Goal: Information Seeking & Learning: Find specific fact

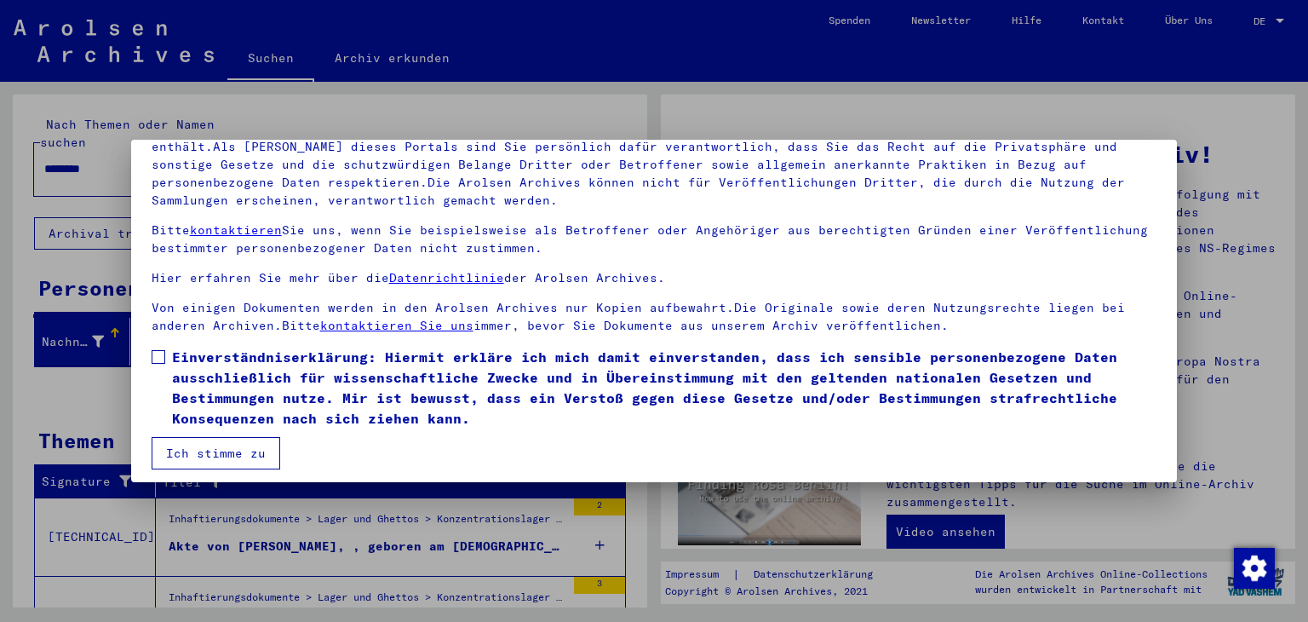
scroll to position [147, 0]
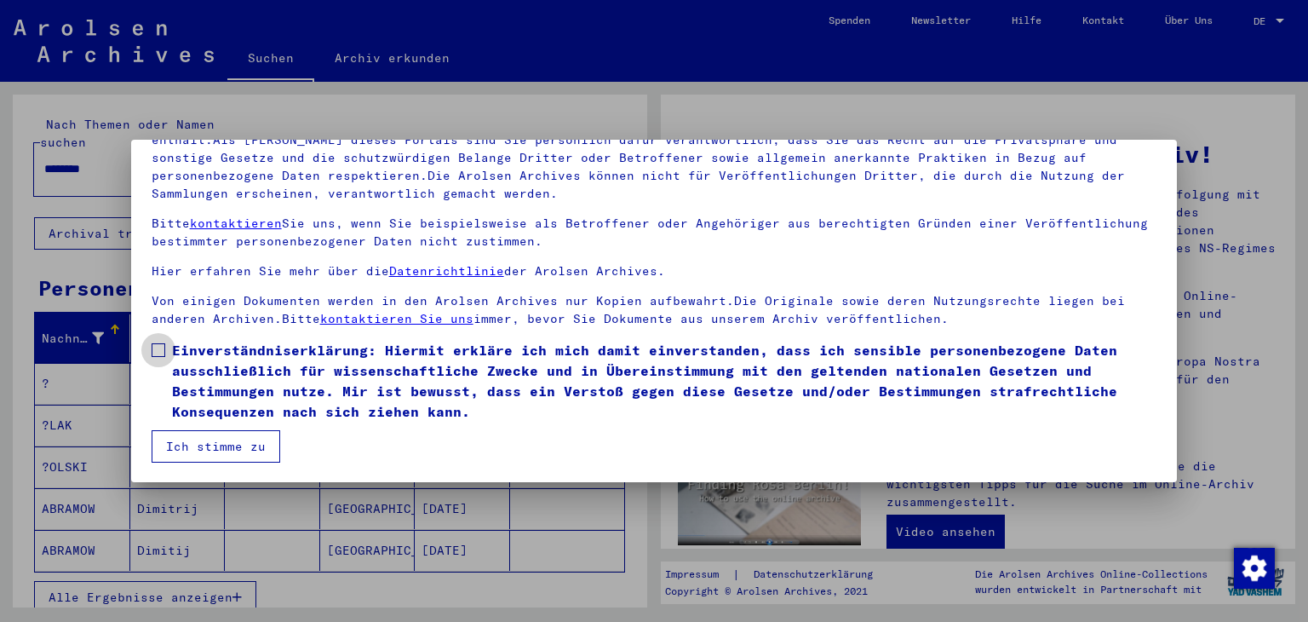
click at [158, 348] on span at bounding box center [159, 350] width 14 height 14
click at [218, 440] on button "Ich stimme zu" at bounding box center [216, 446] width 129 height 32
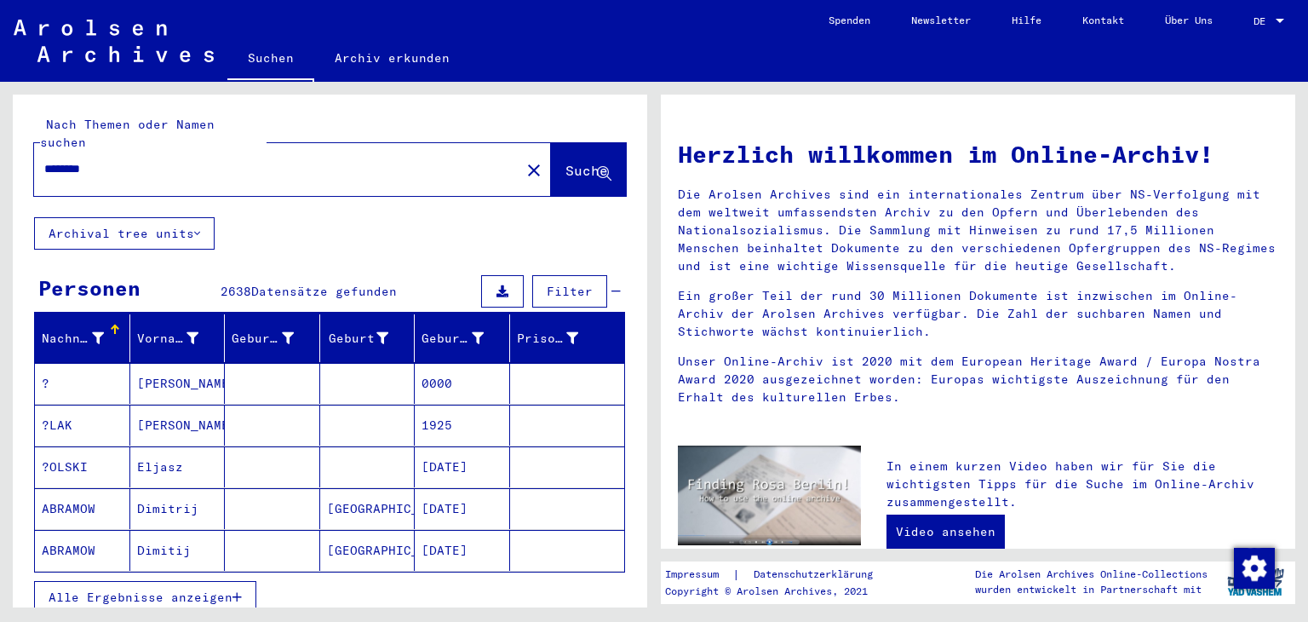
click at [373, 172] on input "********" at bounding box center [272, 169] width 456 height 18
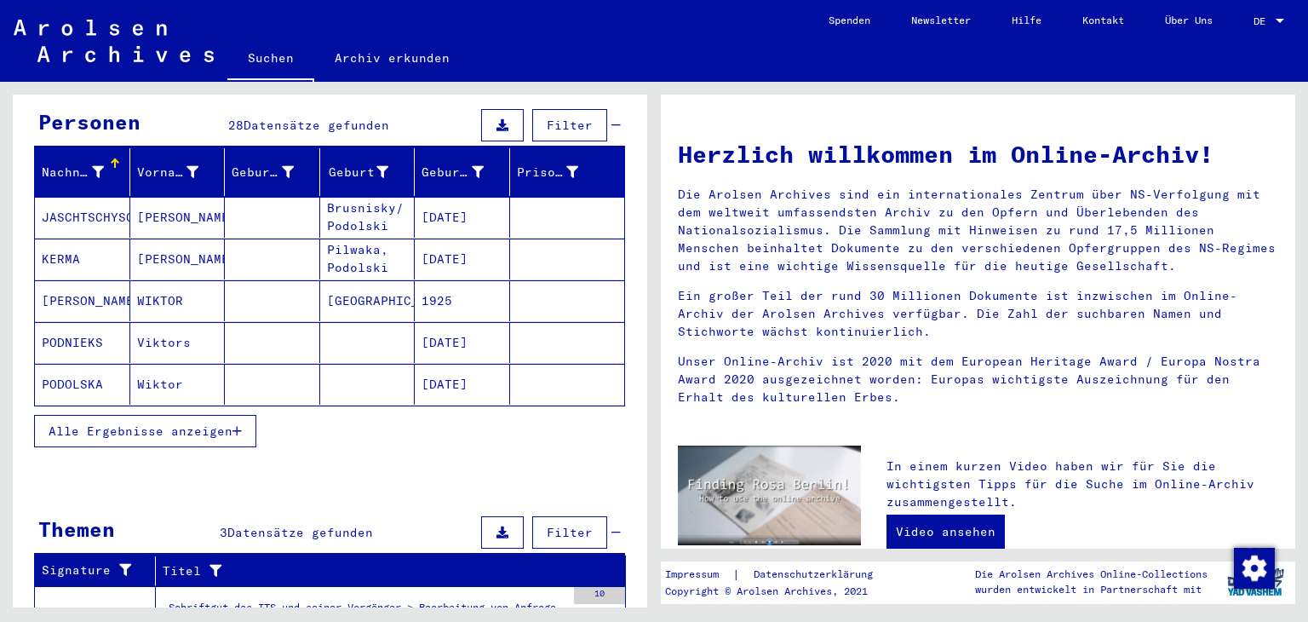
scroll to position [170, 0]
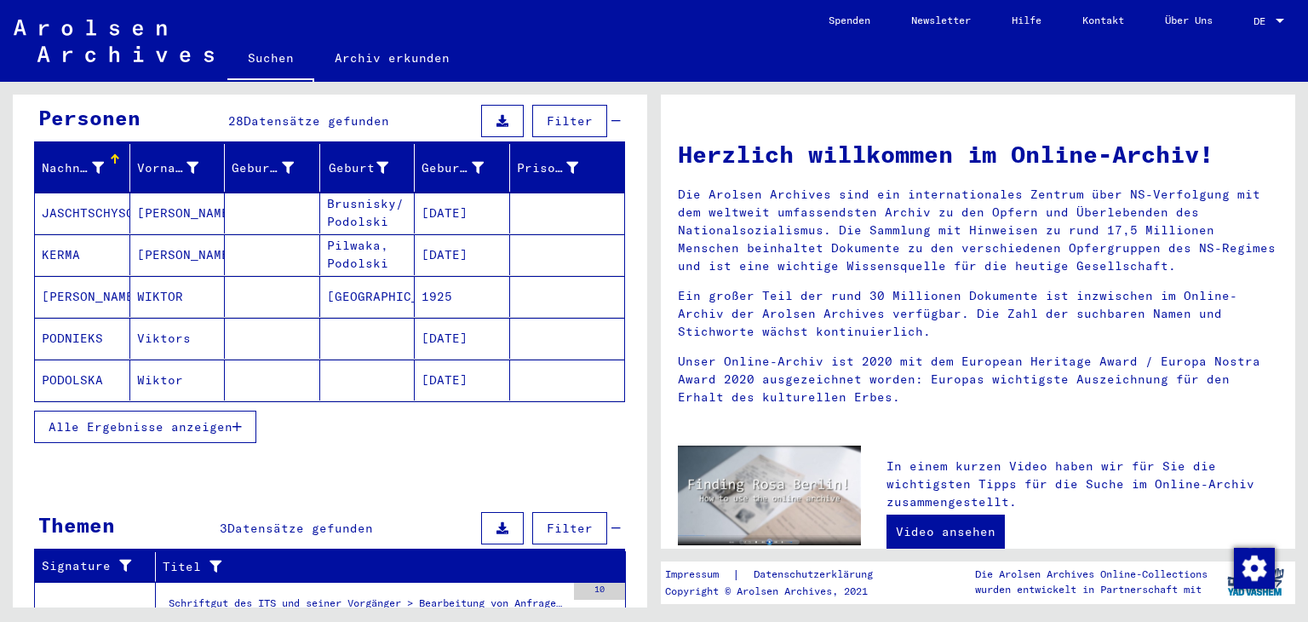
click at [58, 382] on mat-cell "PODOLSKA" at bounding box center [82, 379] width 95 height 41
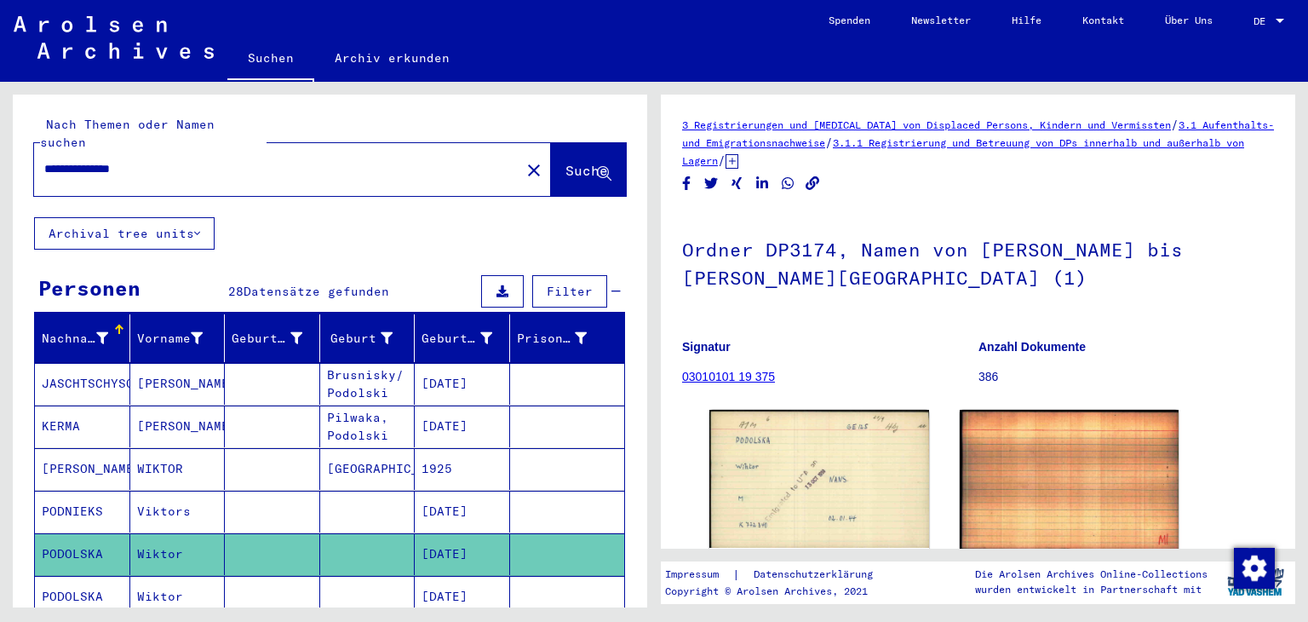
click at [128, 166] on input "**********" at bounding box center [277, 169] width 466 height 18
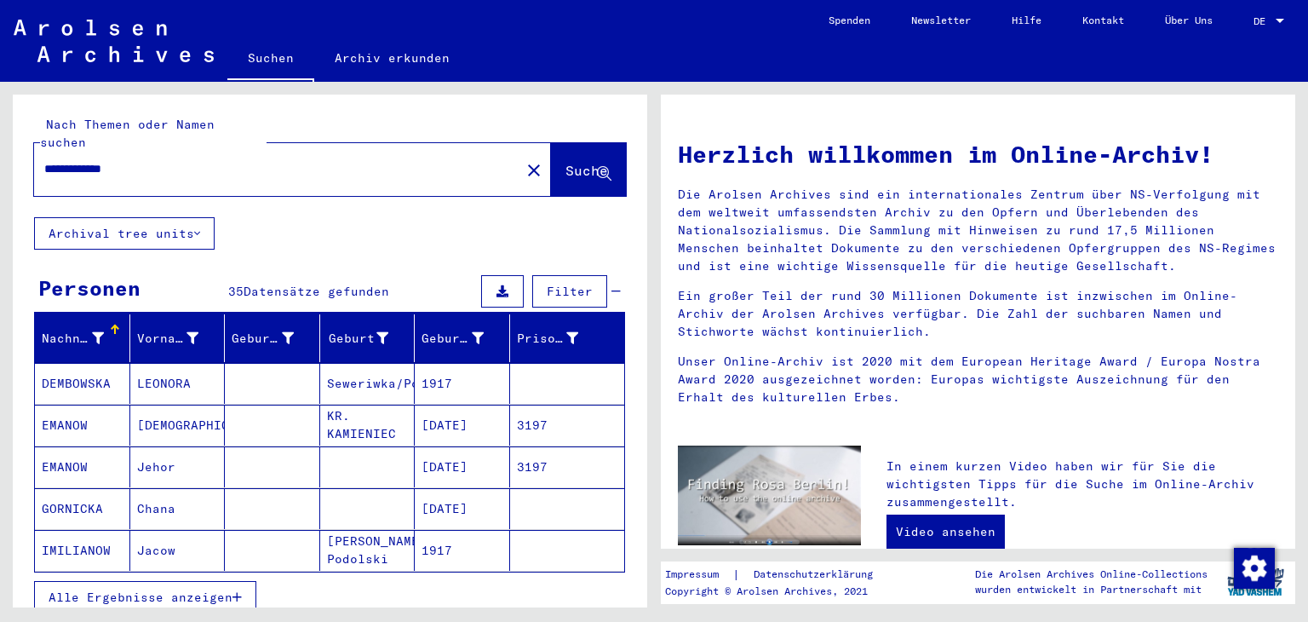
drag, startPoint x: 170, startPoint y: 175, endPoint x: 0, endPoint y: 172, distance: 170.4
click at [0, 176] on div "**********" at bounding box center [327, 345] width 654 height 526
paste input "text"
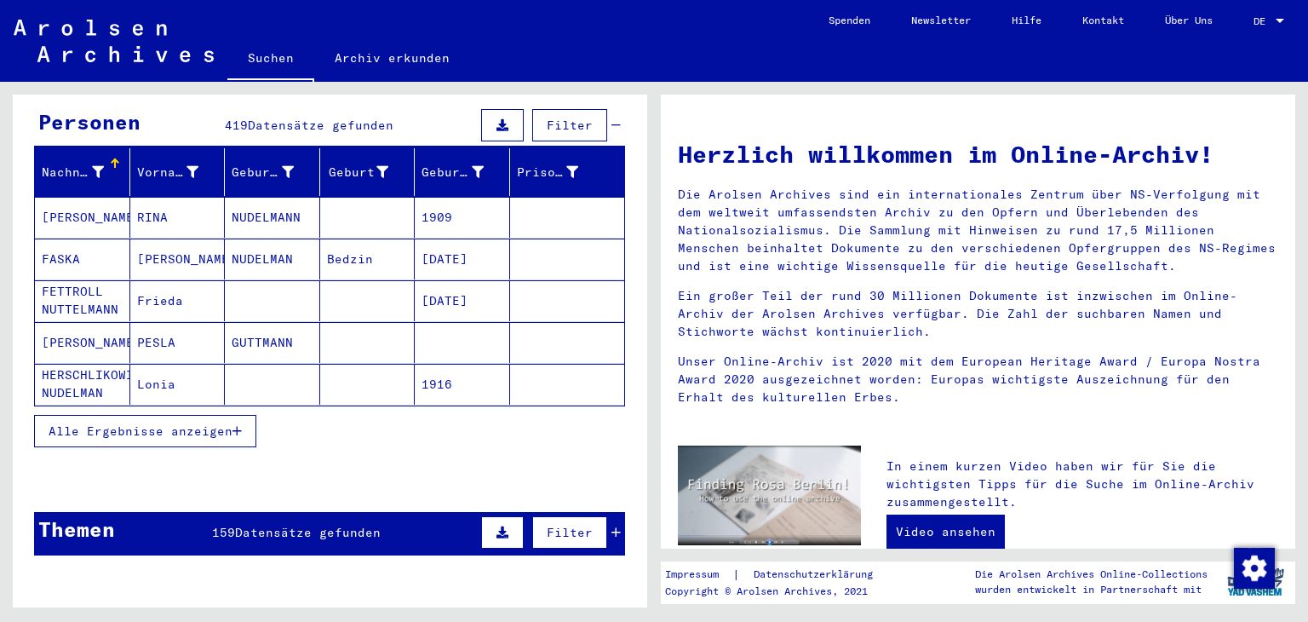
scroll to position [170, 0]
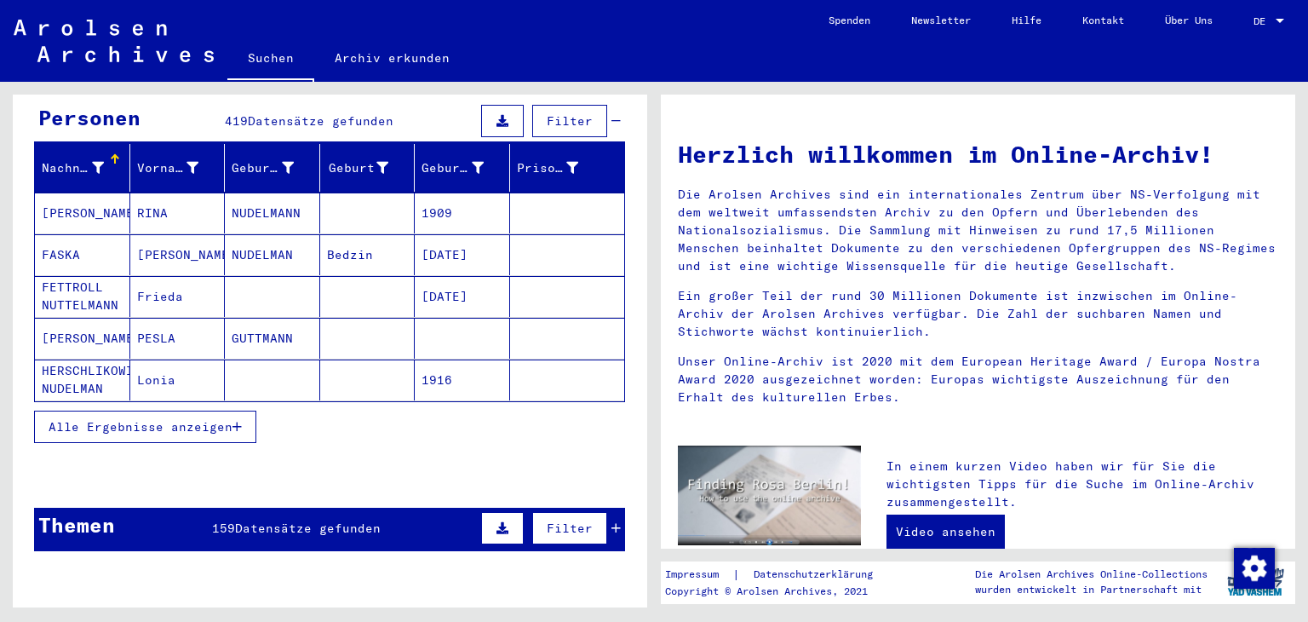
click at [168, 442] on button "Alle Ergebnisse anzeigen" at bounding box center [145, 427] width 222 height 32
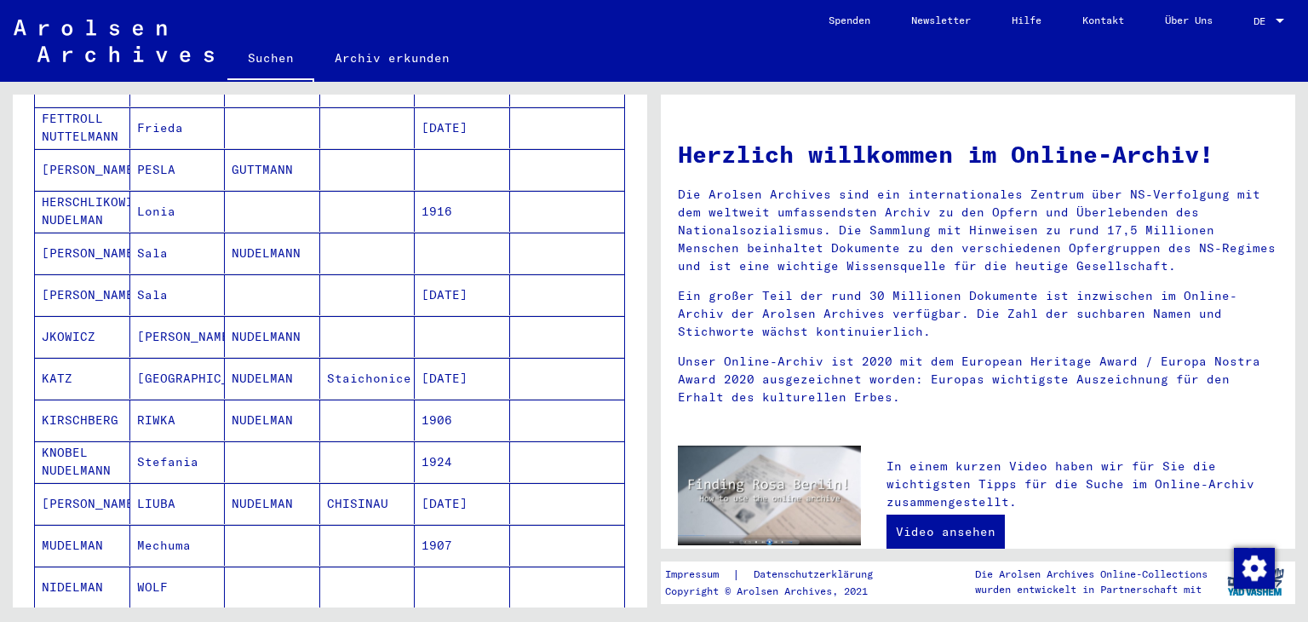
scroll to position [341, 0]
click at [92, 220] on mat-cell "HERSCHLIKOWICZ NUDELMAN" at bounding box center [82, 209] width 95 height 41
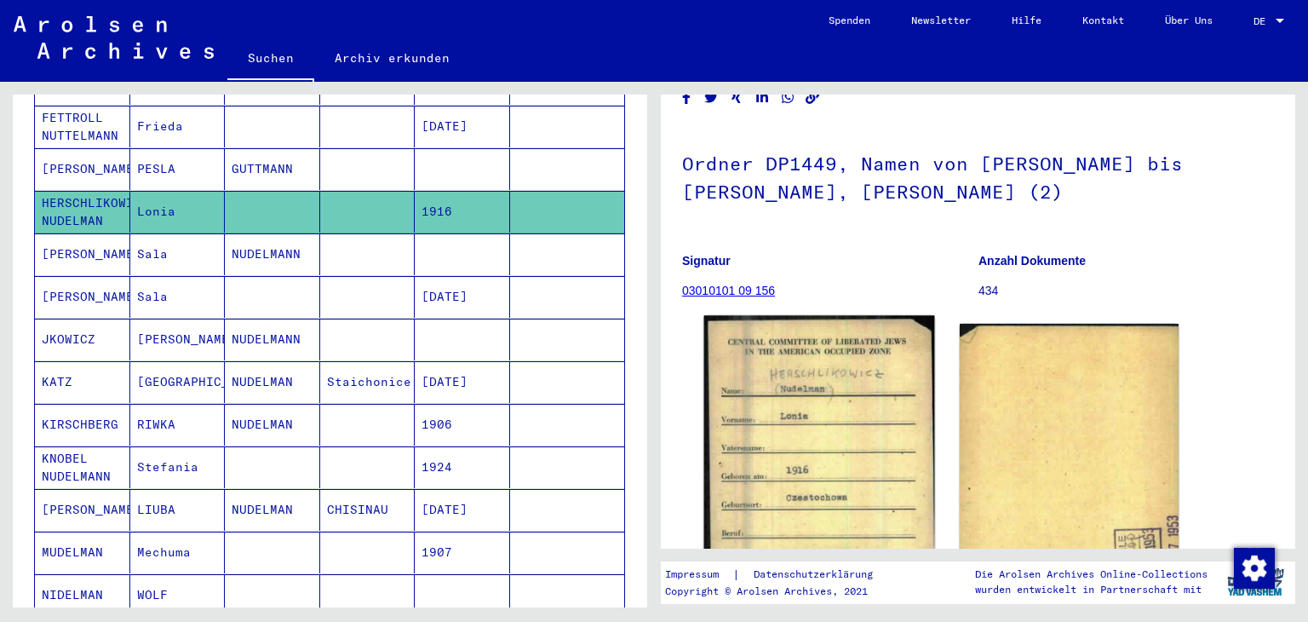
click at [831, 448] on img at bounding box center [819, 477] width 230 height 324
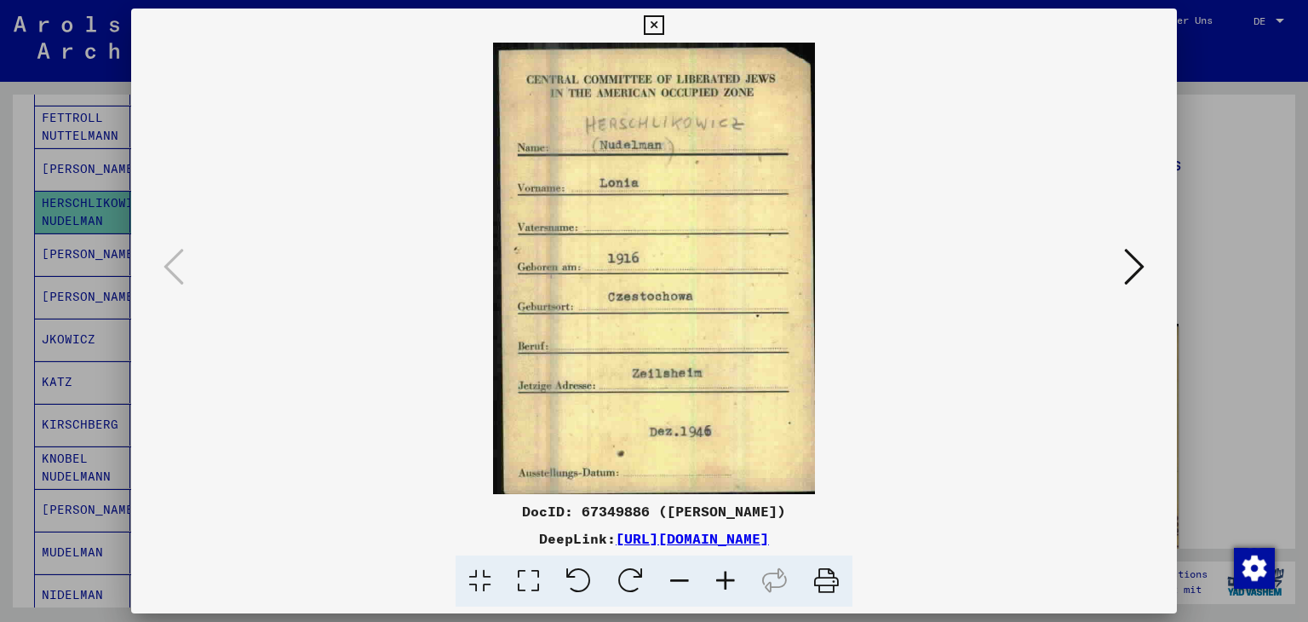
click at [658, 28] on icon at bounding box center [654, 25] width 20 height 20
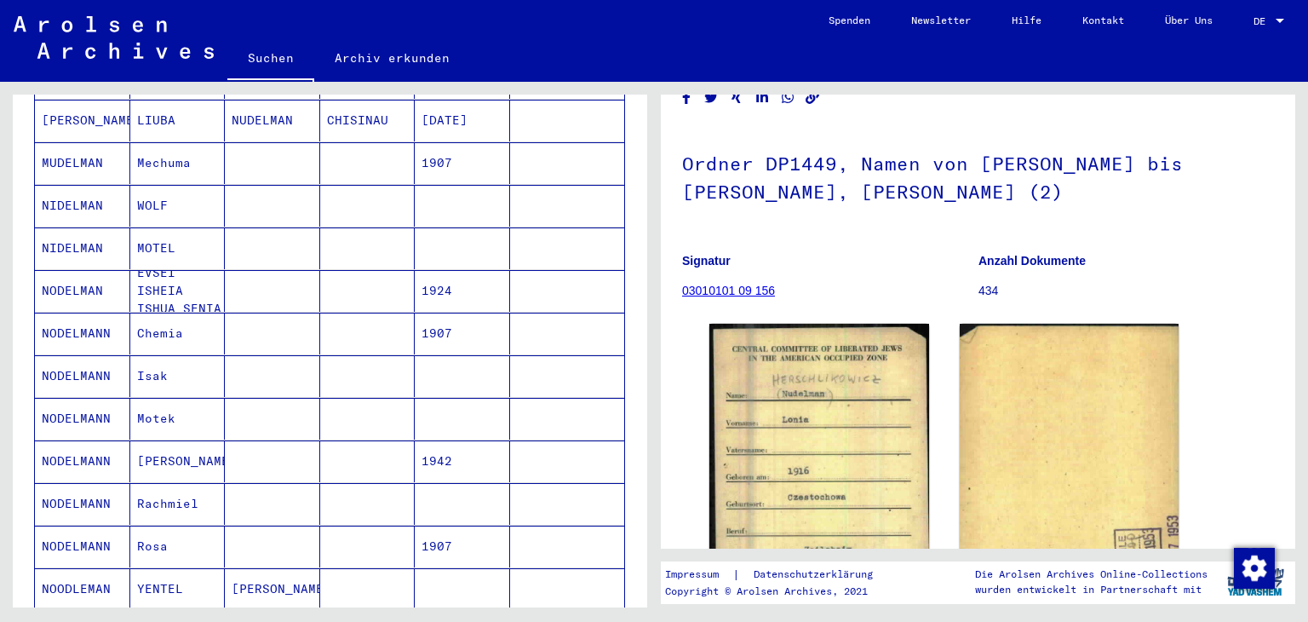
scroll to position [768, 0]
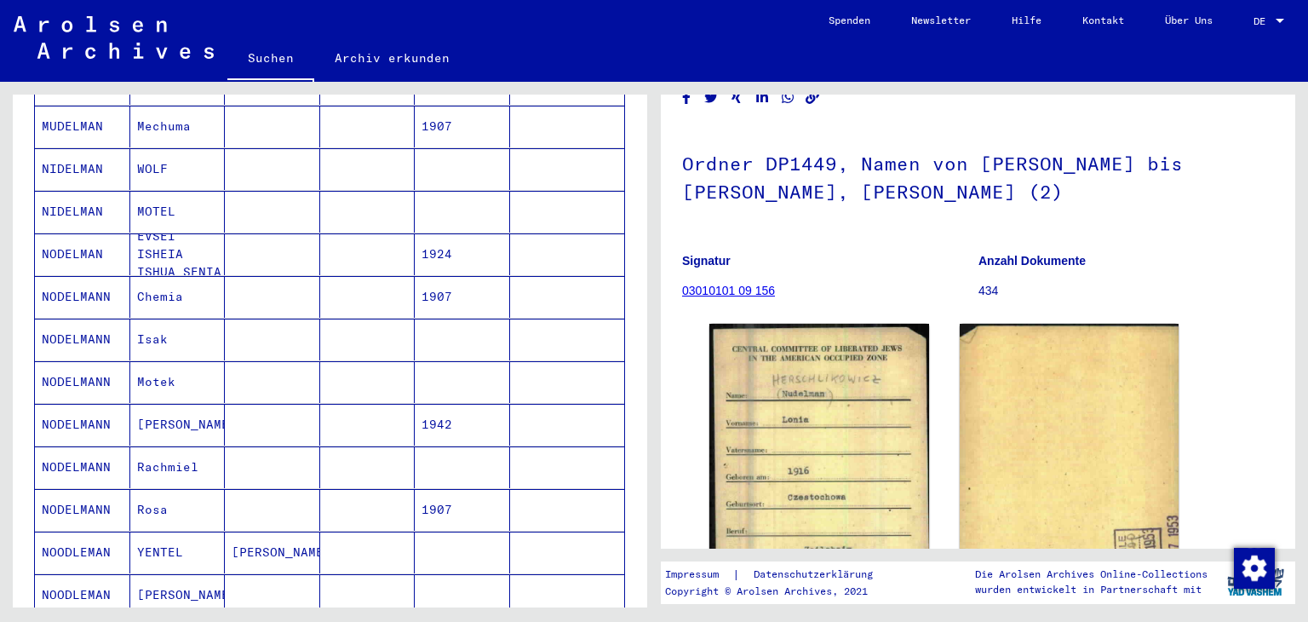
click at [112, 308] on mat-cell "NODELMANN" at bounding box center [82, 297] width 95 height 42
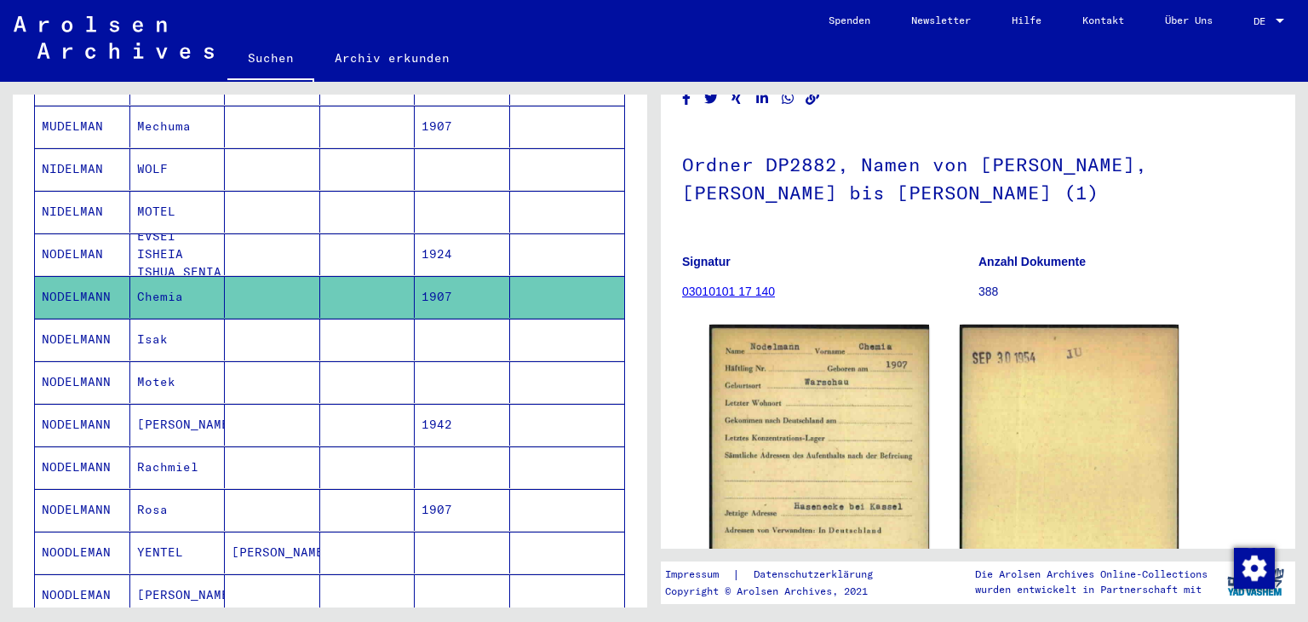
scroll to position [170, 0]
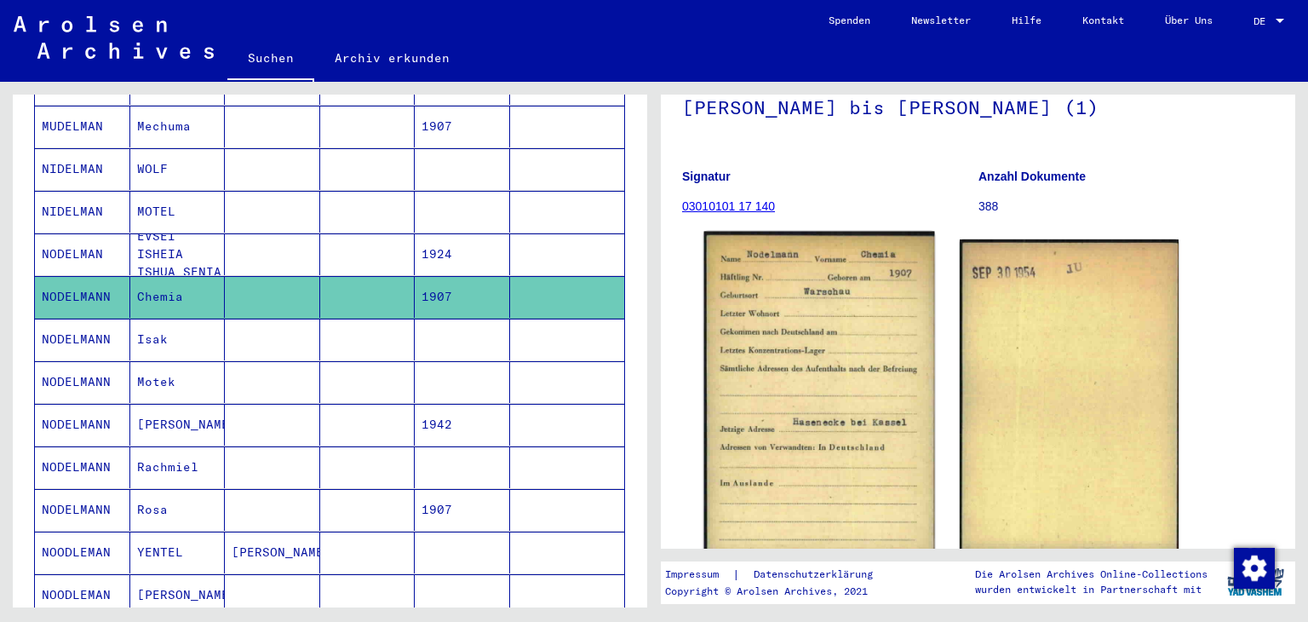
click at [867, 379] on img at bounding box center [819, 394] width 230 height 325
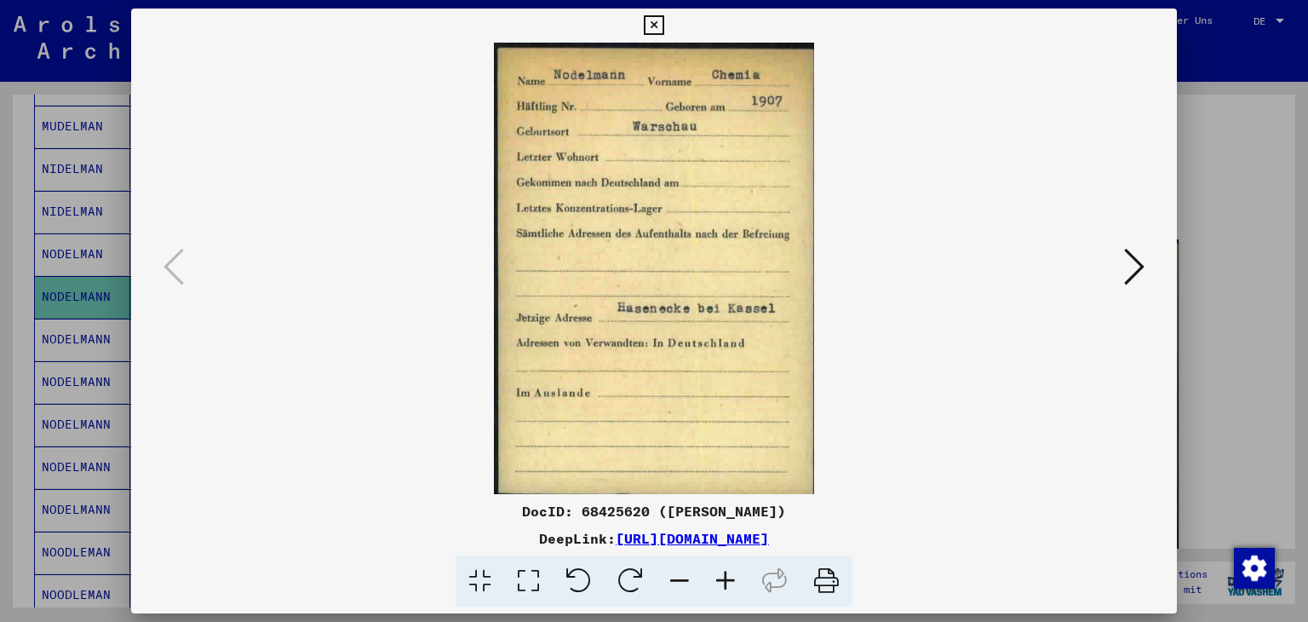
click at [654, 16] on icon at bounding box center [654, 25] width 20 height 20
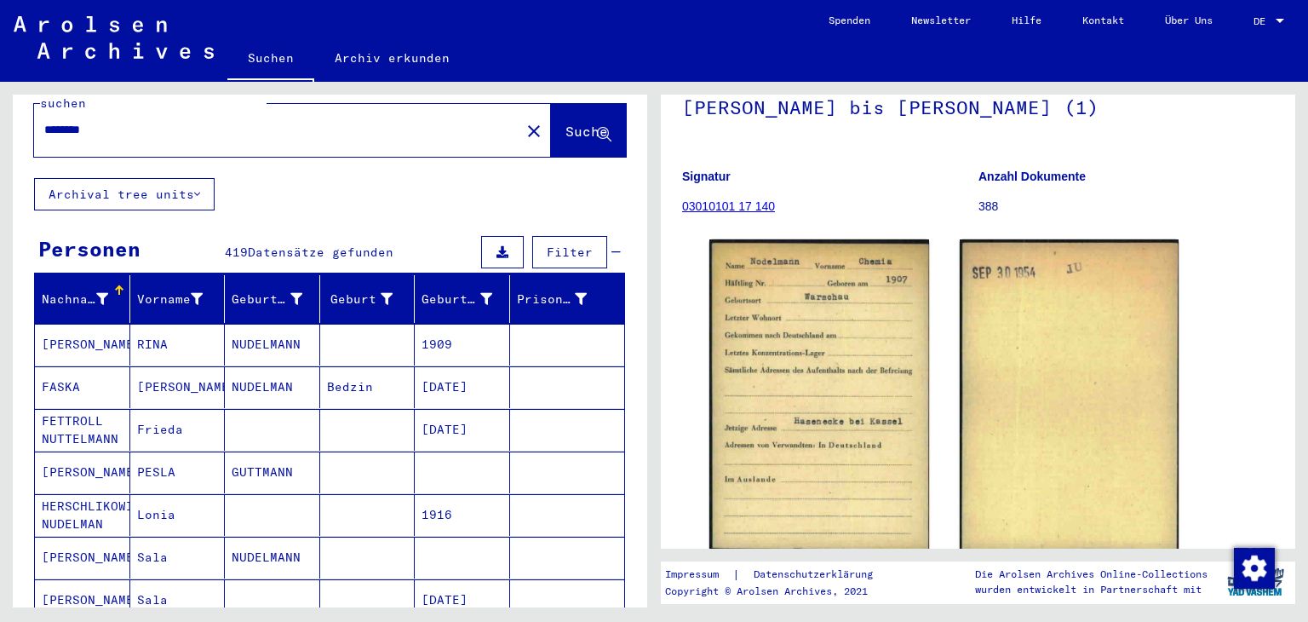
scroll to position [0, 0]
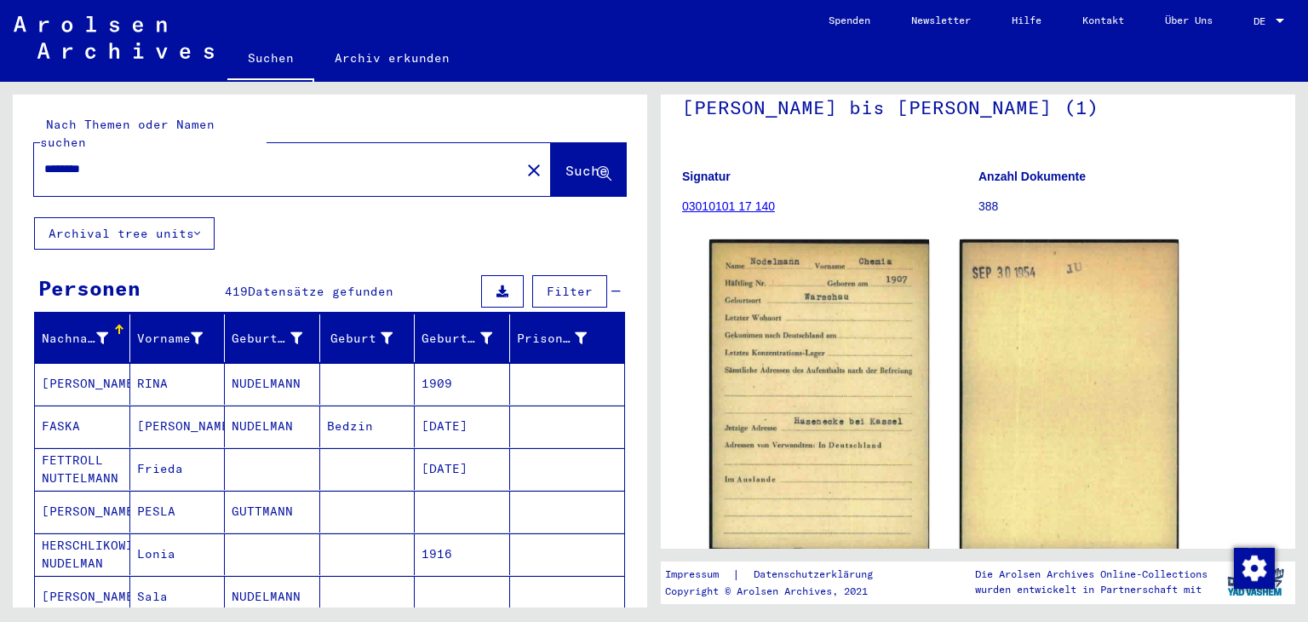
click at [256, 170] on input "********" at bounding box center [277, 169] width 466 height 18
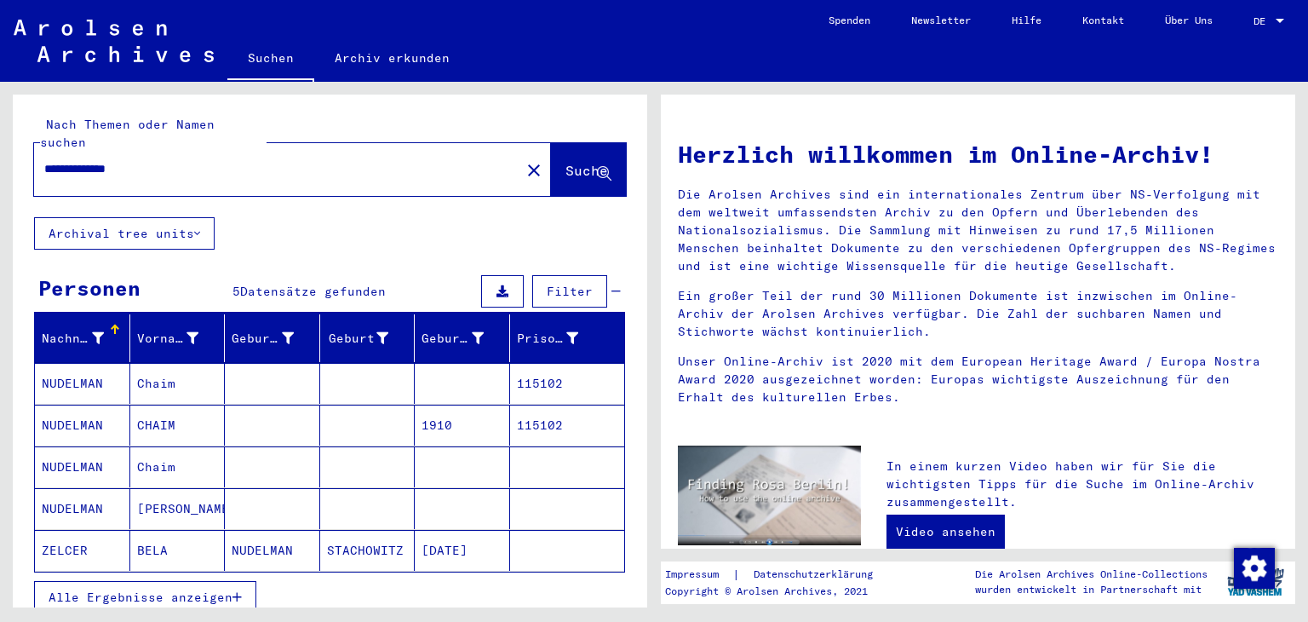
click at [72, 430] on mat-cell "NUDELMAN" at bounding box center [82, 425] width 95 height 41
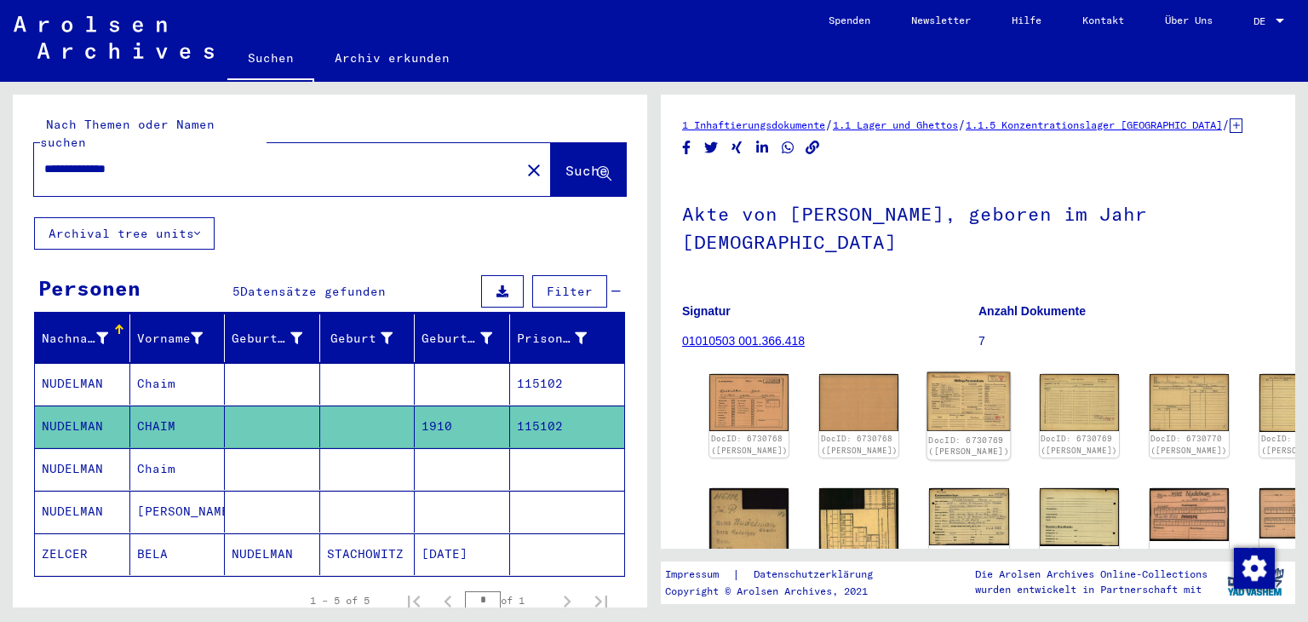
click at [928, 404] on img at bounding box center [969, 401] width 83 height 59
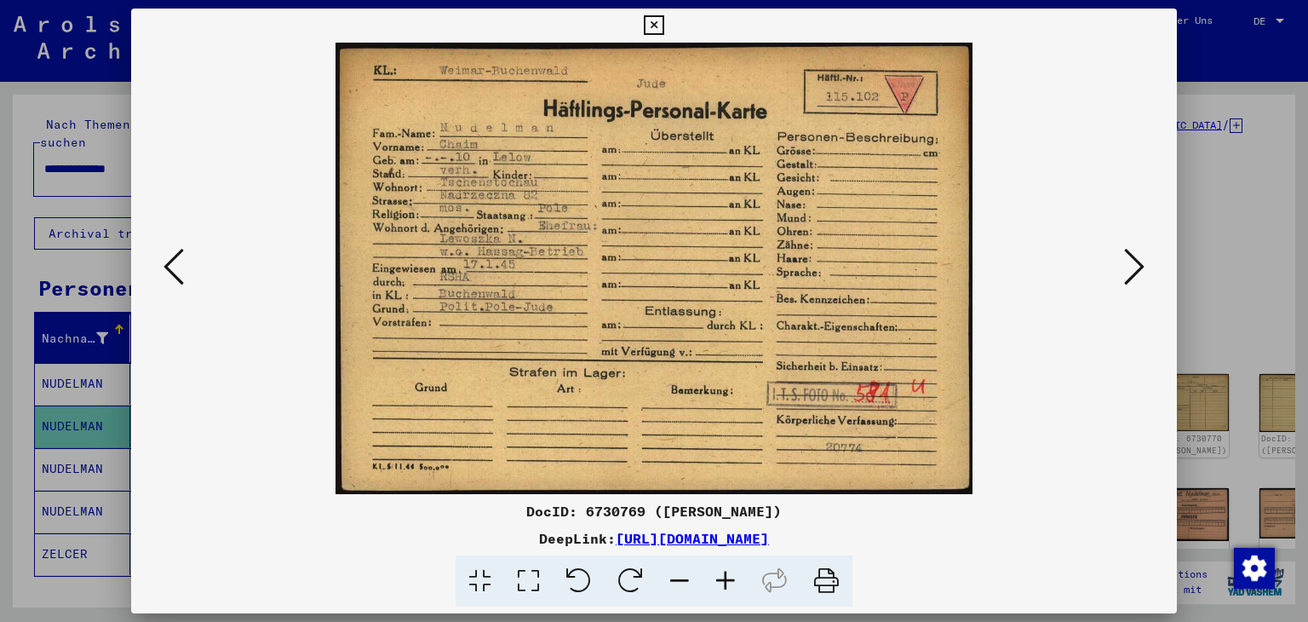
click at [659, 21] on icon at bounding box center [654, 25] width 20 height 20
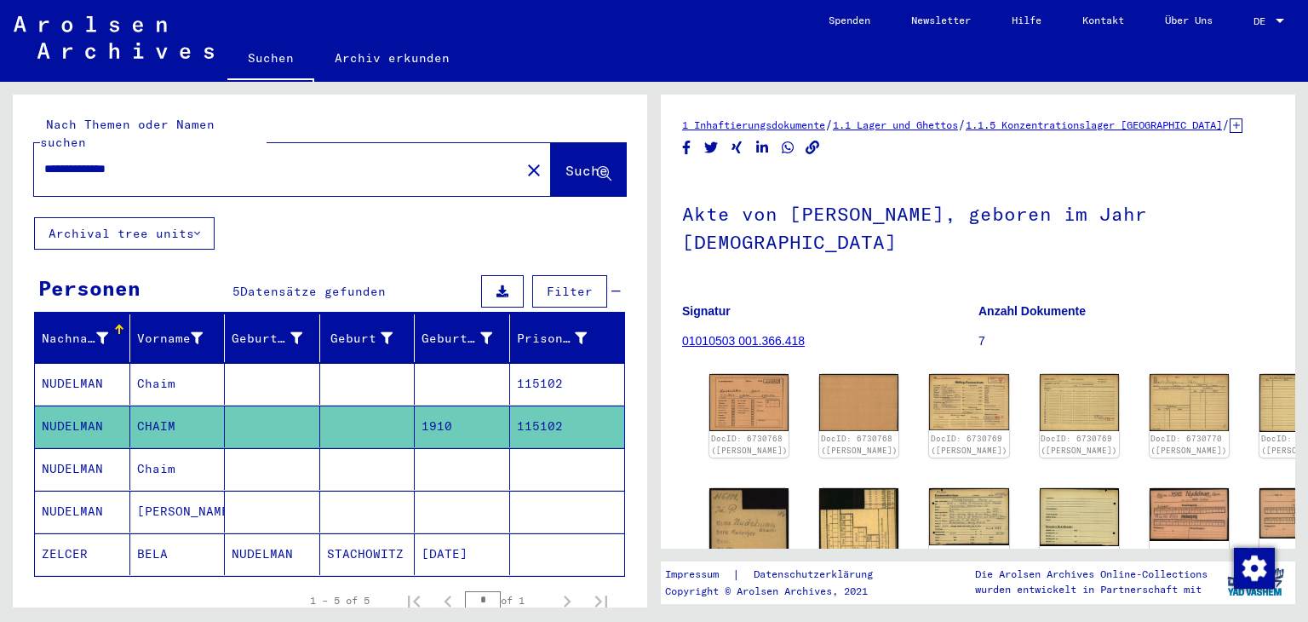
click at [74, 478] on mat-cell "NUDELMAN" at bounding box center [82, 469] width 95 height 42
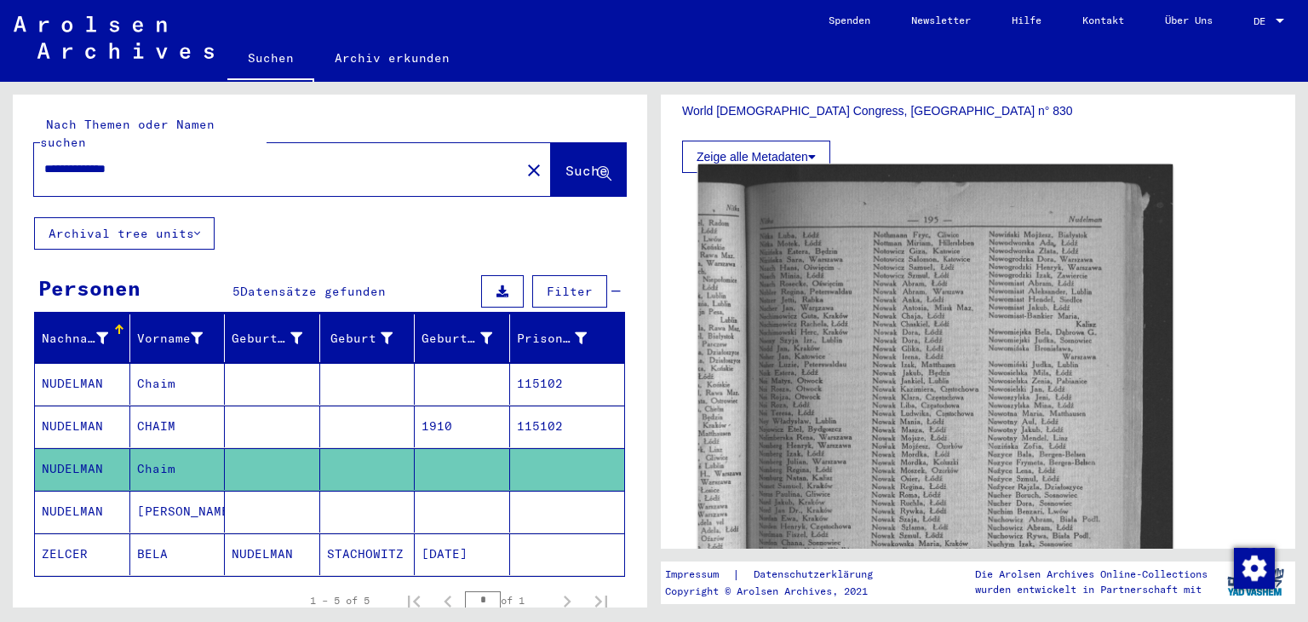
scroll to position [511, 0]
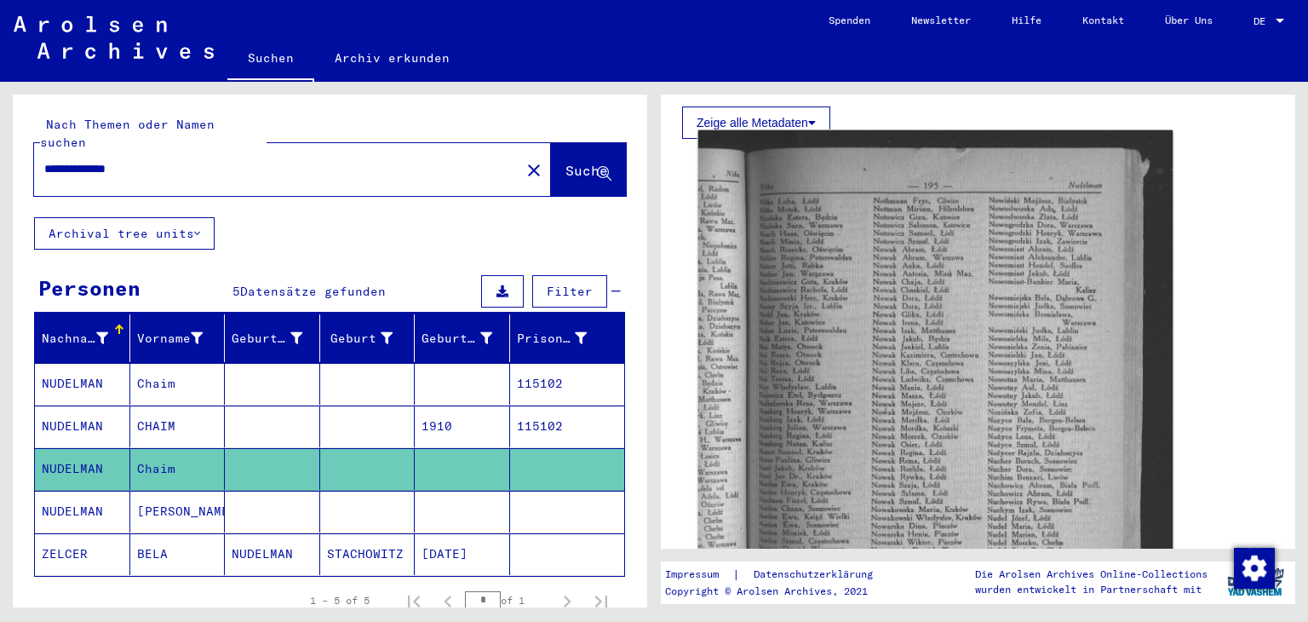
click at [854, 332] on img at bounding box center [935, 450] width 475 height 640
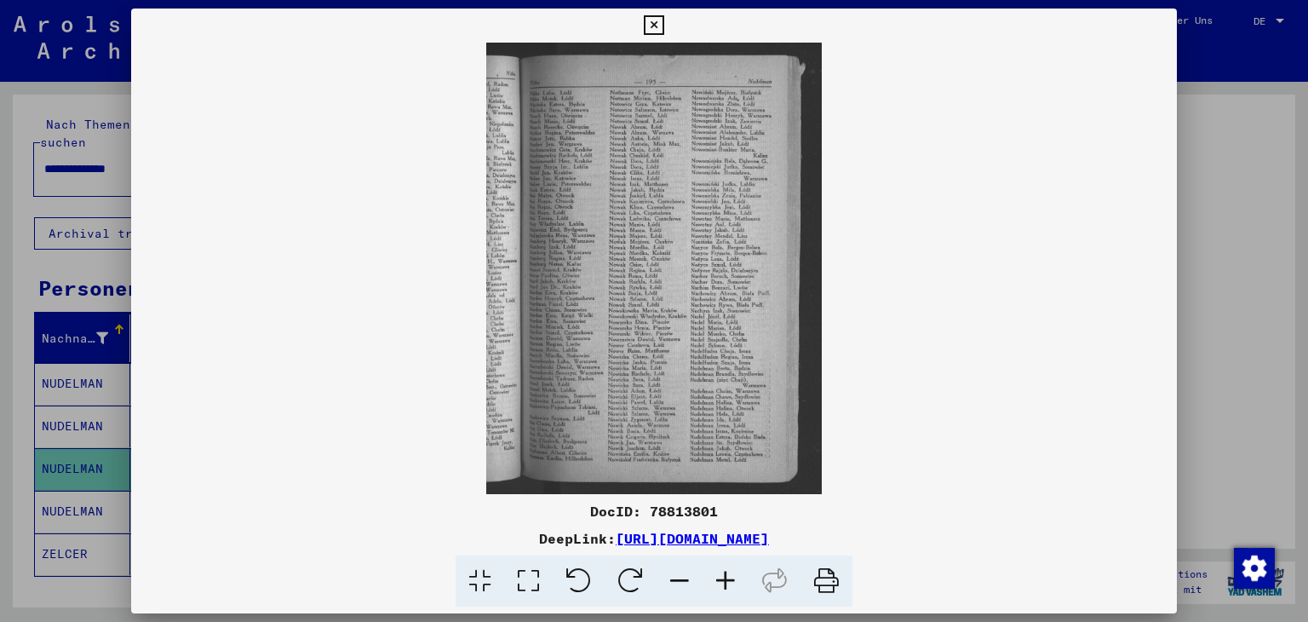
click at [853, 589] on icon at bounding box center [827, 581] width 52 height 52
click at [658, 16] on icon at bounding box center [654, 25] width 20 height 20
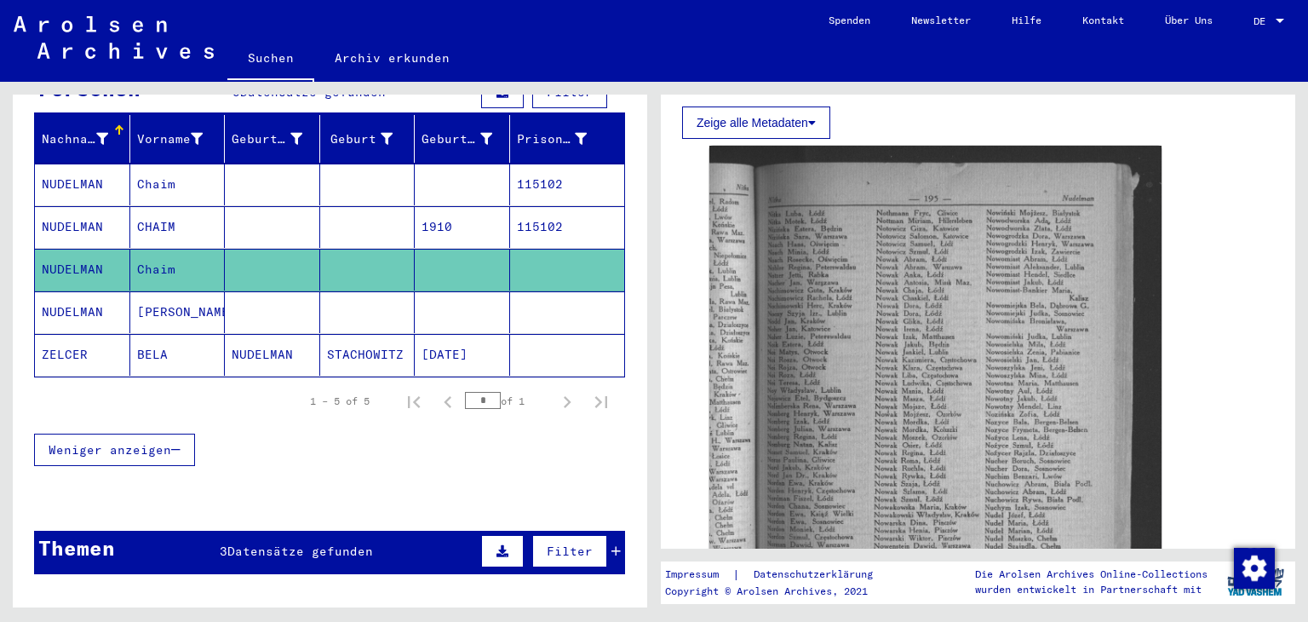
scroll to position [170, 0]
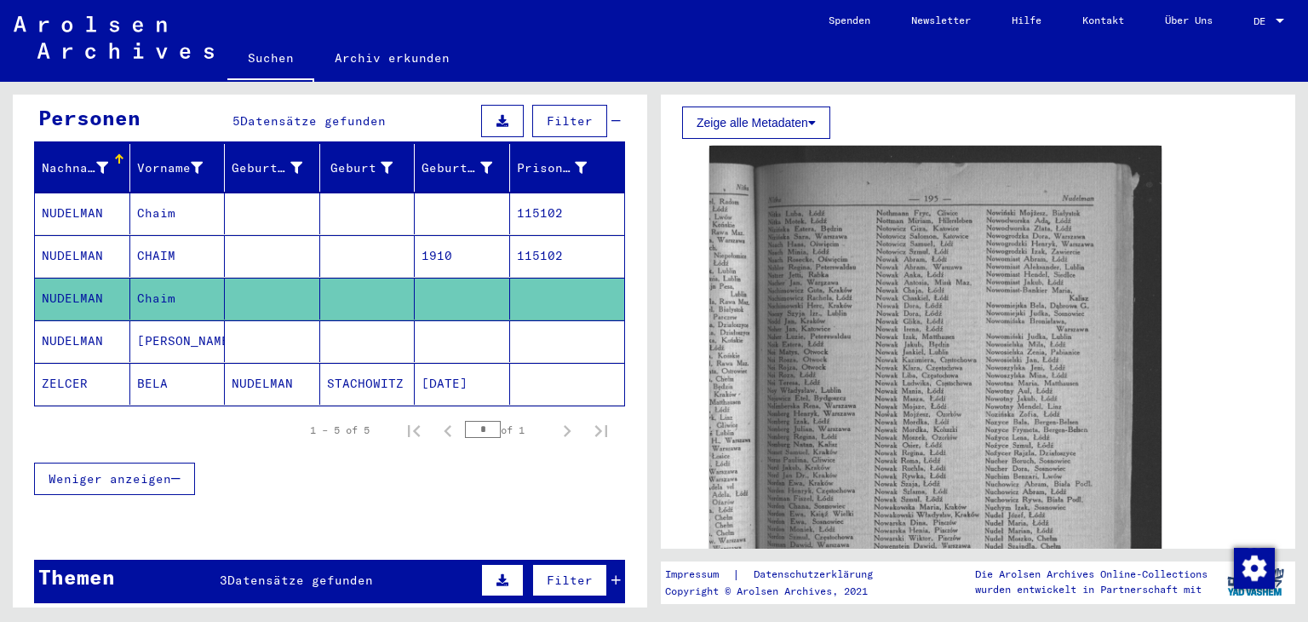
click at [91, 226] on mat-cell "NUDELMAN" at bounding box center [82, 214] width 95 height 42
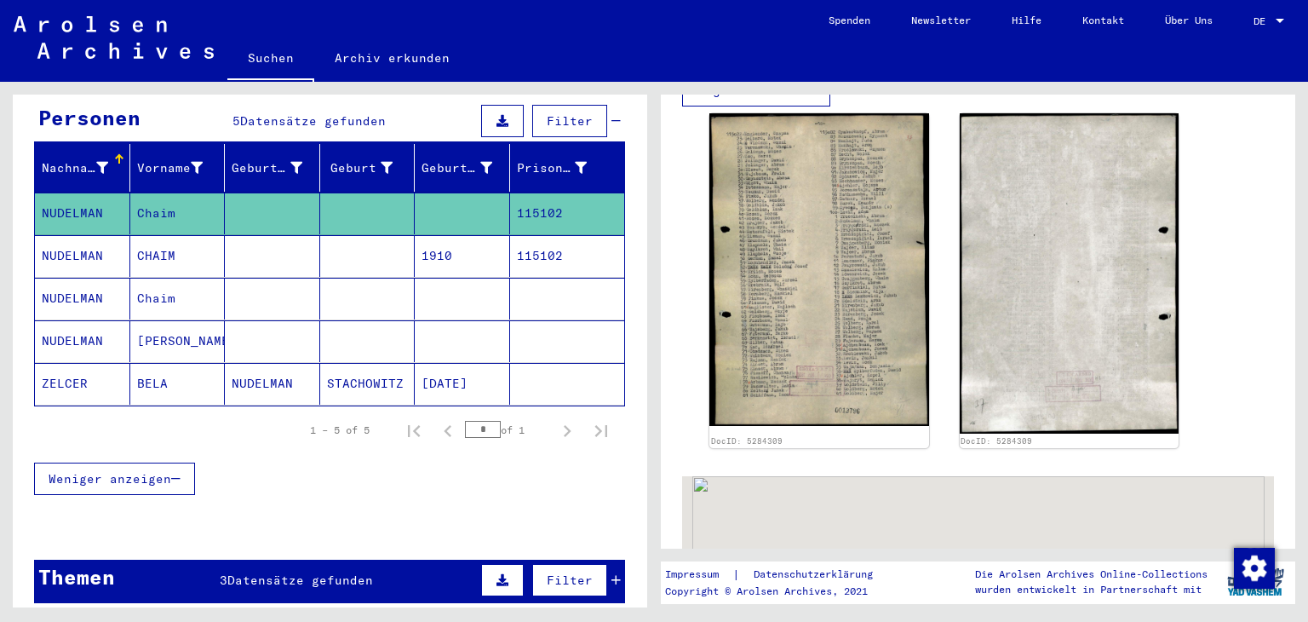
scroll to position [426, 0]
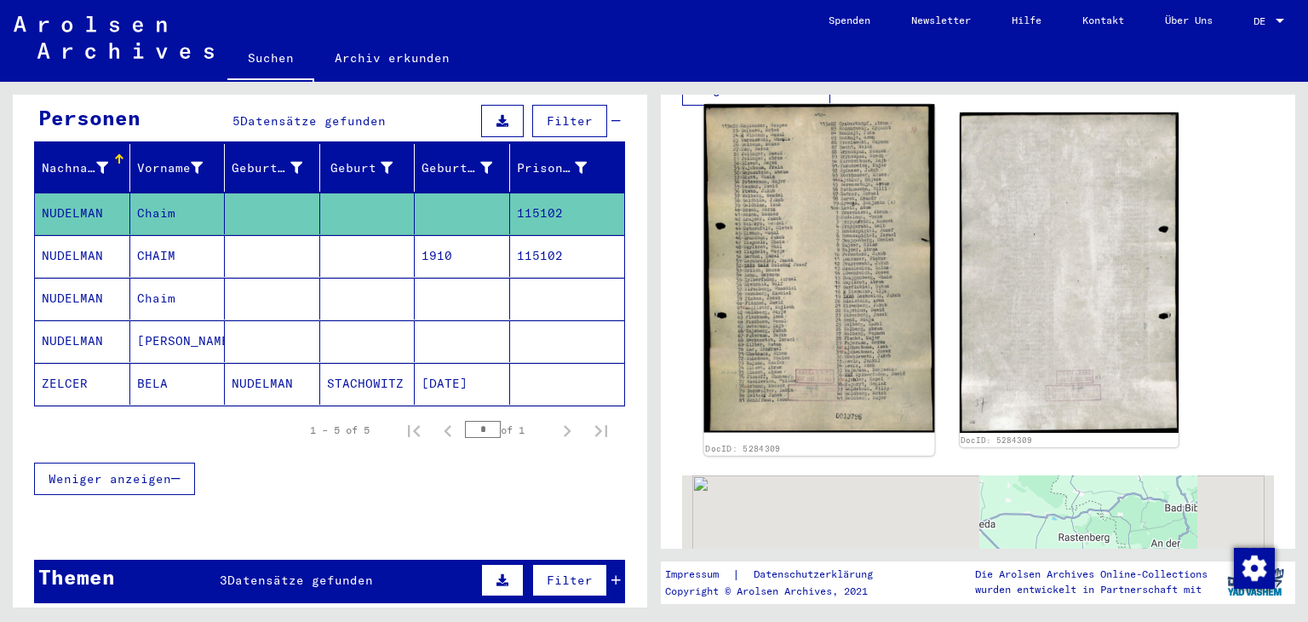
click at [825, 232] on img at bounding box center [819, 268] width 230 height 328
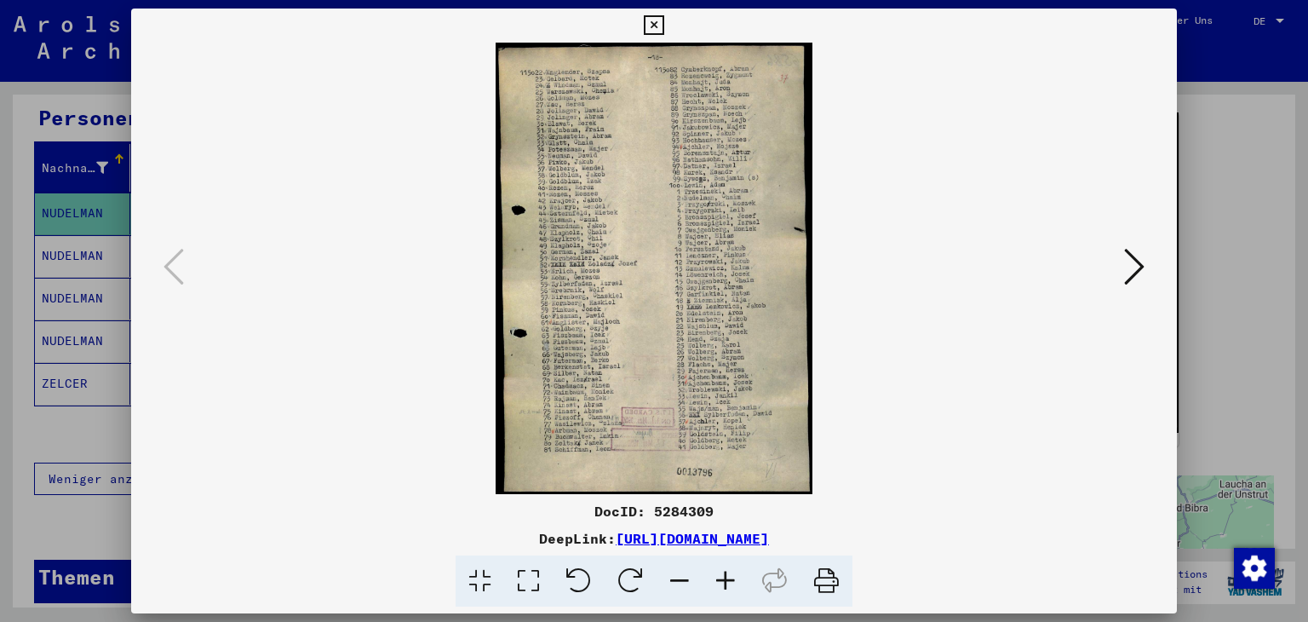
click at [659, 19] on icon at bounding box center [654, 25] width 20 height 20
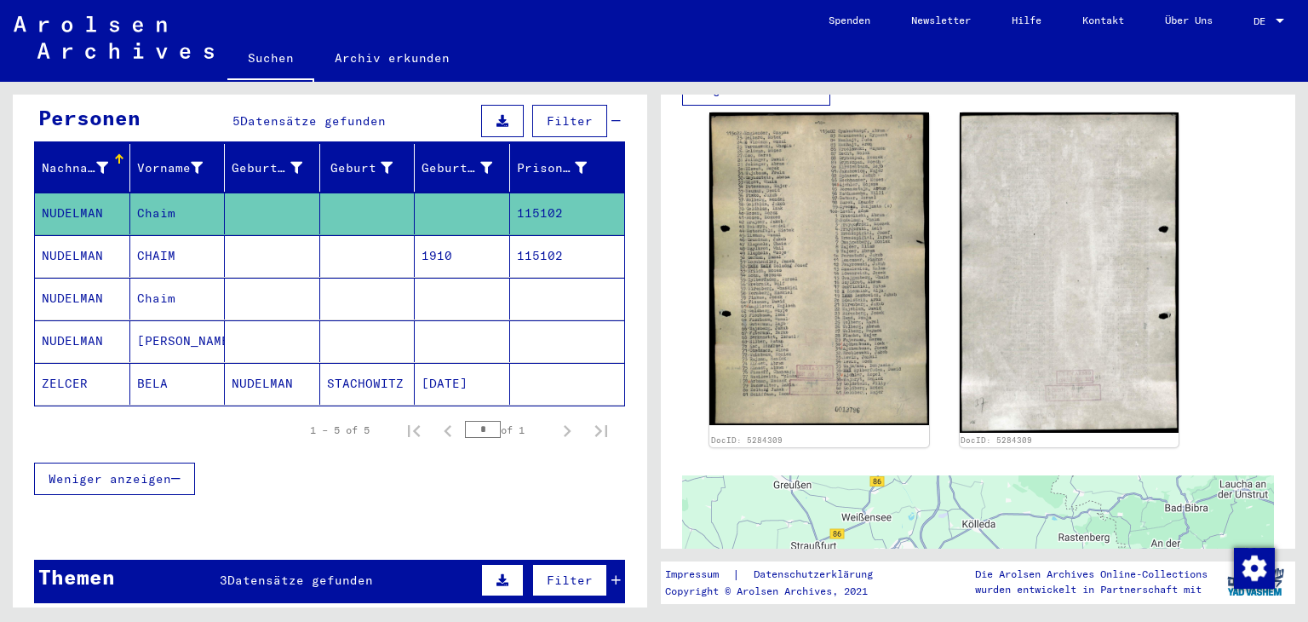
scroll to position [0, 0]
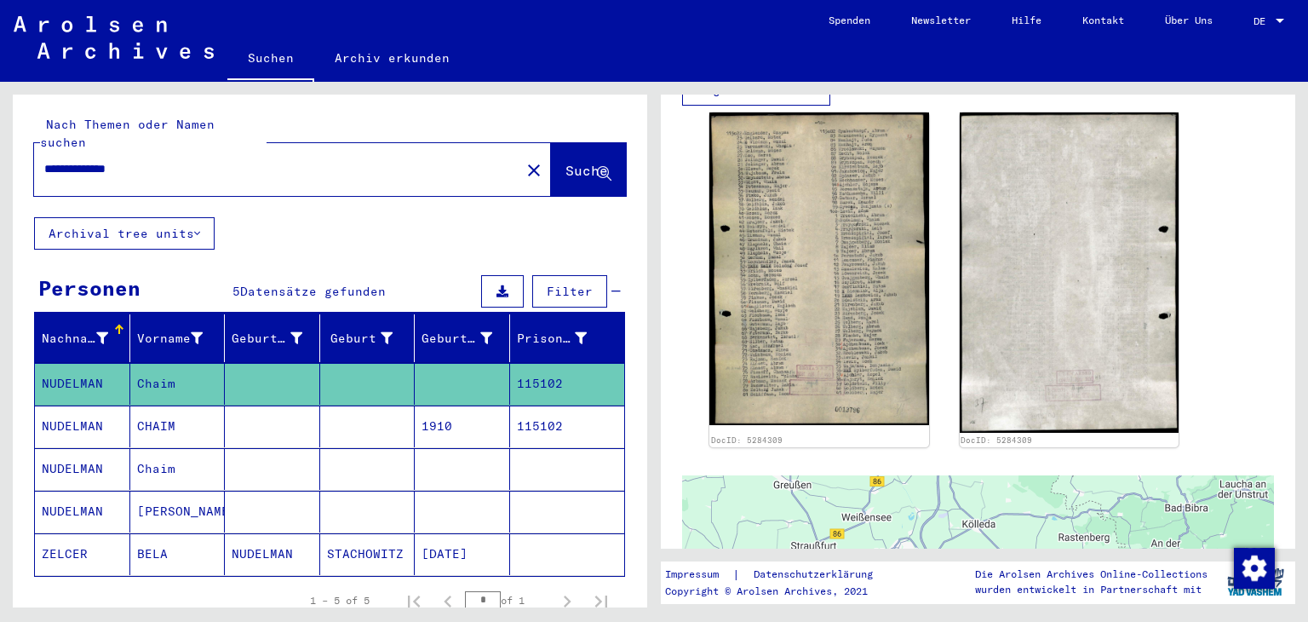
click at [0, 172] on div "**********" at bounding box center [327, 345] width 654 height 526
paste input "text"
drag, startPoint x: 98, startPoint y: 173, endPoint x: 0, endPoint y: 168, distance: 98.1
click at [0, 169] on div "**********" at bounding box center [327, 345] width 654 height 526
drag, startPoint x: 82, startPoint y: 177, endPoint x: 0, endPoint y: 160, distance: 83.5
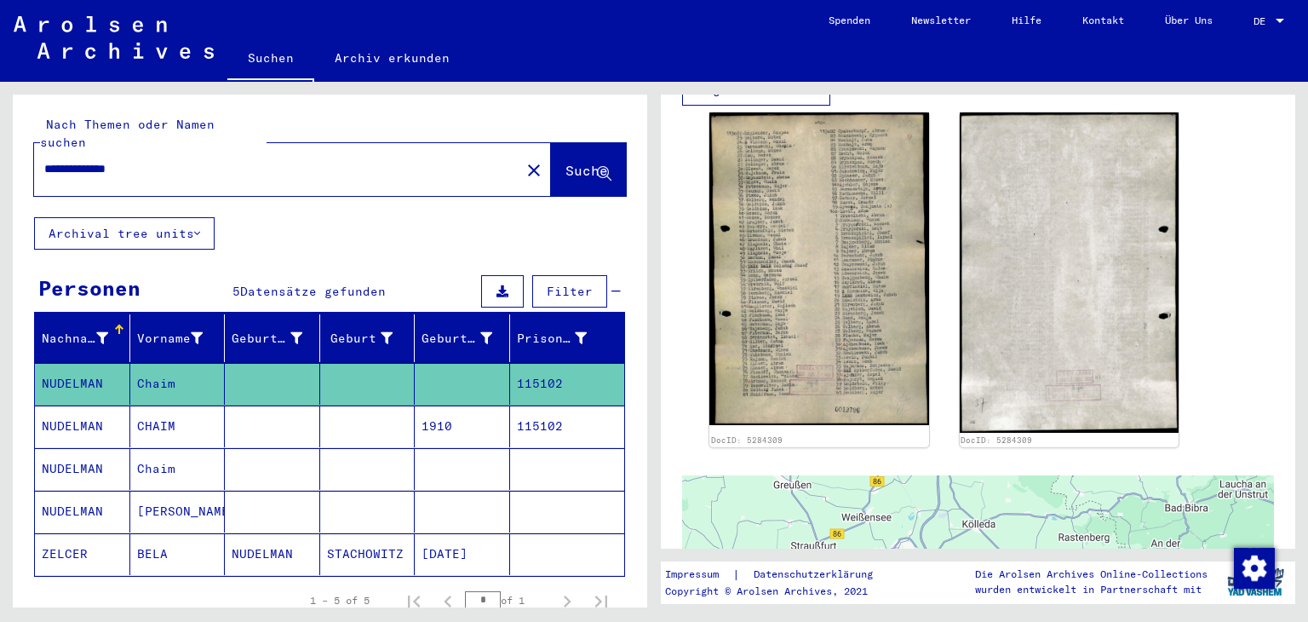
click at [0, 161] on div "**********" at bounding box center [327, 345] width 654 height 526
click at [213, 164] on div "*********" at bounding box center [272, 169] width 476 height 38
click at [198, 175] on input "*********" at bounding box center [277, 169] width 466 height 18
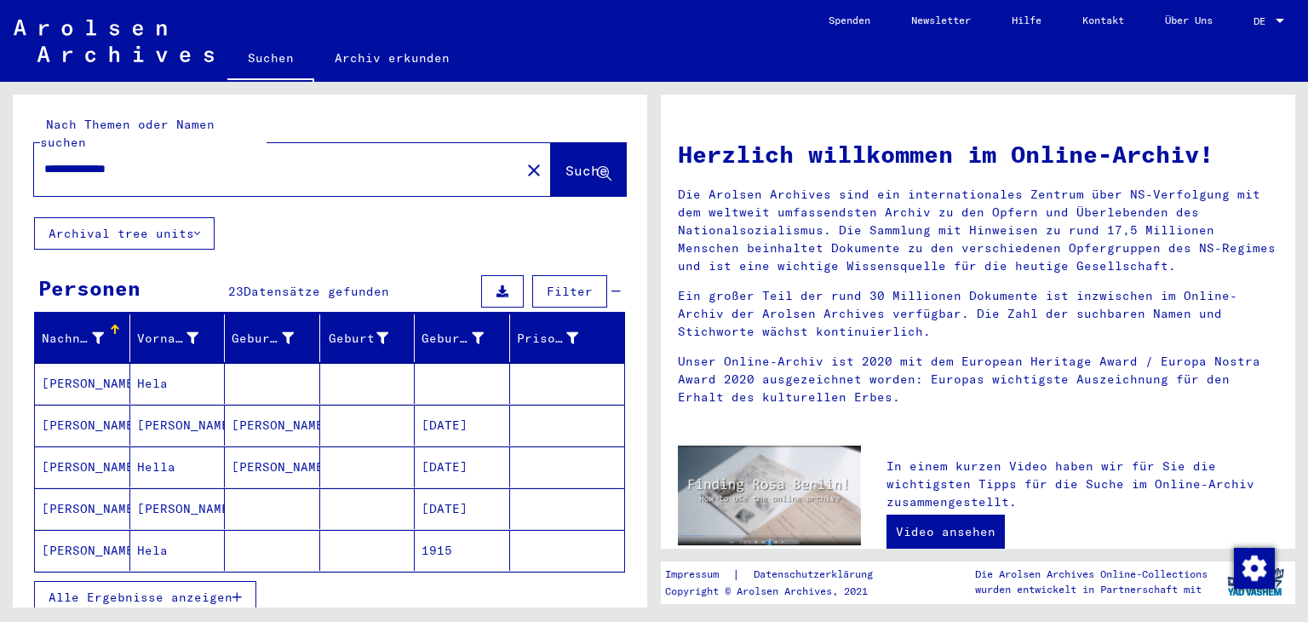
click at [45, 400] on mat-cell "[PERSON_NAME]" at bounding box center [82, 383] width 95 height 41
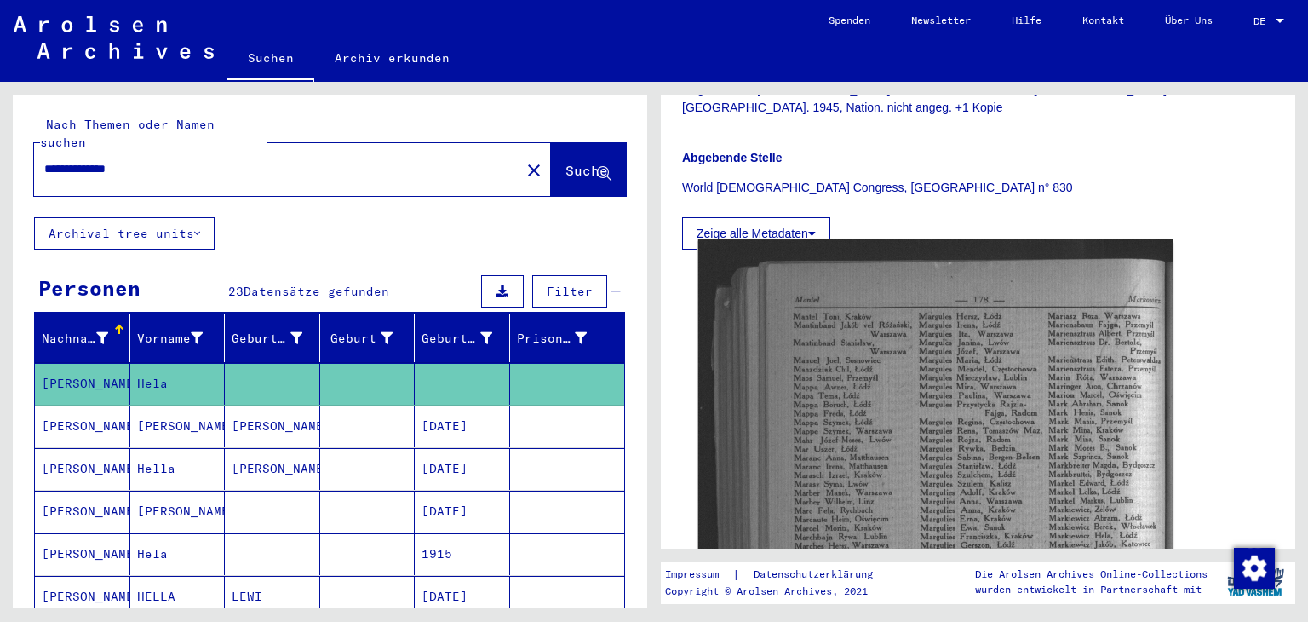
scroll to position [511, 0]
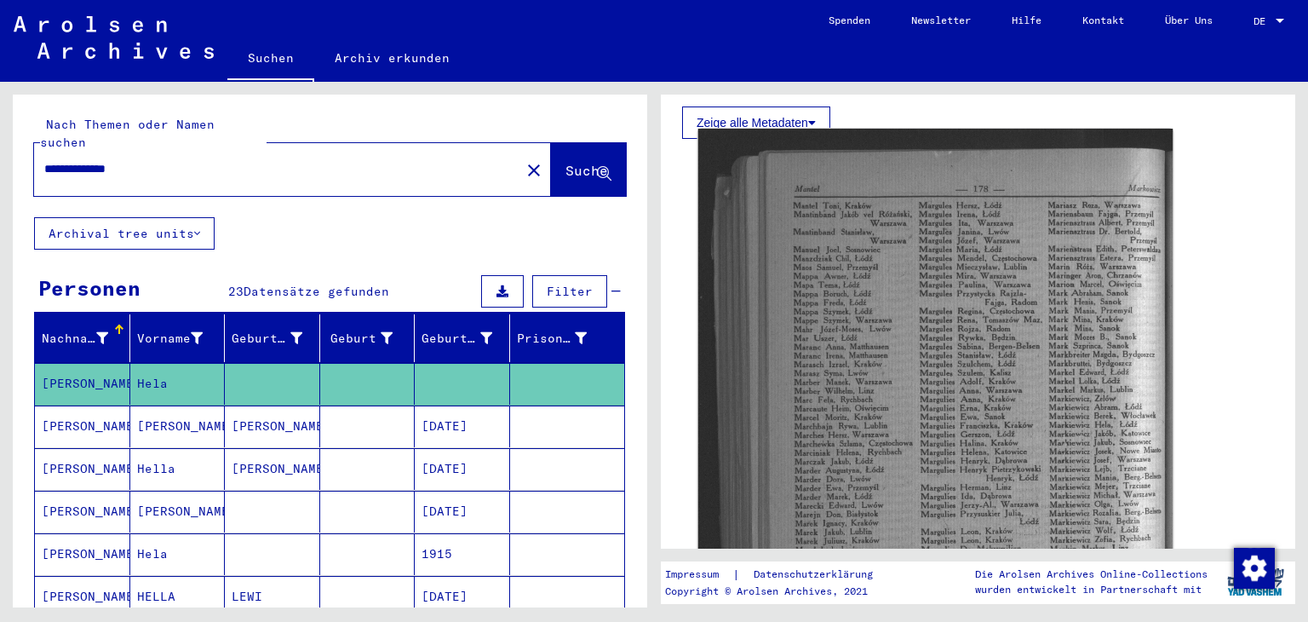
click at [988, 359] on img at bounding box center [935, 479] width 475 height 701
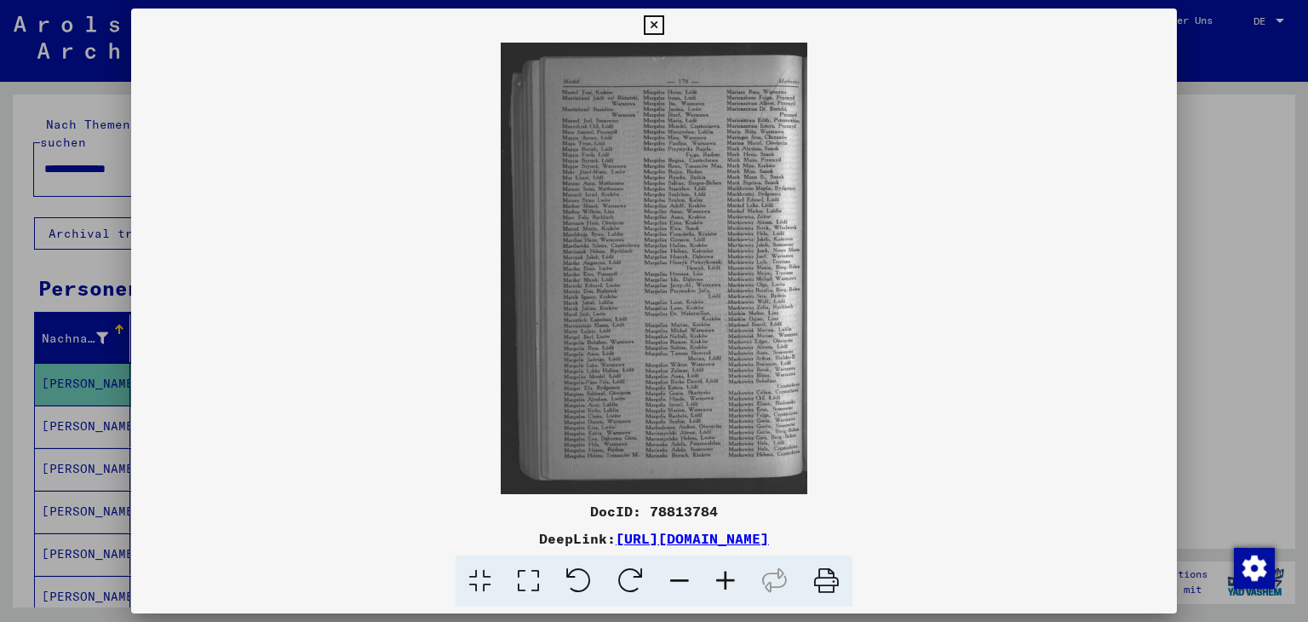
click at [747, 592] on icon at bounding box center [726, 581] width 46 height 52
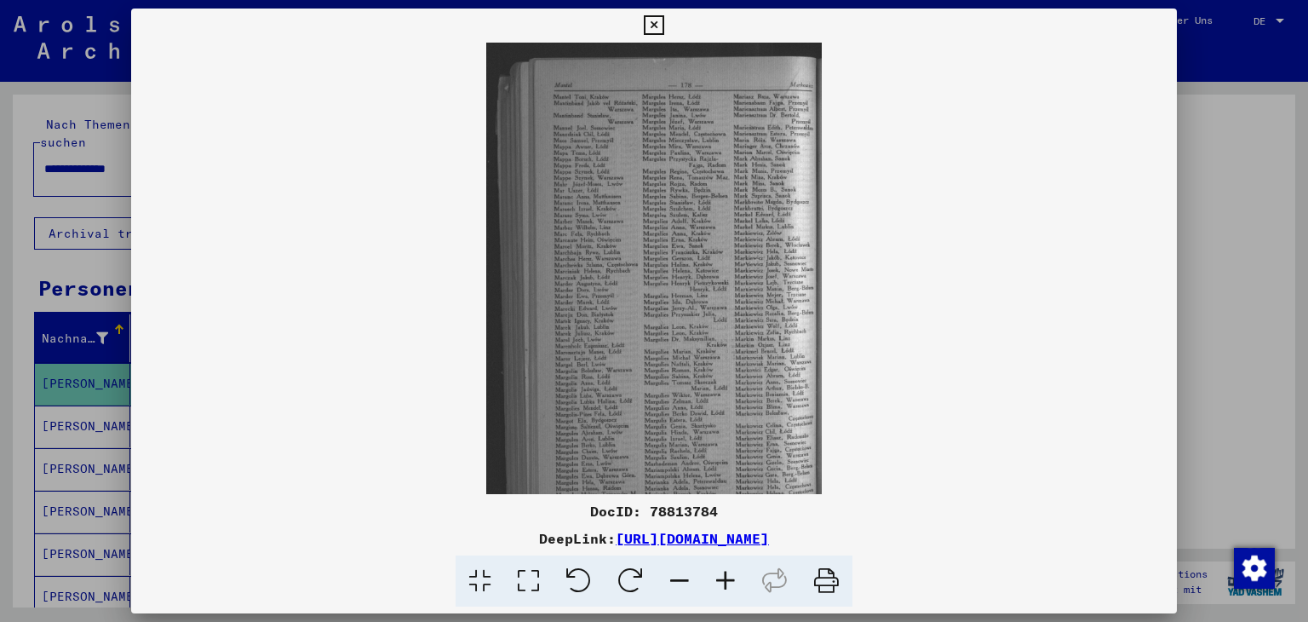
click at [746, 592] on icon at bounding box center [726, 581] width 46 height 52
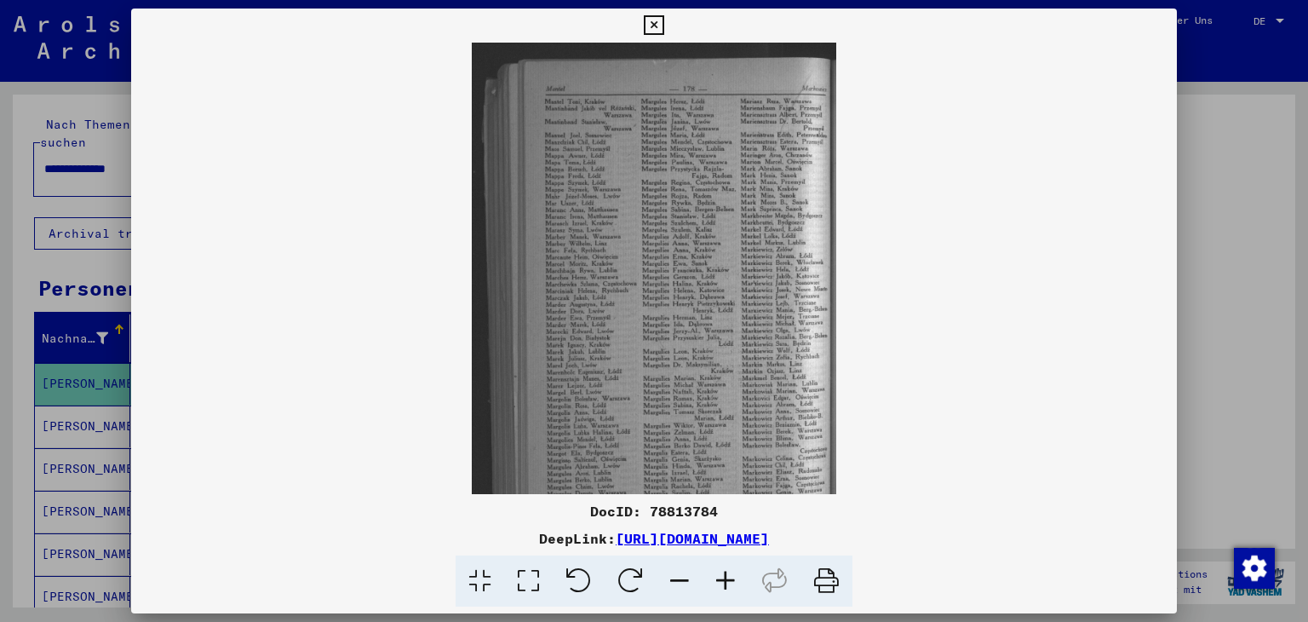
click at [746, 592] on icon at bounding box center [726, 581] width 46 height 52
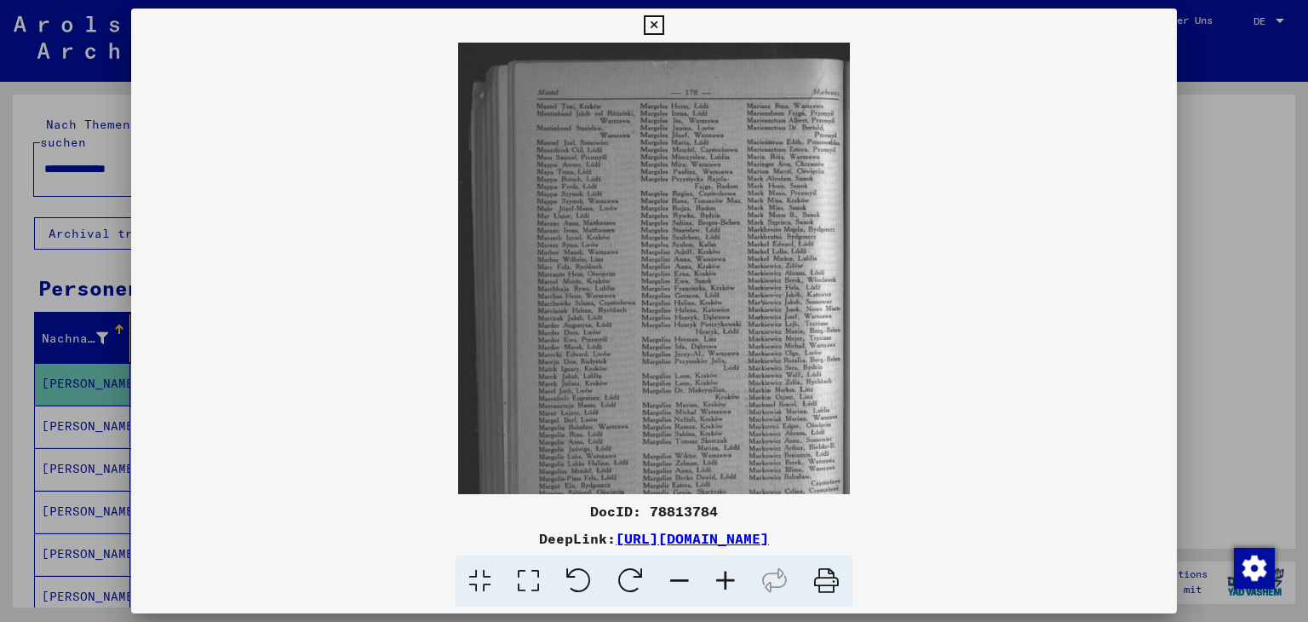
click at [746, 592] on icon at bounding box center [726, 581] width 46 height 52
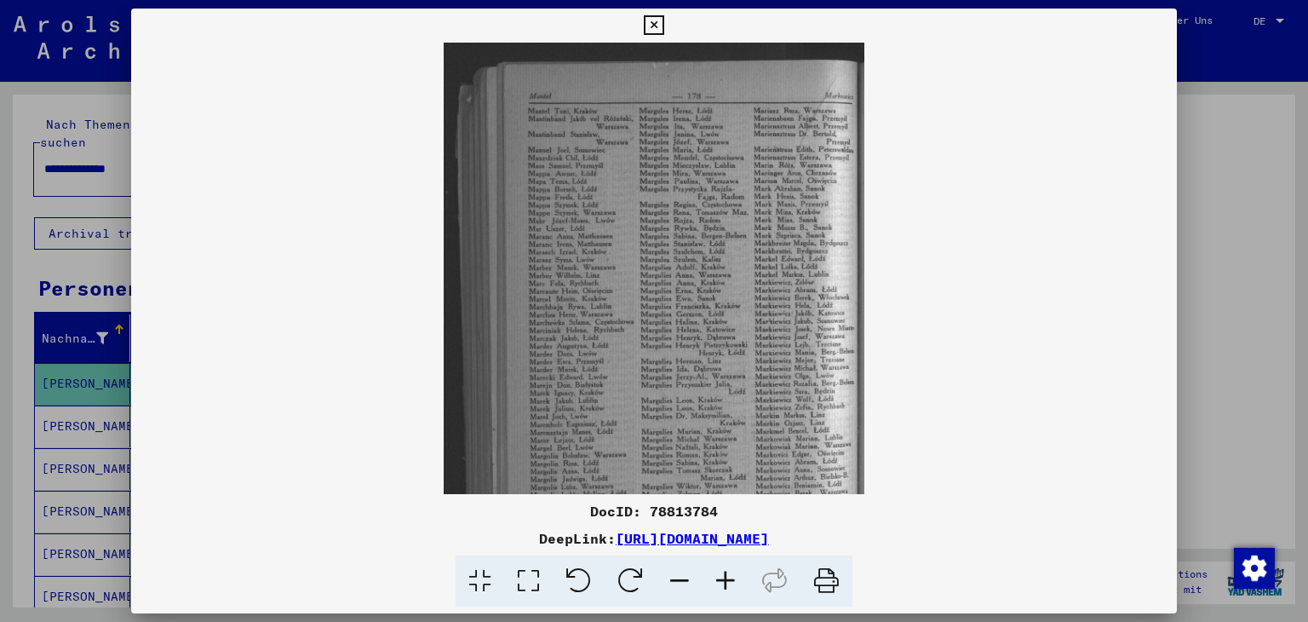
click at [746, 592] on icon at bounding box center [726, 581] width 46 height 52
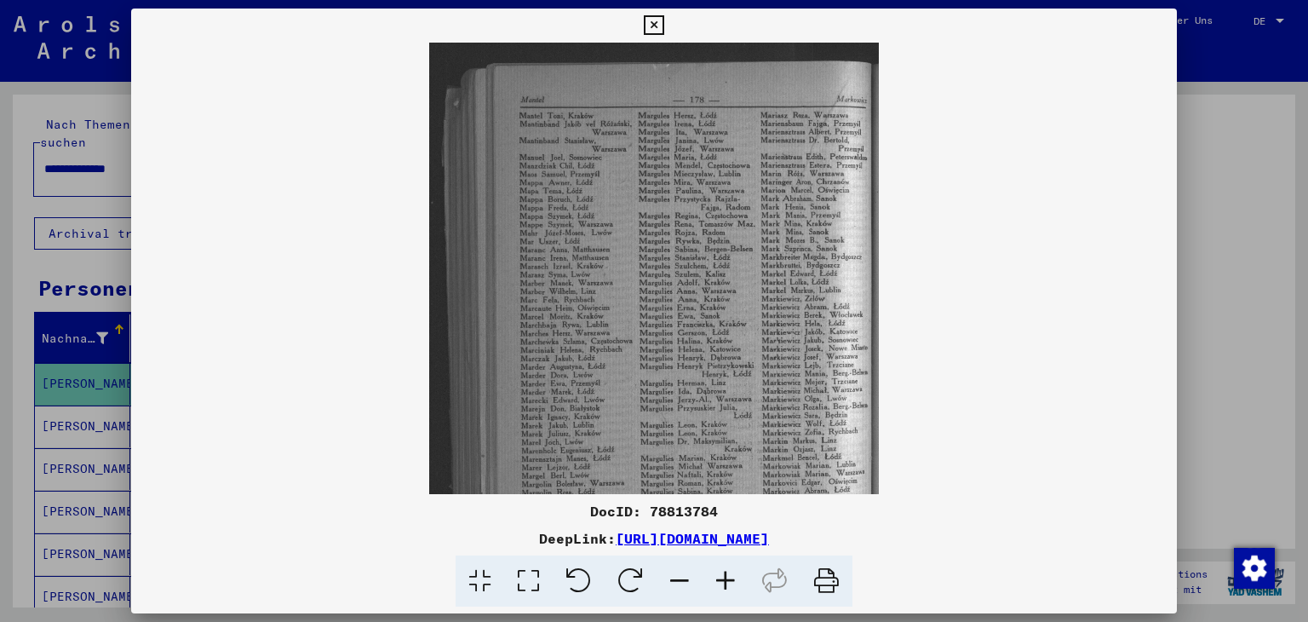
click at [748, 591] on icon at bounding box center [726, 581] width 46 height 52
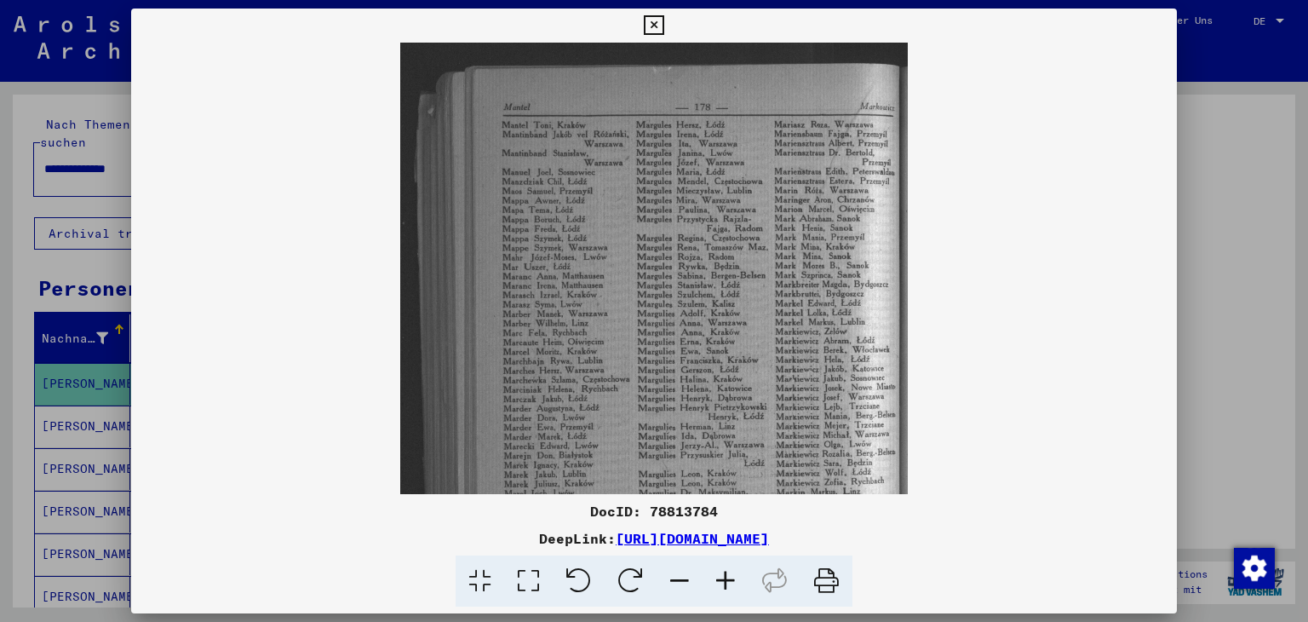
click at [748, 591] on icon at bounding box center [726, 581] width 46 height 52
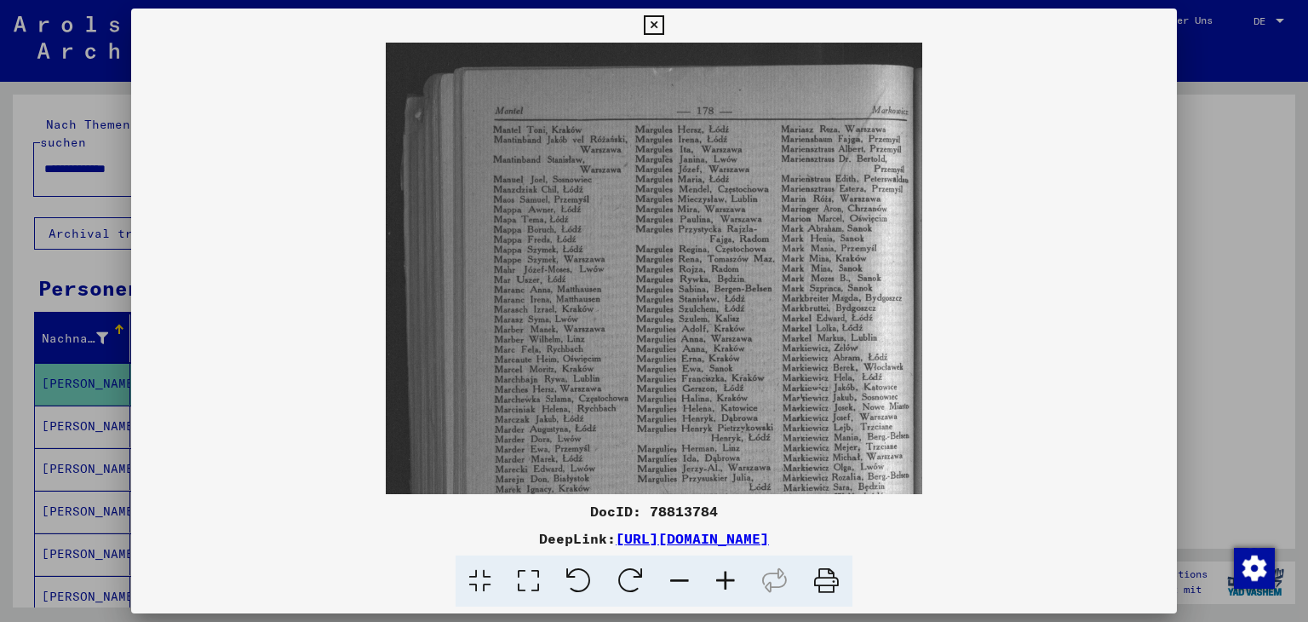
click at [748, 590] on icon at bounding box center [726, 581] width 46 height 52
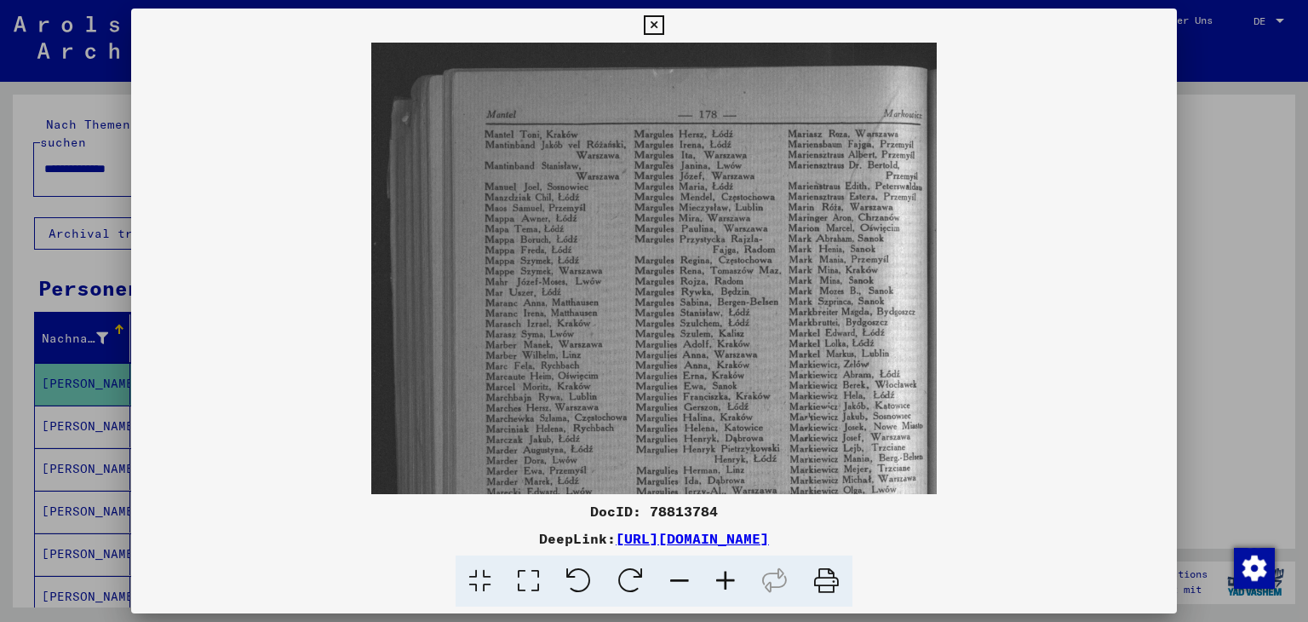
click at [749, 590] on icon at bounding box center [726, 581] width 46 height 52
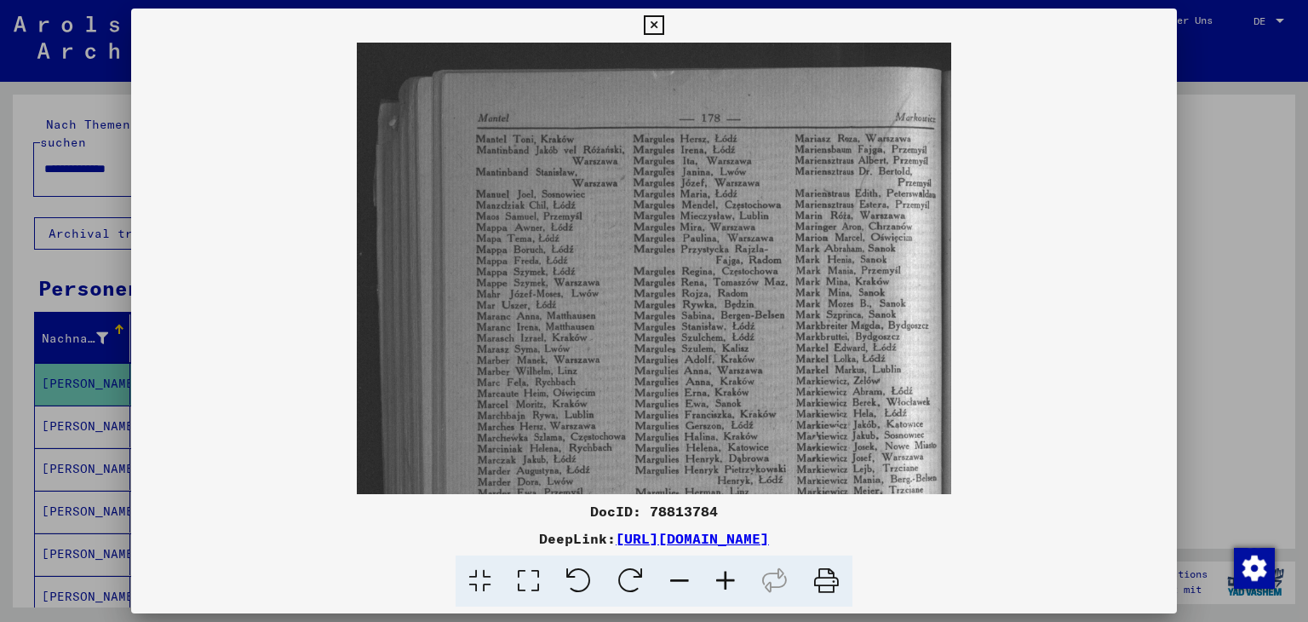
click at [749, 589] on icon at bounding box center [726, 581] width 46 height 52
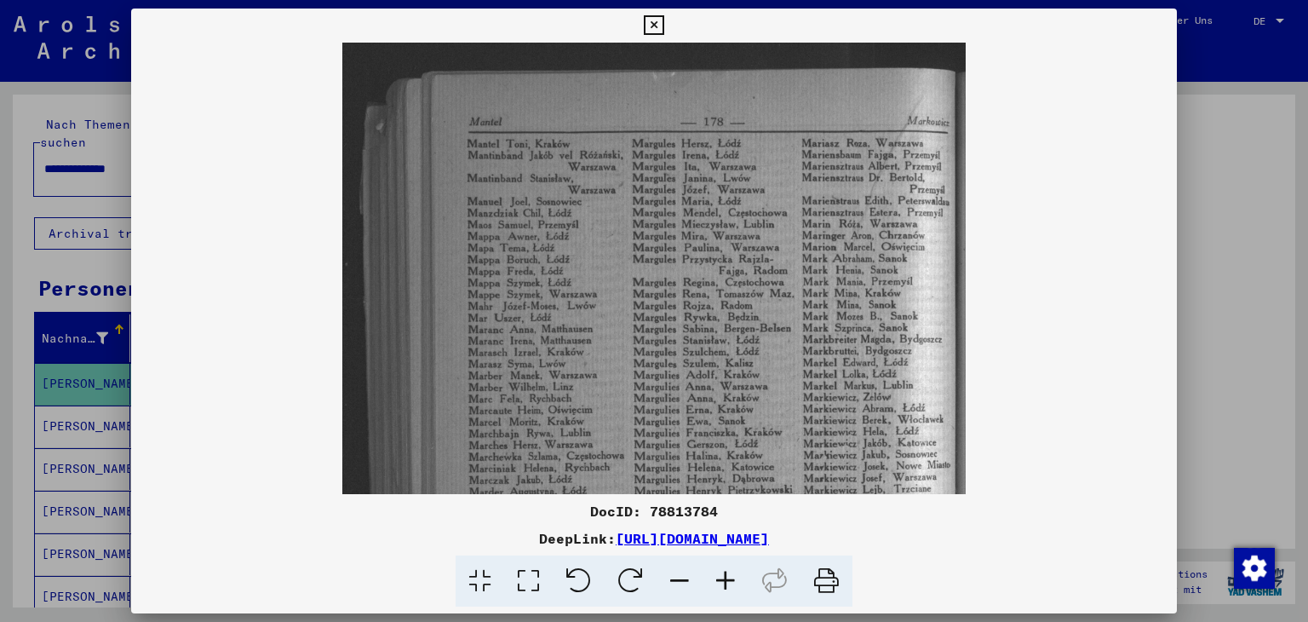
click at [749, 589] on icon at bounding box center [726, 581] width 46 height 52
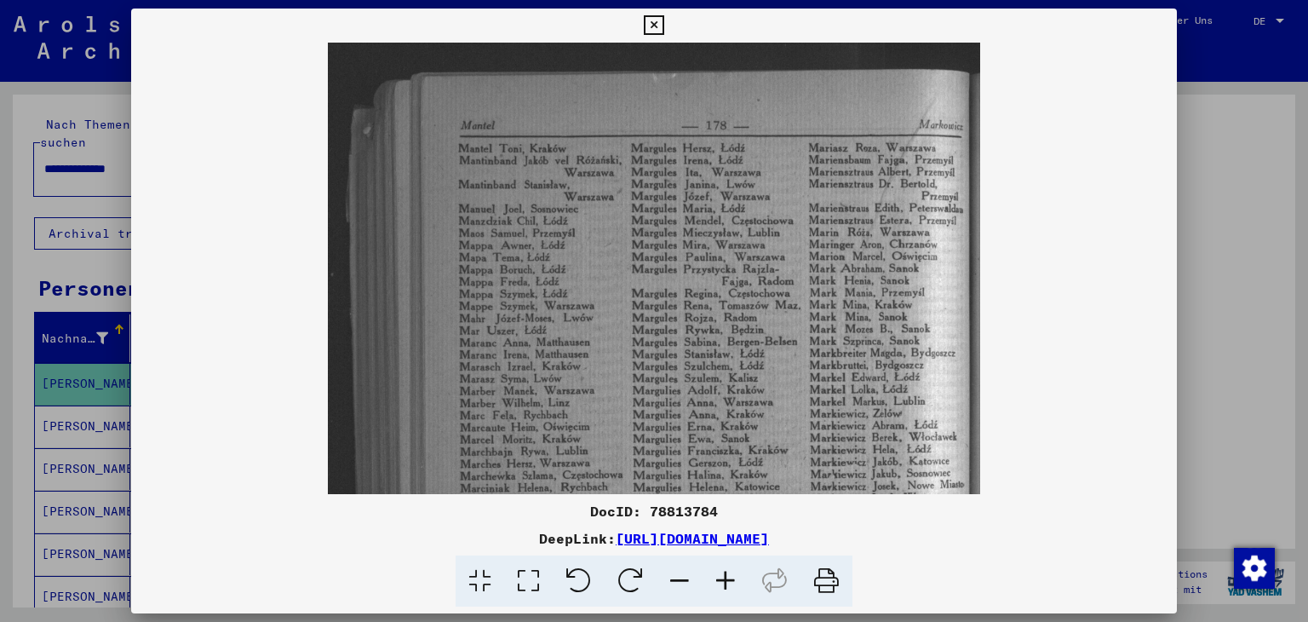
click at [749, 589] on icon at bounding box center [726, 581] width 46 height 52
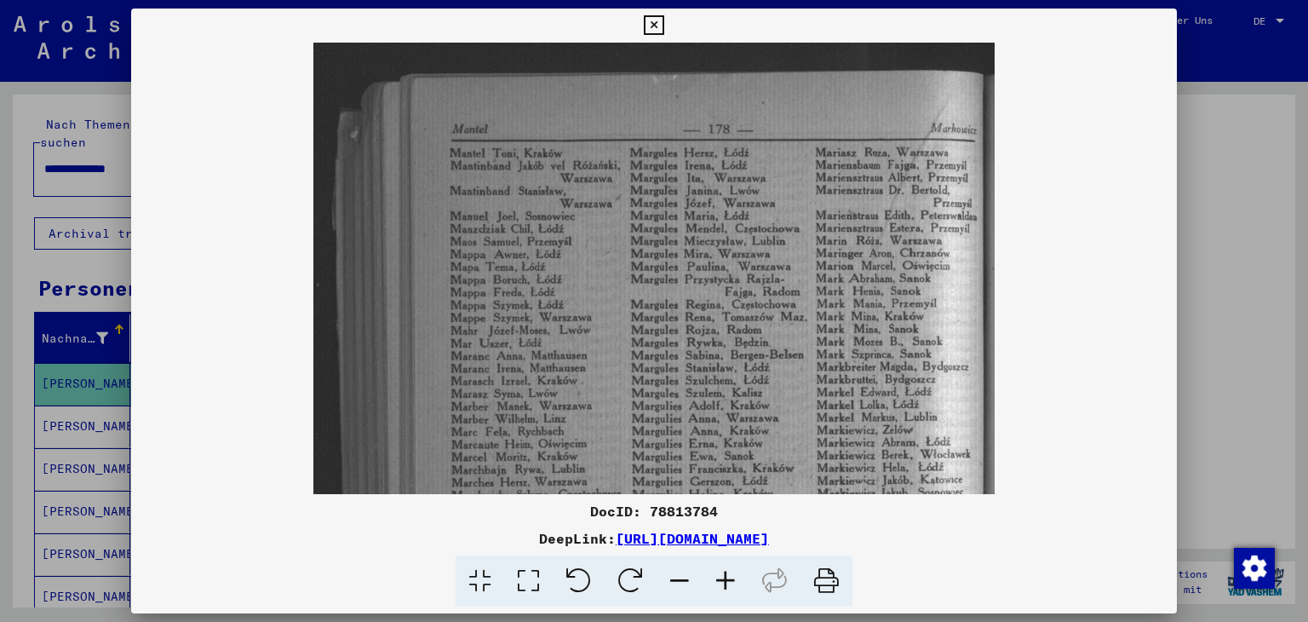
click at [749, 589] on icon at bounding box center [726, 581] width 46 height 52
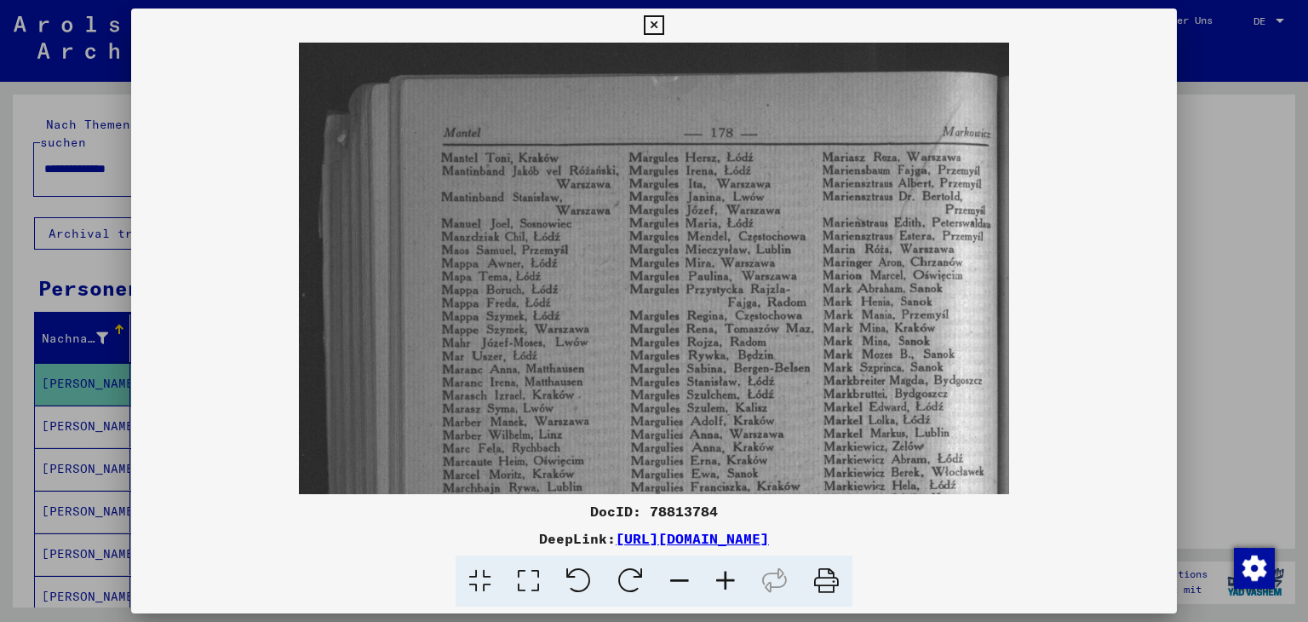
click at [749, 587] on icon at bounding box center [726, 581] width 46 height 52
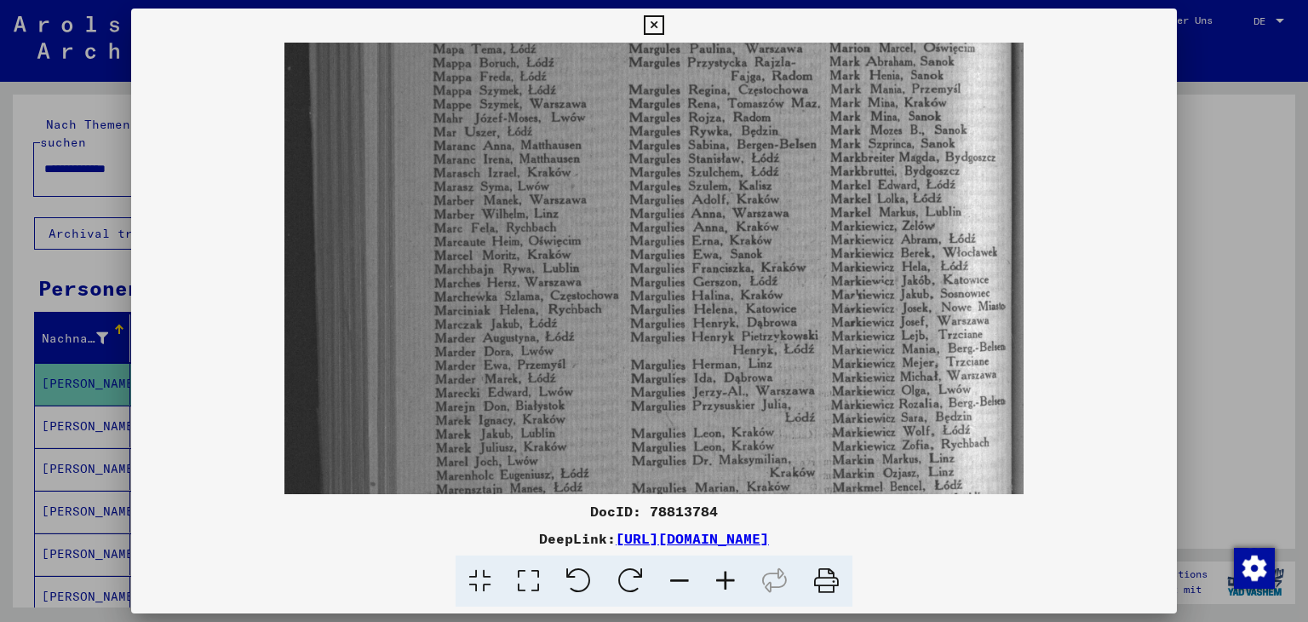
scroll to position [248, 0]
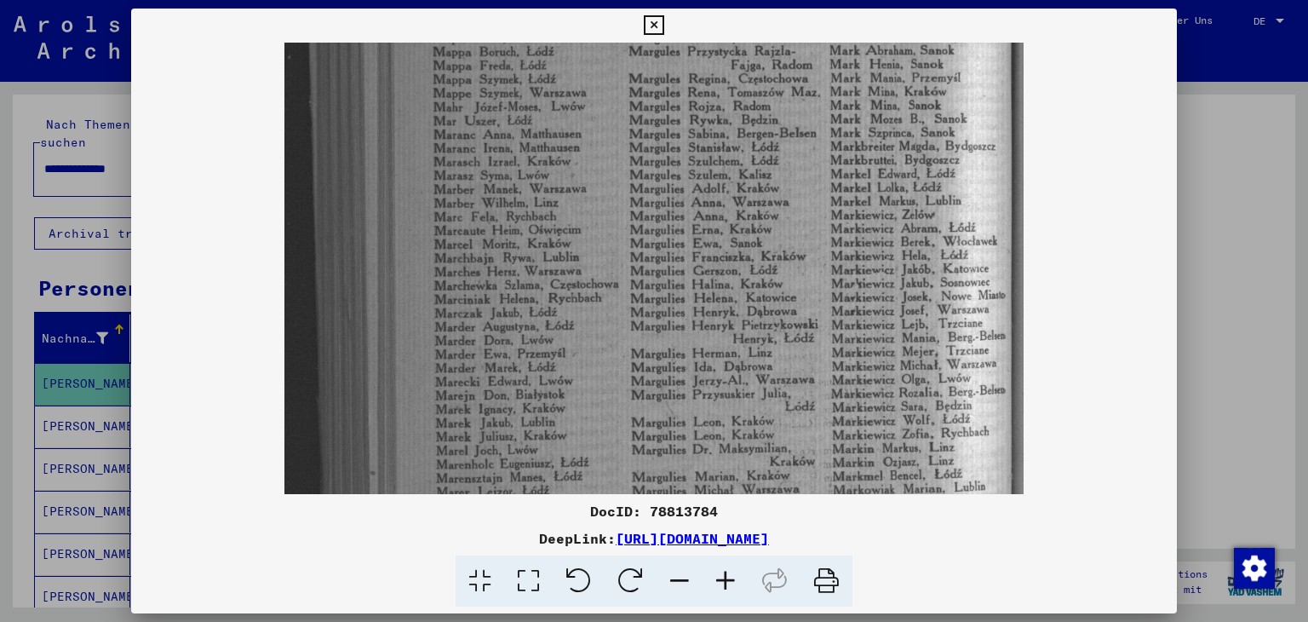
drag, startPoint x: 893, startPoint y: 405, endPoint x: 872, endPoint y: 229, distance: 176.7
click at [872, 229] on img at bounding box center [654, 340] width 739 height 1090
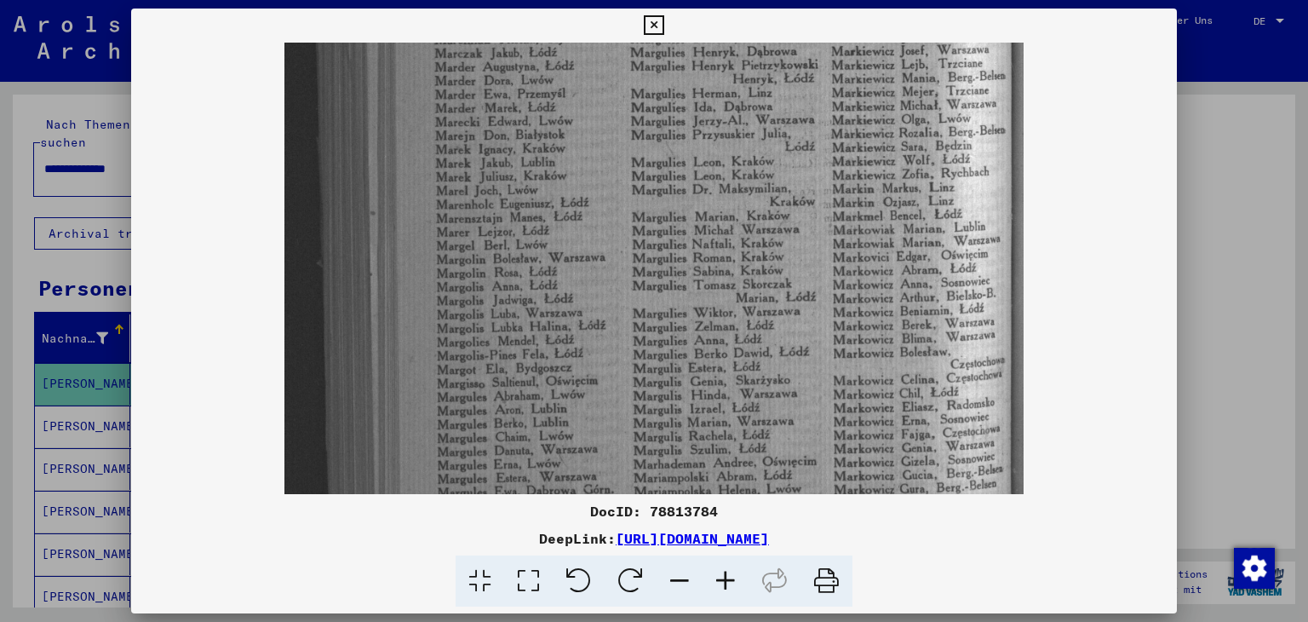
scroll to position [509, 0]
drag, startPoint x: 974, startPoint y: 376, endPoint x: 951, endPoint y: 137, distance: 239.7
click at [951, 137] on img at bounding box center [654, 78] width 739 height 1090
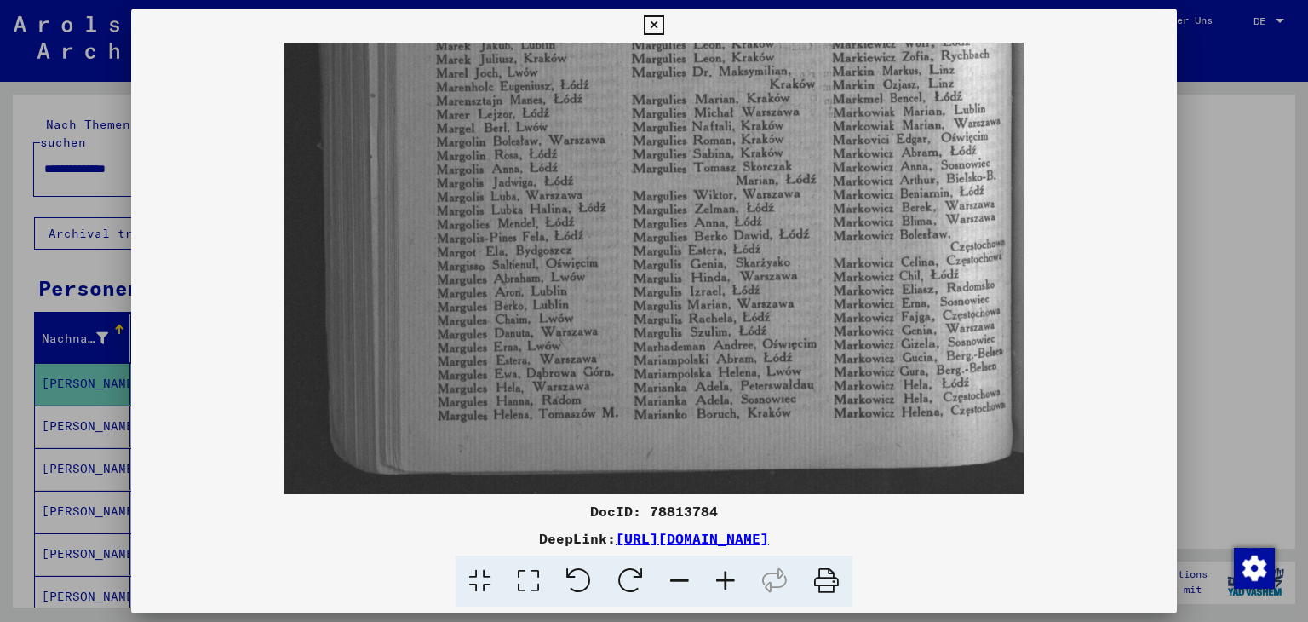
scroll to position [638, 0]
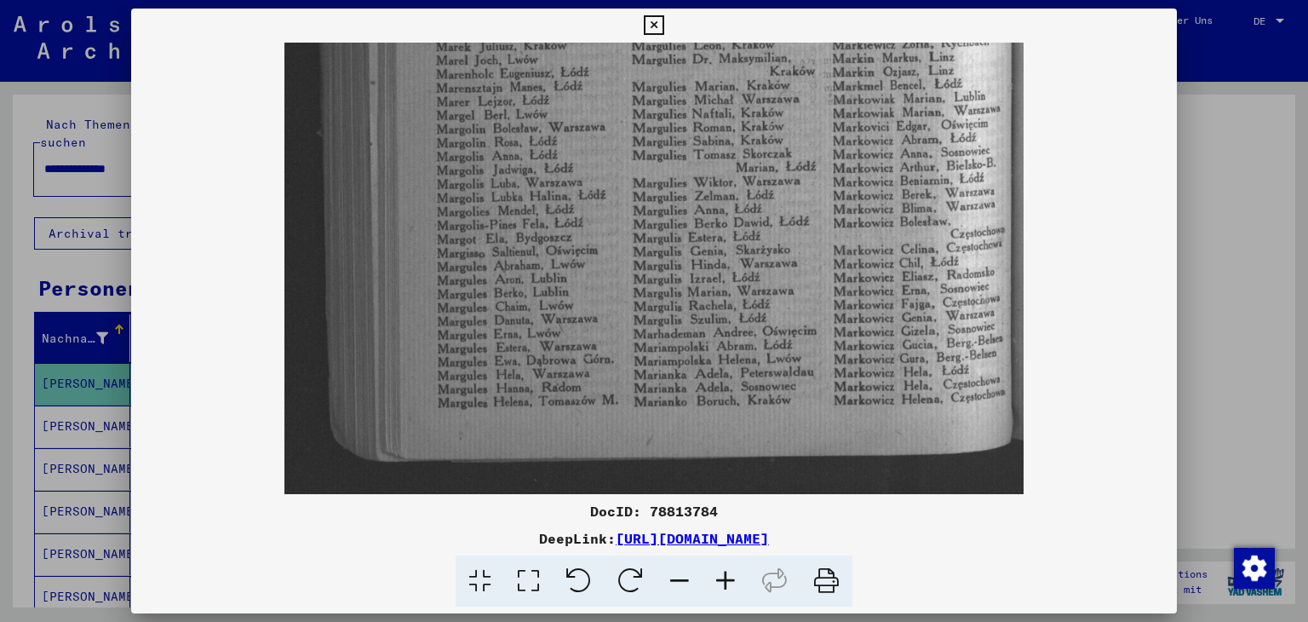
drag, startPoint x: 969, startPoint y: 406, endPoint x: 974, endPoint y: 267, distance: 139.8
click at [658, 21] on icon at bounding box center [654, 25] width 20 height 20
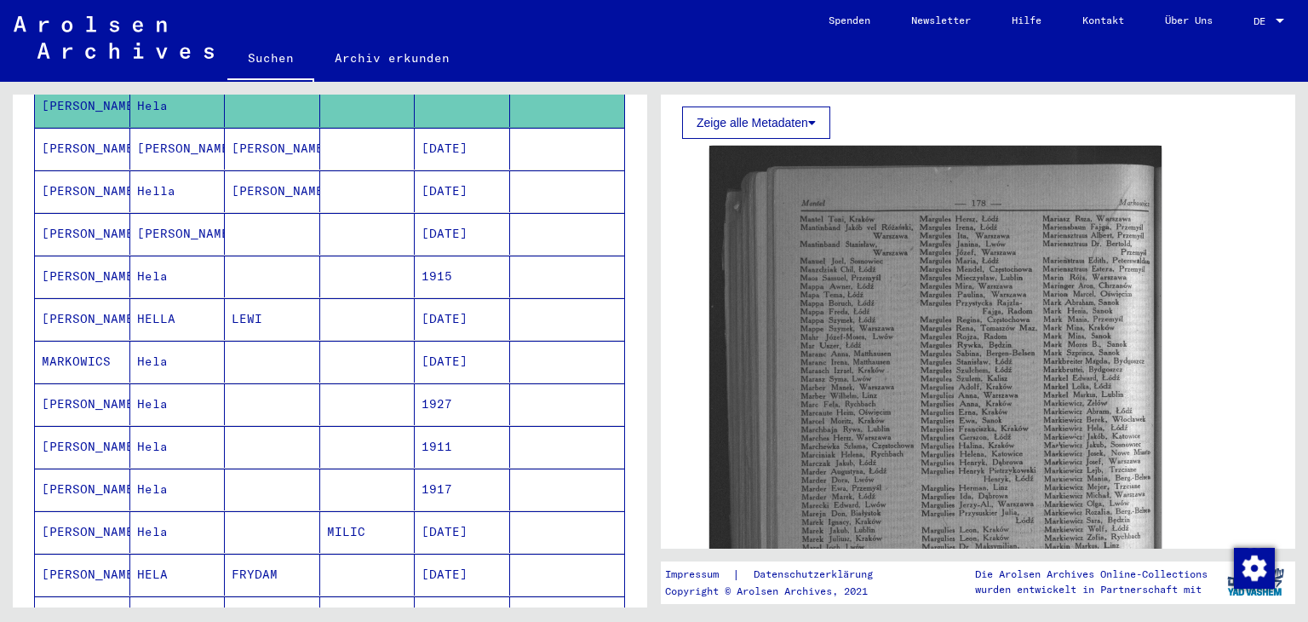
scroll to position [341, 0]
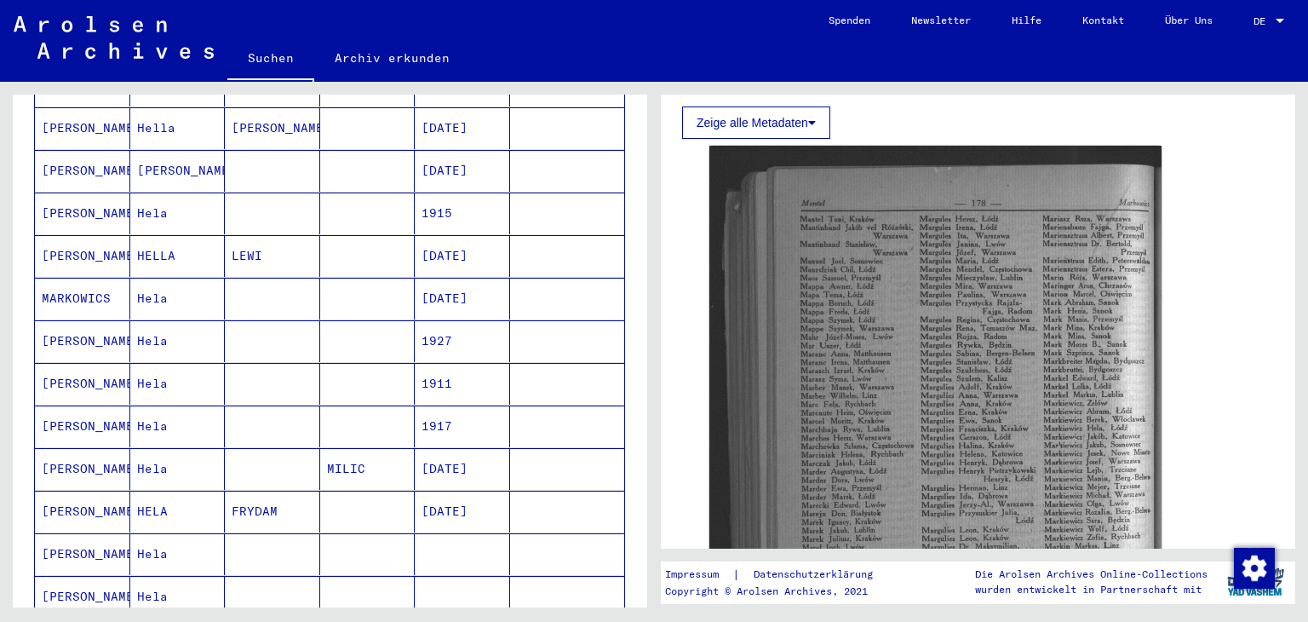
click at [97, 264] on mat-cell "[PERSON_NAME]" at bounding box center [82, 256] width 95 height 42
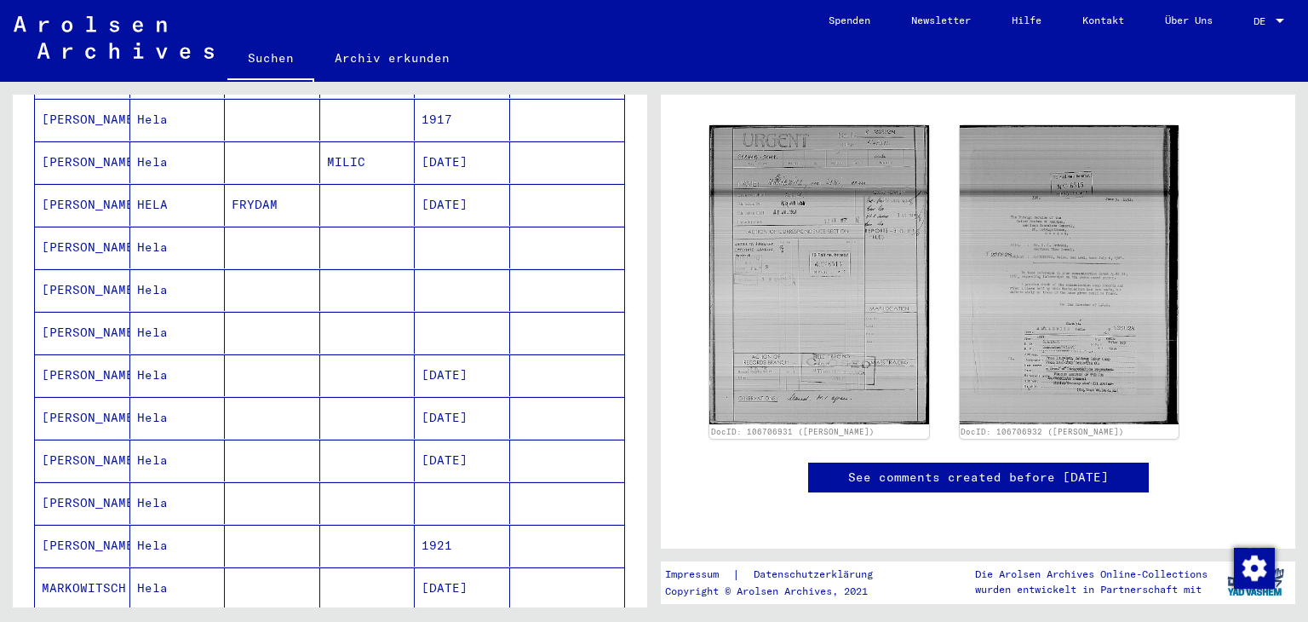
scroll to position [681, 0]
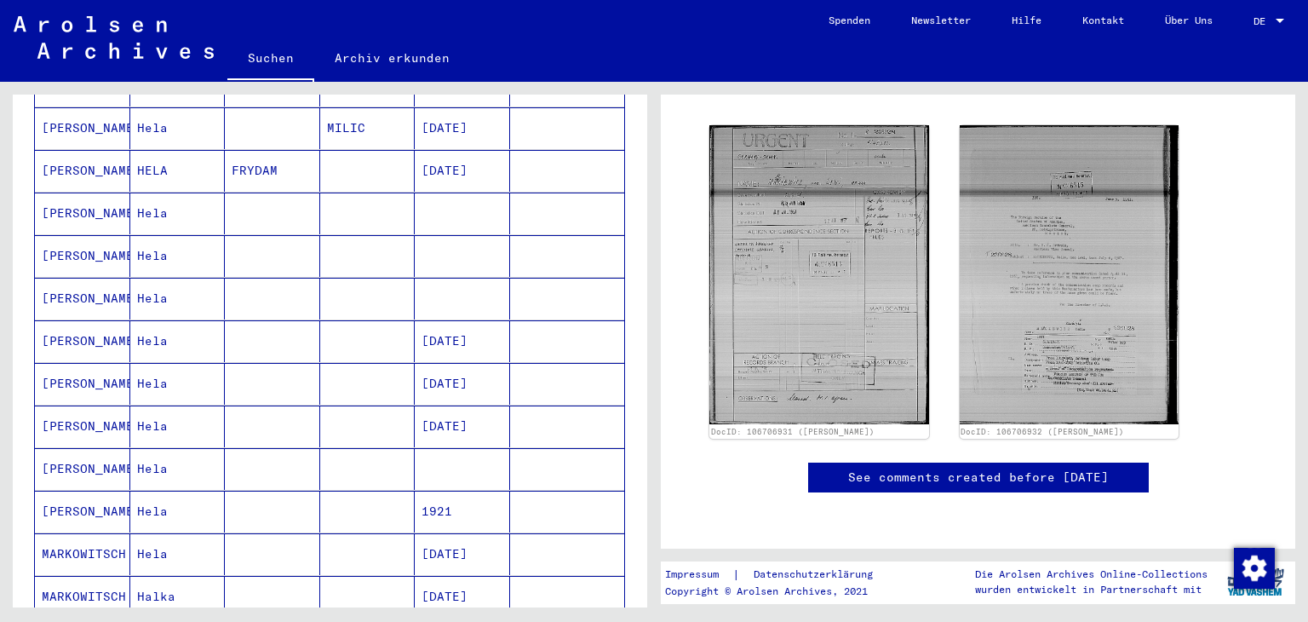
click at [89, 256] on mat-cell "[PERSON_NAME]" at bounding box center [82, 256] width 95 height 42
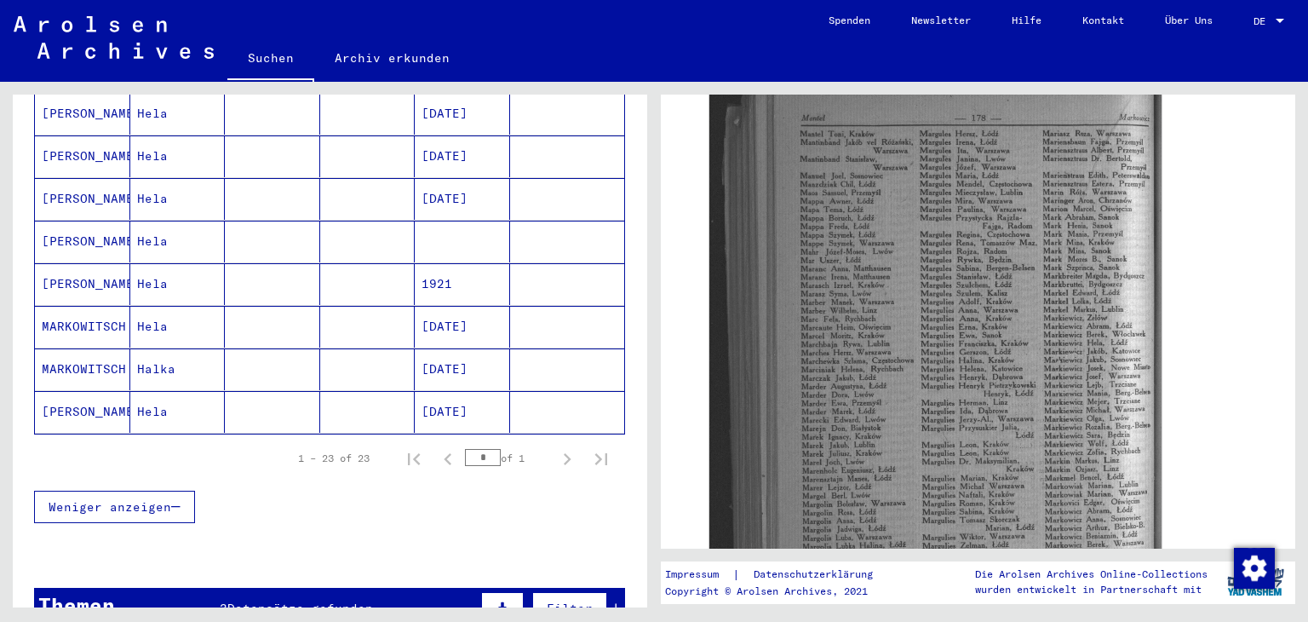
scroll to position [937, 0]
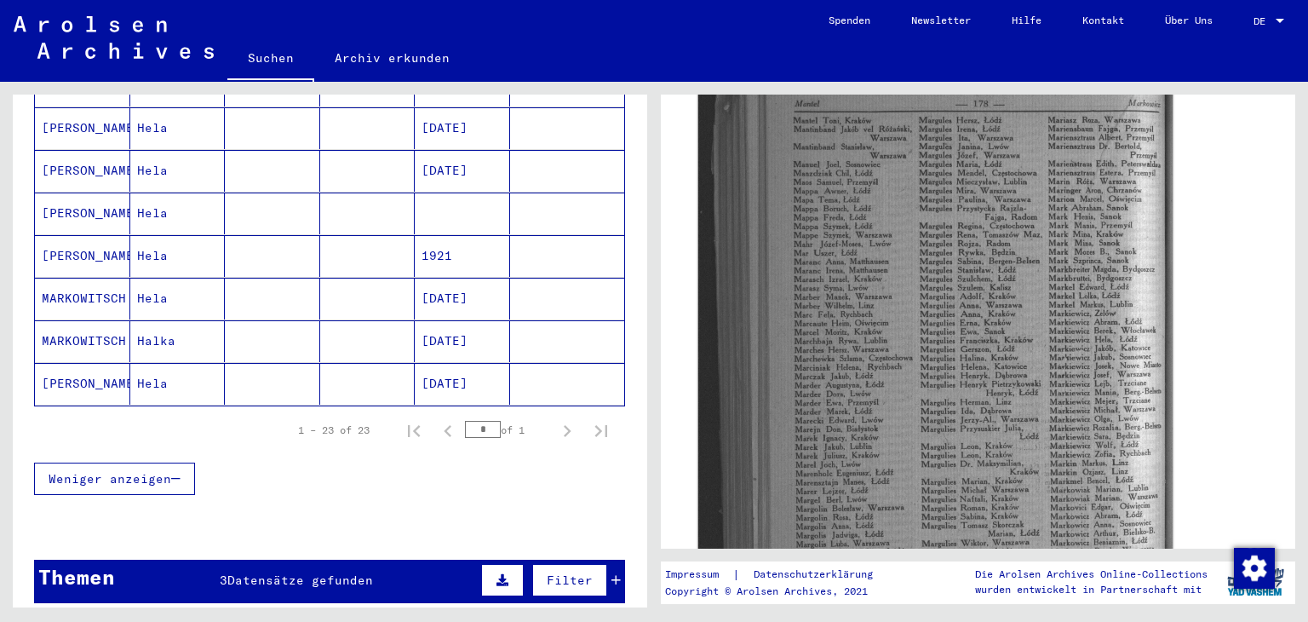
click at [963, 331] on img at bounding box center [935, 393] width 475 height 701
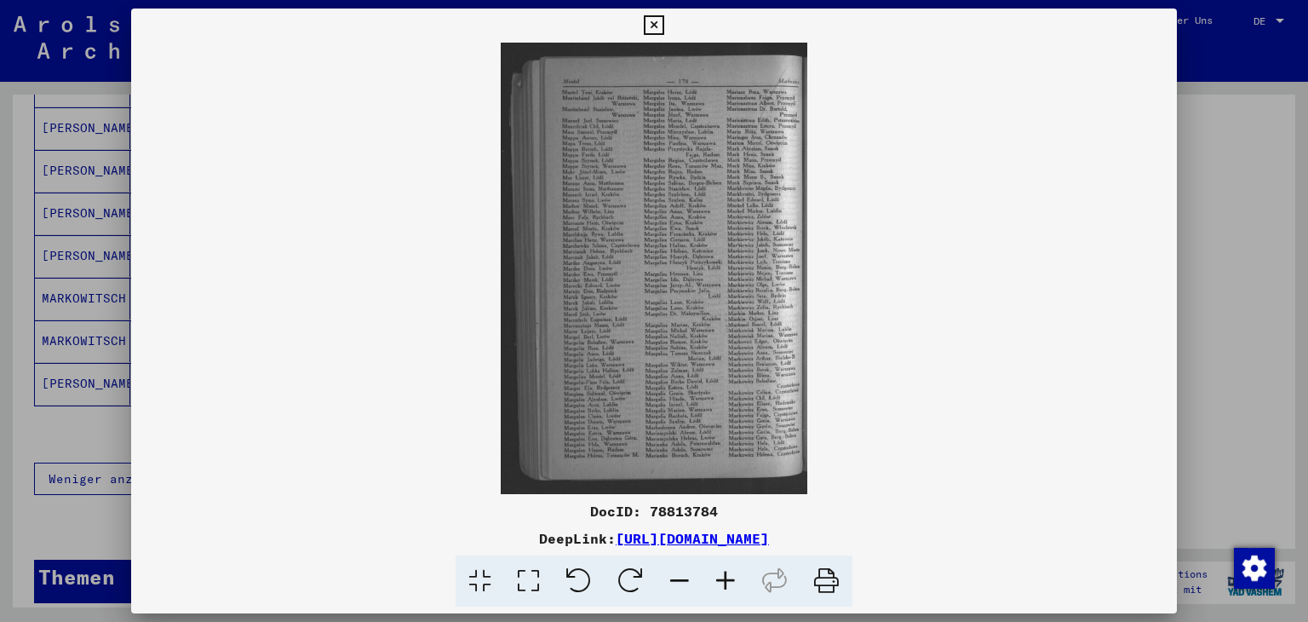
drag, startPoint x: 854, startPoint y: 584, endPoint x: 1056, endPoint y: 538, distance: 207.9
click at [853, 584] on icon at bounding box center [827, 581] width 52 height 52
click at [651, 21] on icon at bounding box center [654, 25] width 20 height 20
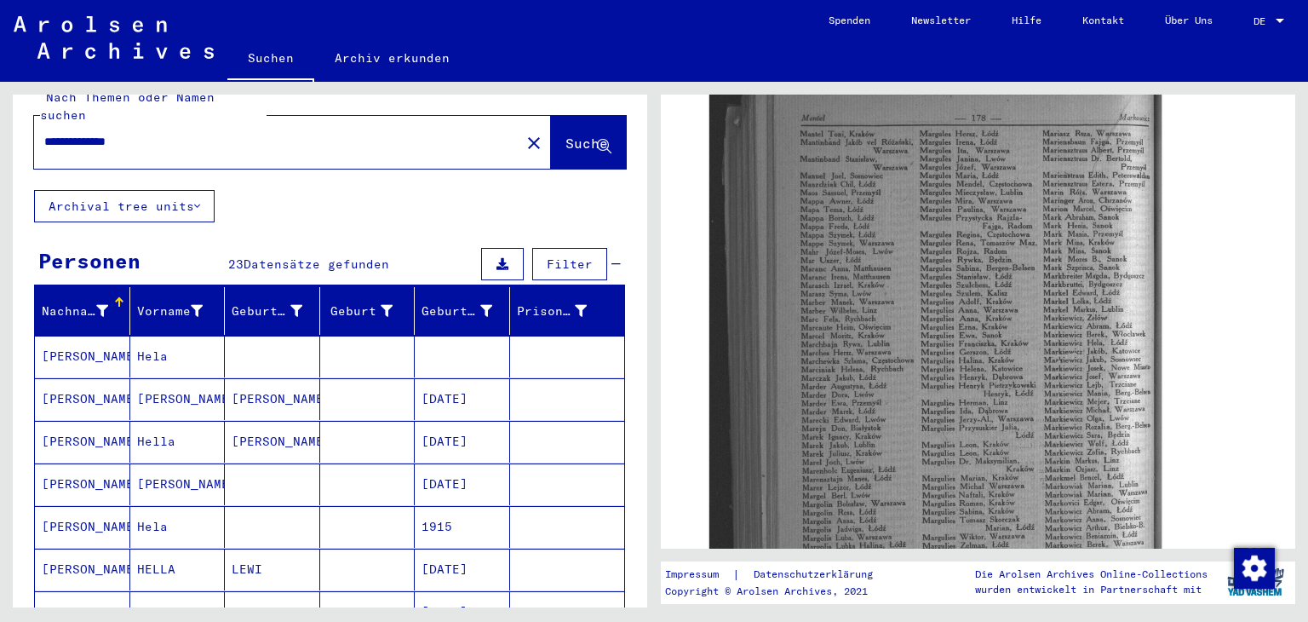
scroll to position [0, 0]
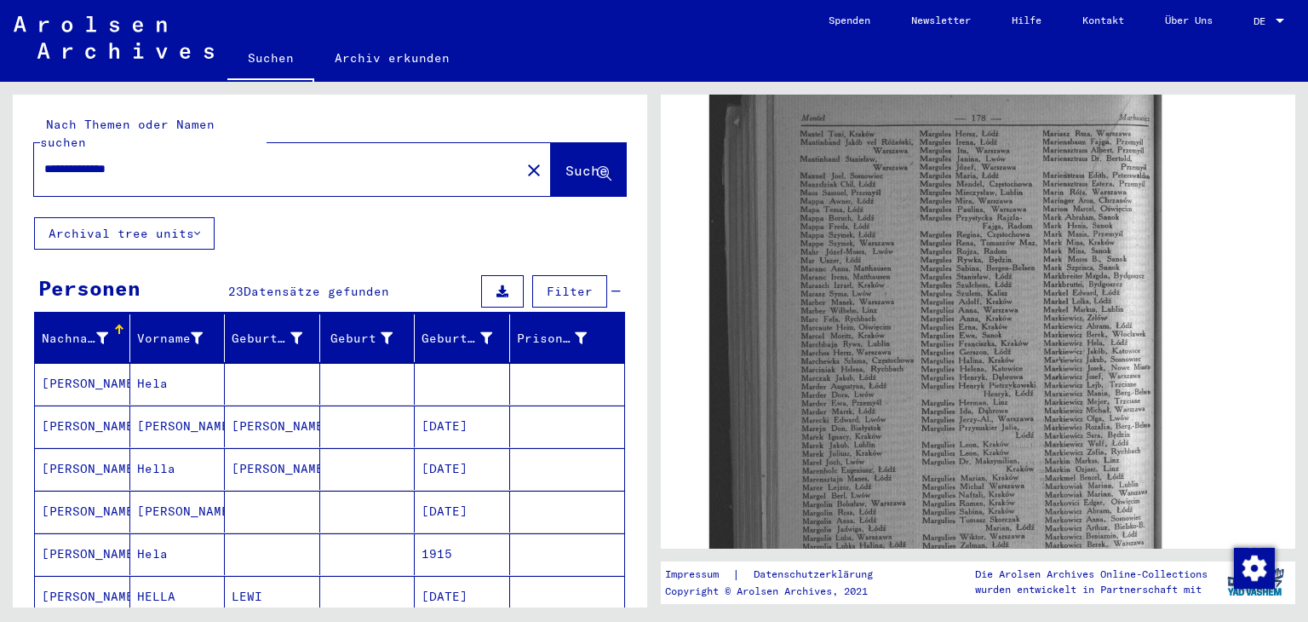
drag, startPoint x: 215, startPoint y: 170, endPoint x: 0, endPoint y: 175, distance: 214.7
click at [0, 175] on div "**********" at bounding box center [327, 345] width 654 height 526
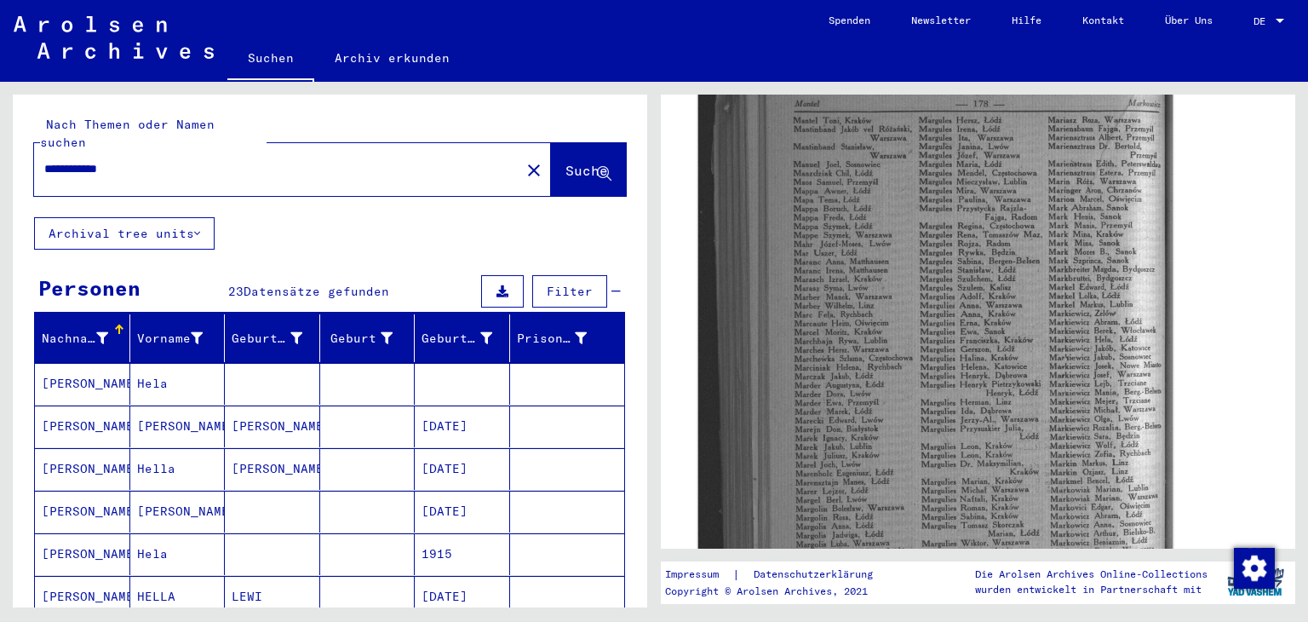
type input "**********"
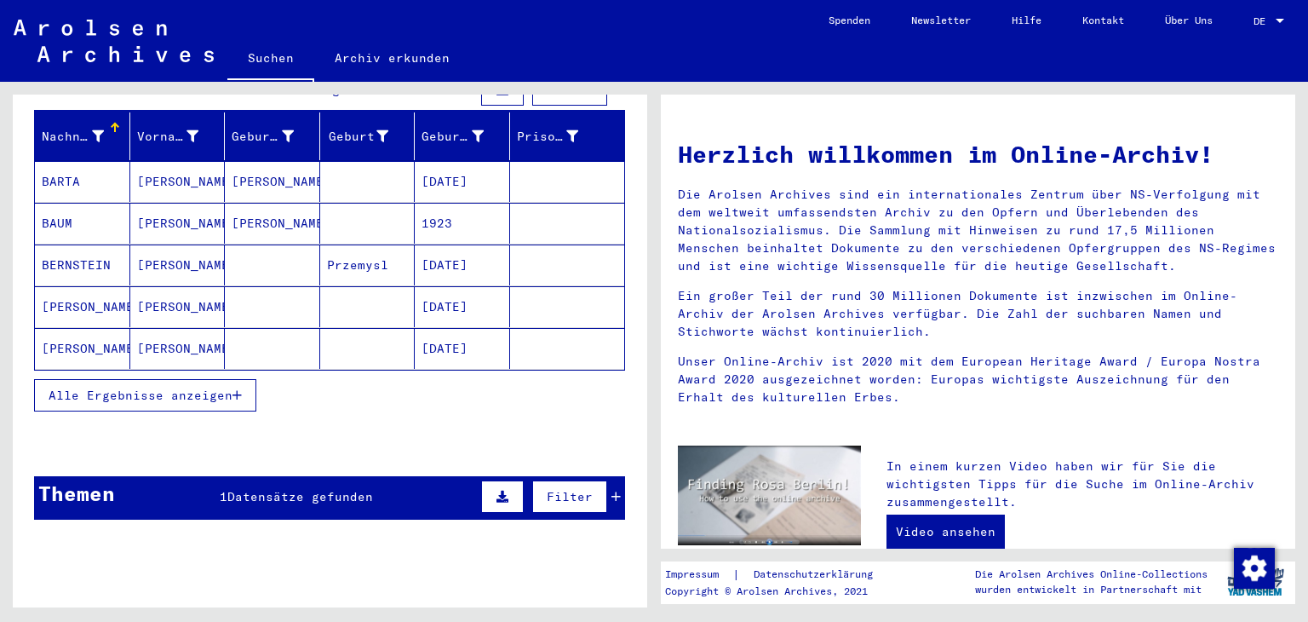
scroll to position [245, 0]
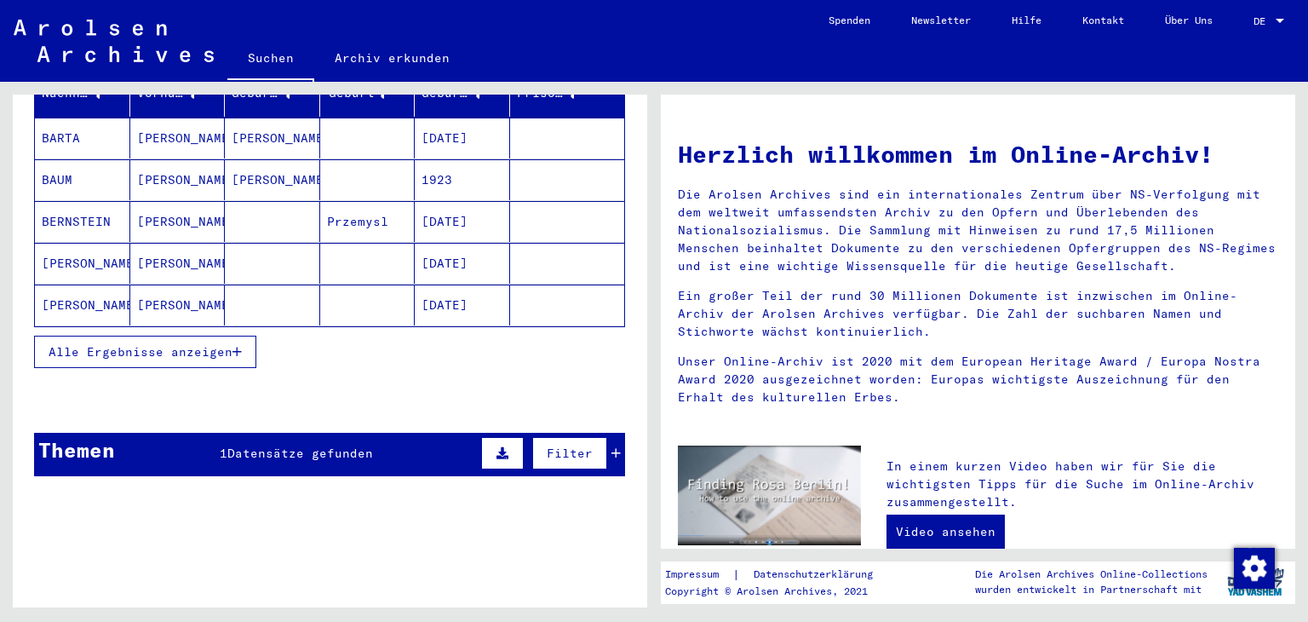
click at [107, 355] on span "Alle Ergebnisse anzeigen" at bounding box center [141, 351] width 184 height 15
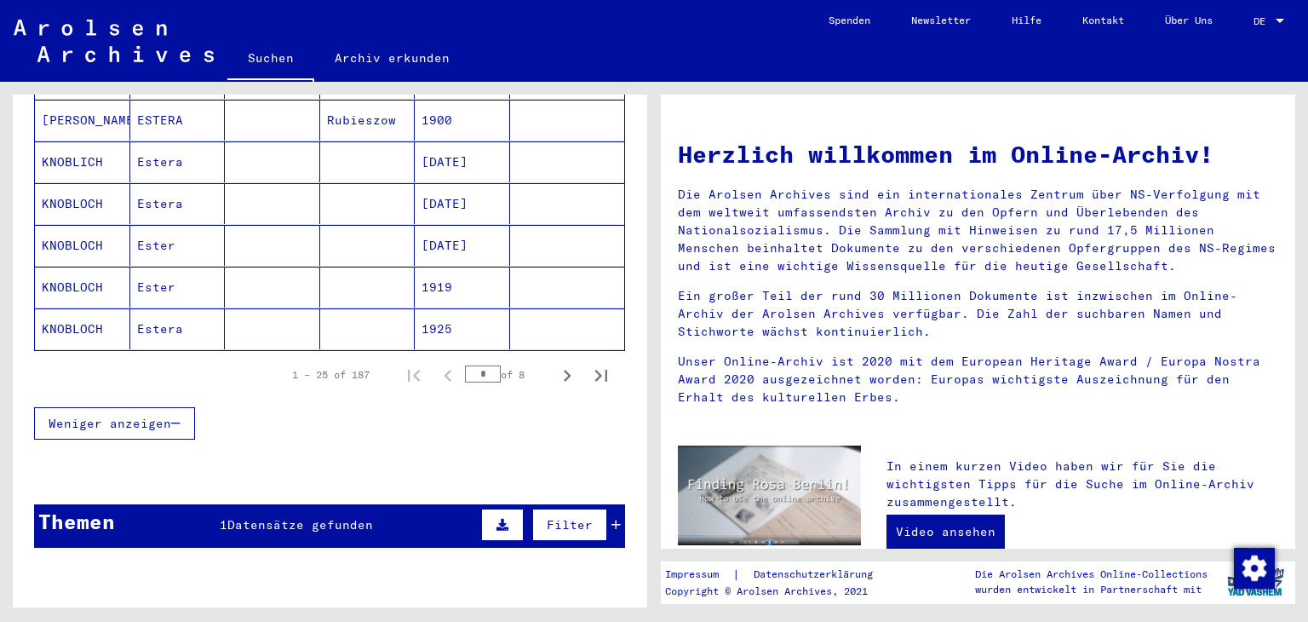
scroll to position [1097, 0]
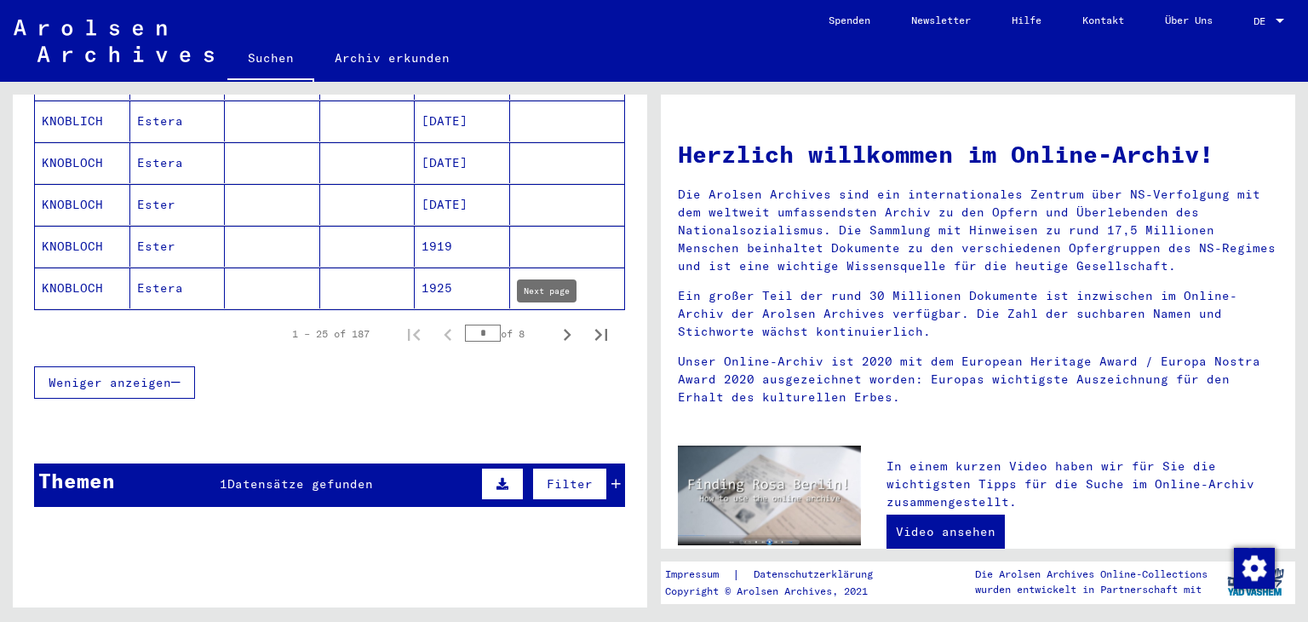
click at [564, 333] on icon "Next page" at bounding box center [568, 335] width 8 height 12
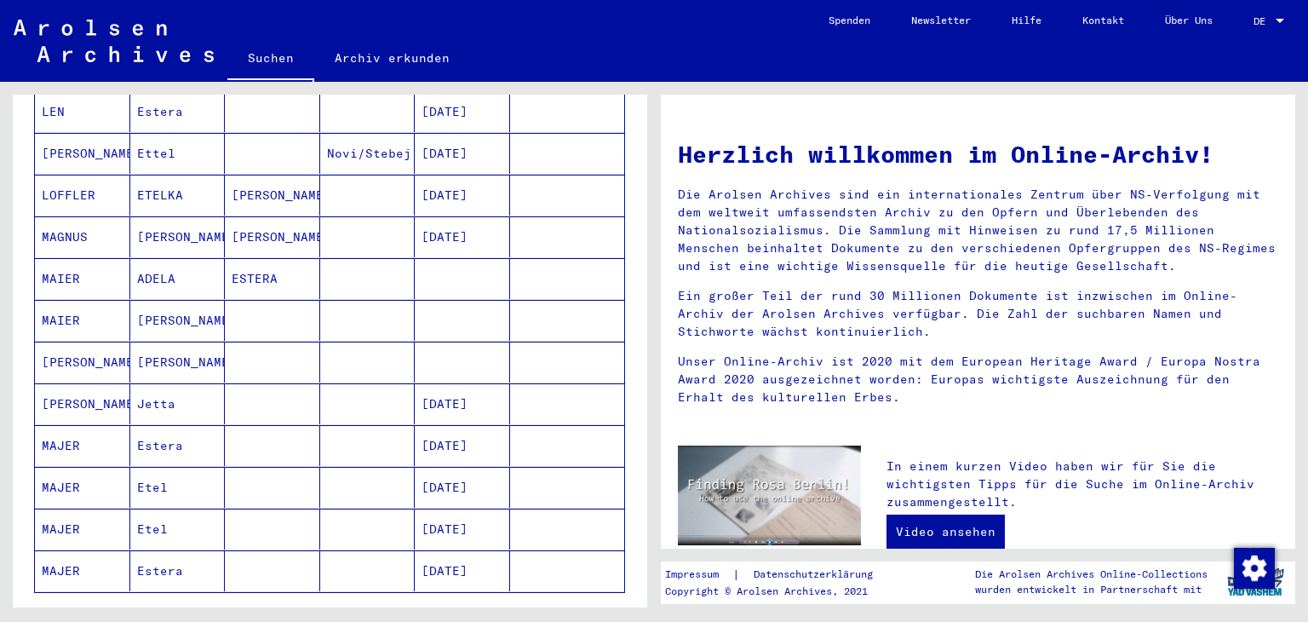
scroll to position [842, 0]
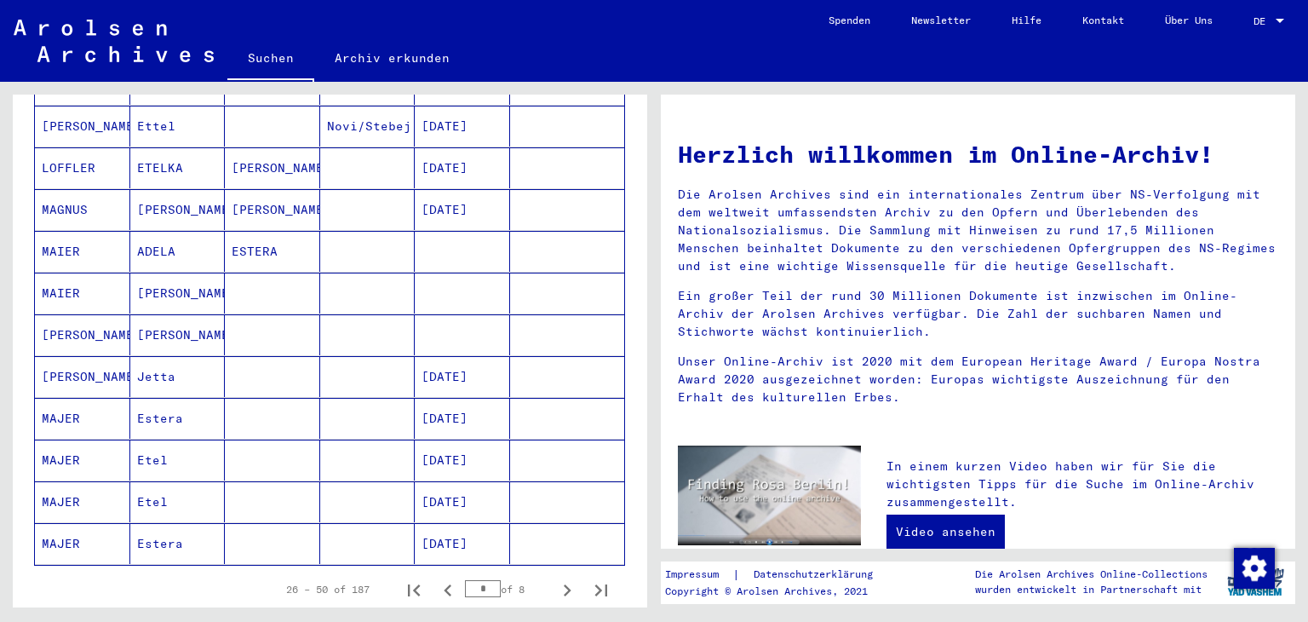
click at [75, 253] on mat-cell "MAIER" at bounding box center [82, 251] width 95 height 41
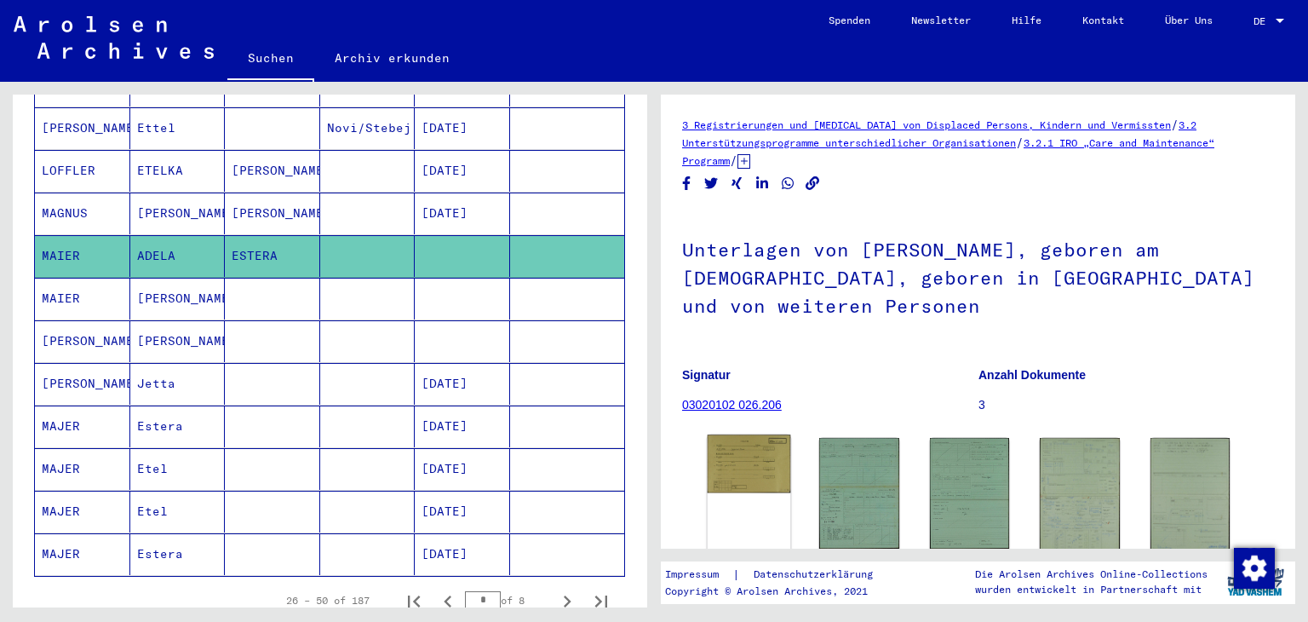
click at [721, 478] on img at bounding box center [749, 463] width 83 height 58
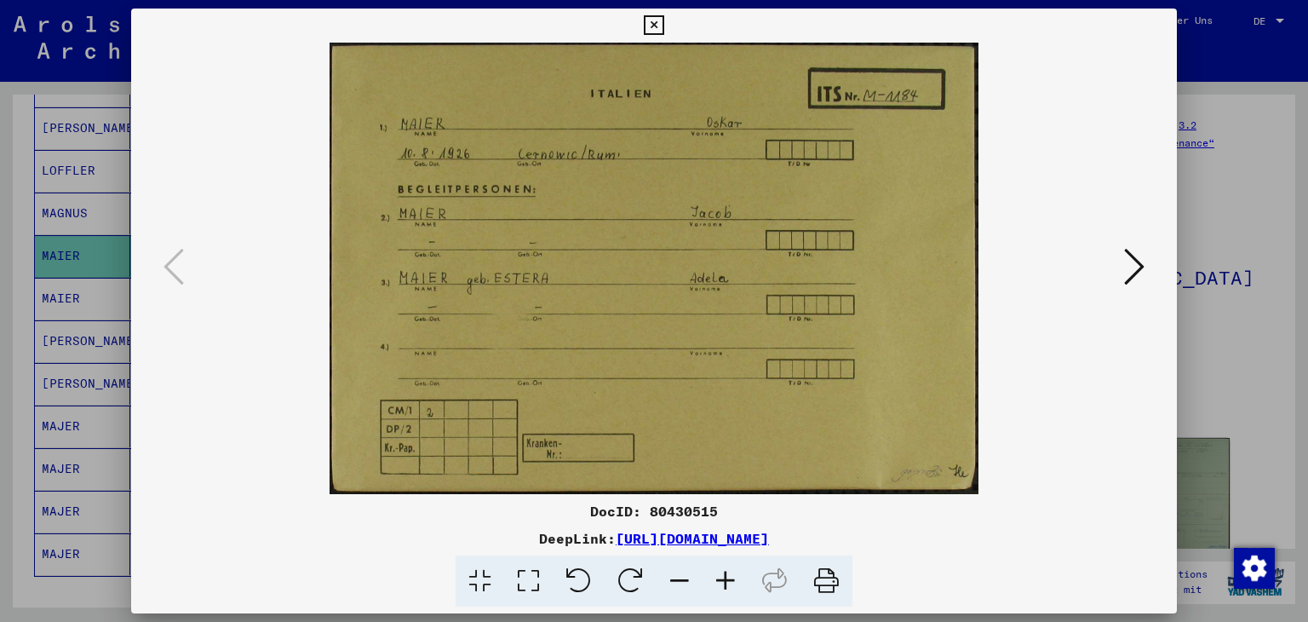
click at [664, 15] on icon at bounding box center [654, 25] width 20 height 20
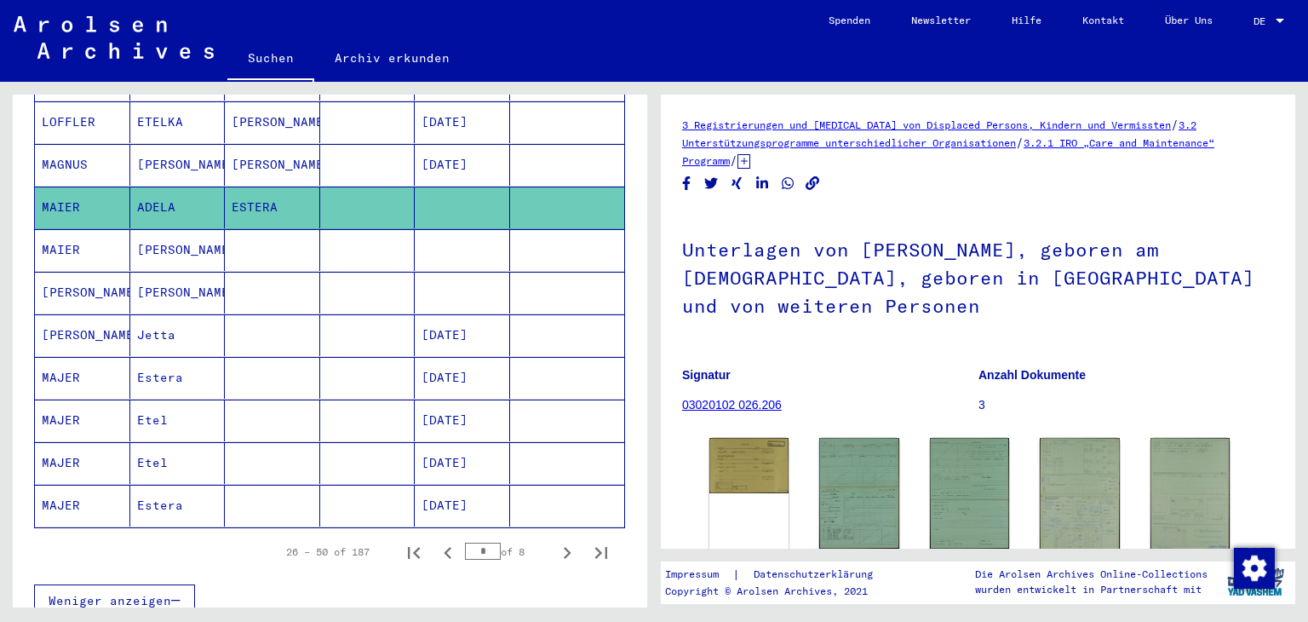
scroll to position [937, 0]
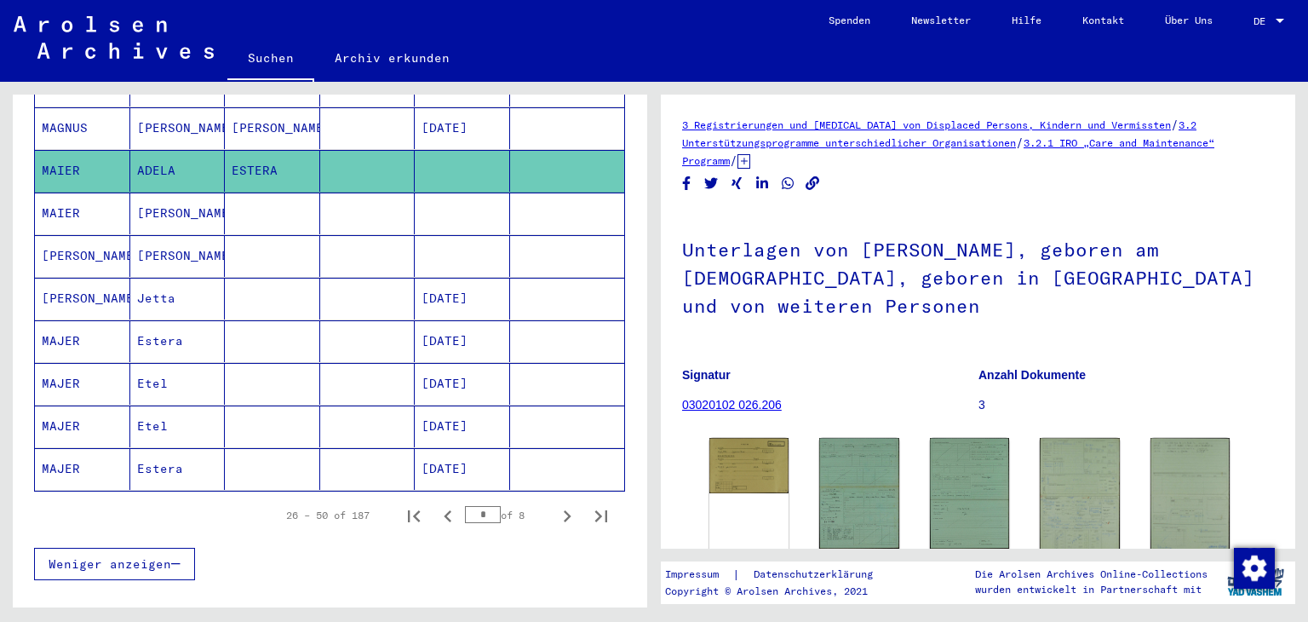
click at [105, 334] on mat-cell "MAJER" at bounding box center [82, 341] width 95 height 42
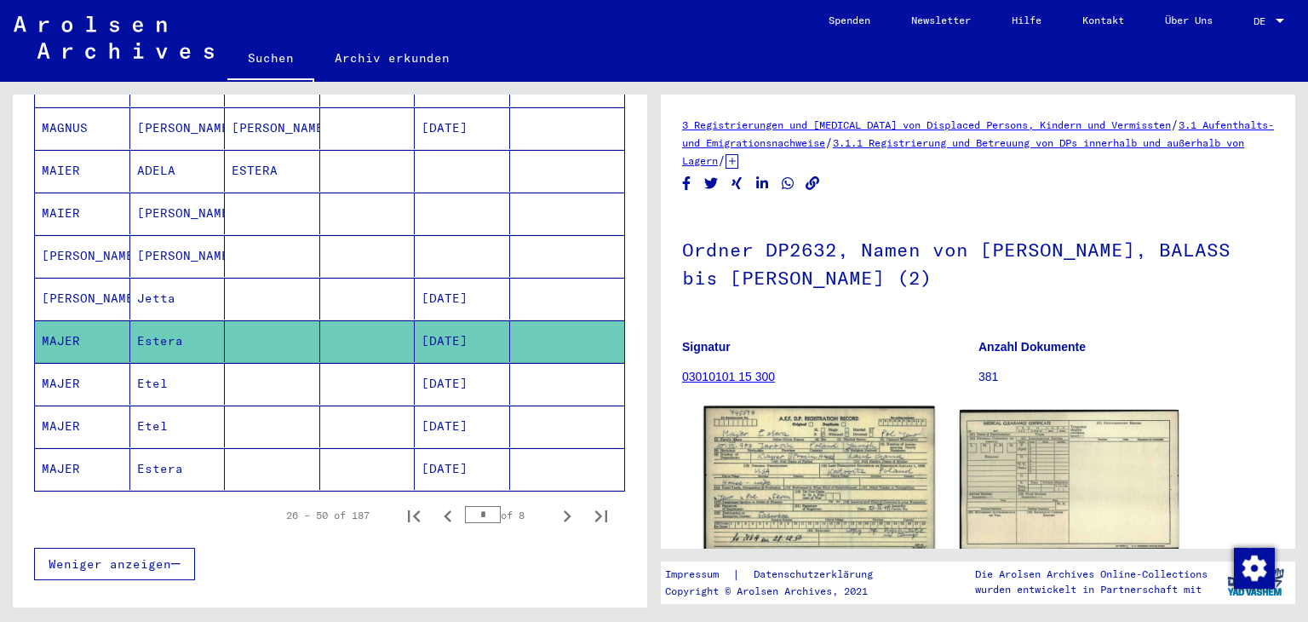
click at [853, 495] on img at bounding box center [819, 478] width 230 height 144
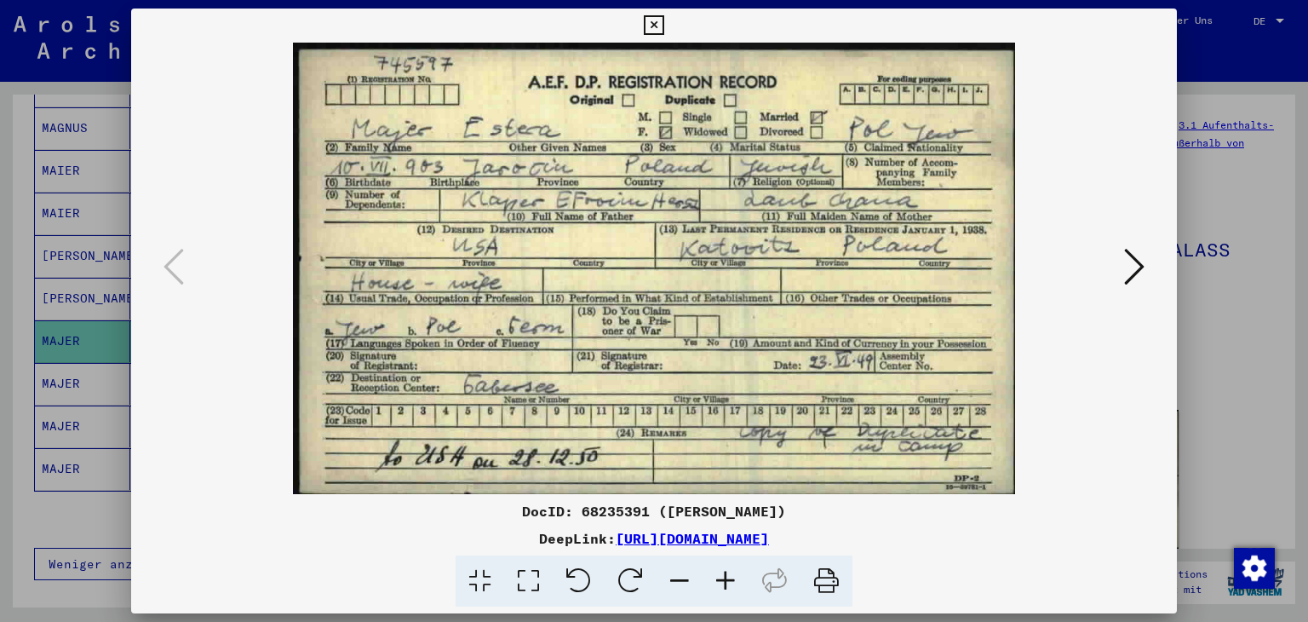
click at [656, 18] on icon at bounding box center [654, 25] width 20 height 20
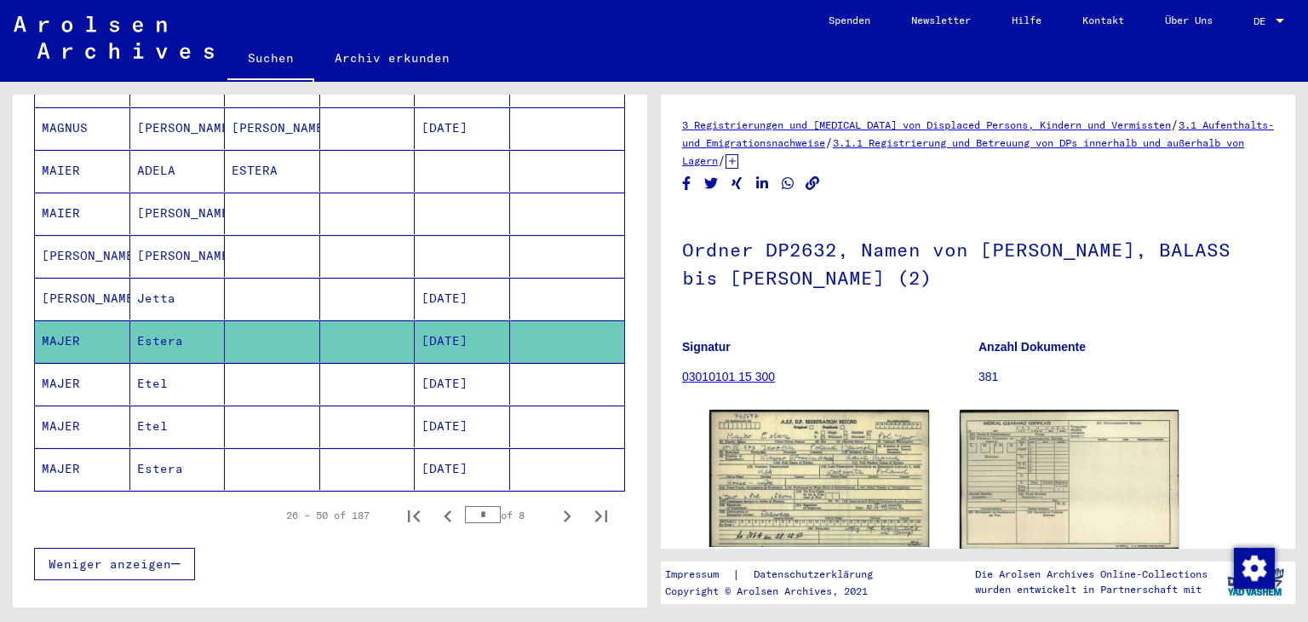
click at [73, 468] on mat-cell "MAJER" at bounding box center [82, 469] width 95 height 42
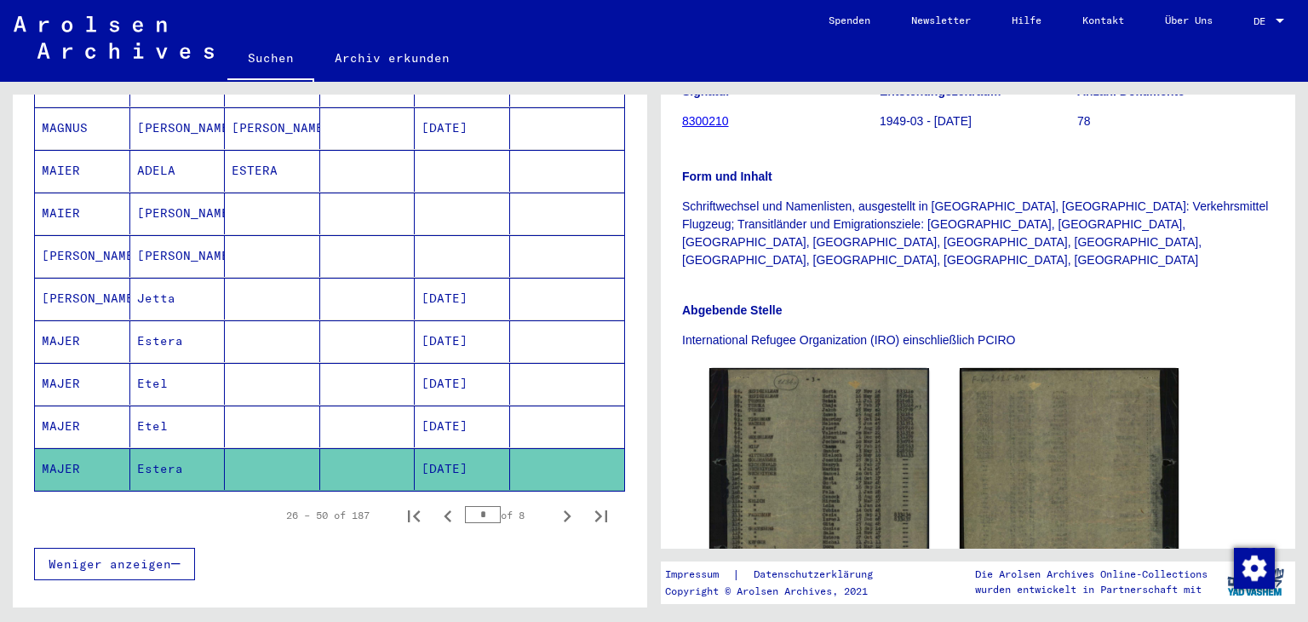
scroll to position [426, 0]
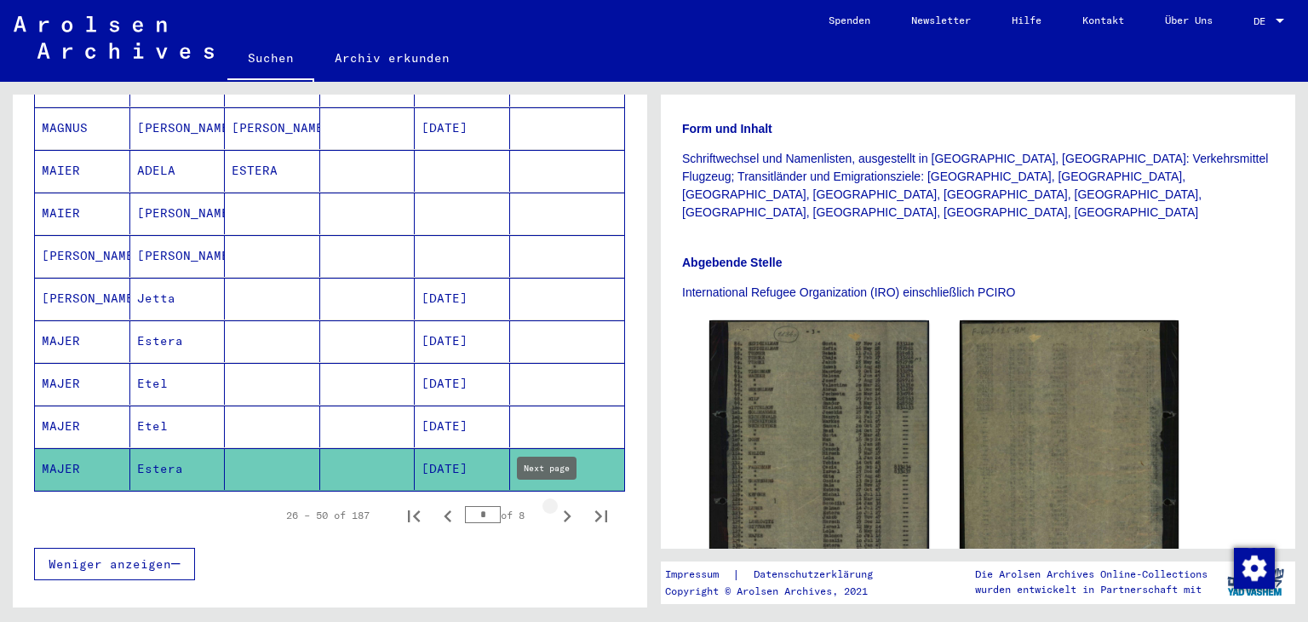
click at [555, 513] on icon "Next page" at bounding box center [567, 516] width 24 height 24
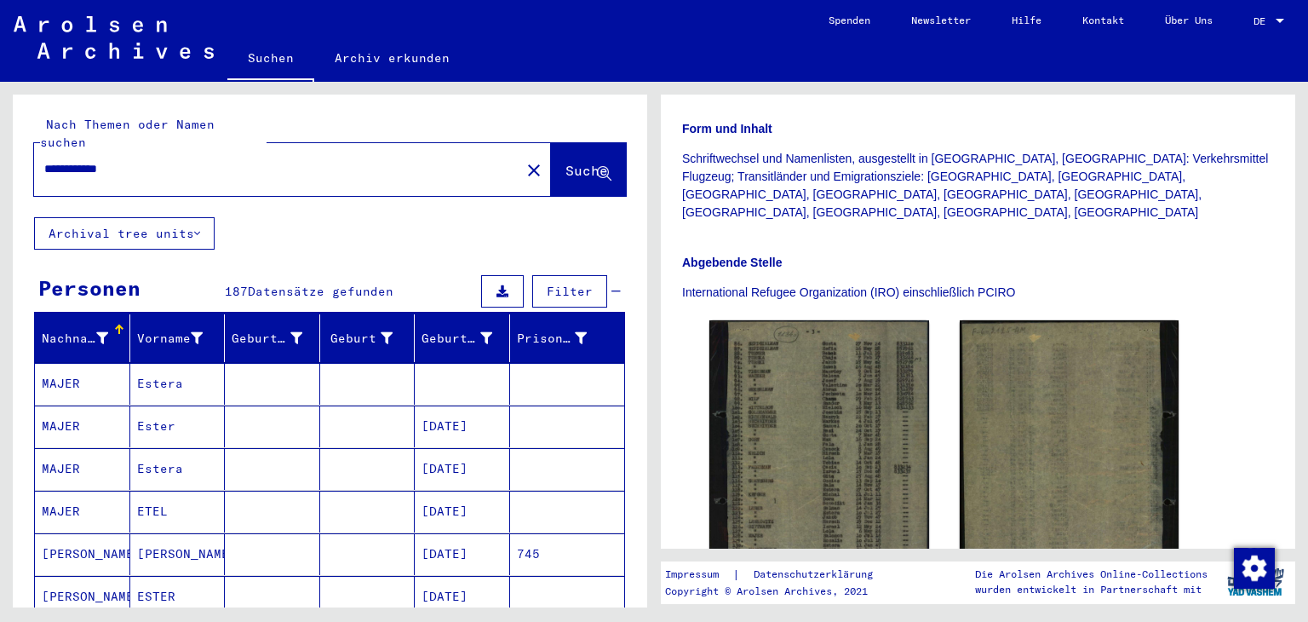
scroll to position [170, 0]
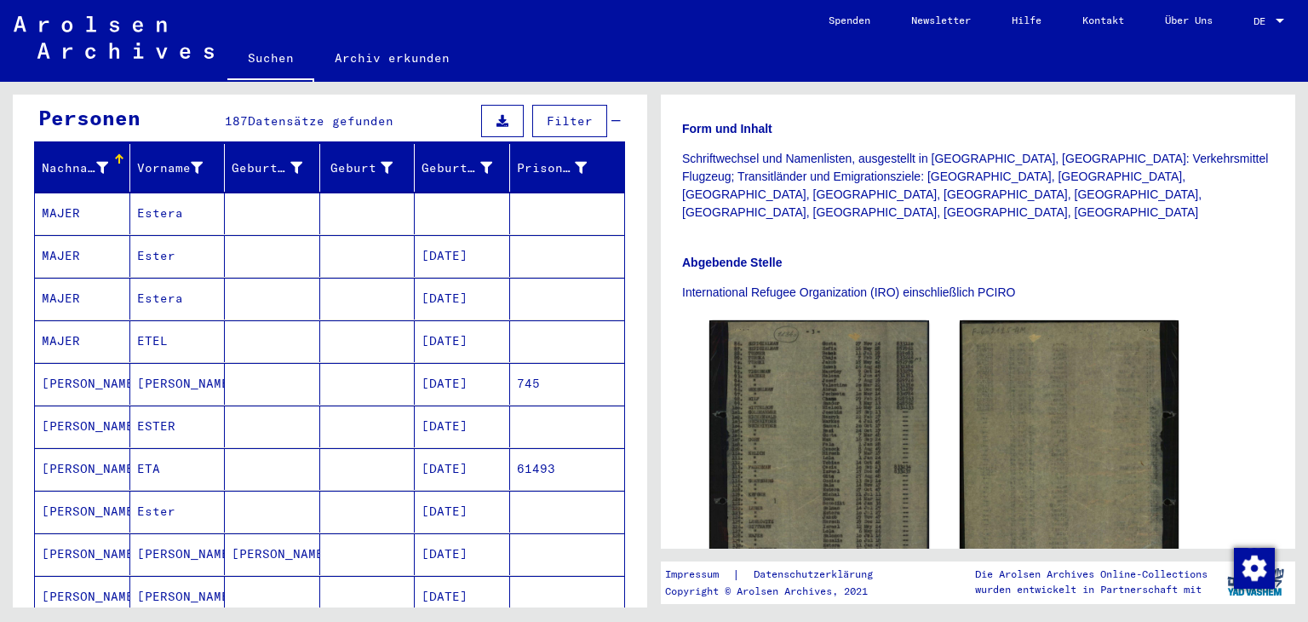
click at [341, 216] on mat-cell at bounding box center [367, 214] width 95 height 42
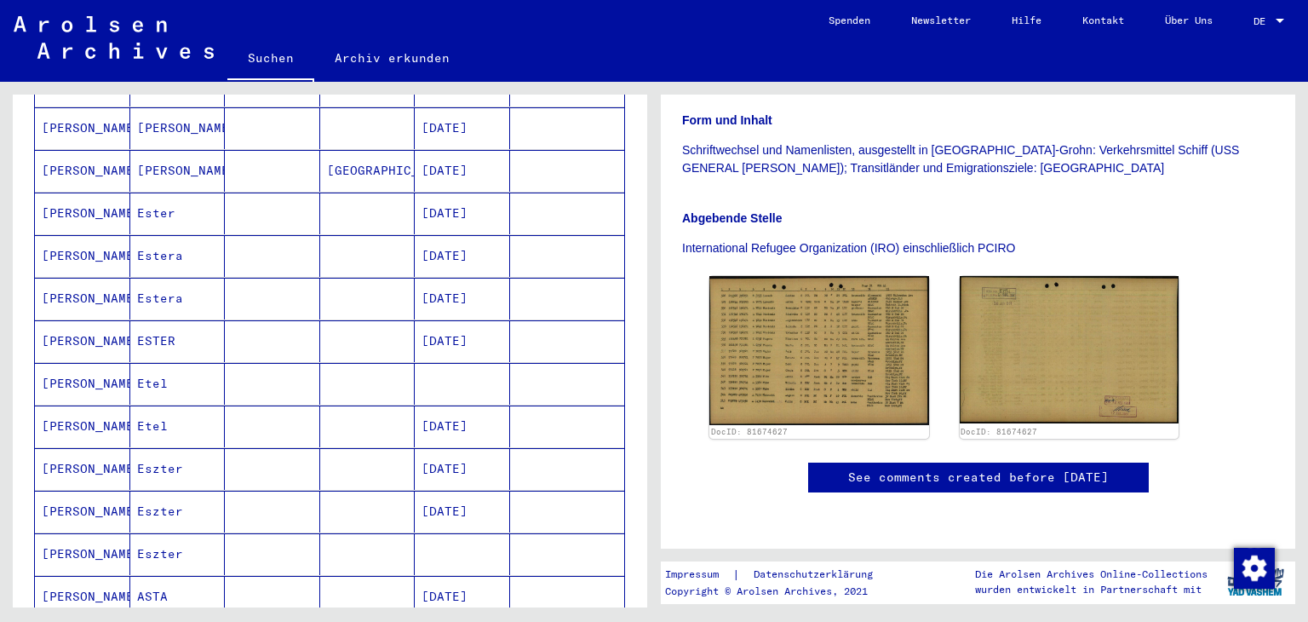
scroll to position [767, 0]
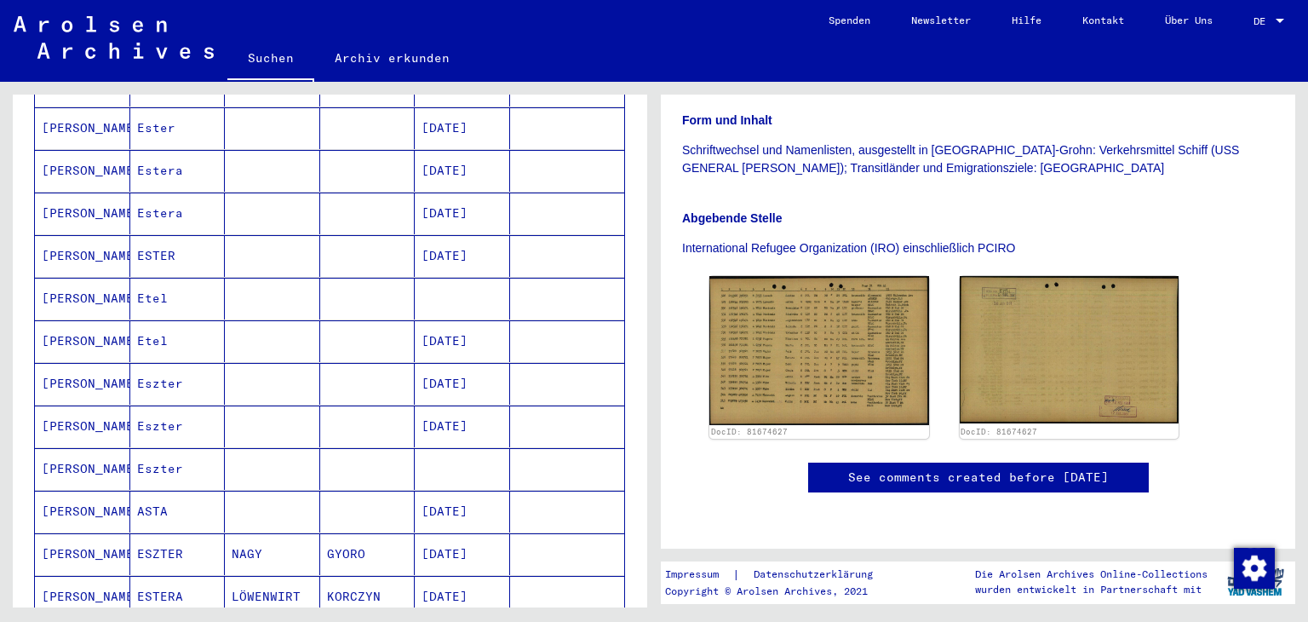
click at [88, 334] on mat-cell "[PERSON_NAME]" at bounding box center [82, 341] width 95 height 42
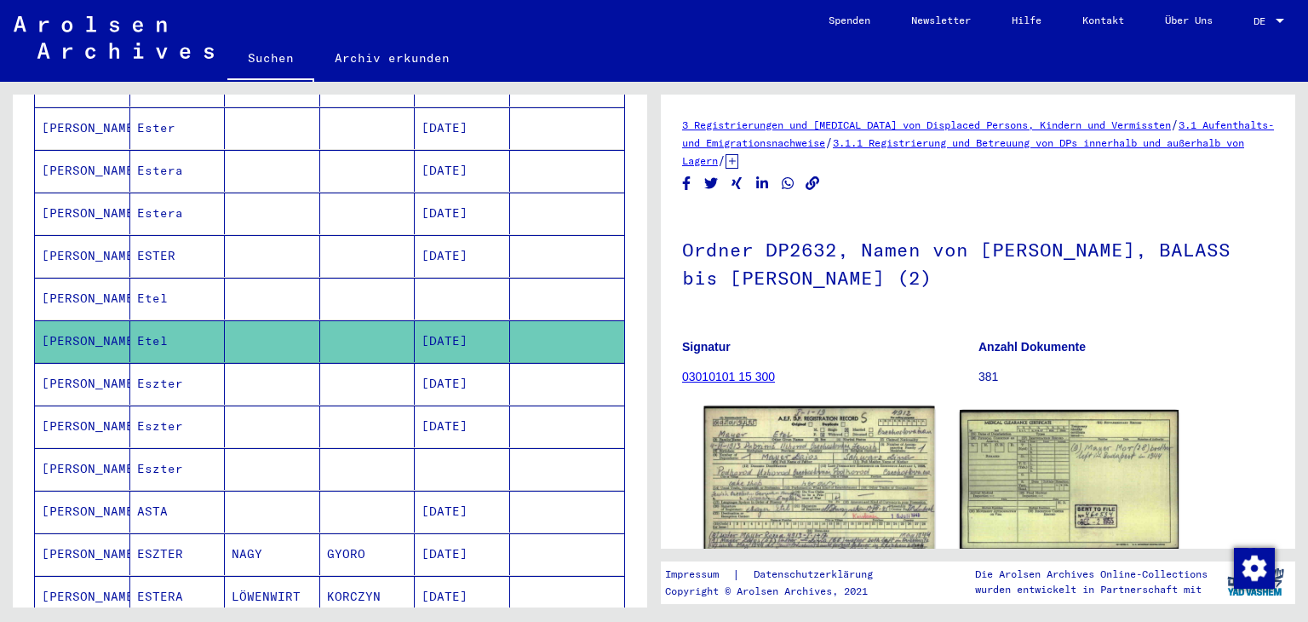
click at [814, 466] on img at bounding box center [819, 478] width 230 height 145
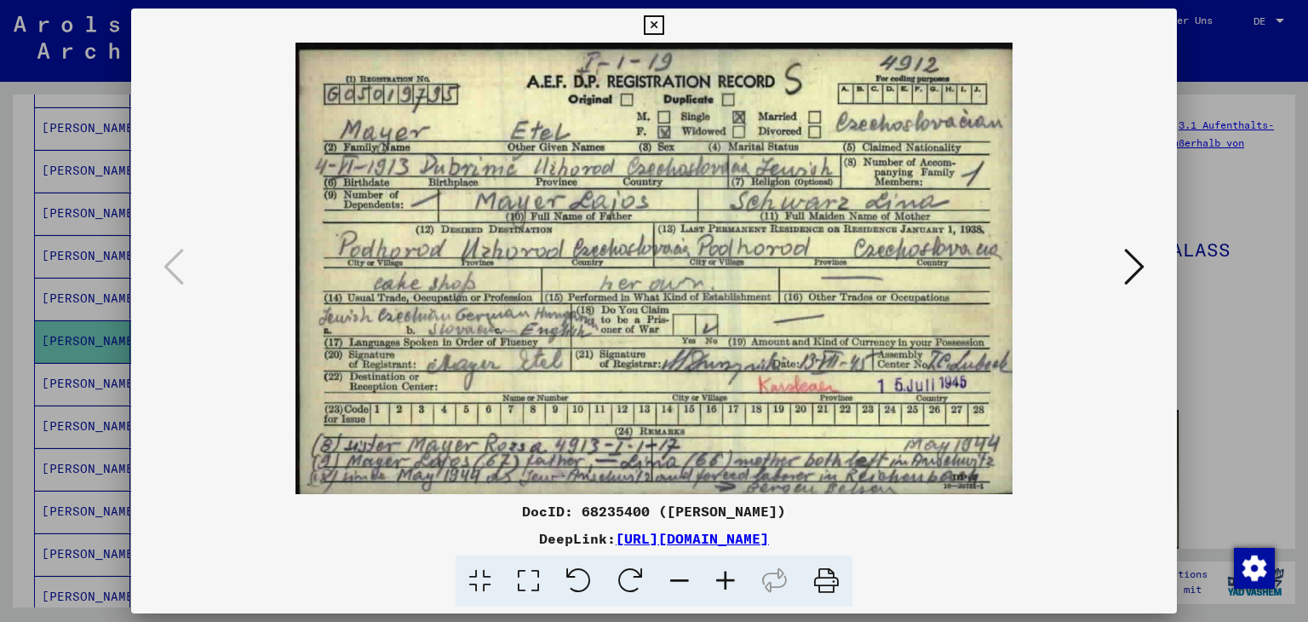
click at [658, 27] on icon at bounding box center [654, 25] width 20 height 20
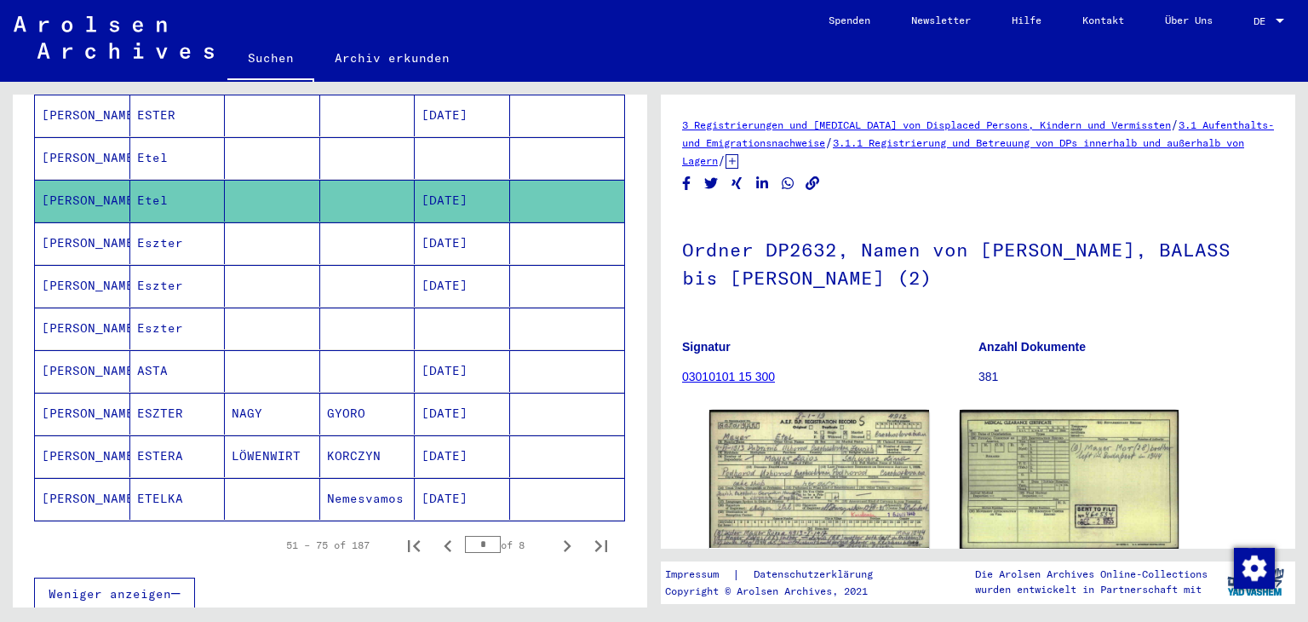
scroll to position [937, 0]
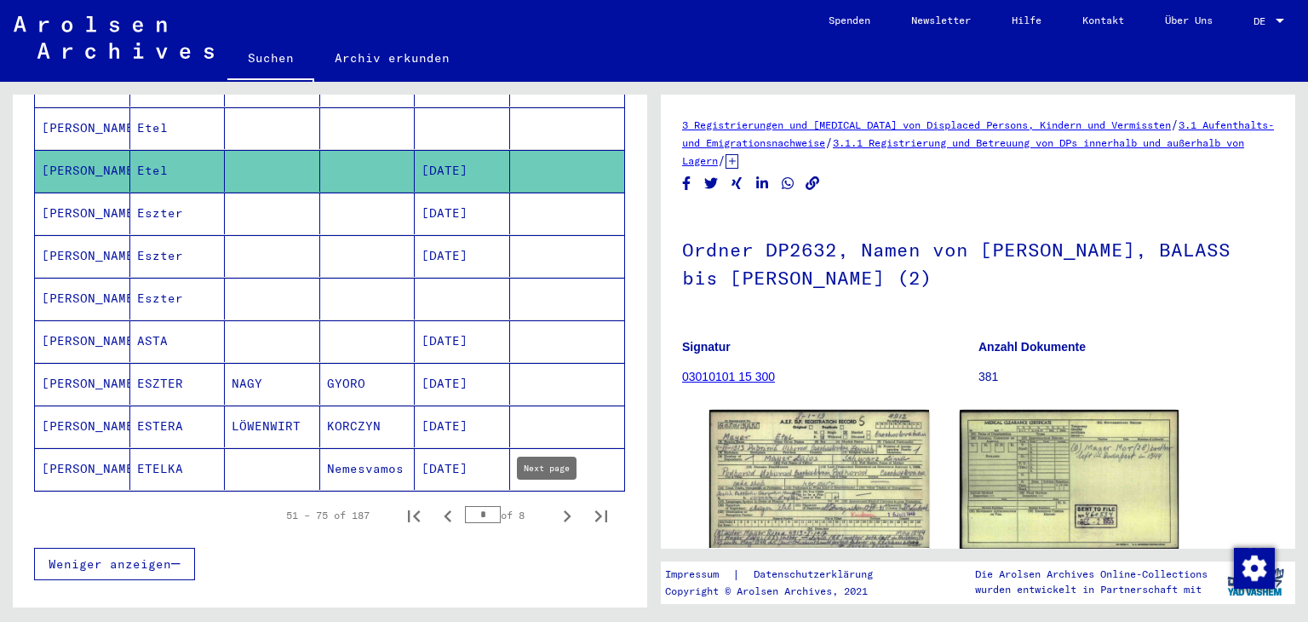
click at [559, 505] on icon "Next page" at bounding box center [567, 516] width 24 height 24
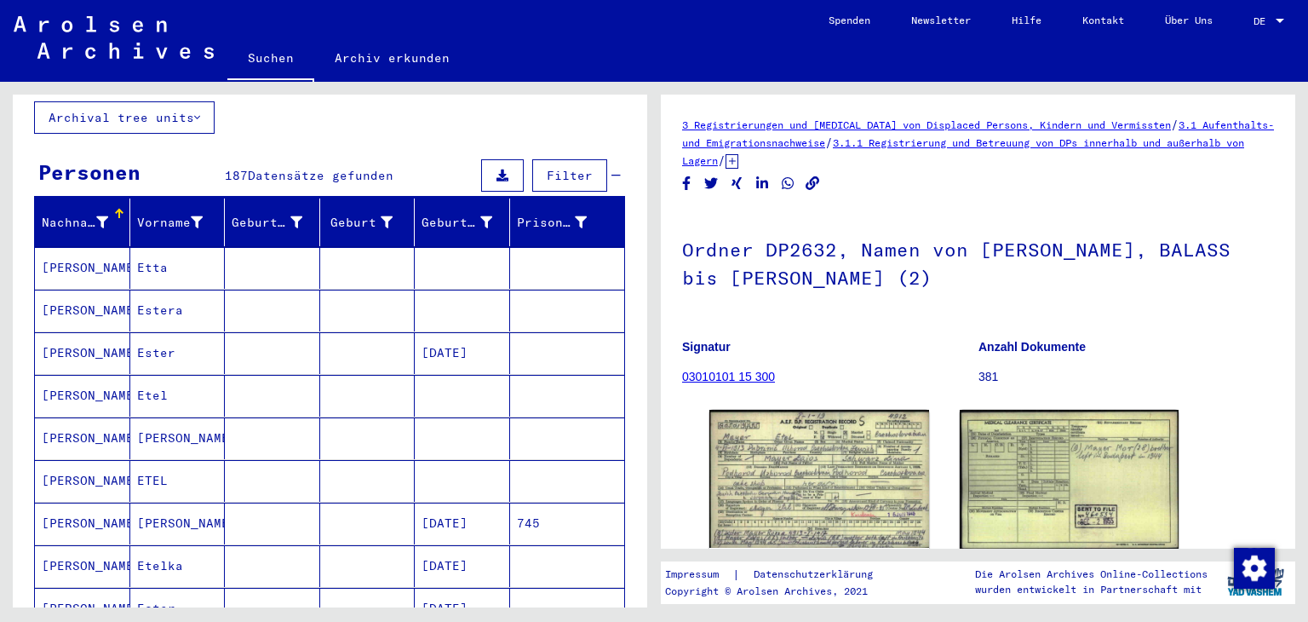
scroll to position [85, 0]
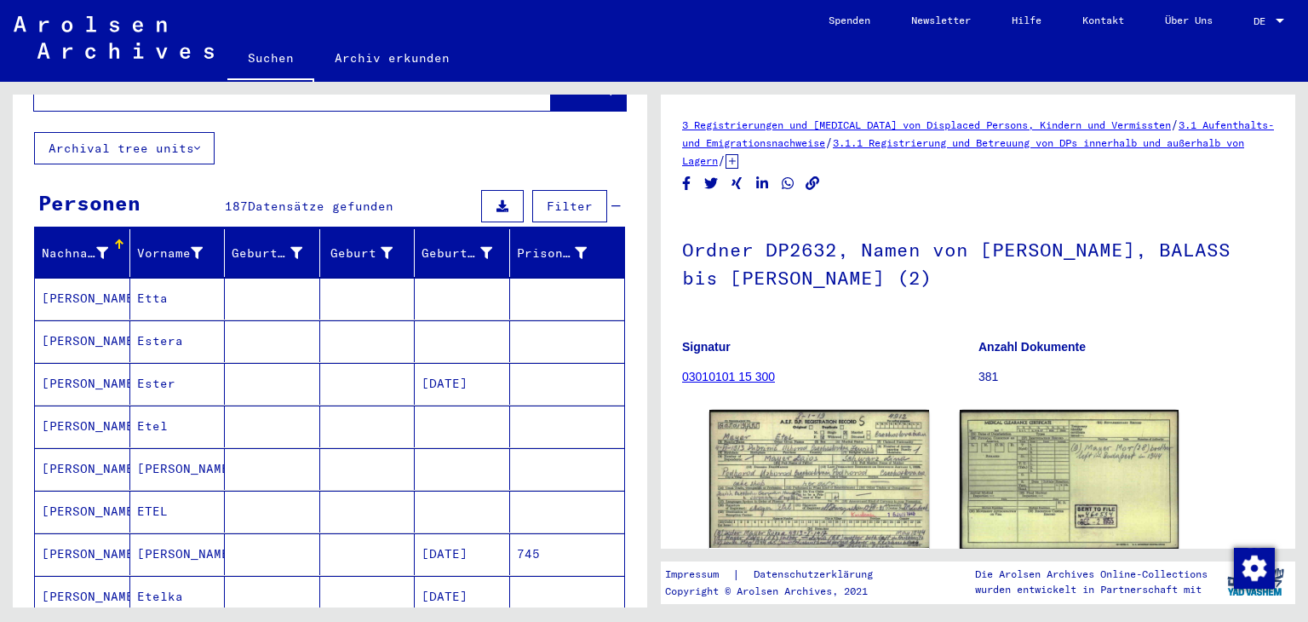
click at [450, 338] on mat-cell at bounding box center [462, 341] width 95 height 42
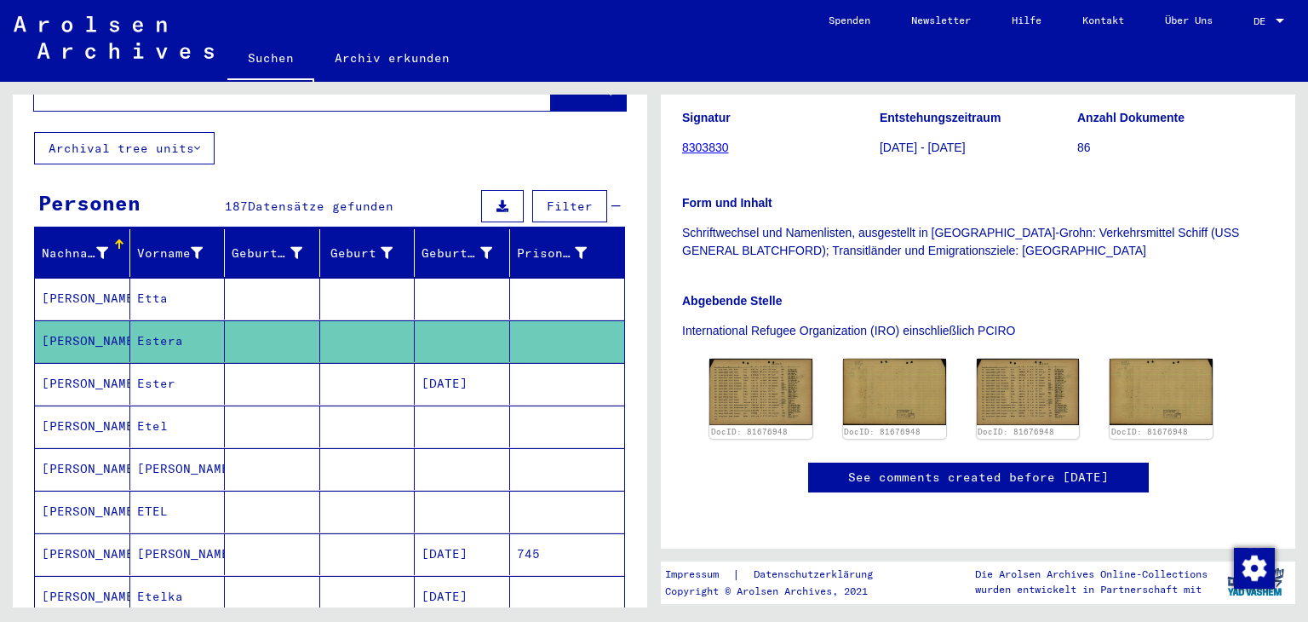
scroll to position [511, 0]
click at [357, 376] on mat-cell at bounding box center [367, 384] width 95 height 42
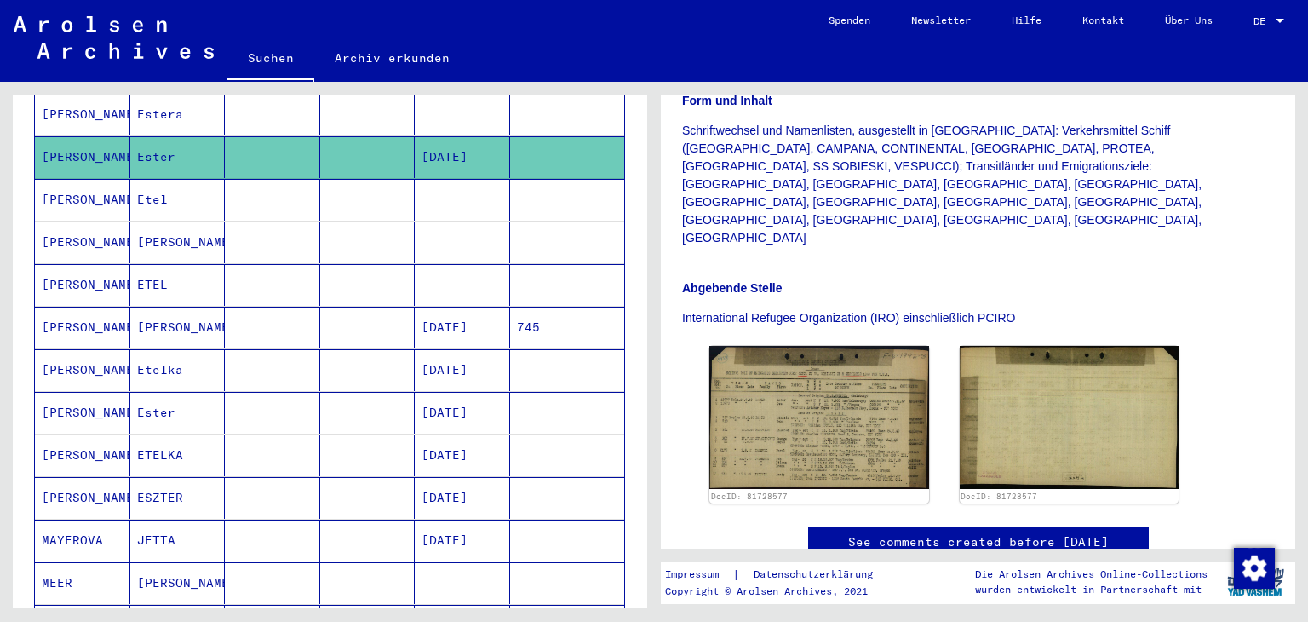
scroll to position [341, 0]
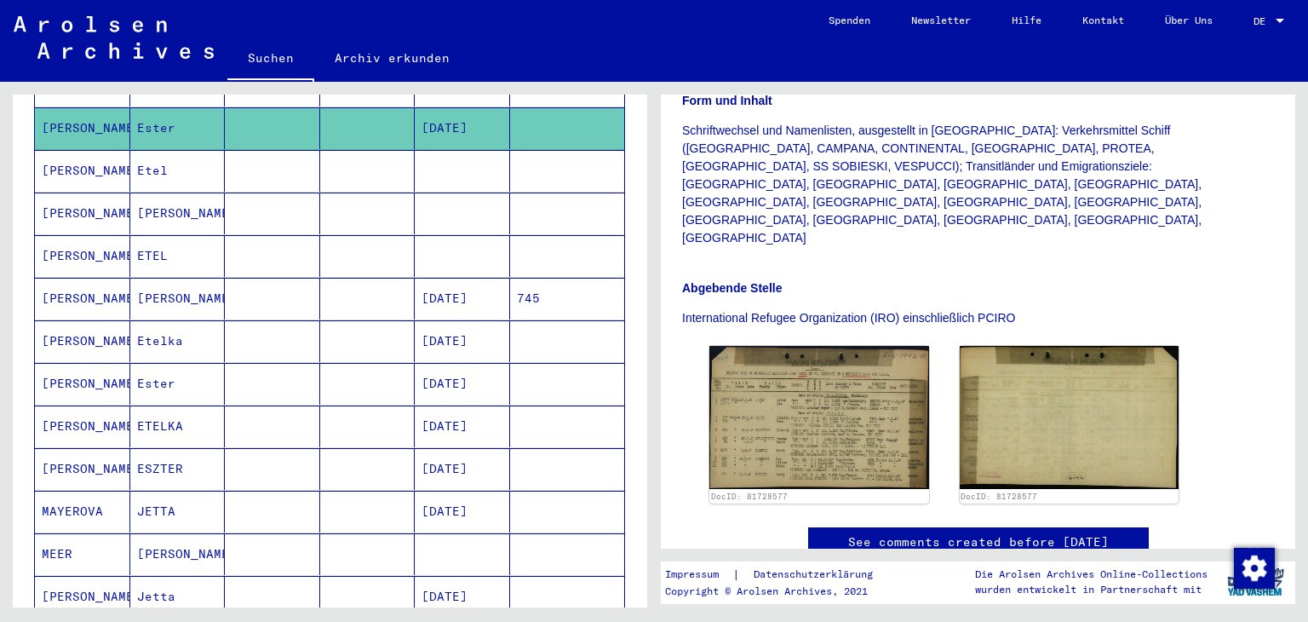
click at [334, 380] on mat-cell at bounding box center [367, 384] width 95 height 42
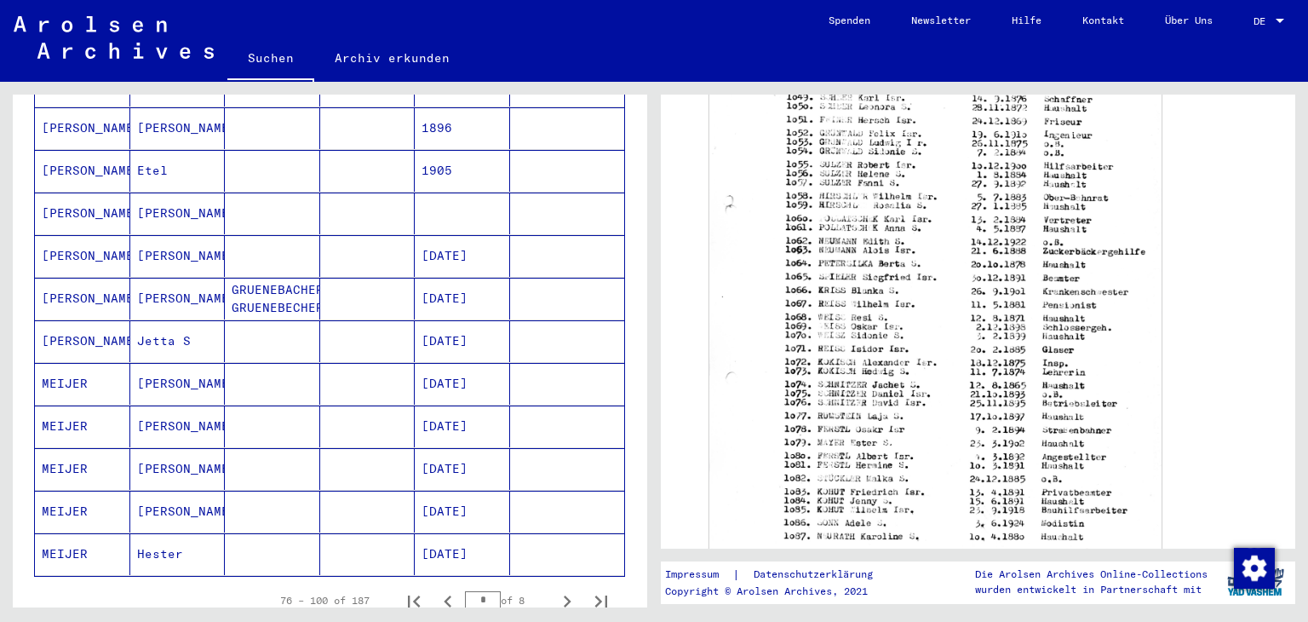
click at [335, 502] on mat-cell at bounding box center [367, 512] width 95 height 42
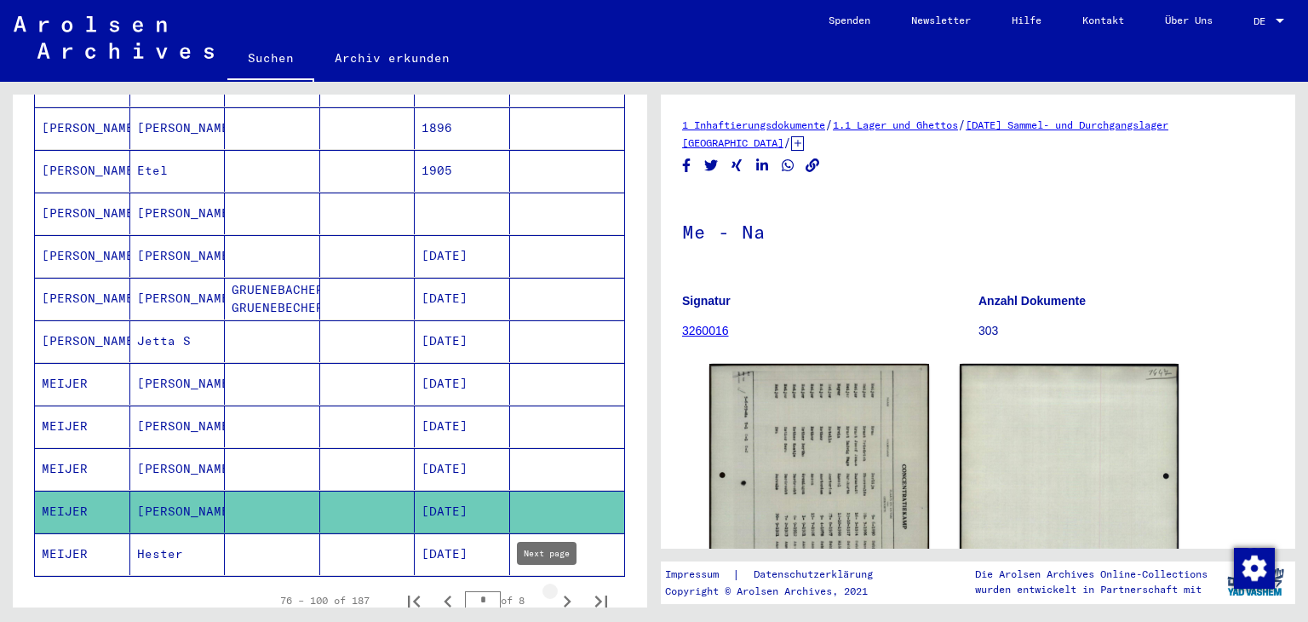
click at [555, 594] on icon "Next page" at bounding box center [567, 601] width 24 height 24
type input "*"
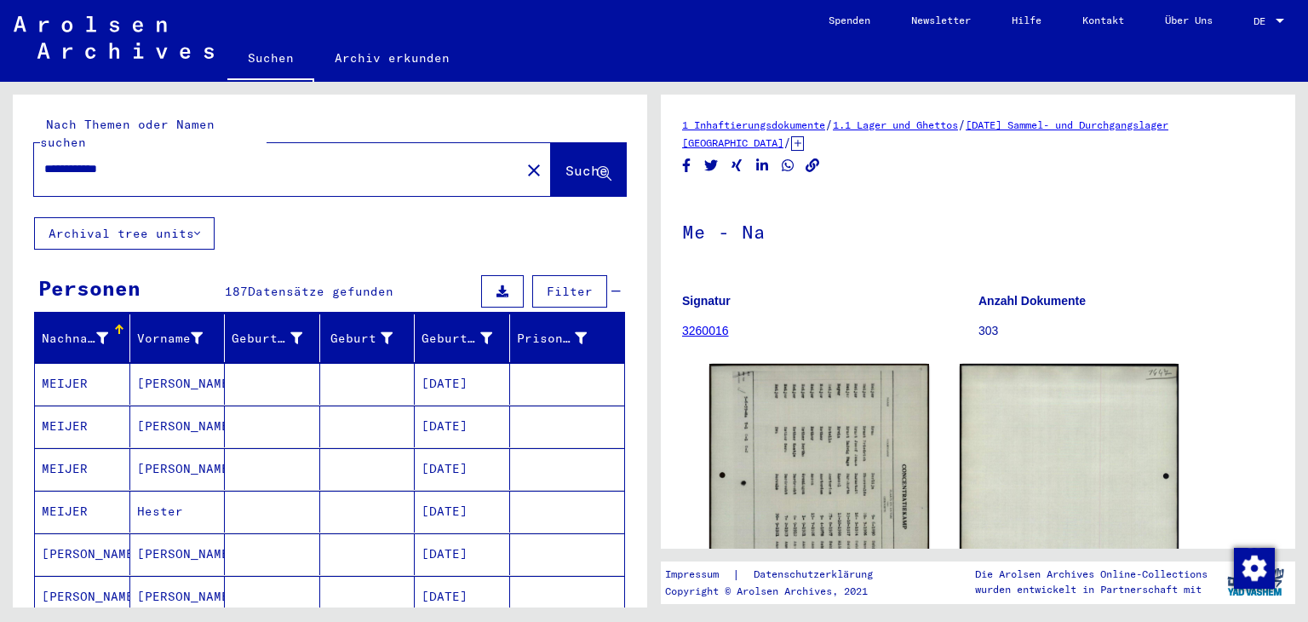
click at [101, 171] on input "**********" at bounding box center [277, 169] width 466 height 18
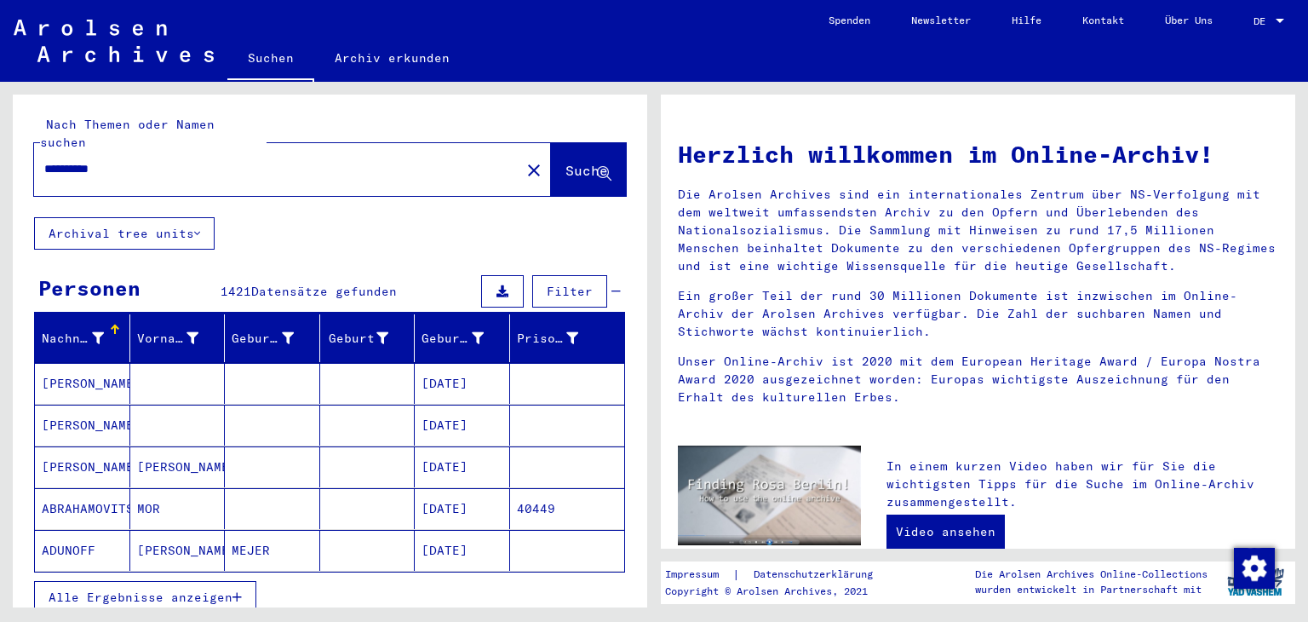
drag, startPoint x: 141, startPoint y: 176, endPoint x: 0, endPoint y: 219, distance: 147.7
click at [0, 219] on div "**********" at bounding box center [327, 345] width 654 height 526
paste input "text"
type input "**********"
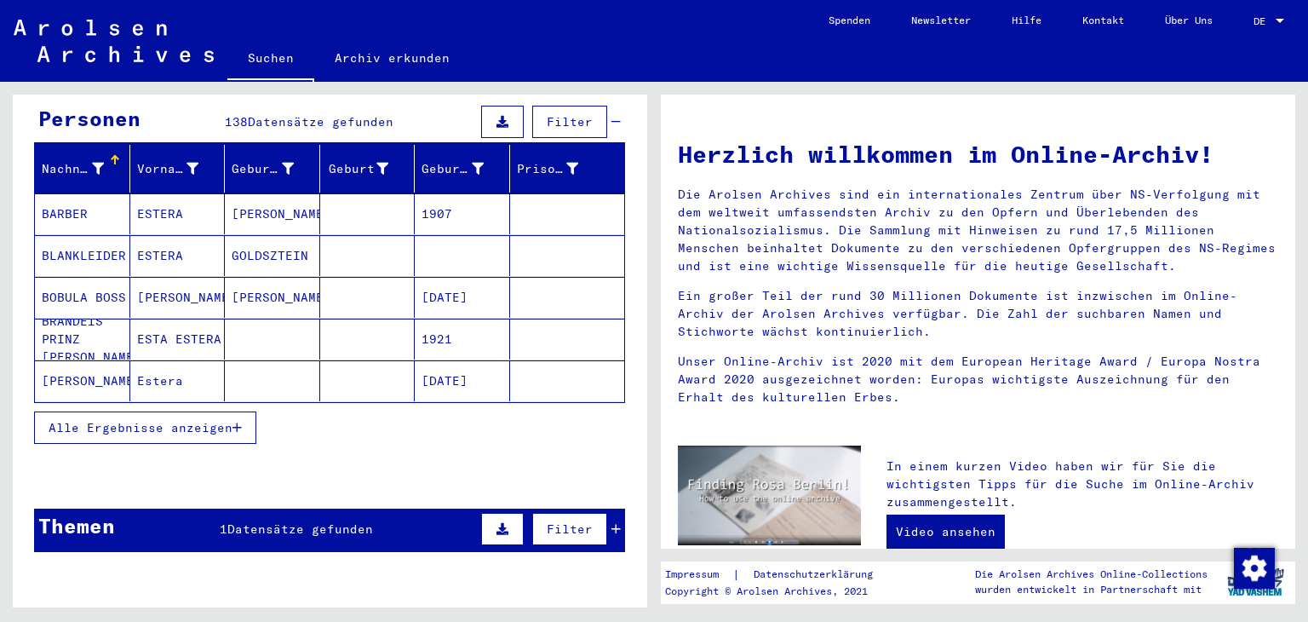
scroll to position [170, 0]
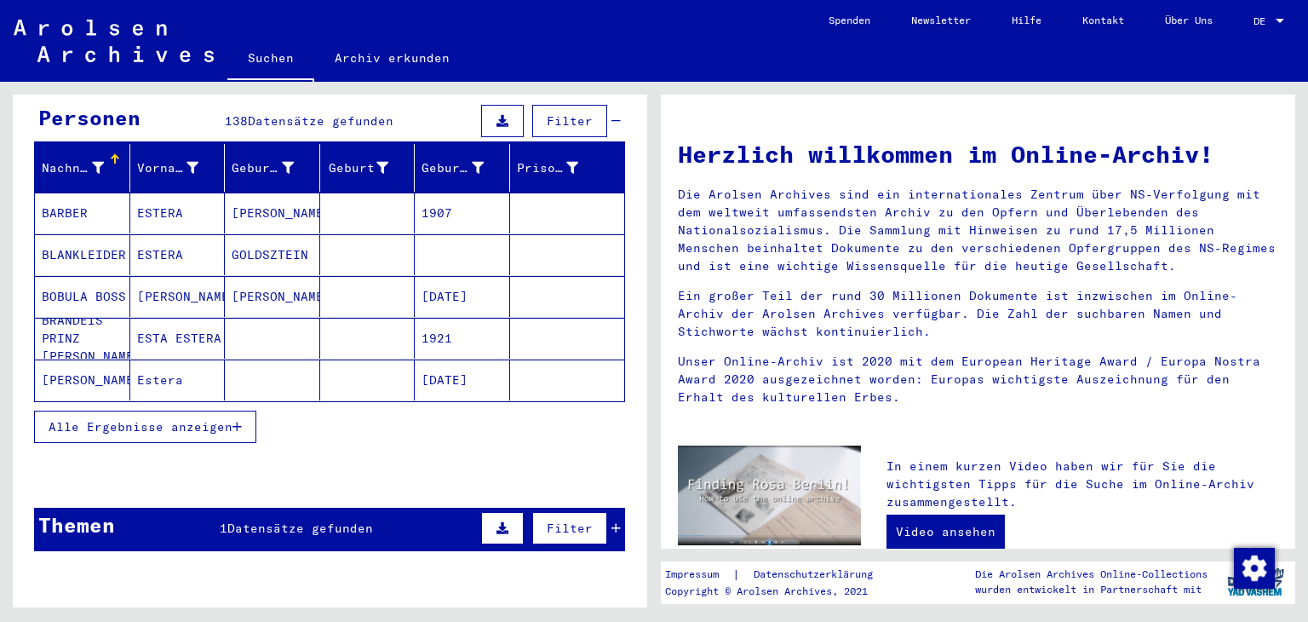
click at [141, 429] on span "Alle Ergebnisse anzeigen" at bounding box center [141, 426] width 184 height 15
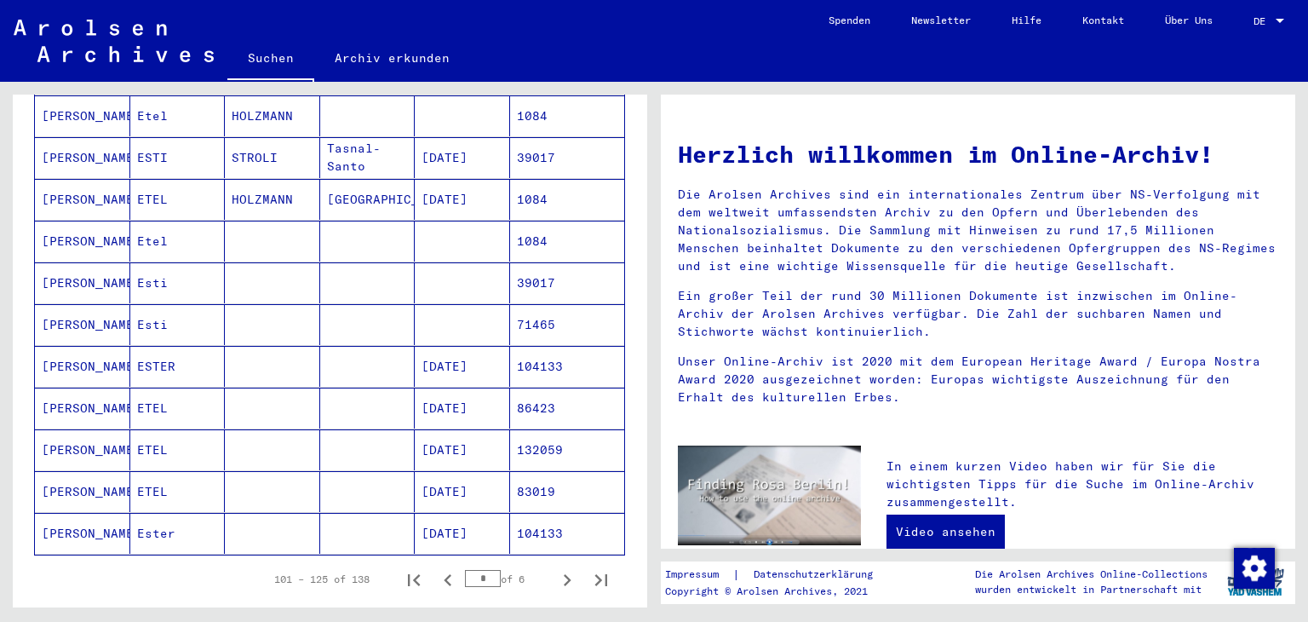
scroll to position [937, 0]
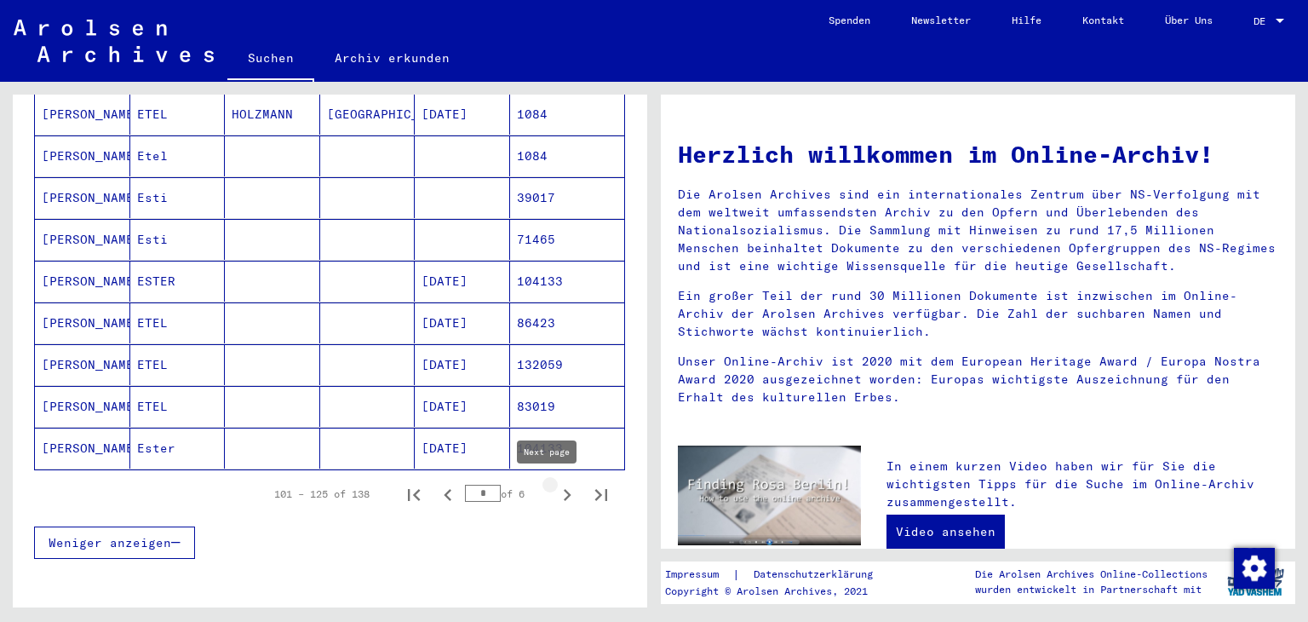
click at [564, 492] on icon "Next page" at bounding box center [568, 495] width 8 height 12
type input "*"
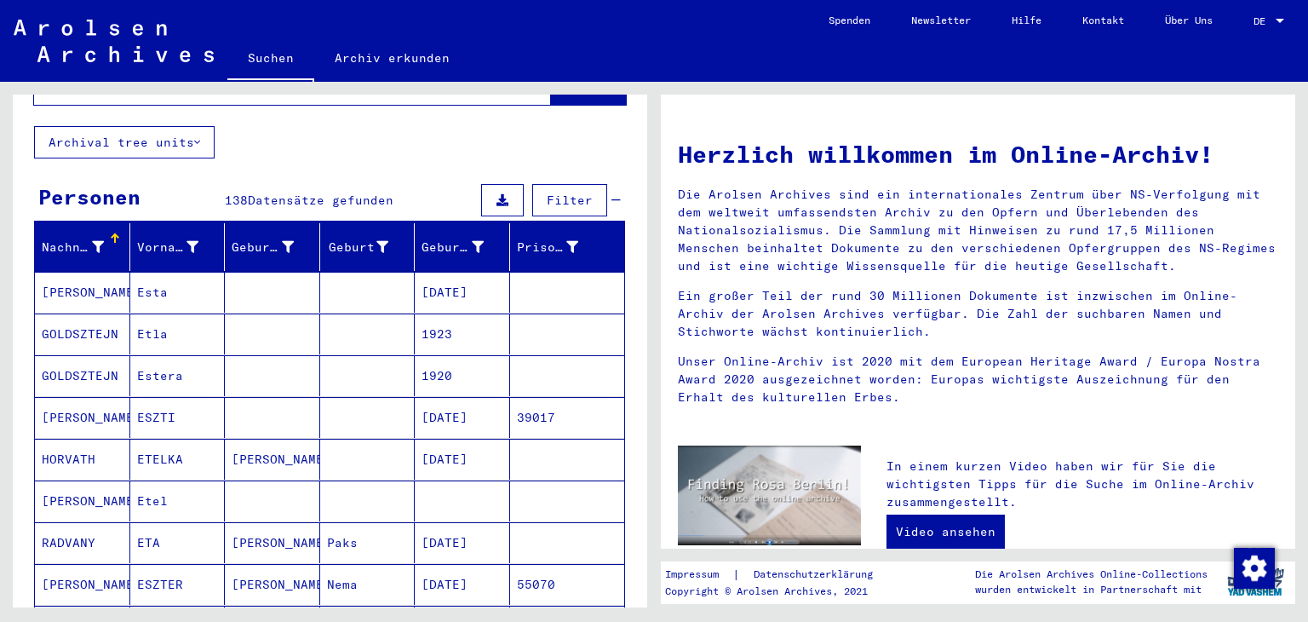
scroll to position [0, 0]
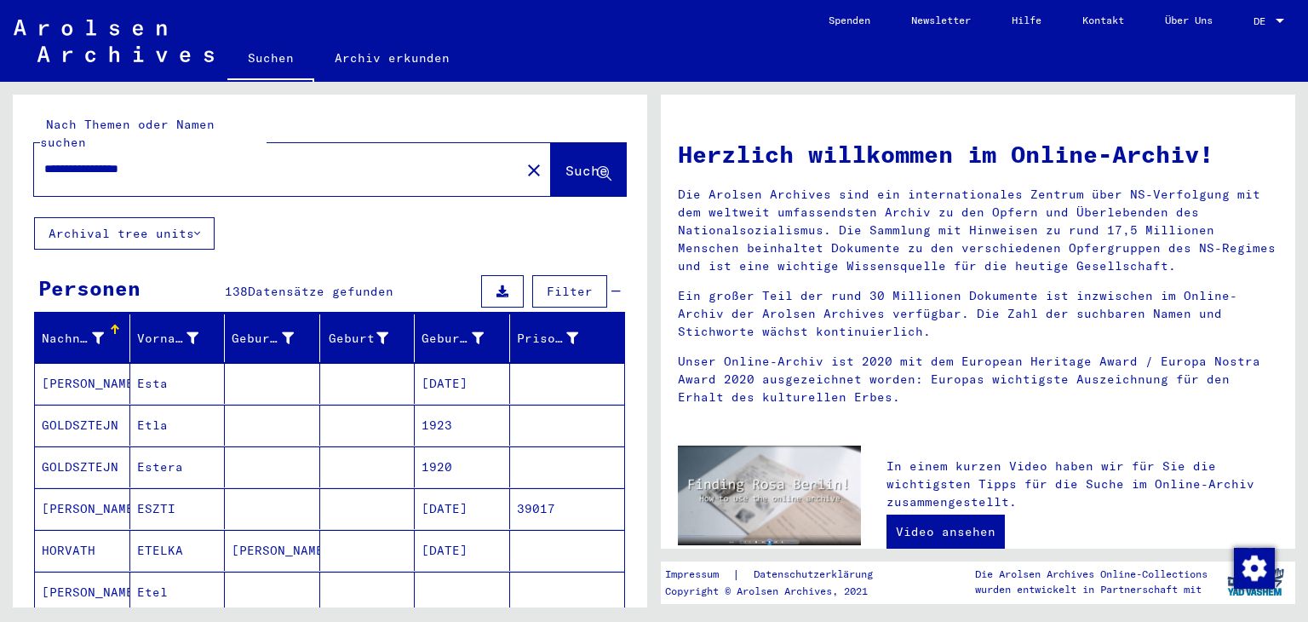
click at [267, 177] on input "**********" at bounding box center [272, 169] width 456 height 18
drag, startPoint x: 218, startPoint y: 171, endPoint x: 0, endPoint y: 175, distance: 218.1
click at [0, 175] on div "**********" at bounding box center [327, 345] width 654 height 526
paste input "****"
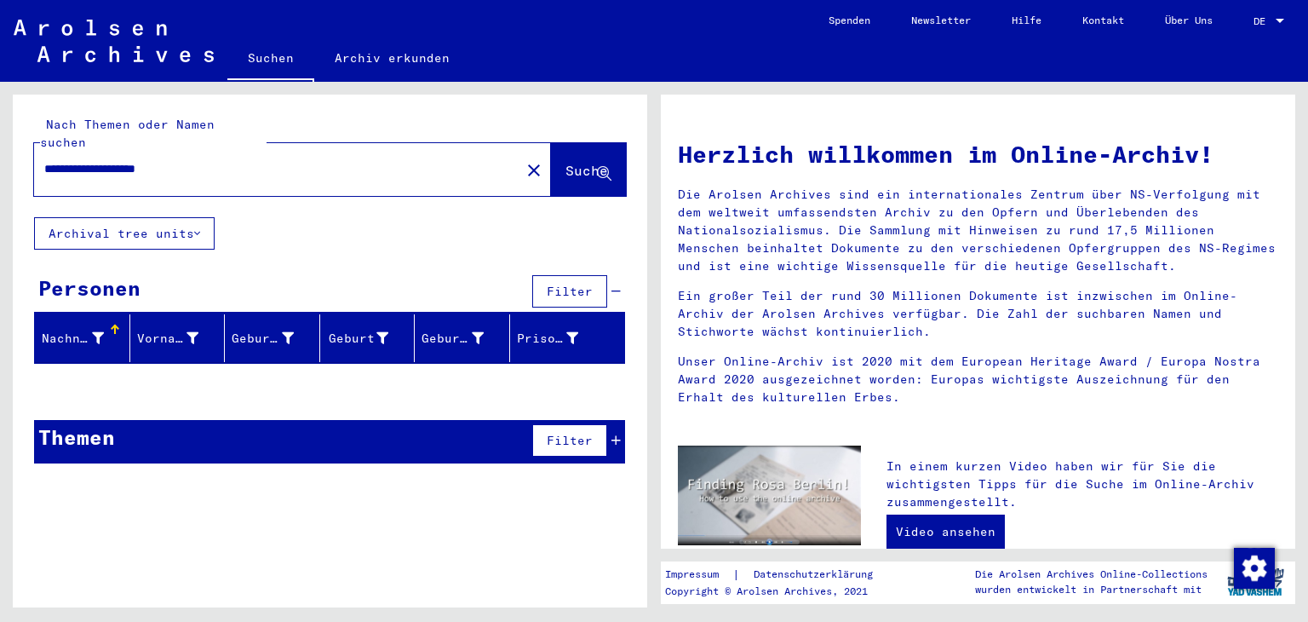
click at [181, 168] on input "**********" at bounding box center [272, 169] width 456 height 18
click at [136, 170] on input "**********" at bounding box center [272, 169] width 456 height 18
click at [60, 172] on input "*********" at bounding box center [272, 169] width 456 height 18
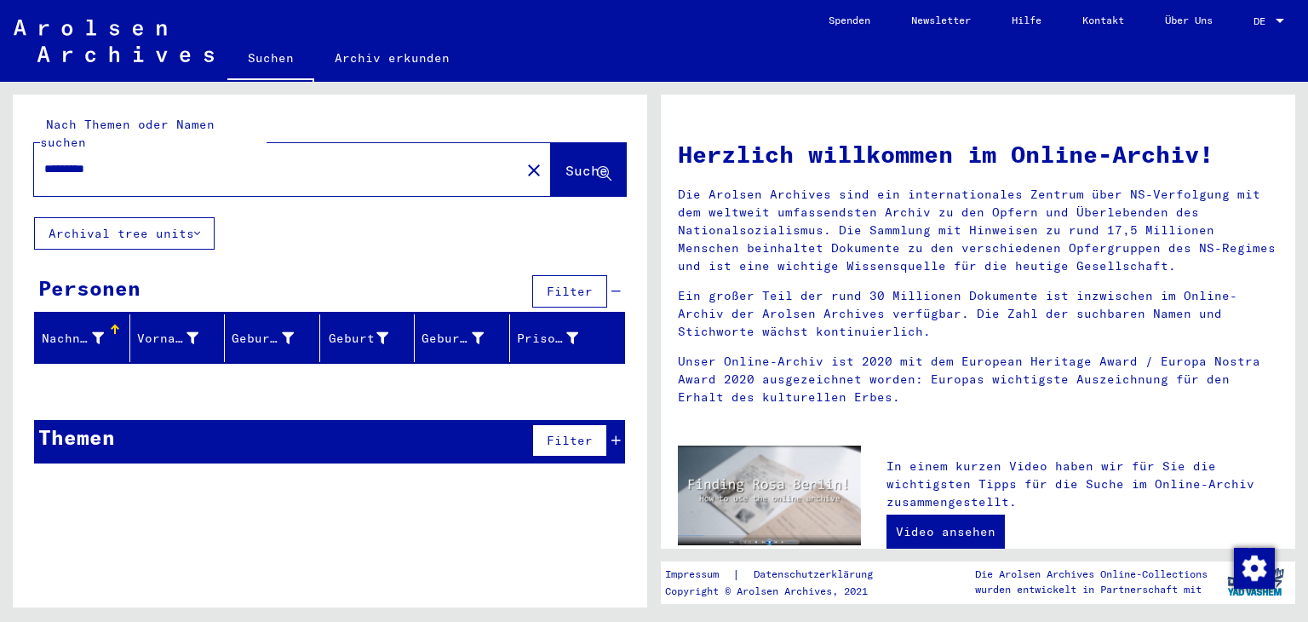
drag, startPoint x: 234, startPoint y: 174, endPoint x: 0, endPoint y: 171, distance: 234.3
click at [0, 171] on div "Nach Themen oder Namen suchen ********* close Suche Archival tree units Persone…" at bounding box center [327, 345] width 654 height 526
paste input "********"
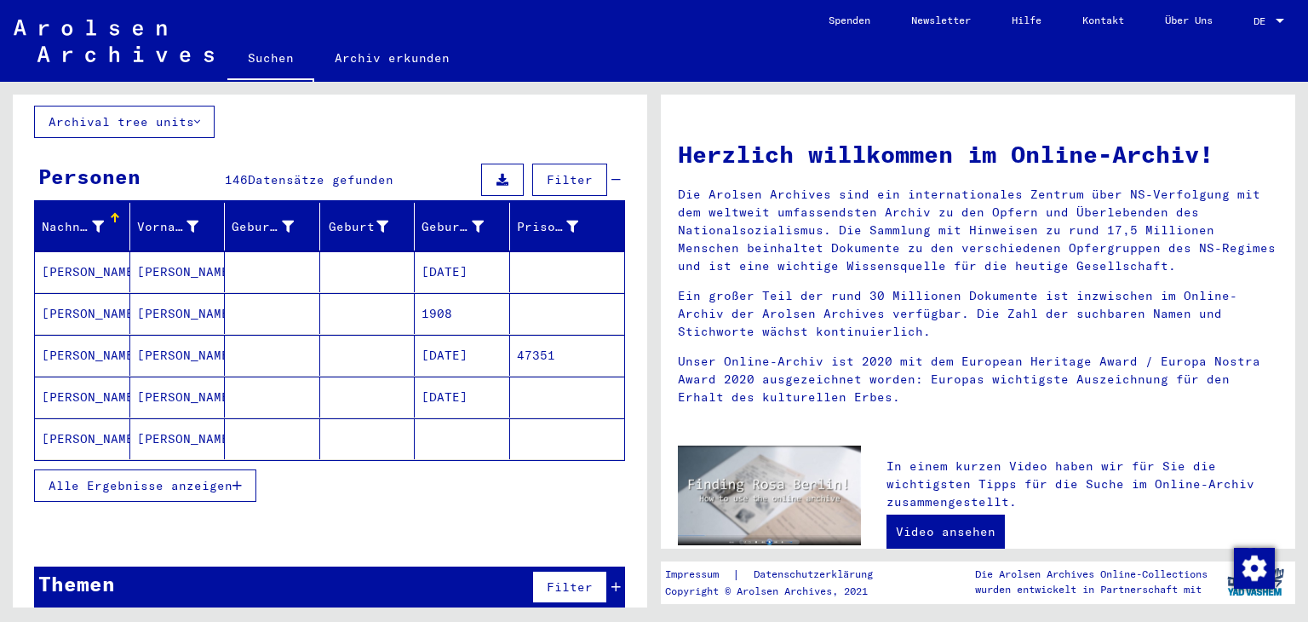
scroll to position [118, 0]
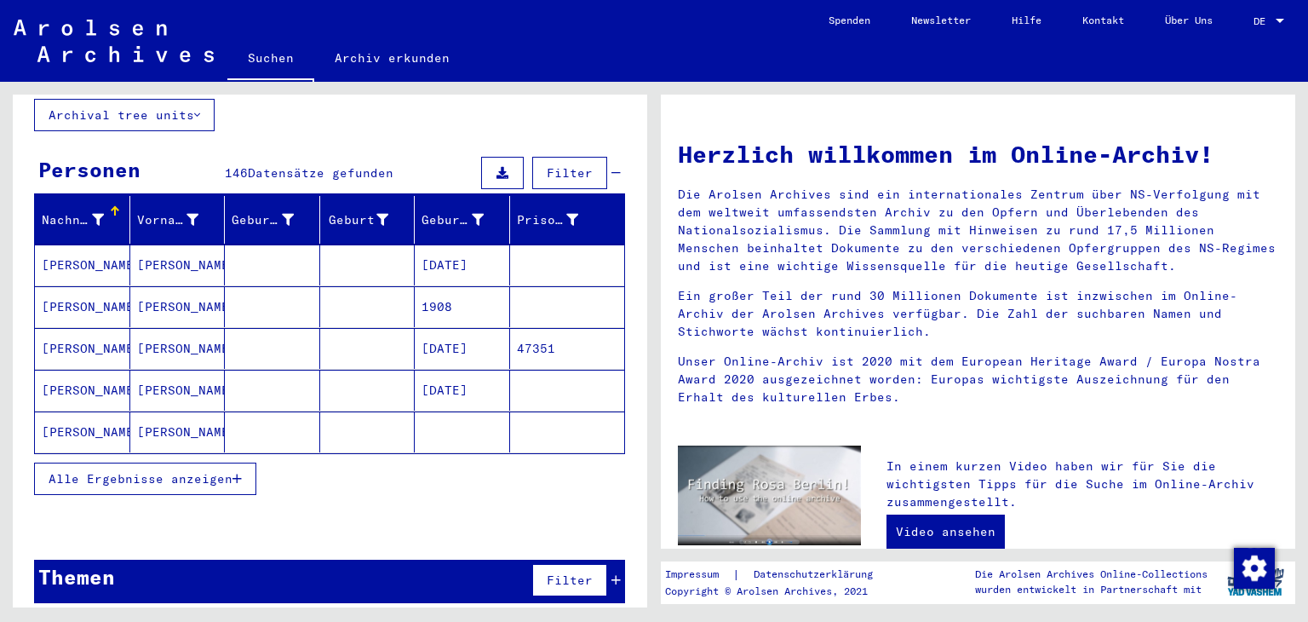
click at [194, 478] on span "Alle Ergebnisse anzeigen" at bounding box center [141, 478] width 184 height 15
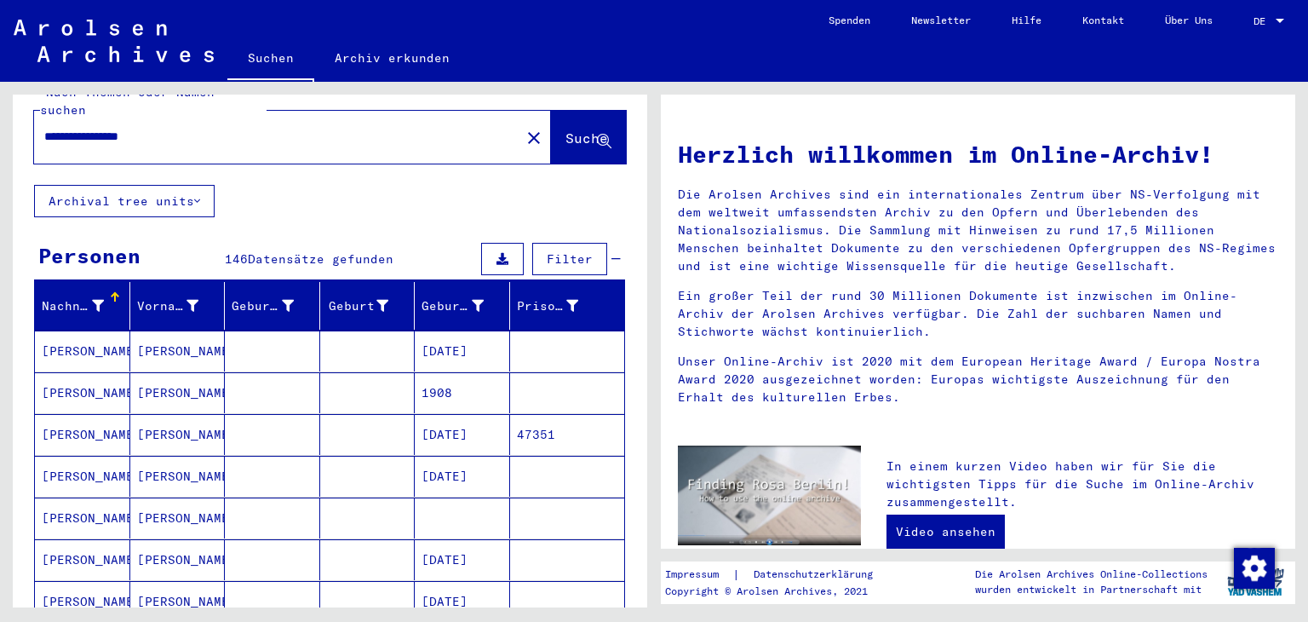
scroll to position [0, 0]
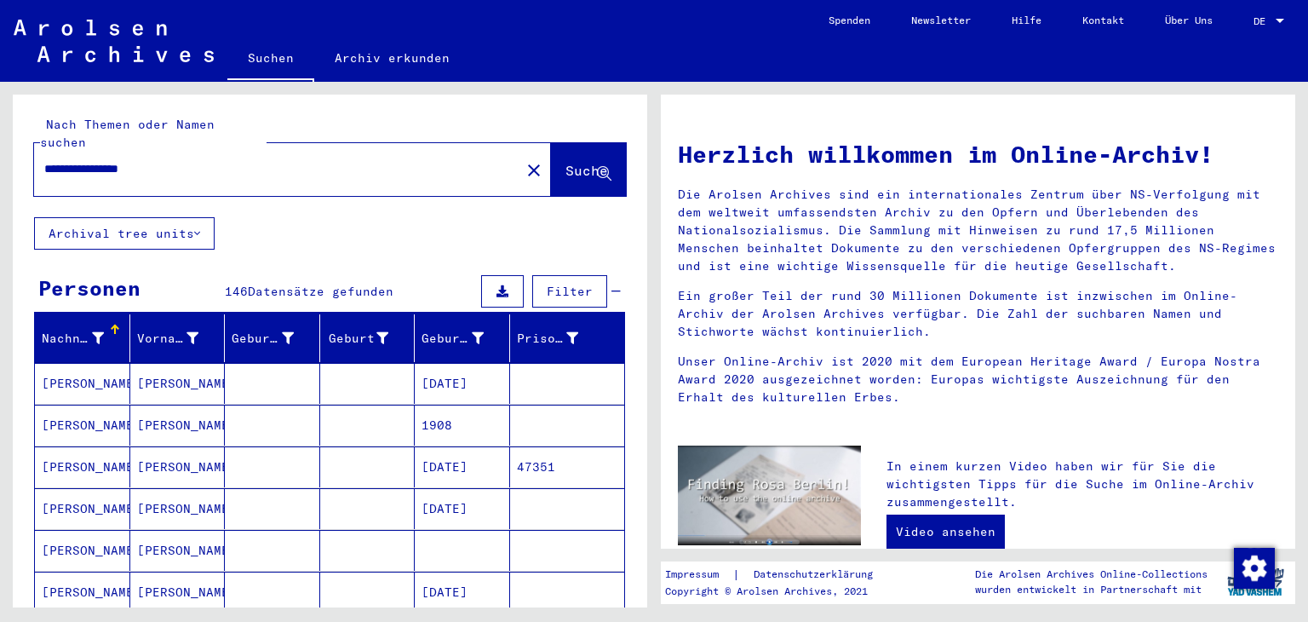
click at [284, 166] on input "**********" at bounding box center [272, 169] width 456 height 18
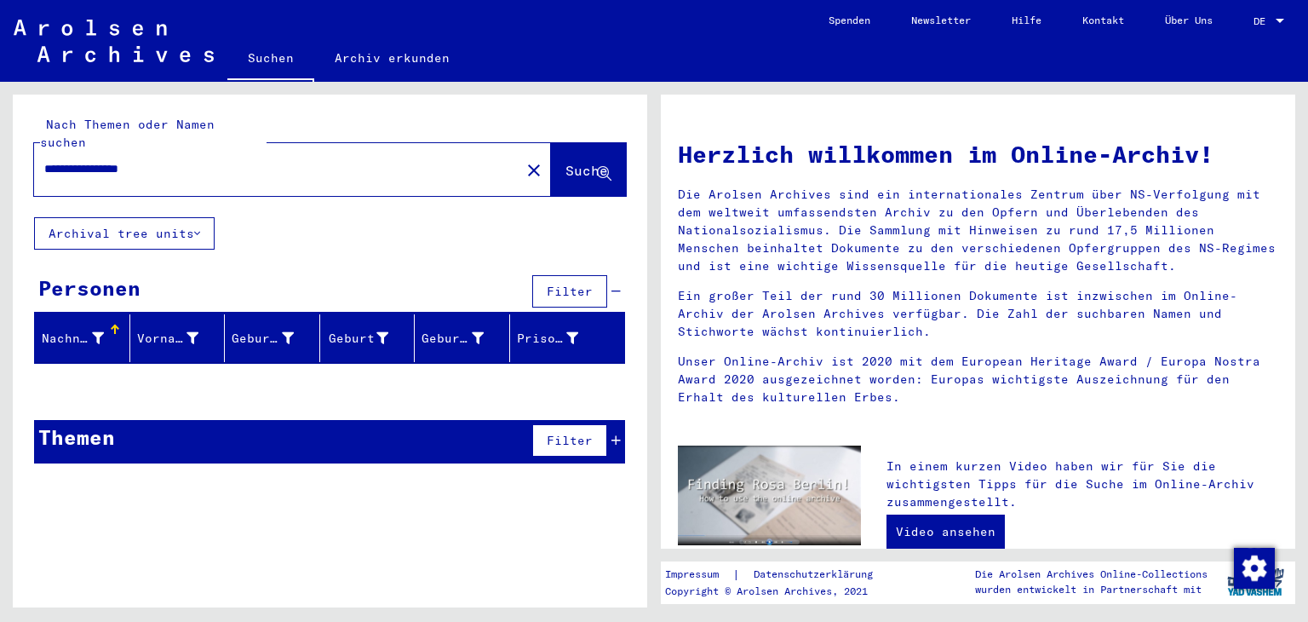
type input "**********"
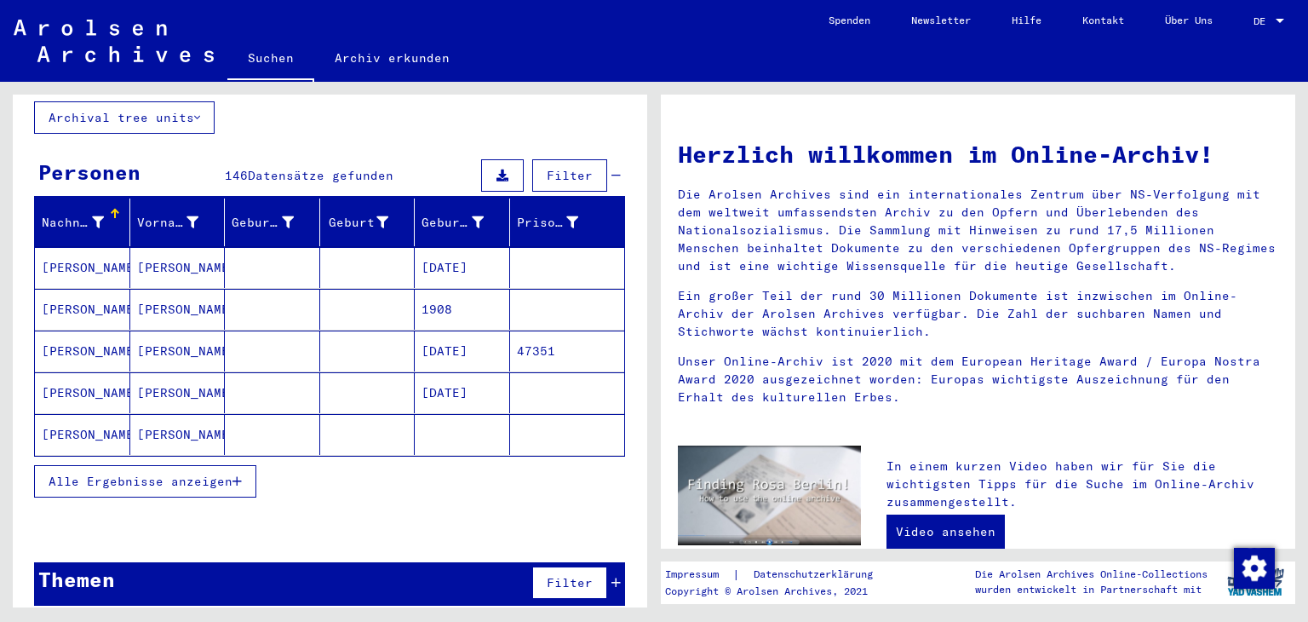
scroll to position [118, 0]
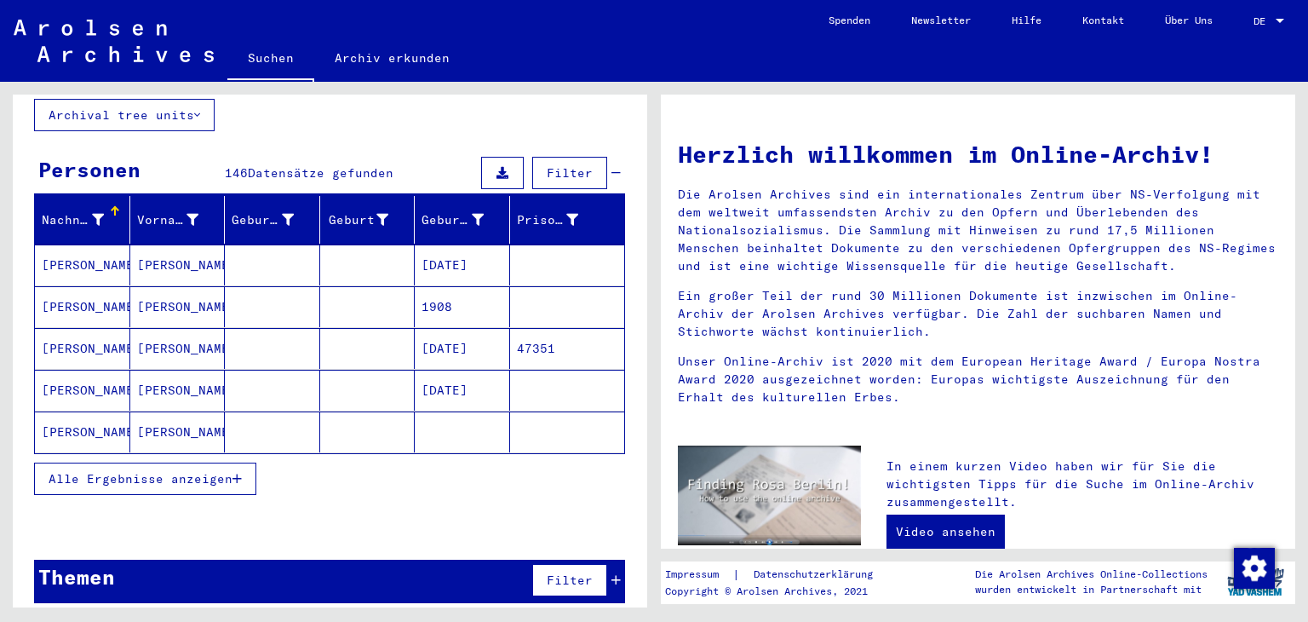
click at [94, 477] on span "Alle Ergebnisse anzeigen" at bounding box center [141, 478] width 184 height 15
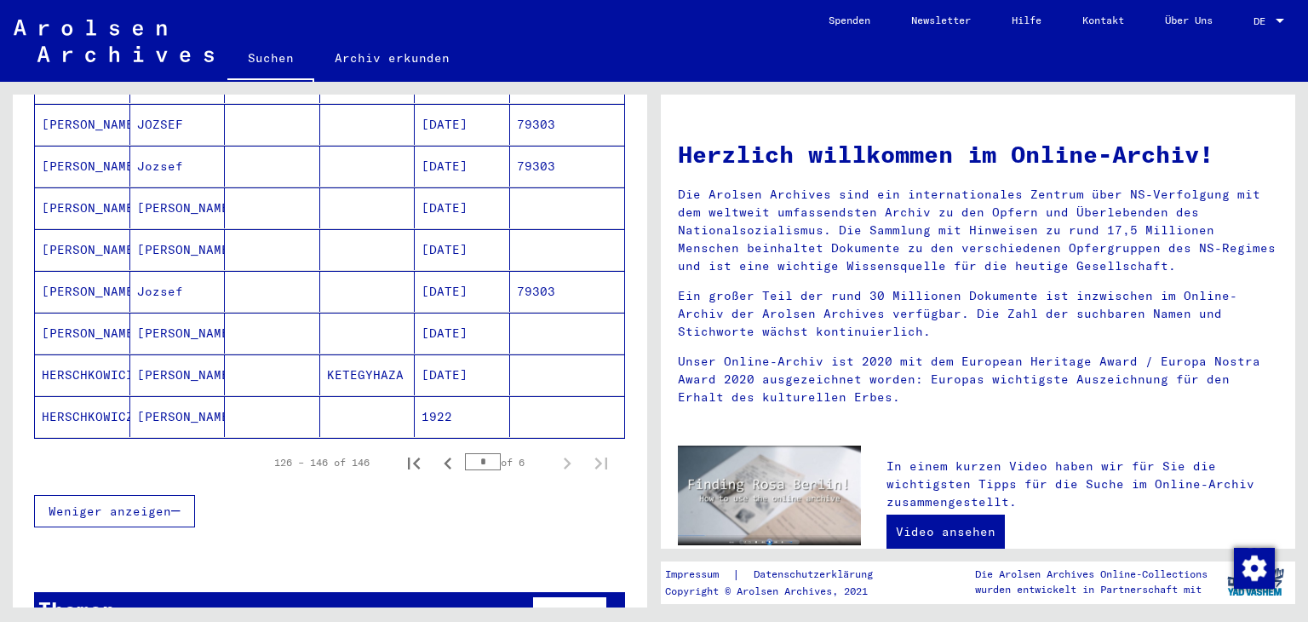
scroll to position [997, 0]
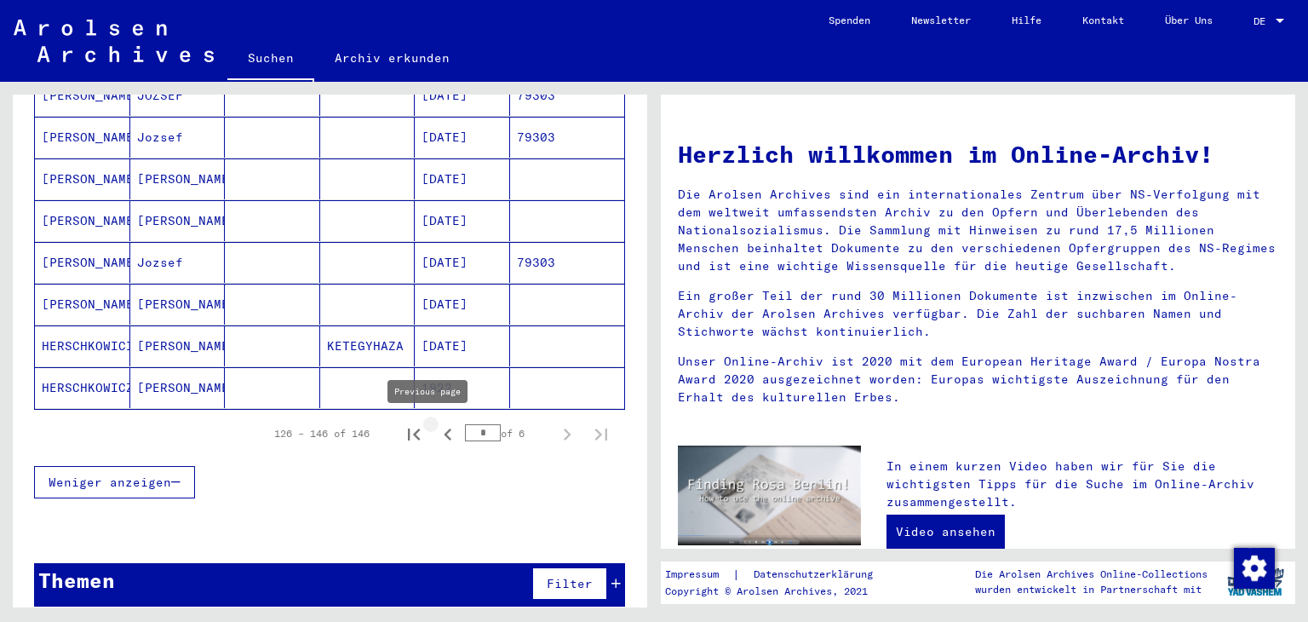
click at [444, 434] on icon "Previous page" at bounding box center [448, 434] width 8 height 12
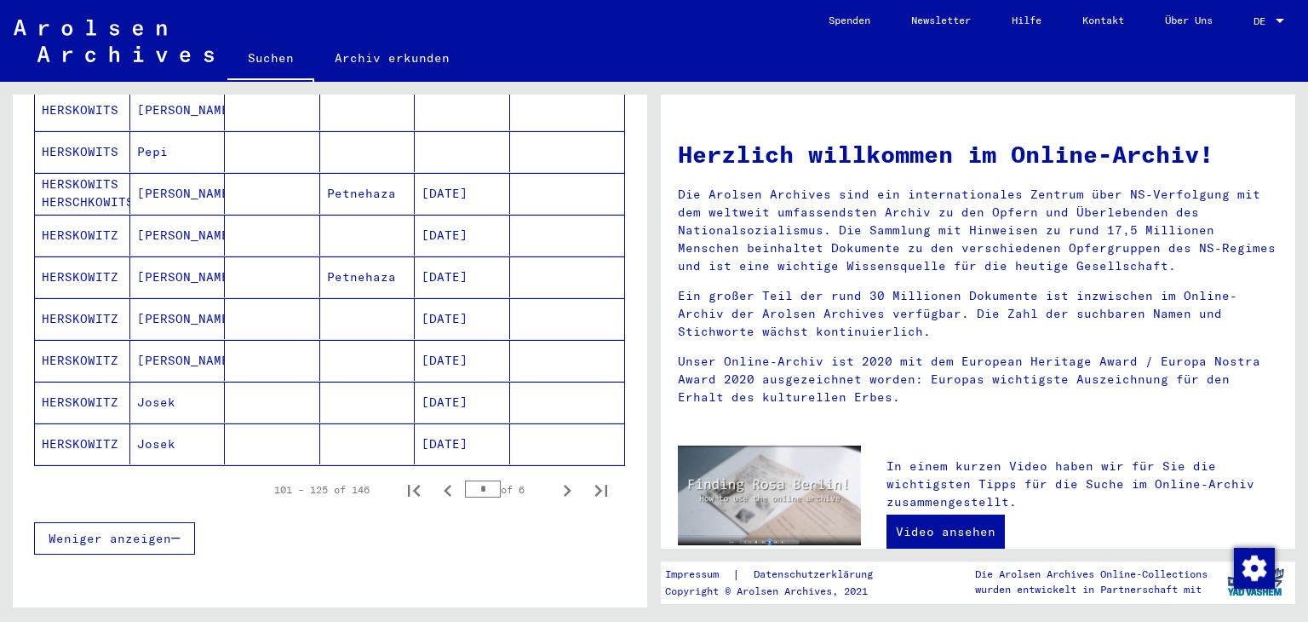
scroll to position [912, 0]
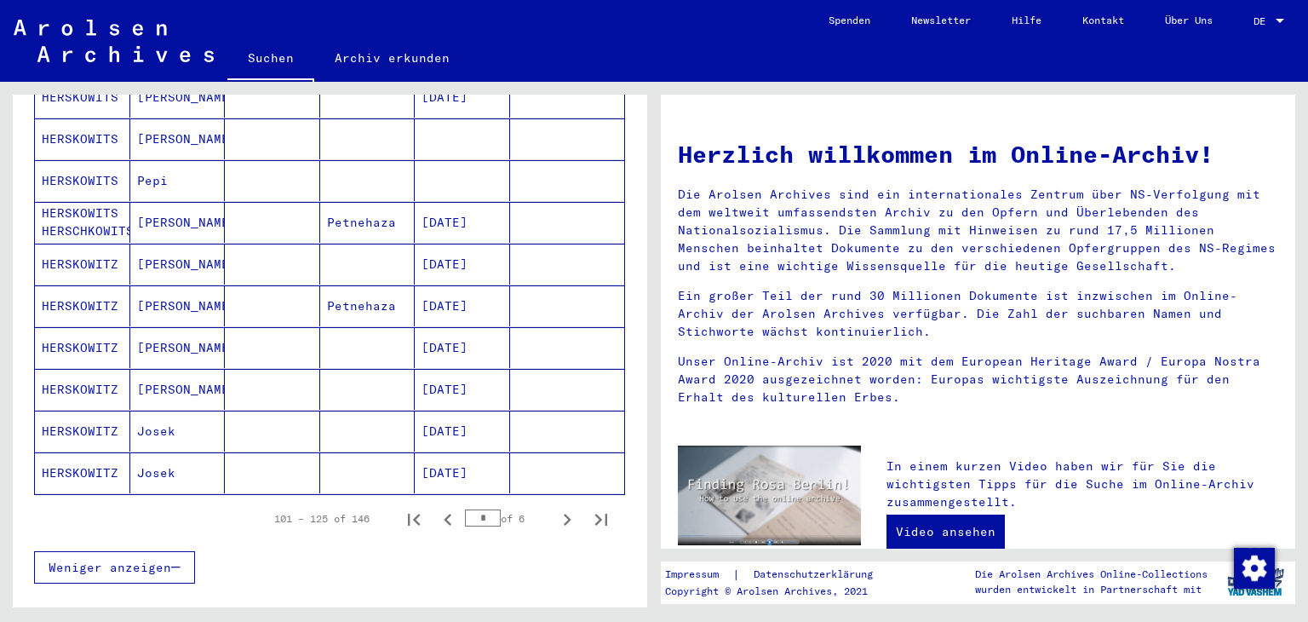
click at [89, 272] on mat-cell "HERSKOWITZ" at bounding box center [82, 264] width 95 height 41
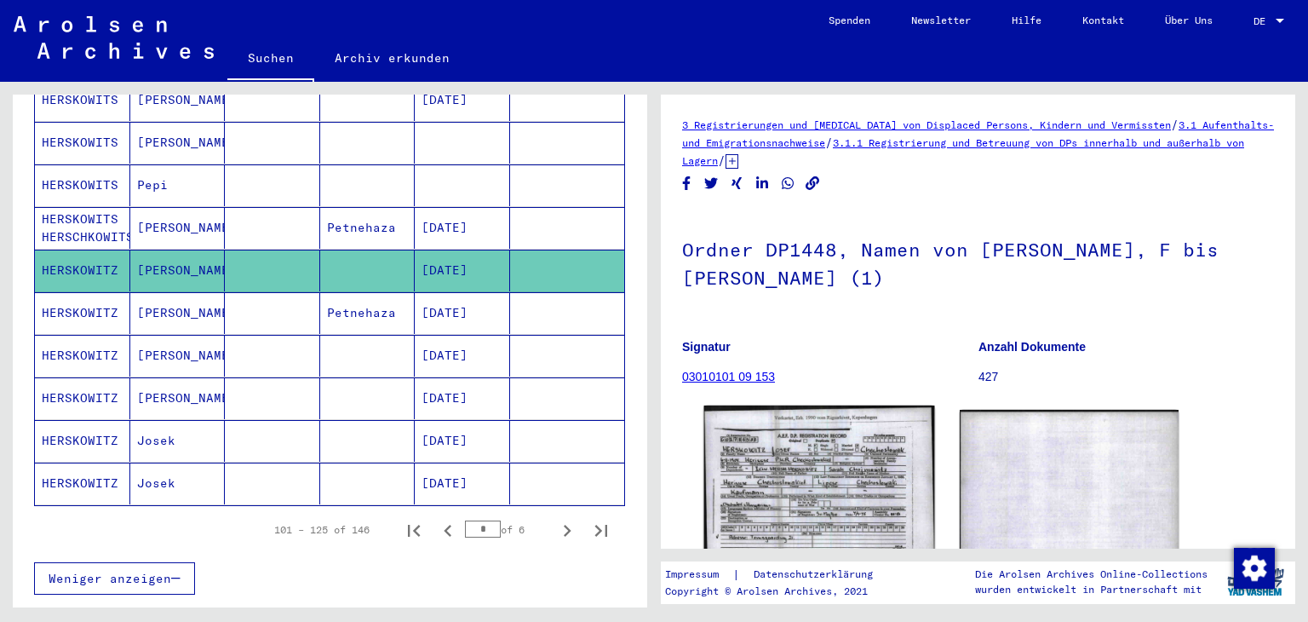
click at [823, 510] on img at bounding box center [819, 488] width 230 height 166
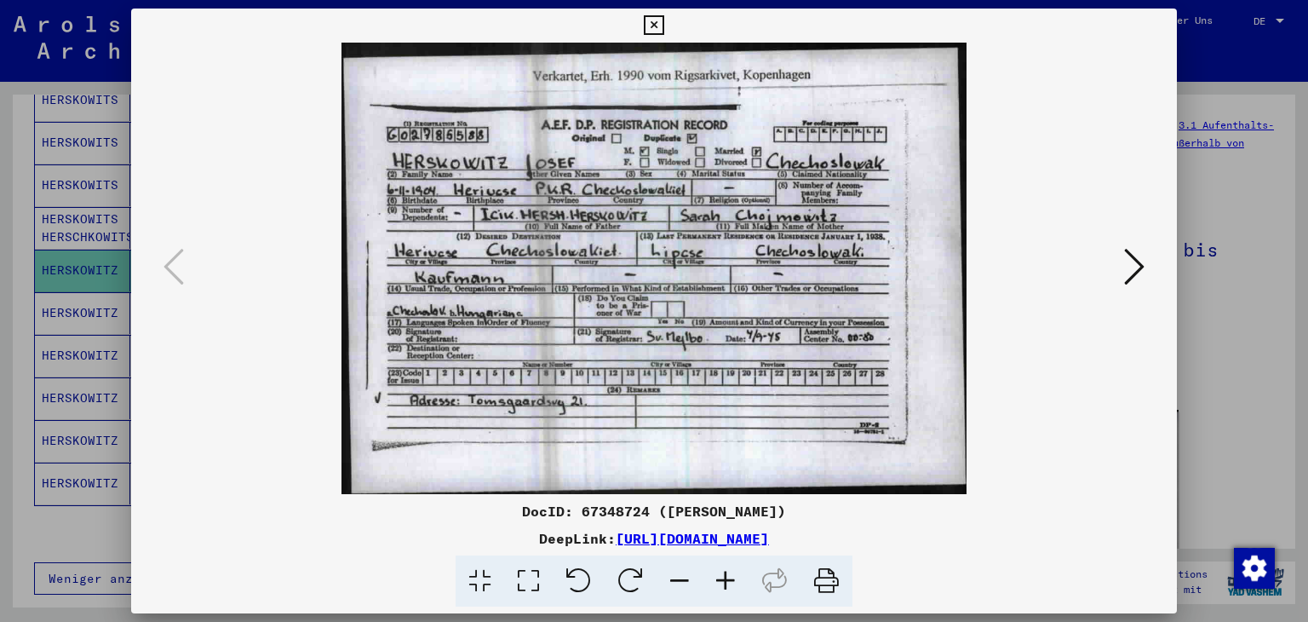
click at [652, 18] on icon at bounding box center [654, 25] width 20 height 20
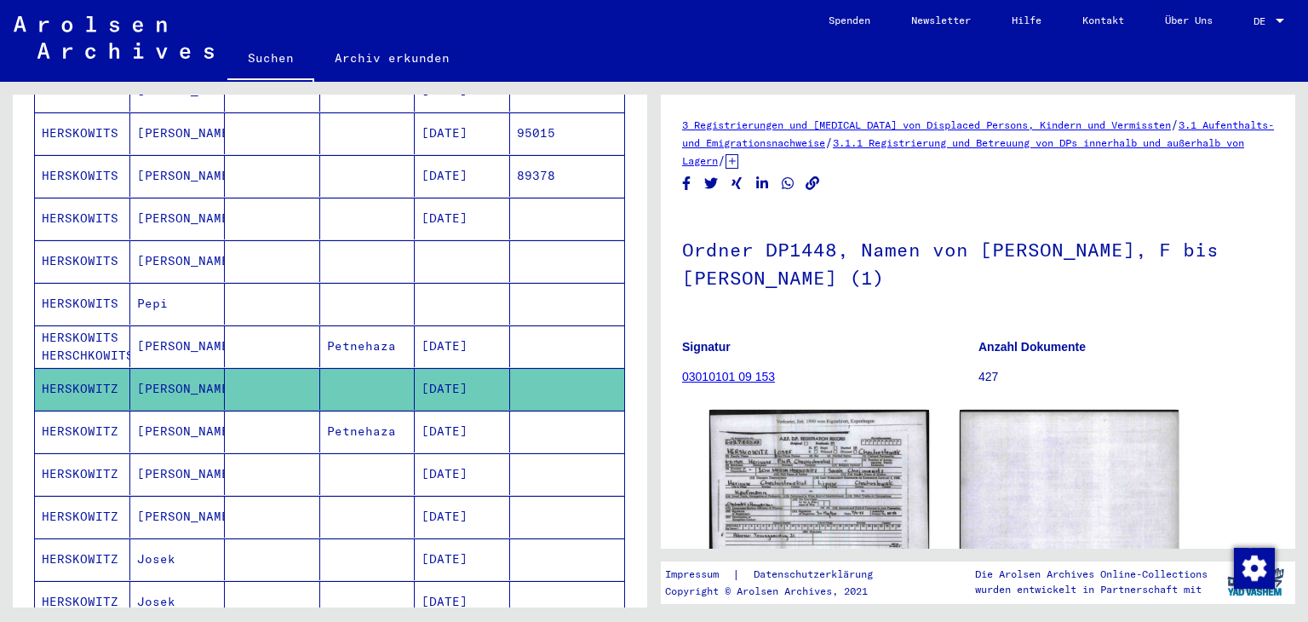
scroll to position [752, 0]
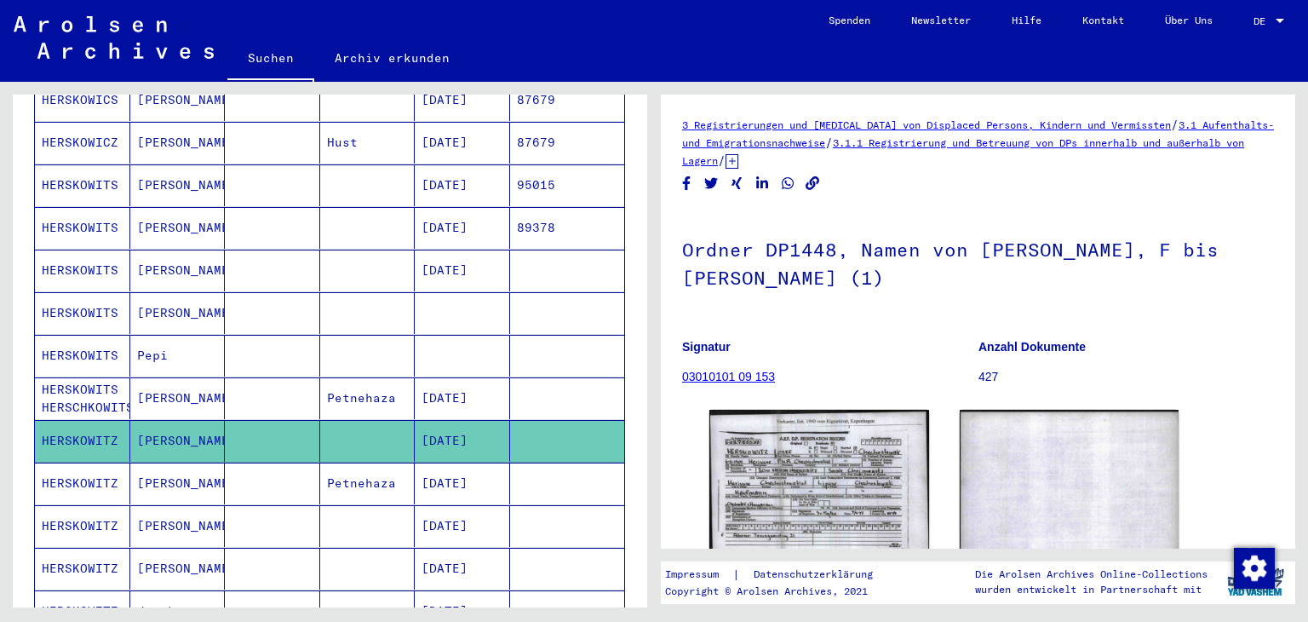
click at [55, 272] on mat-cell "HERSKOWITS" at bounding box center [82, 271] width 95 height 42
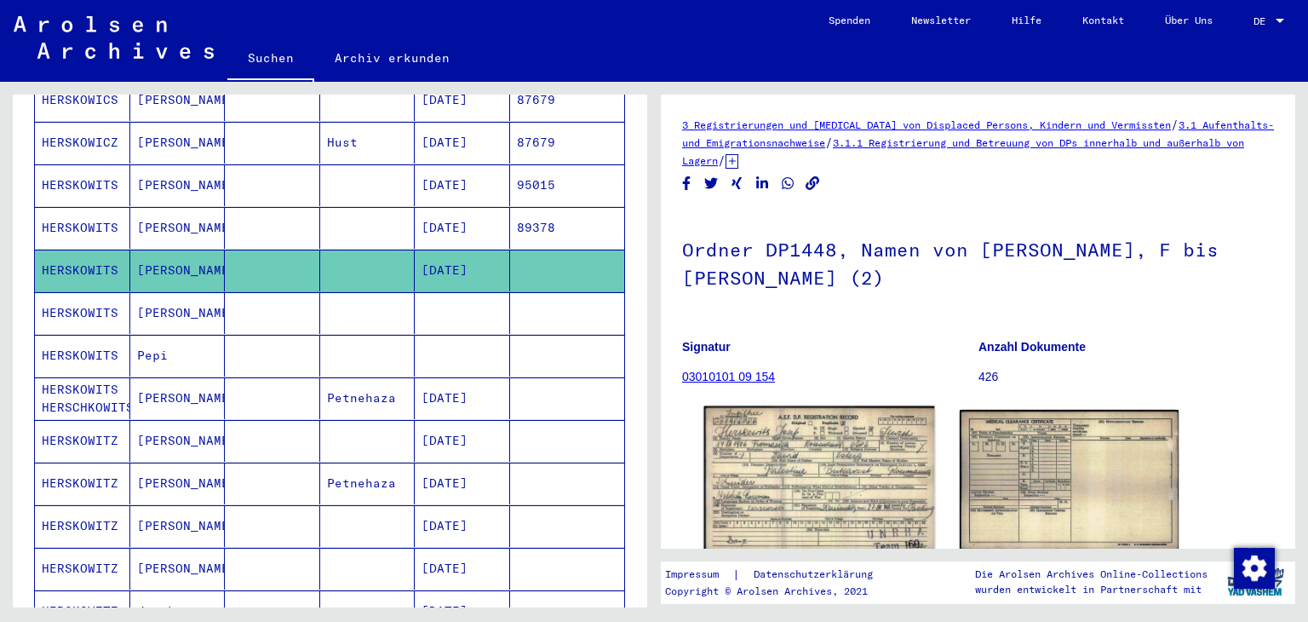
click at [780, 443] on img at bounding box center [819, 478] width 230 height 145
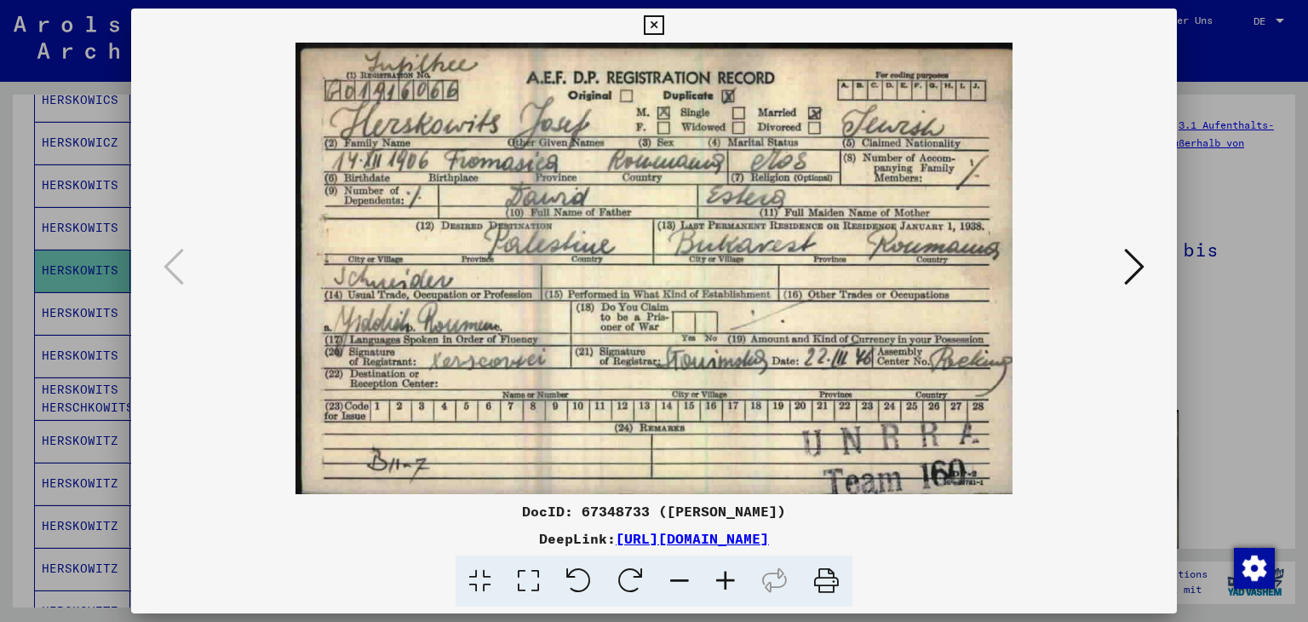
click at [656, 19] on icon at bounding box center [654, 25] width 20 height 20
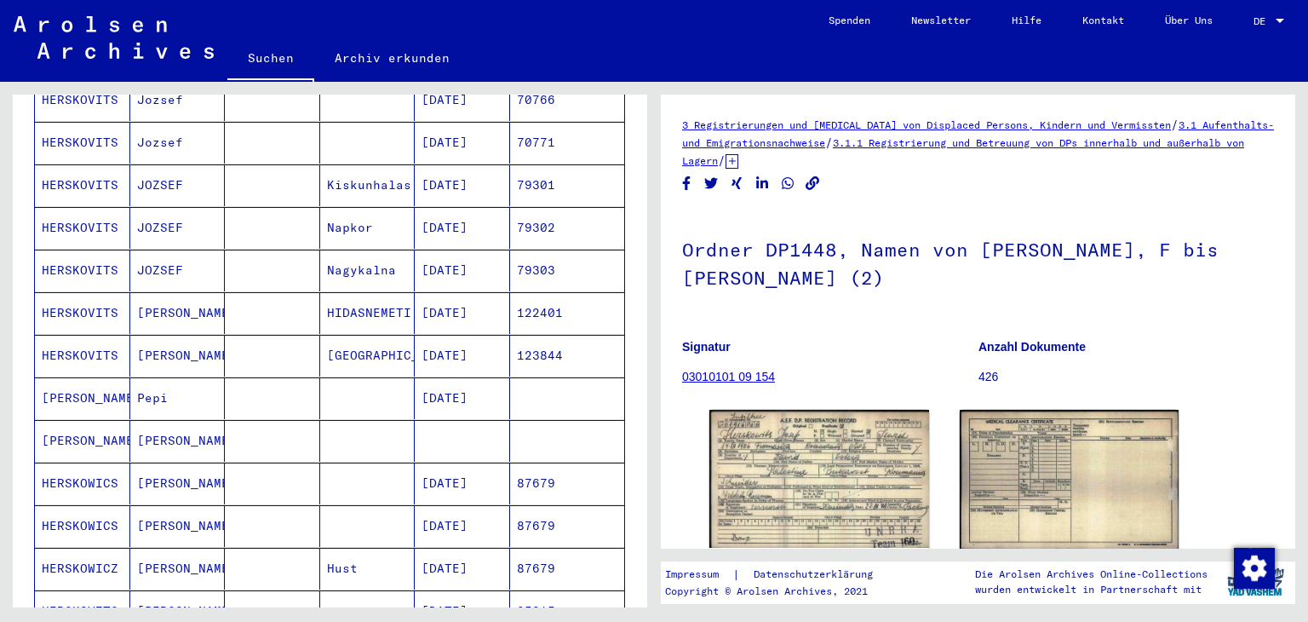
scroll to position [241, 0]
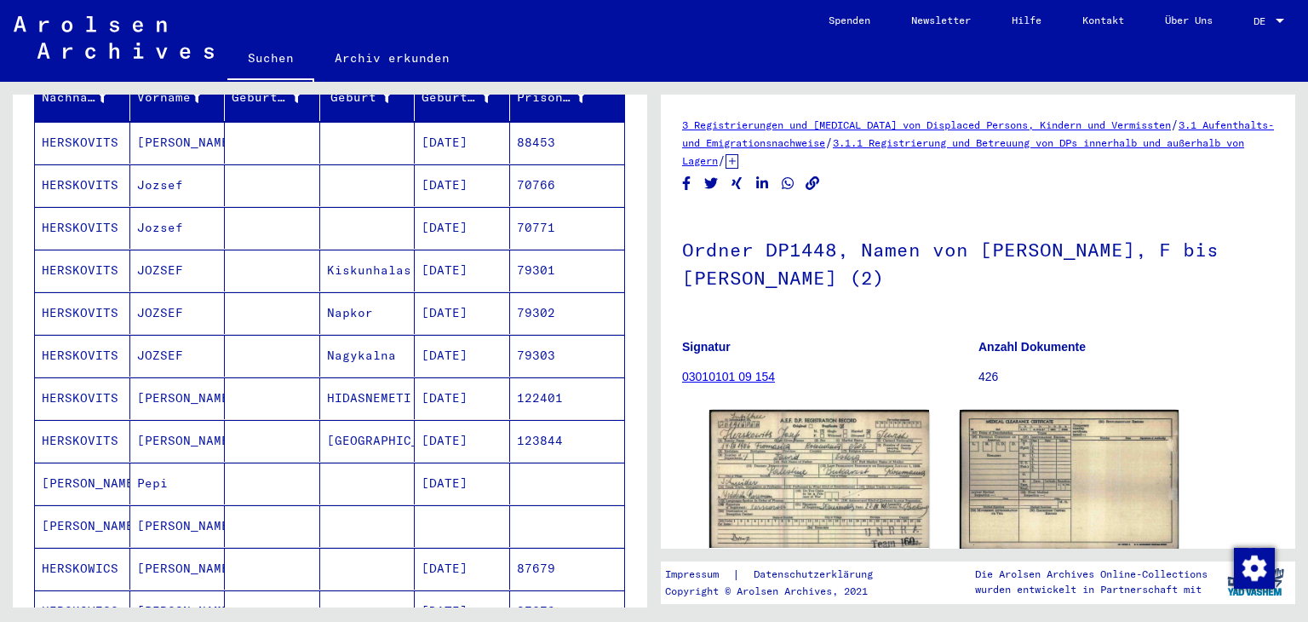
click at [83, 219] on mat-cell "HERSKOVITS" at bounding box center [82, 228] width 95 height 42
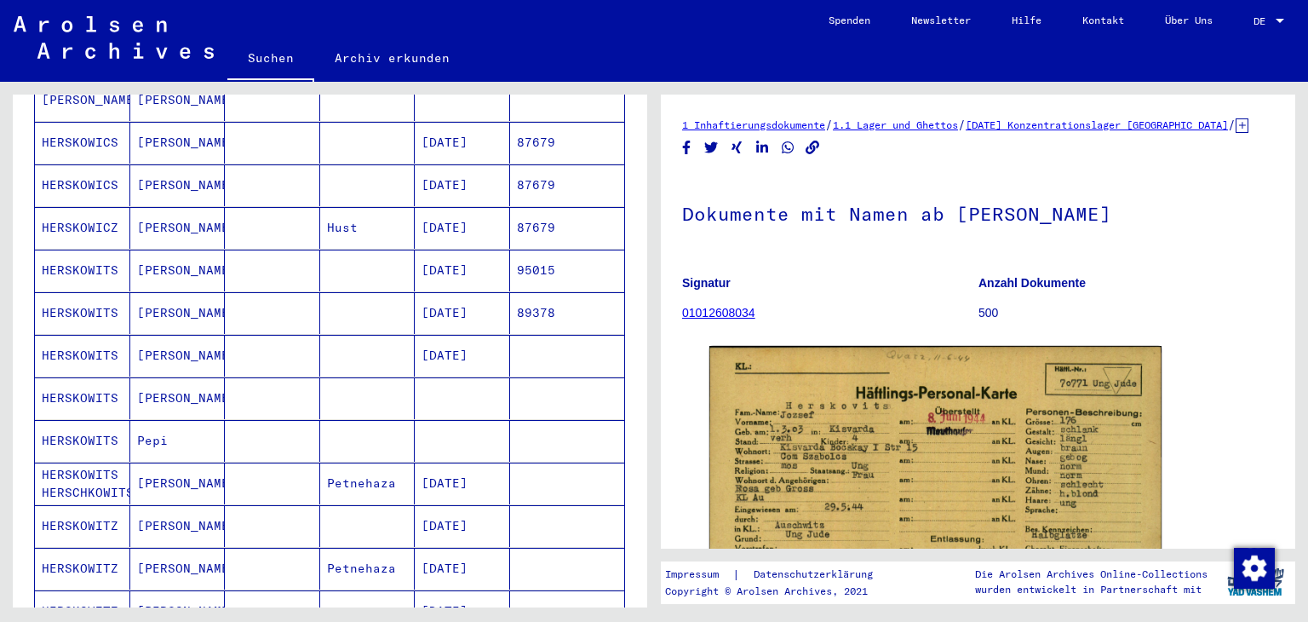
scroll to position [1008, 0]
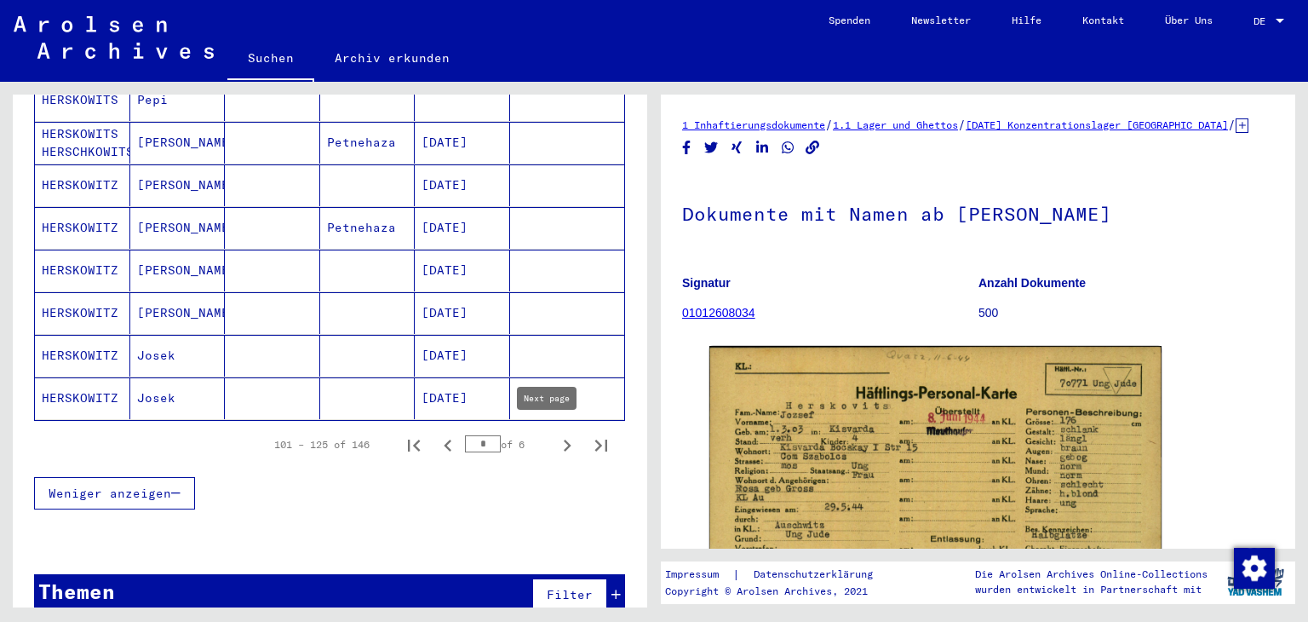
click at [555, 442] on icon "Next page" at bounding box center [567, 446] width 24 height 24
type input "*"
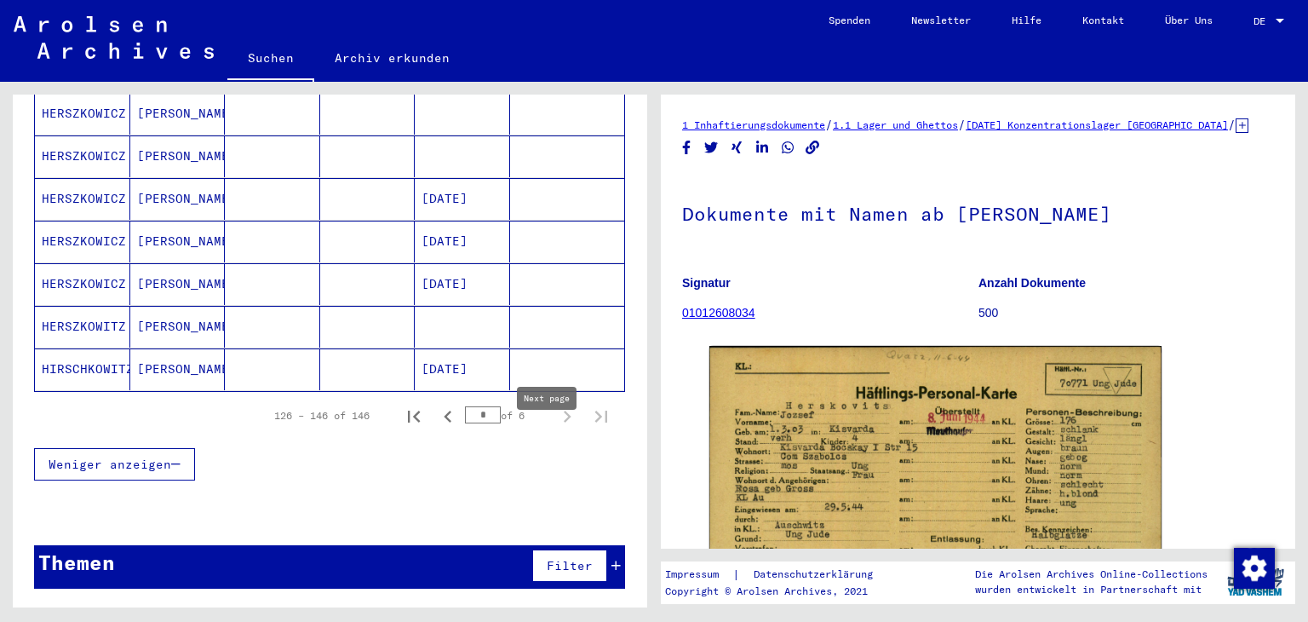
scroll to position [846, 0]
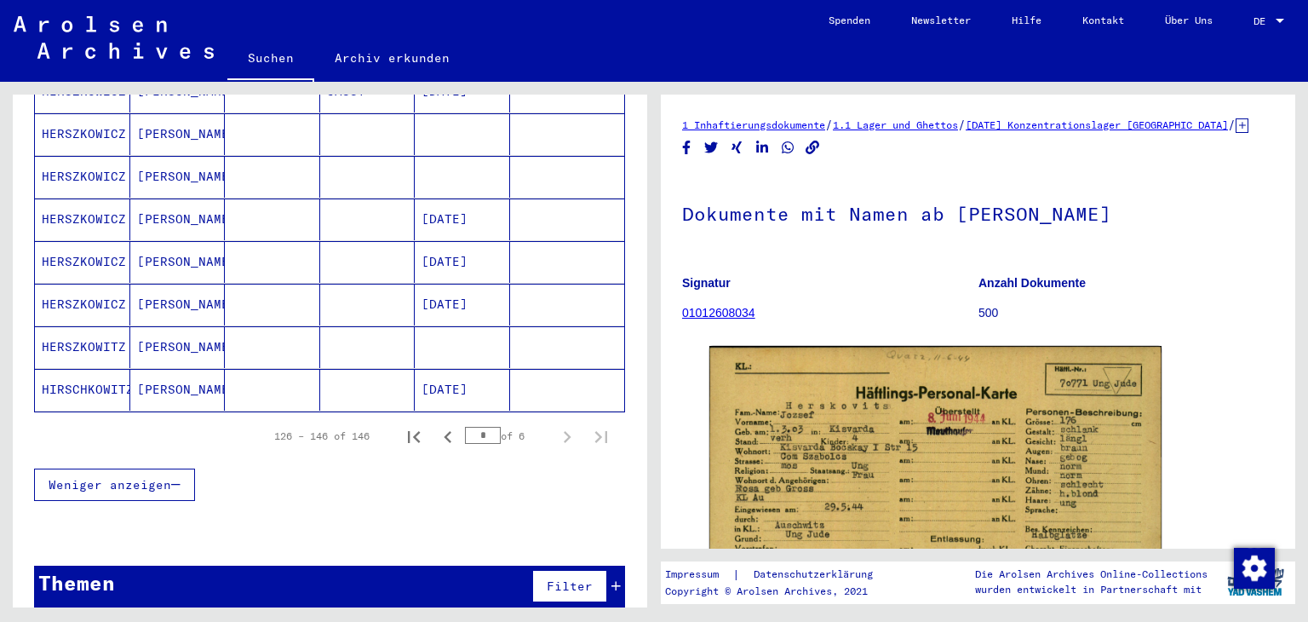
click at [77, 336] on mat-cell "HERSZKOWITZ" at bounding box center [82, 347] width 95 height 42
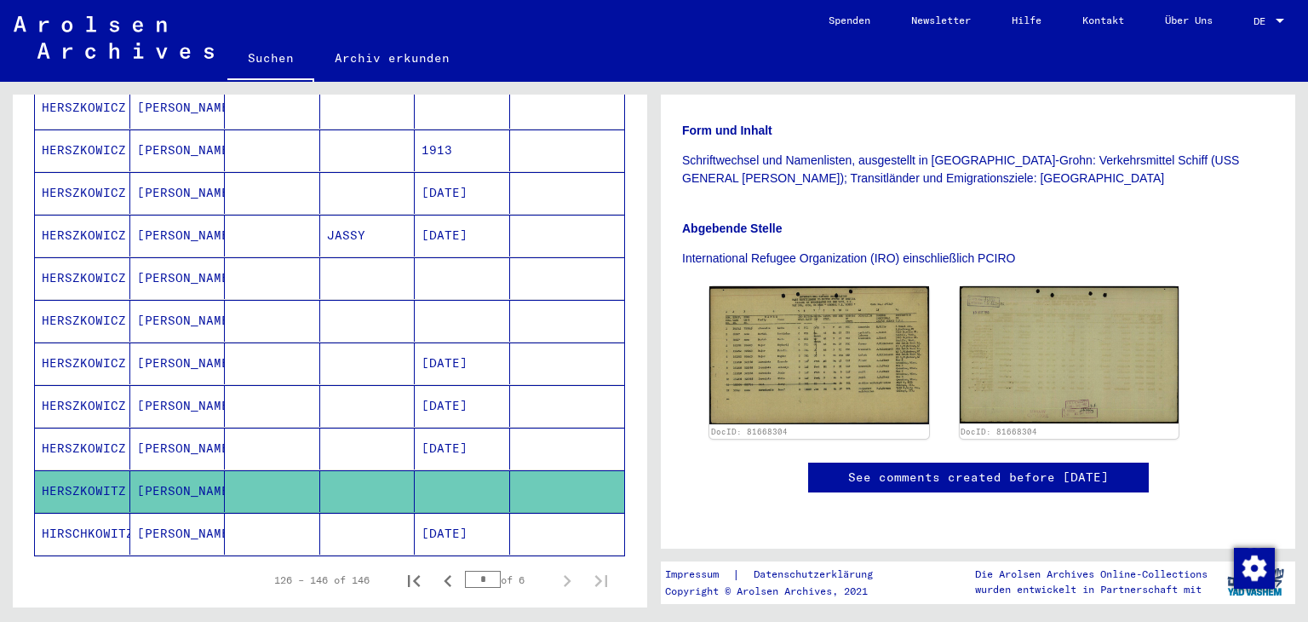
scroll to position [675, 0]
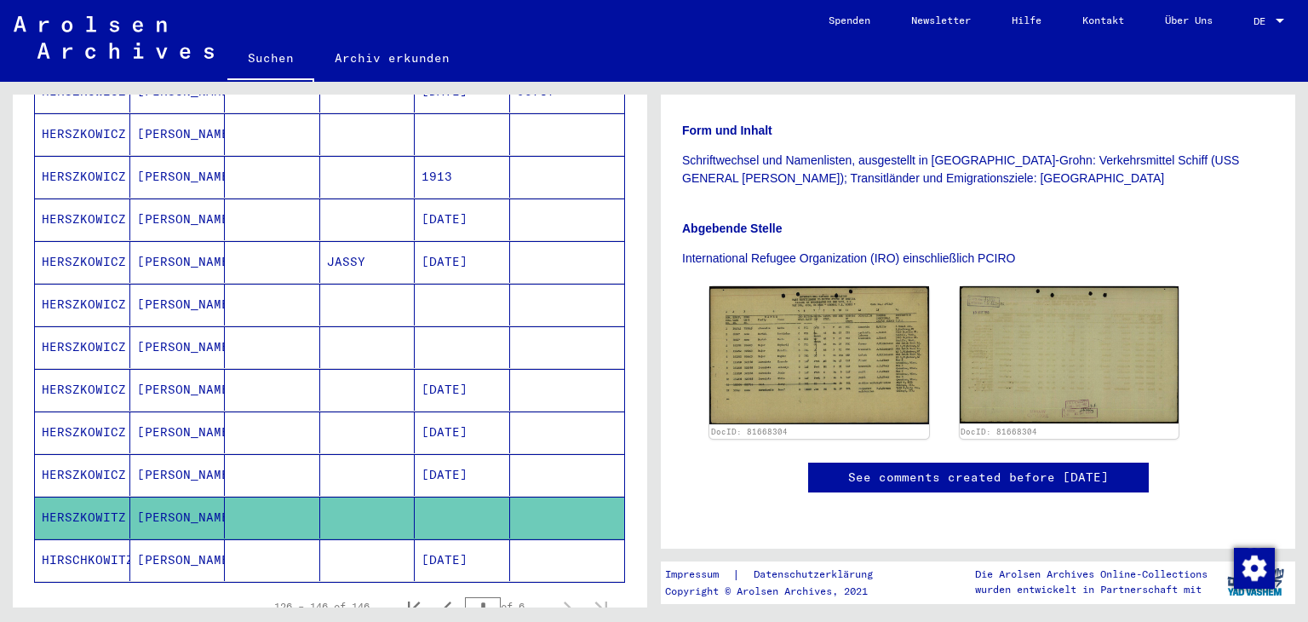
click at [57, 389] on mat-cell "HERSZKOWICZ" at bounding box center [82, 390] width 95 height 42
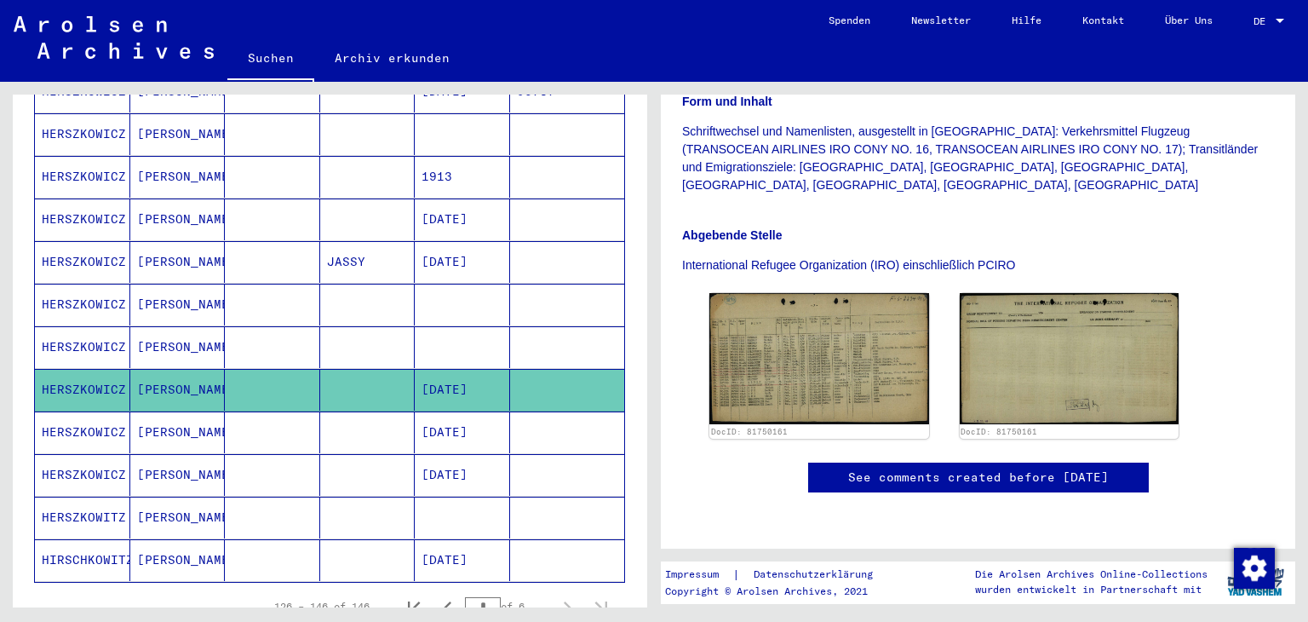
scroll to position [426, 0]
click at [67, 343] on mat-cell "HERSZKOWICZ" at bounding box center [82, 347] width 95 height 42
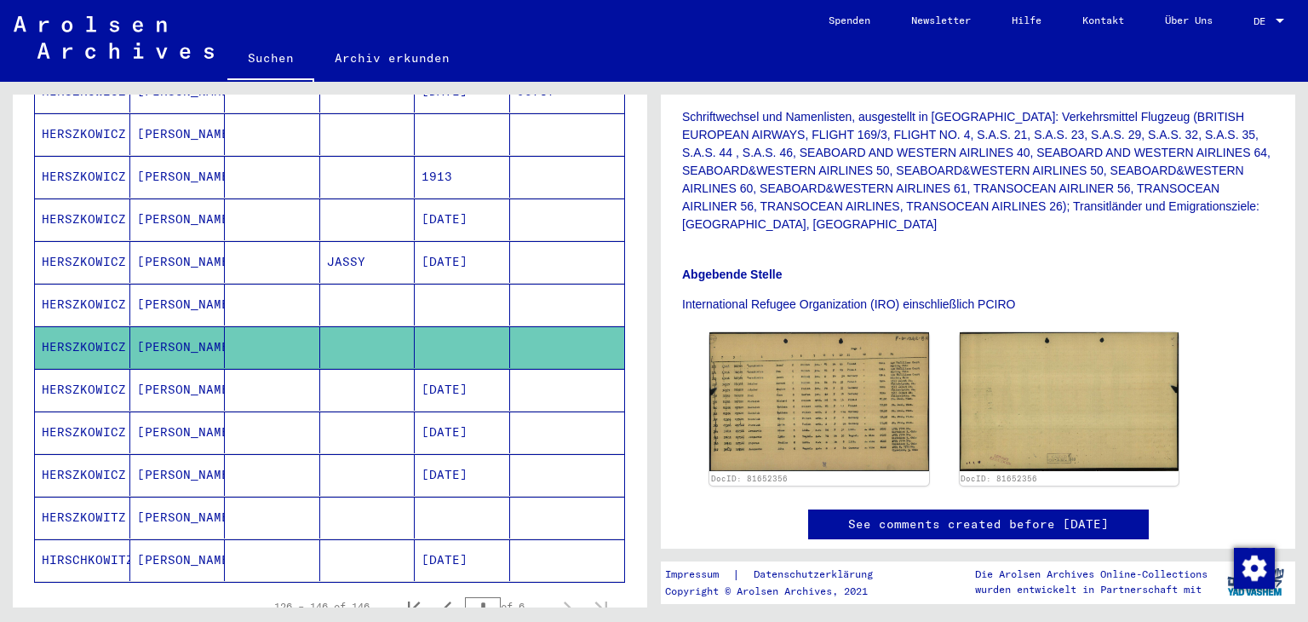
scroll to position [426, 0]
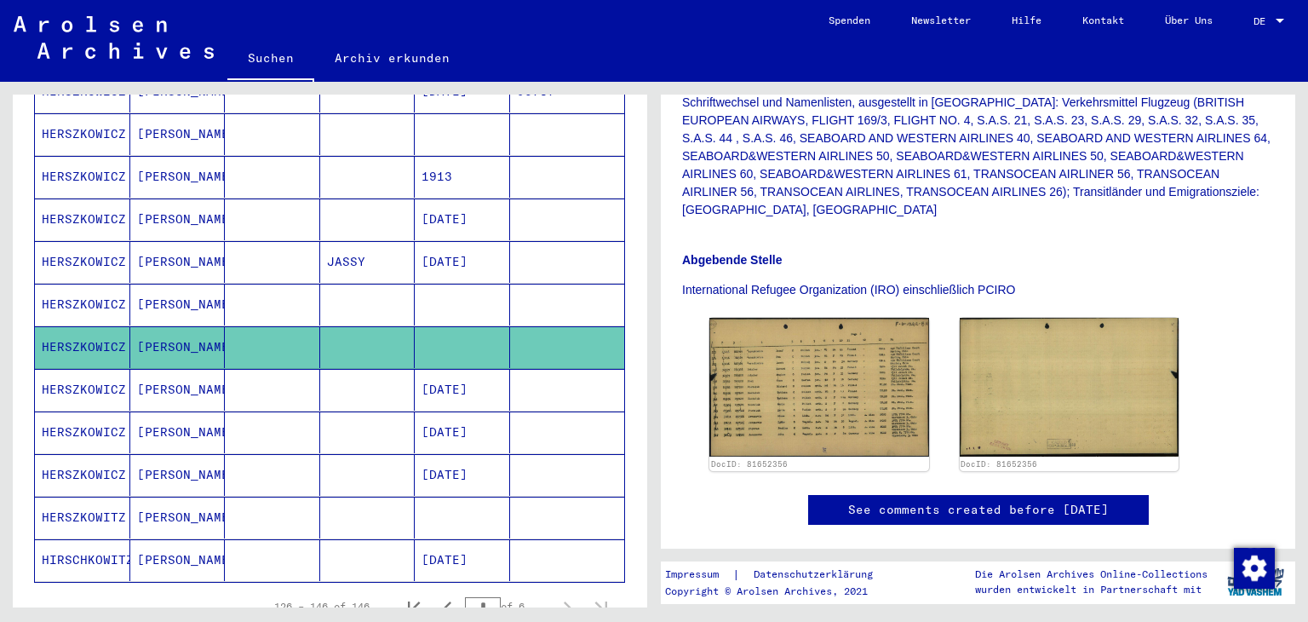
click at [78, 300] on mat-cell "HERSZKOWICZ" at bounding box center [82, 305] width 95 height 42
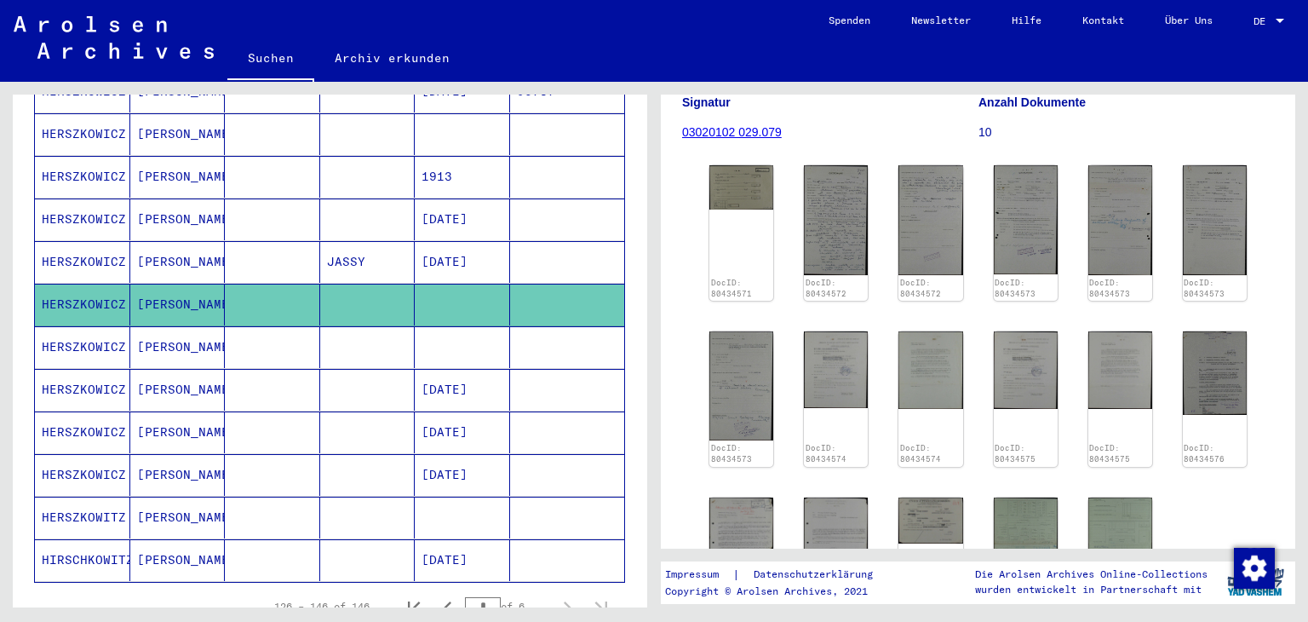
scroll to position [273, 0]
click at [739, 190] on img at bounding box center [741, 185] width 67 height 46
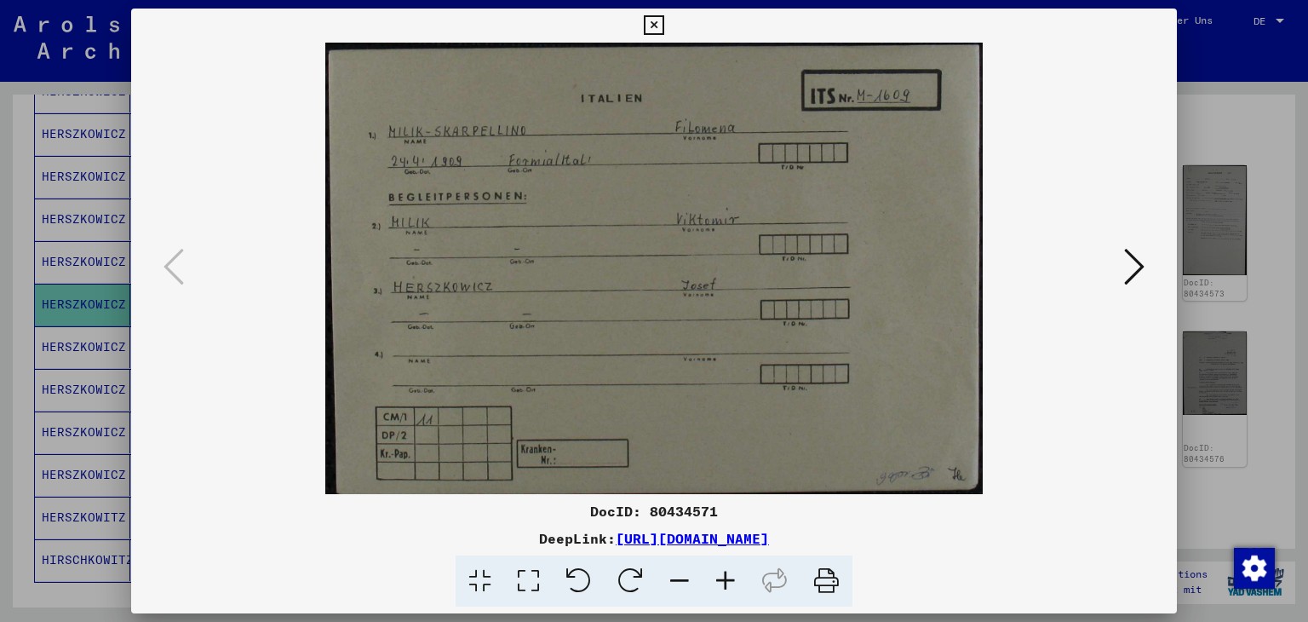
click at [649, 21] on icon at bounding box center [654, 25] width 20 height 20
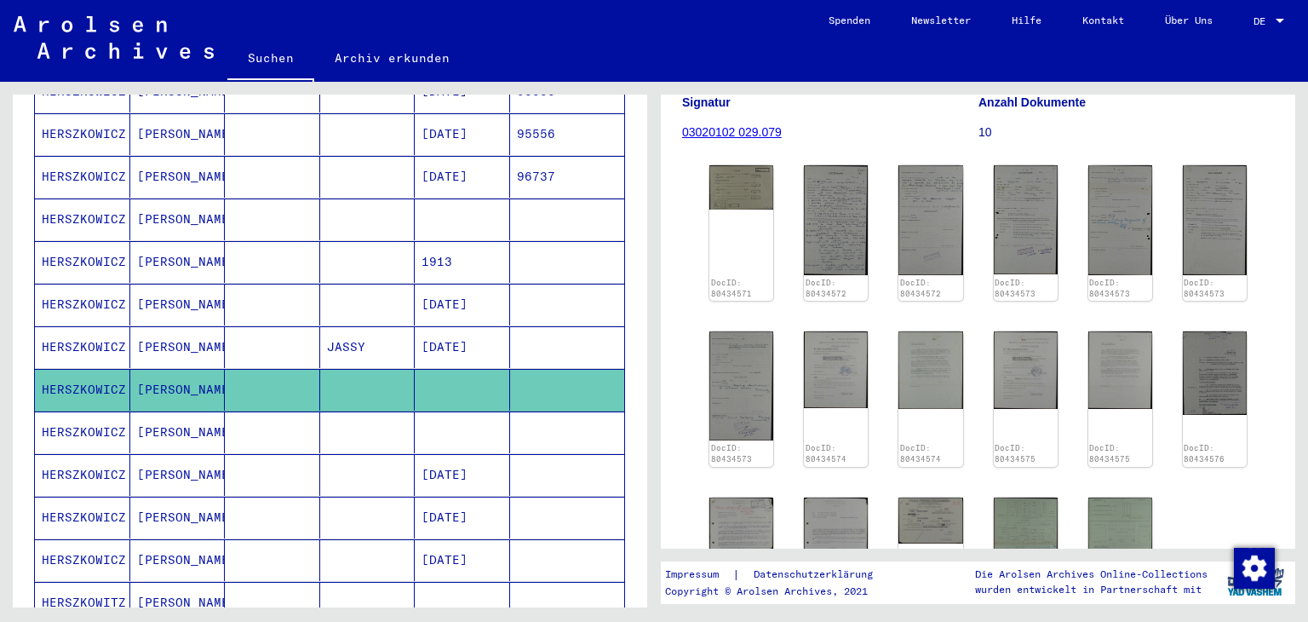
scroll to position [505, 0]
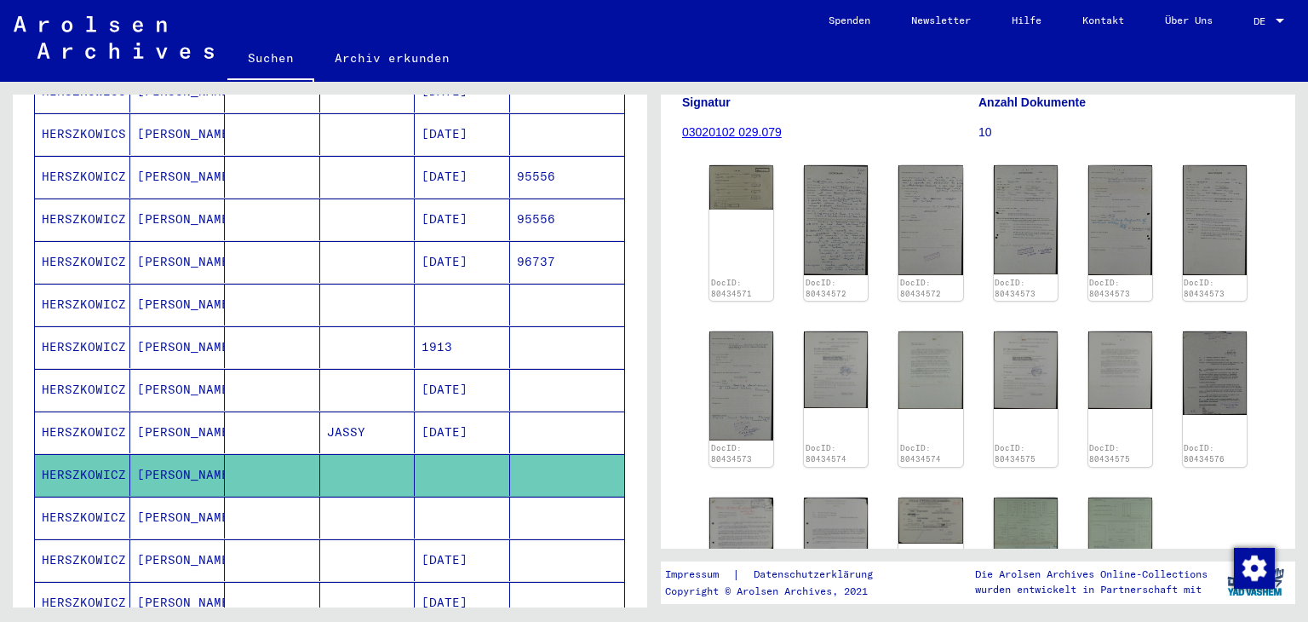
click at [111, 264] on mat-cell "HERSZKOWICZ" at bounding box center [82, 262] width 95 height 42
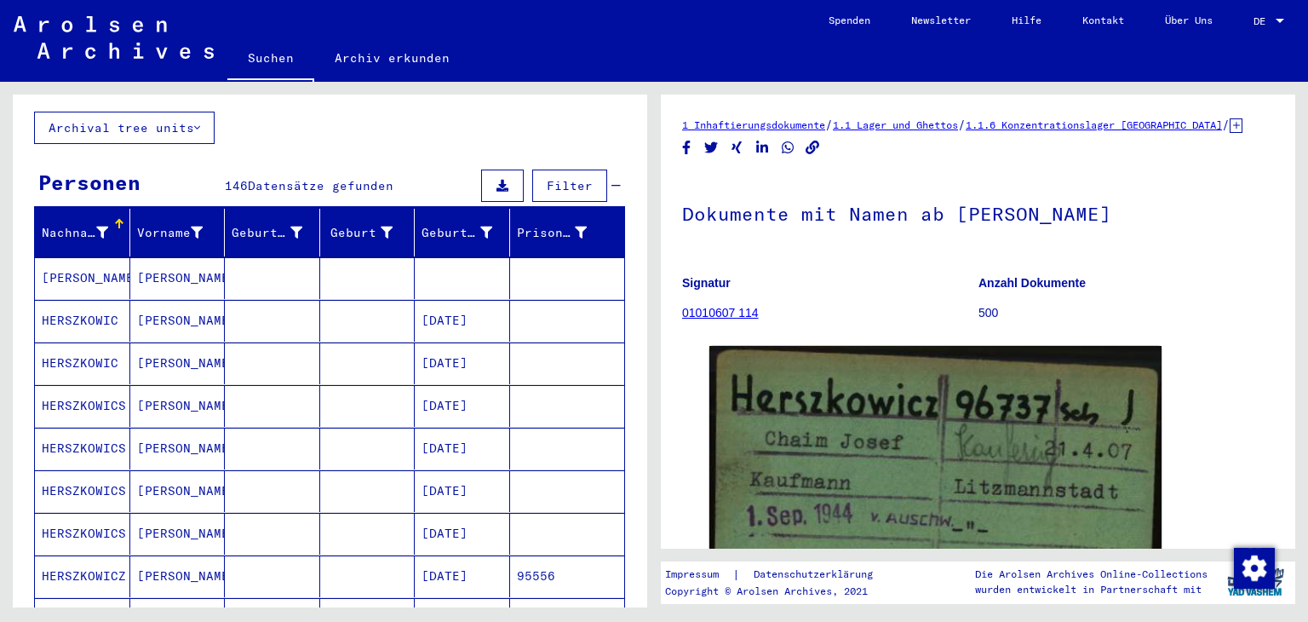
scroll to position [79, 0]
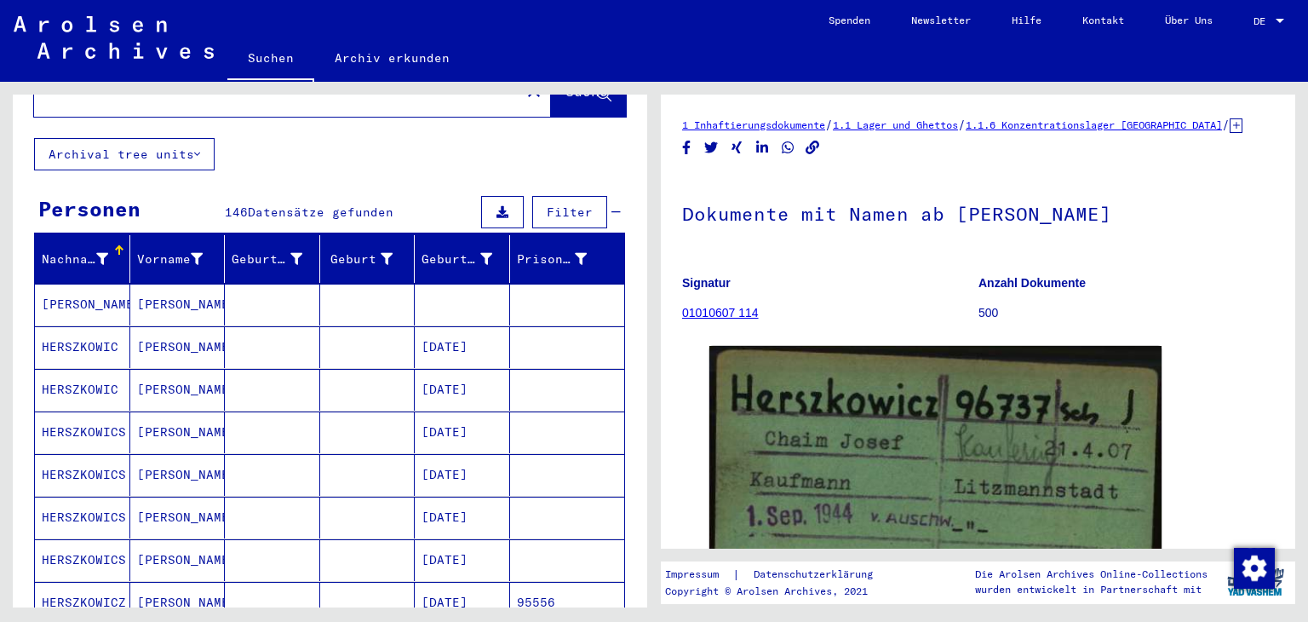
click at [88, 309] on mat-cell "[PERSON_NAME]" at bounding box center [82, 305] width 95 height 42
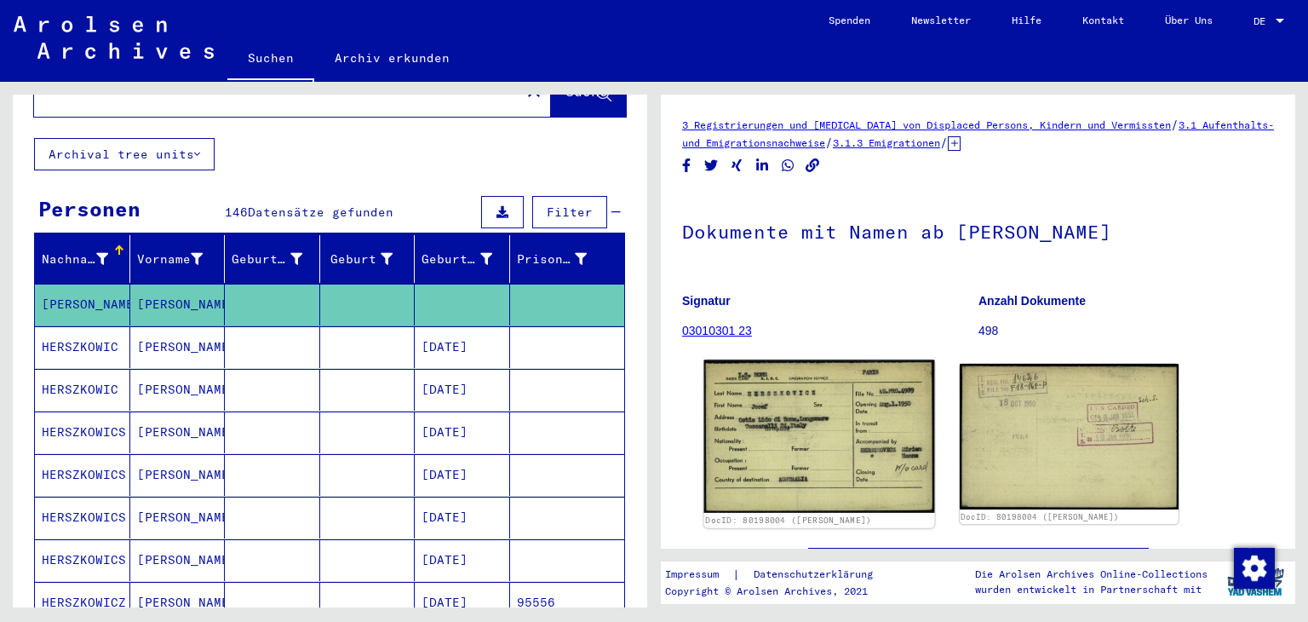
click at [773, 424] on img at bounding box center [819, 436] width 230 height 152
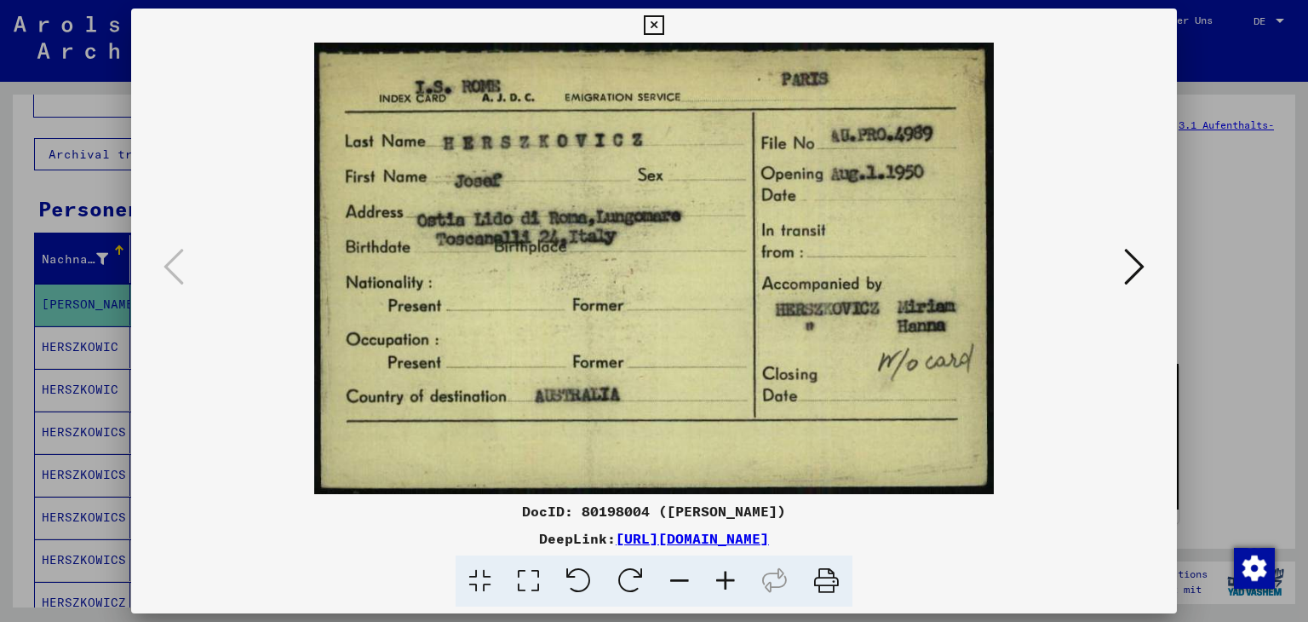
click at [659, 21] on icon at bounding box center [654, 25] width 20 height 20
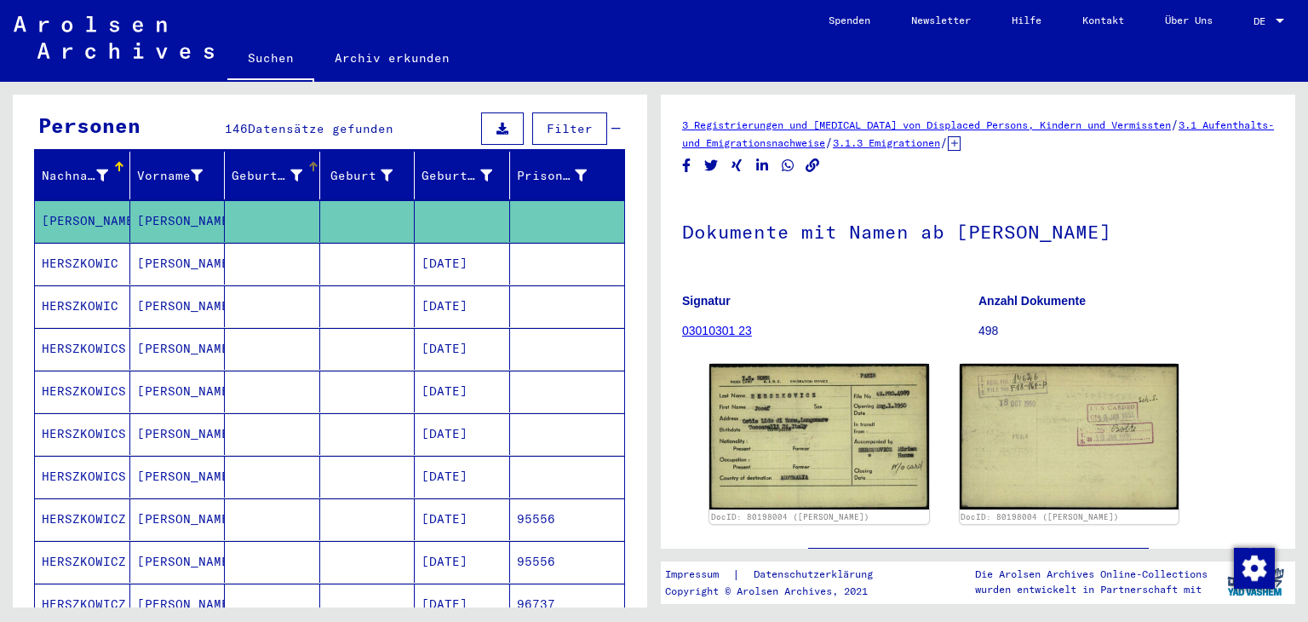
scroll to position [335, 0]
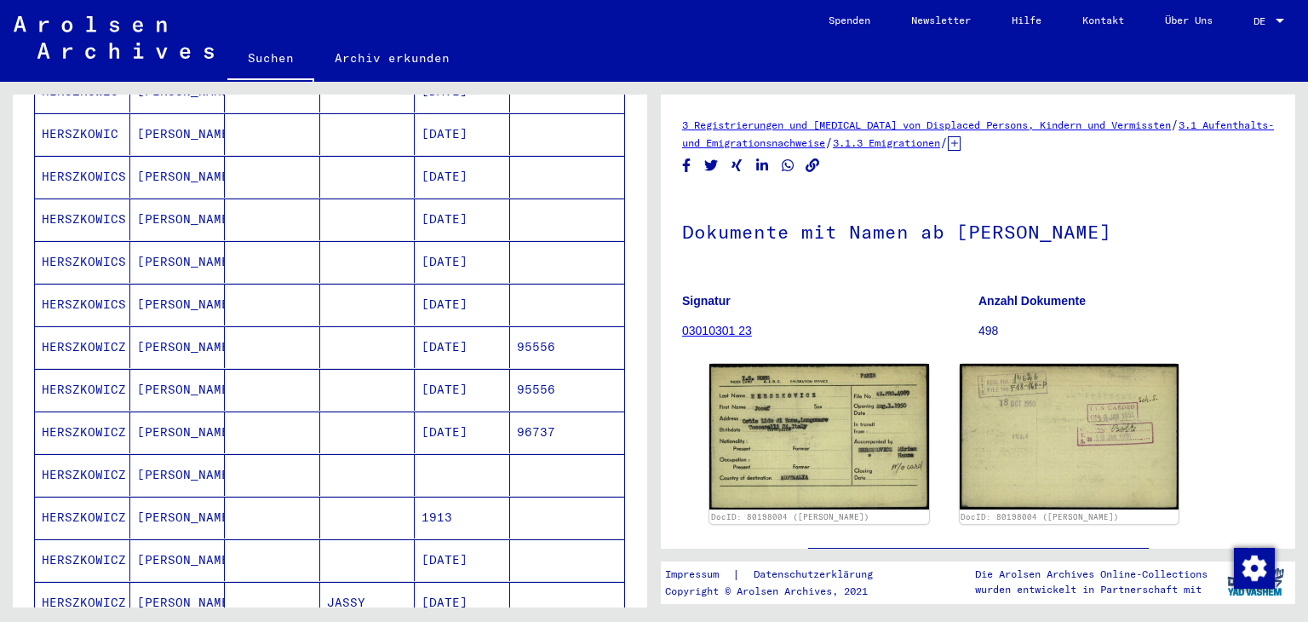
click at [66, 340] on mat-cell "HERSZKOWICZ" at bounding box center [82, 347] width 95 height 42
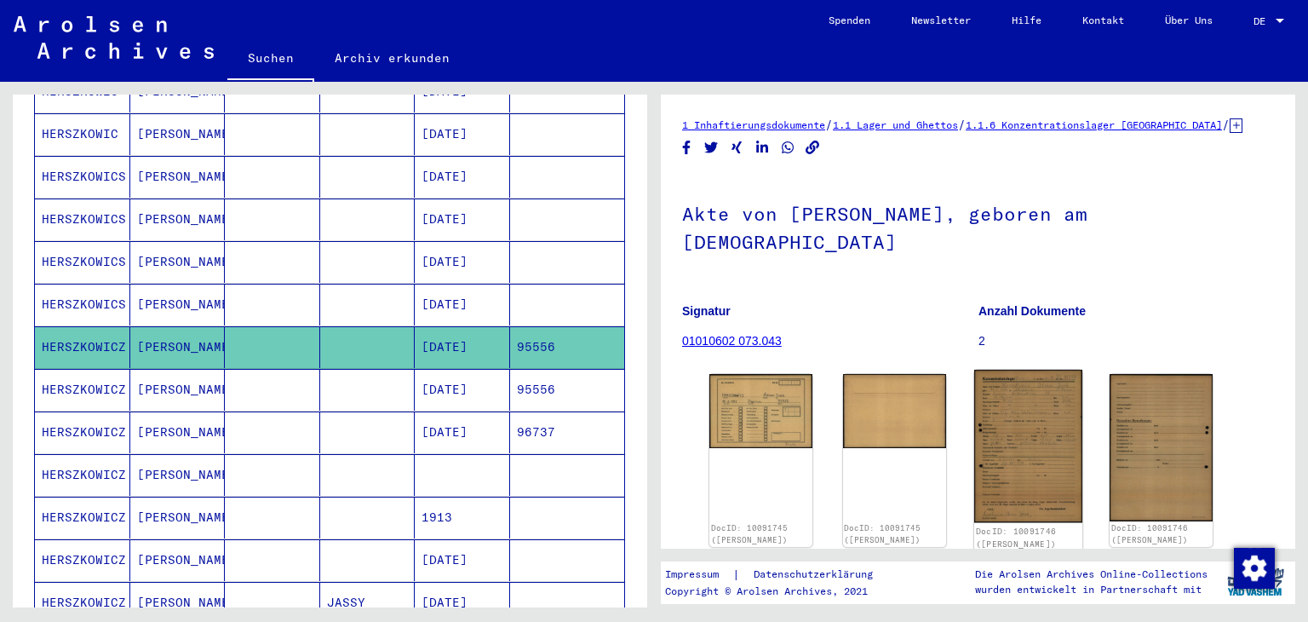
click at [1012, 418] on img at bounding box center [1028, 446] width 108 height 153
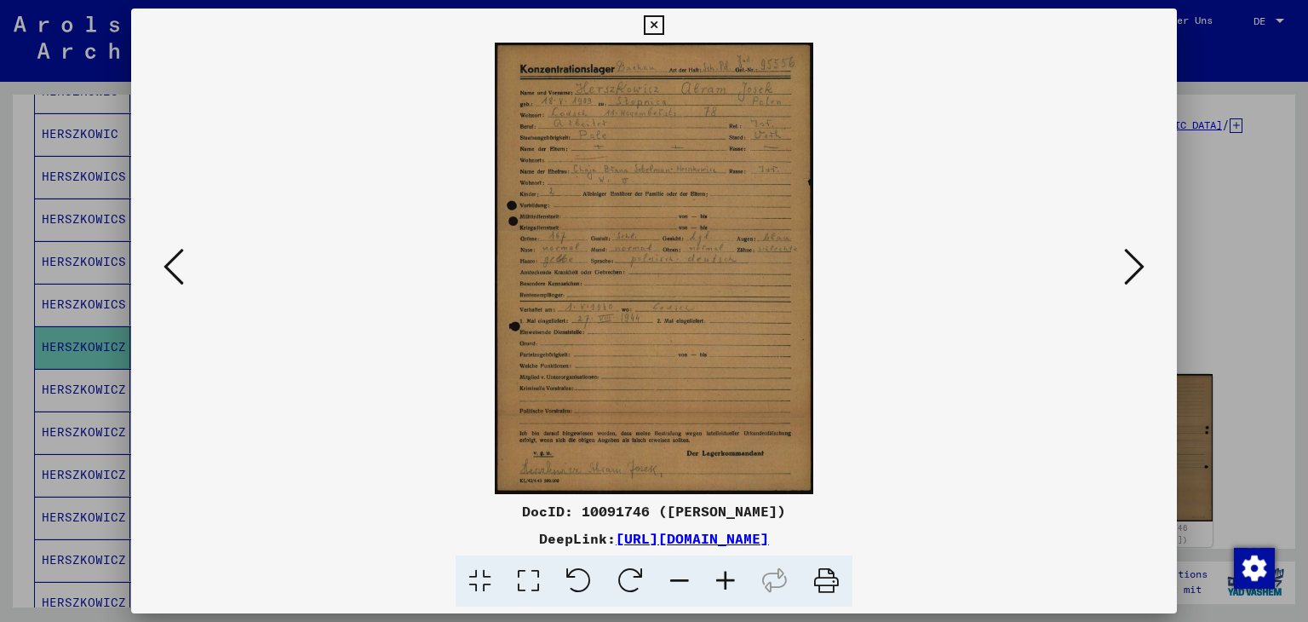
click at [658, 21] on icon at bounding box center [654, 25] width 20 height 20
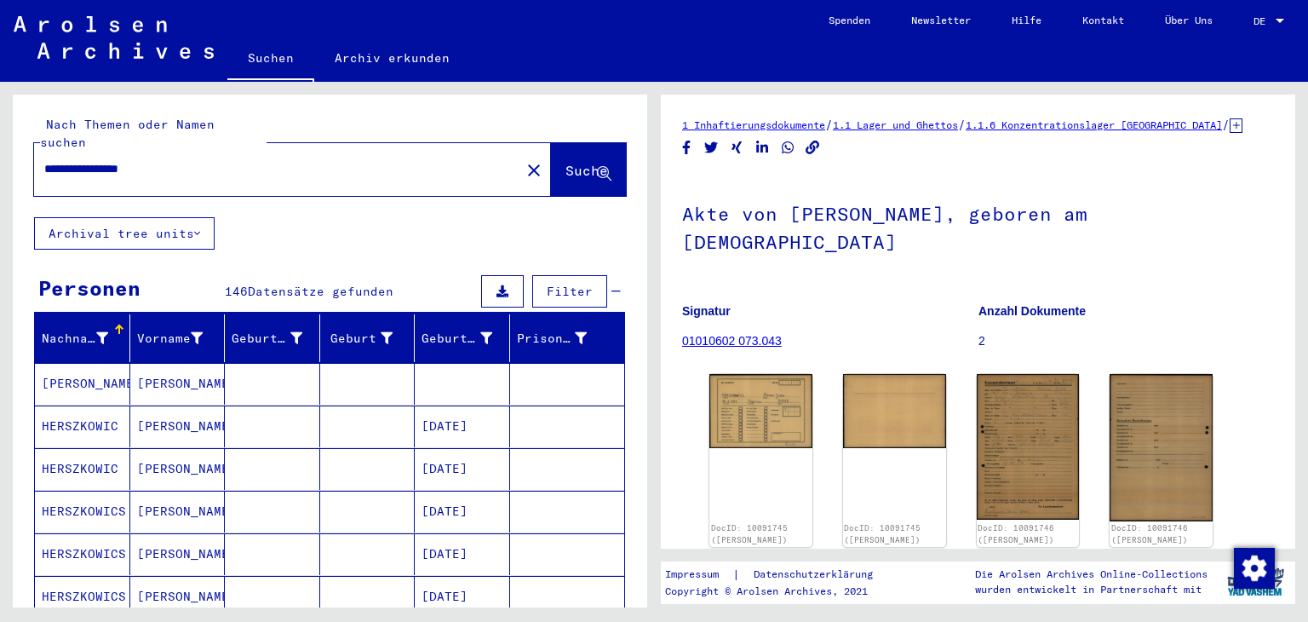
drag, startPoint x: 208, startPoint y: 171, endPoint x: 0, endPoint y: 170, distance: 207.9
click at [0, 170] on div "**********" at bounding box center [327, 345] width 654 height 526
paste input "text"
type input "**********"
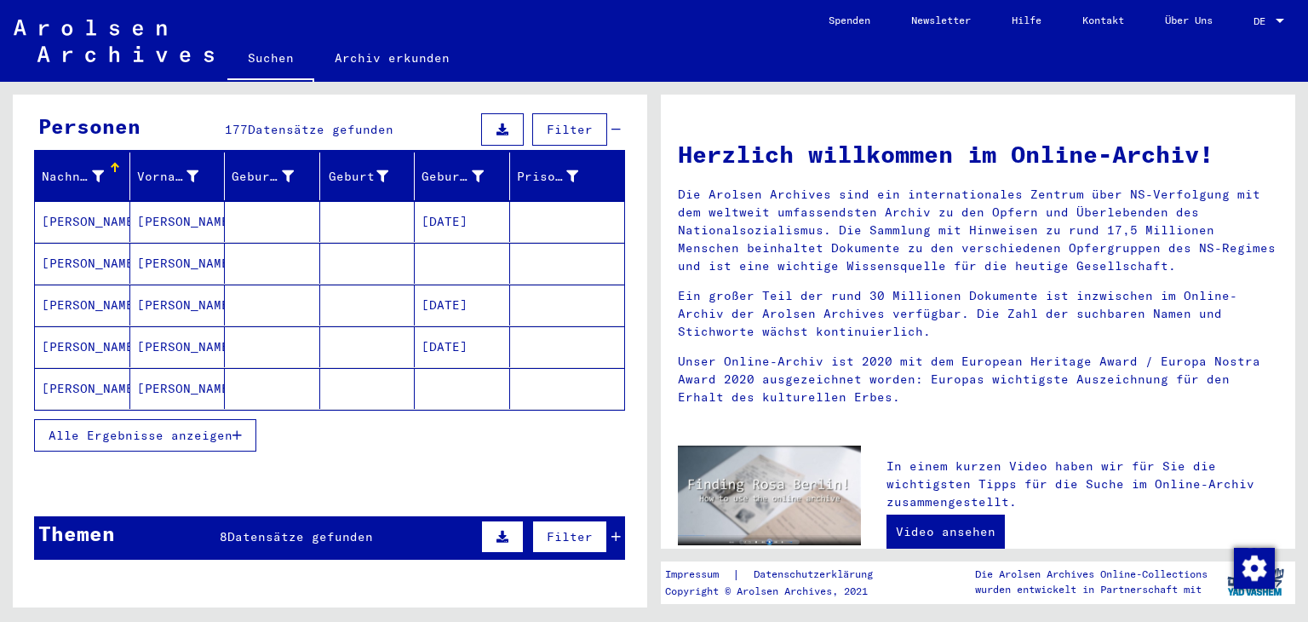
scroll to position [170, 0]
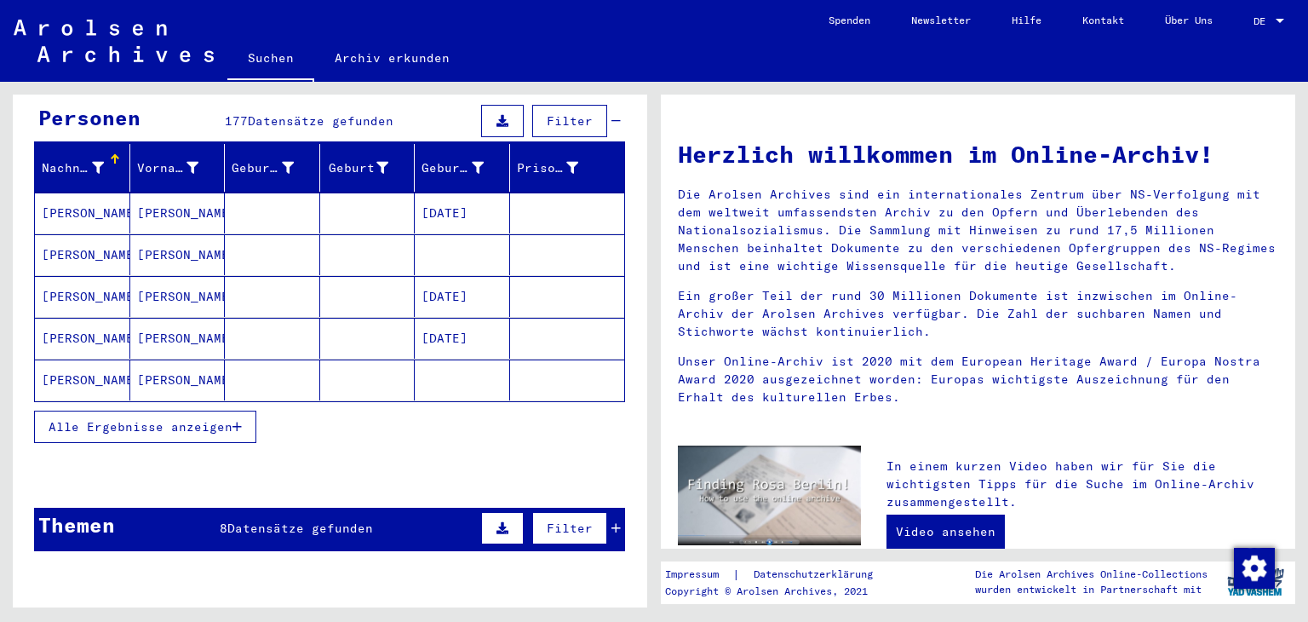
click at [181, 434] on span "Alle Ergebnisse anzeigen" at bounding box center [141, 426] width 184 height 15
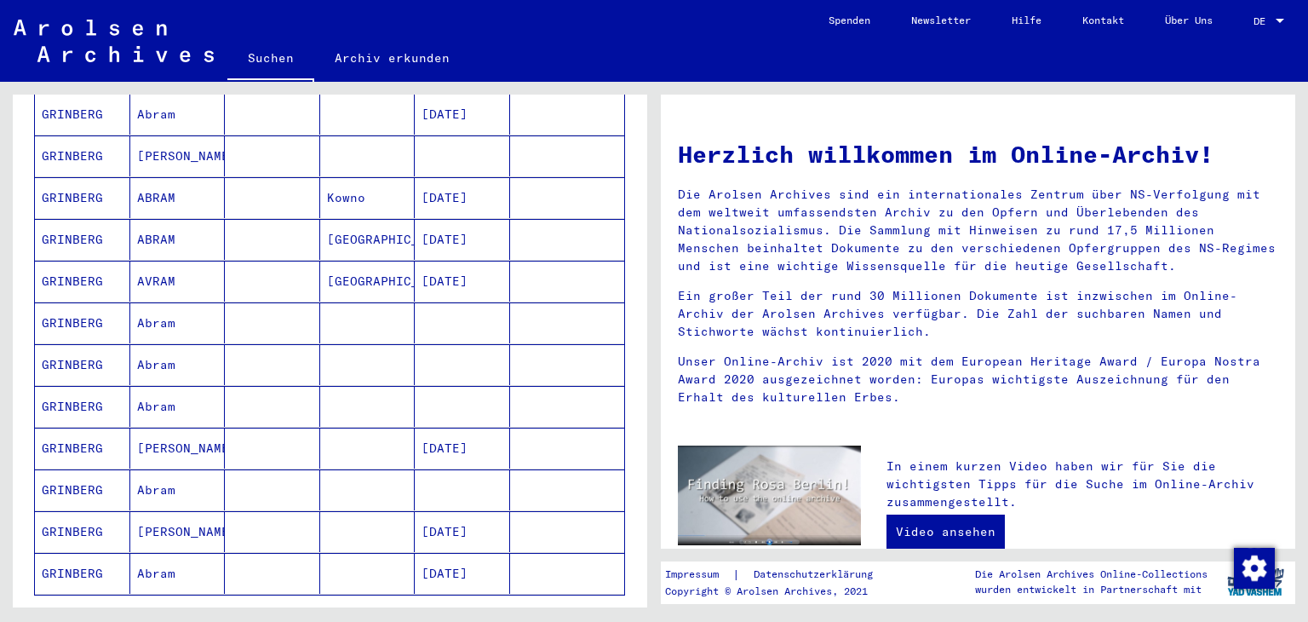
scroll to position [852, 0]
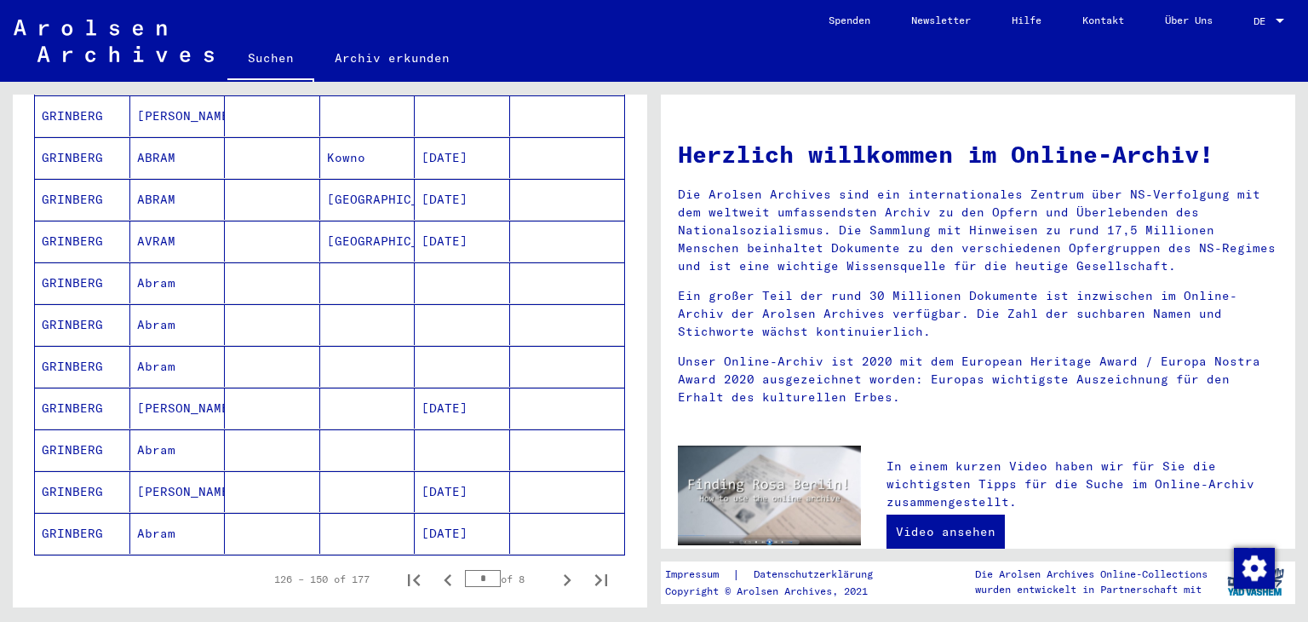
click at [89, 408] on mat-cell "GRINBERG" at bounding box center [82, 408] width 95 height 41
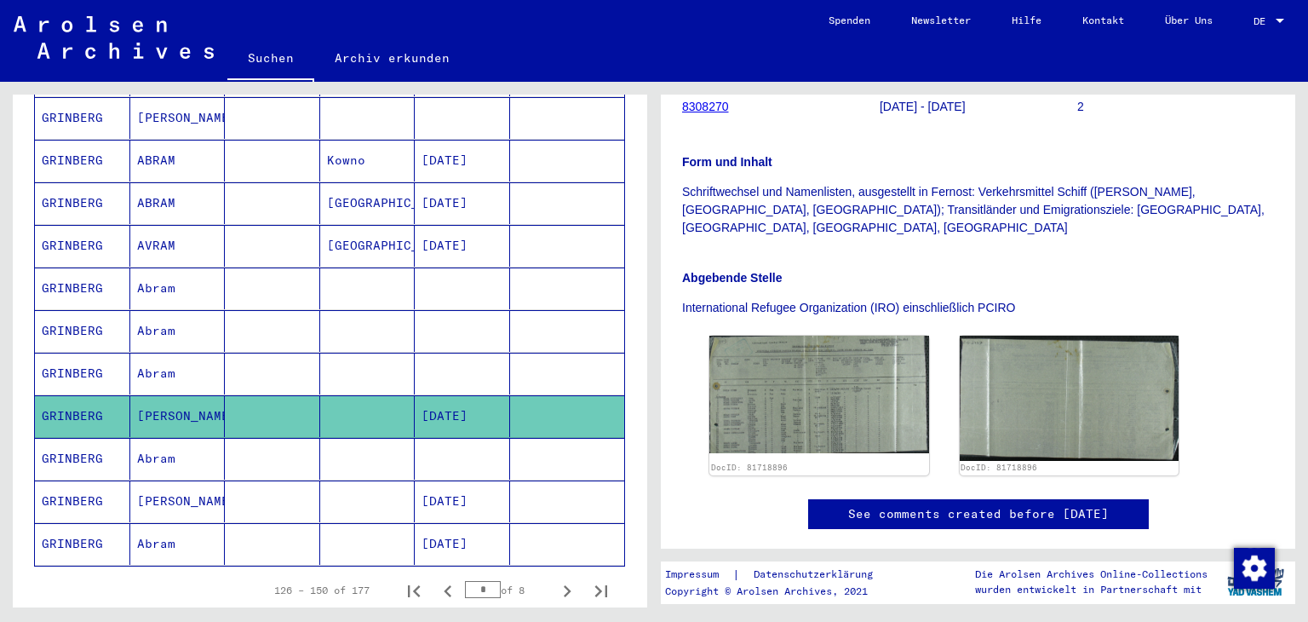
scroll to position [377, 0]
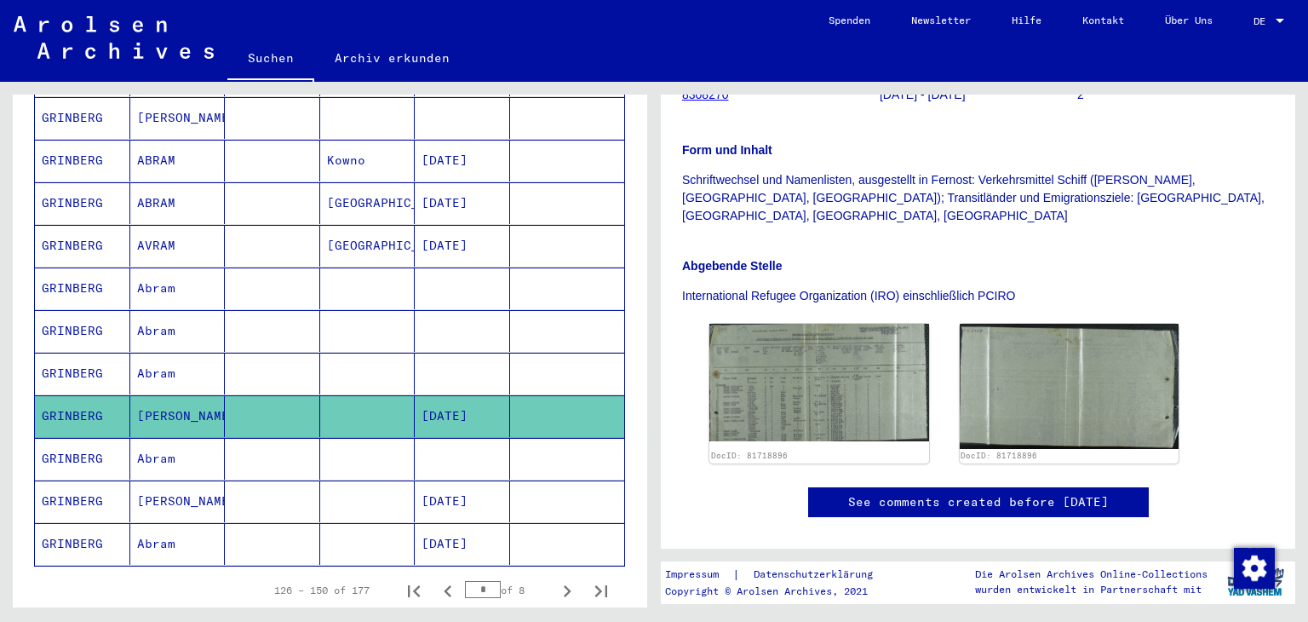
click at [72, 463] on mat-cell "GRINBERG" at bounding box center [82, 459] width 95 height 42
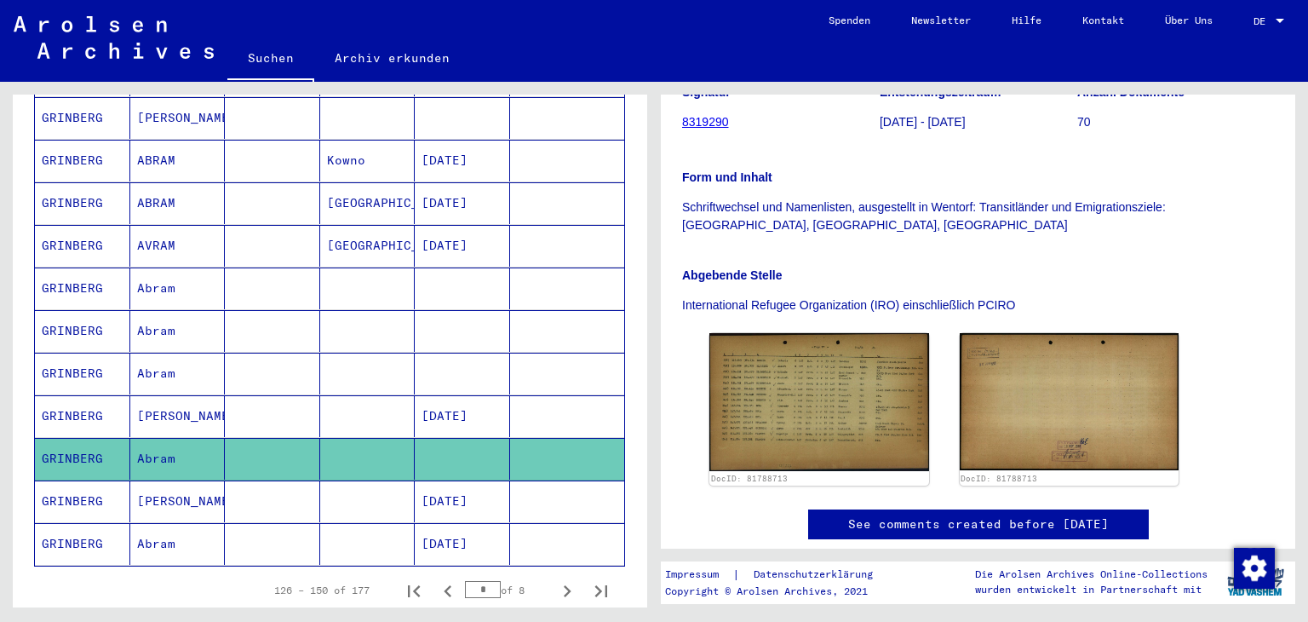
scroll to position [332, 0]
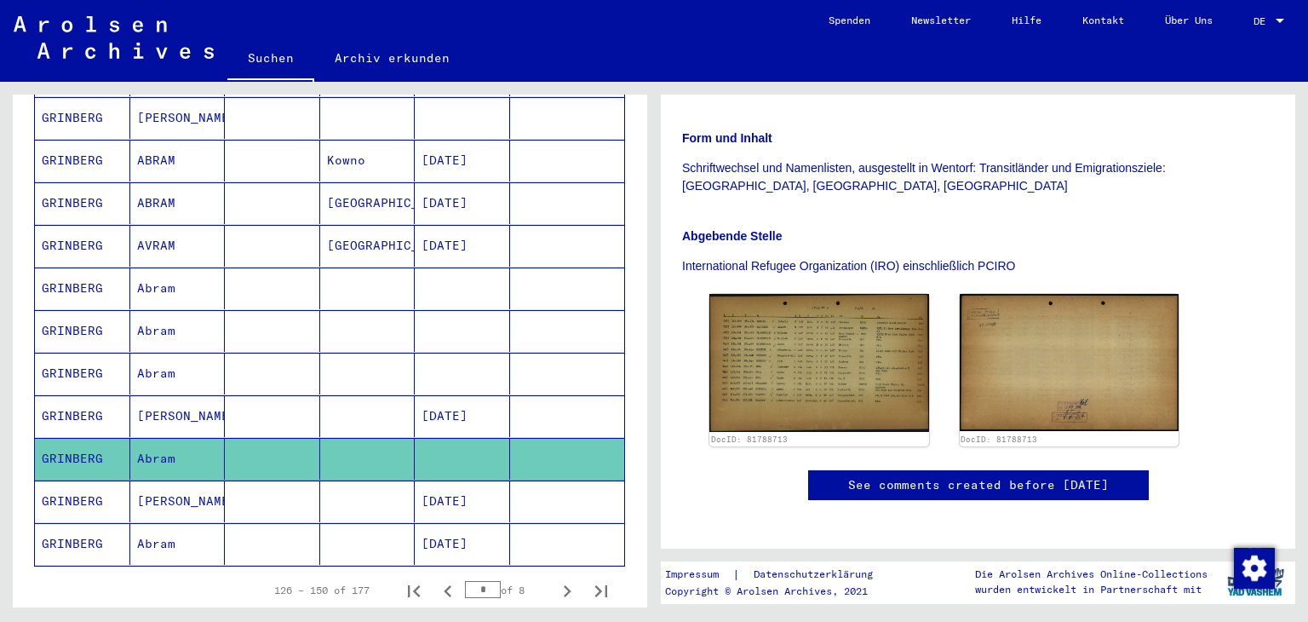
click at [65, 359] on mat-cell "GRINBERG" at bounding box center [82, 374] width 95 height 42
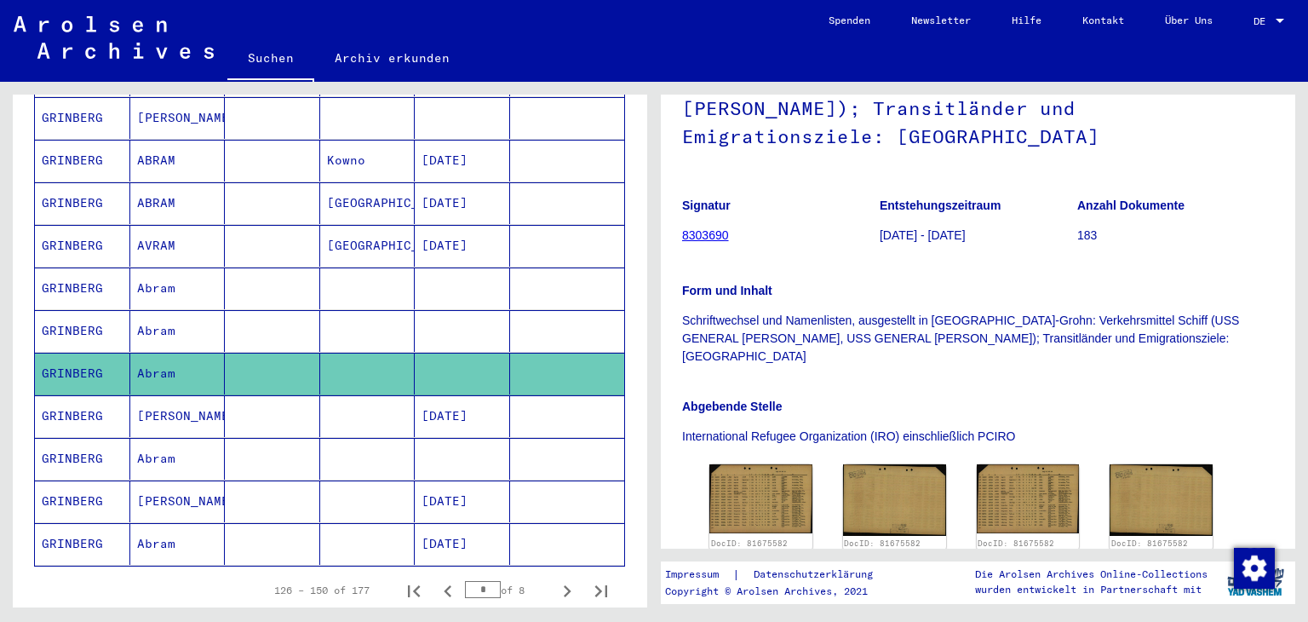
scroll to position [298, 0]
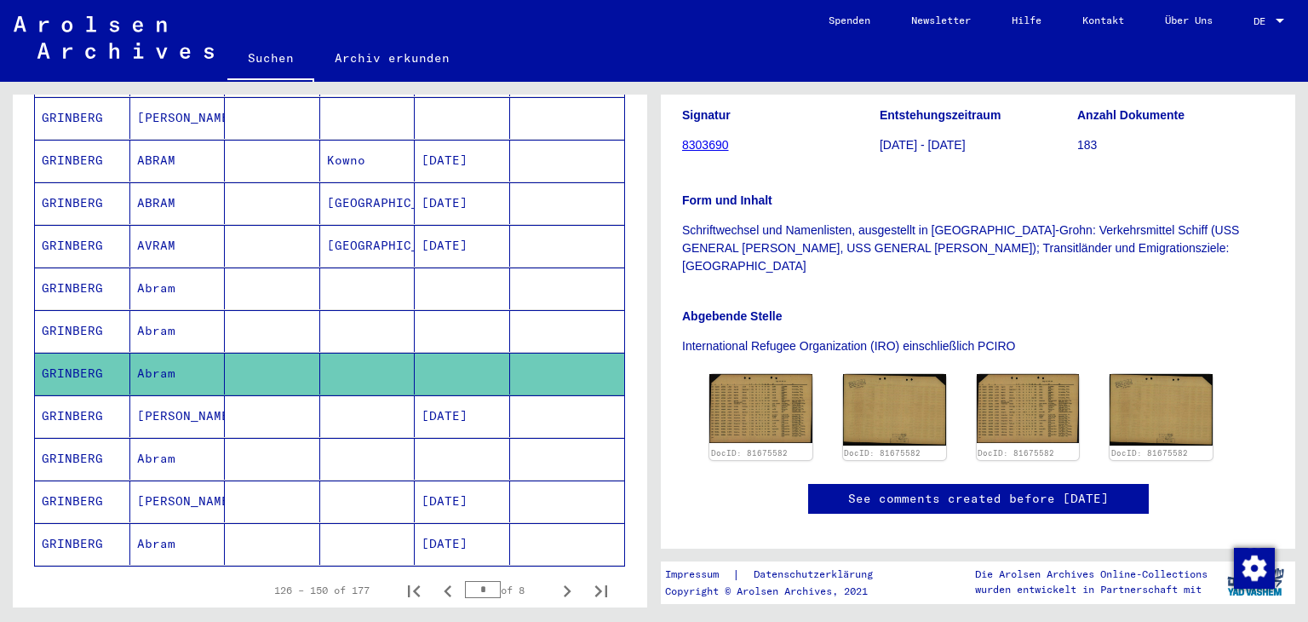
click at [85, 314] on mat-cell "GRINBERG" at bounding box center [82, 331] width 95 height 42
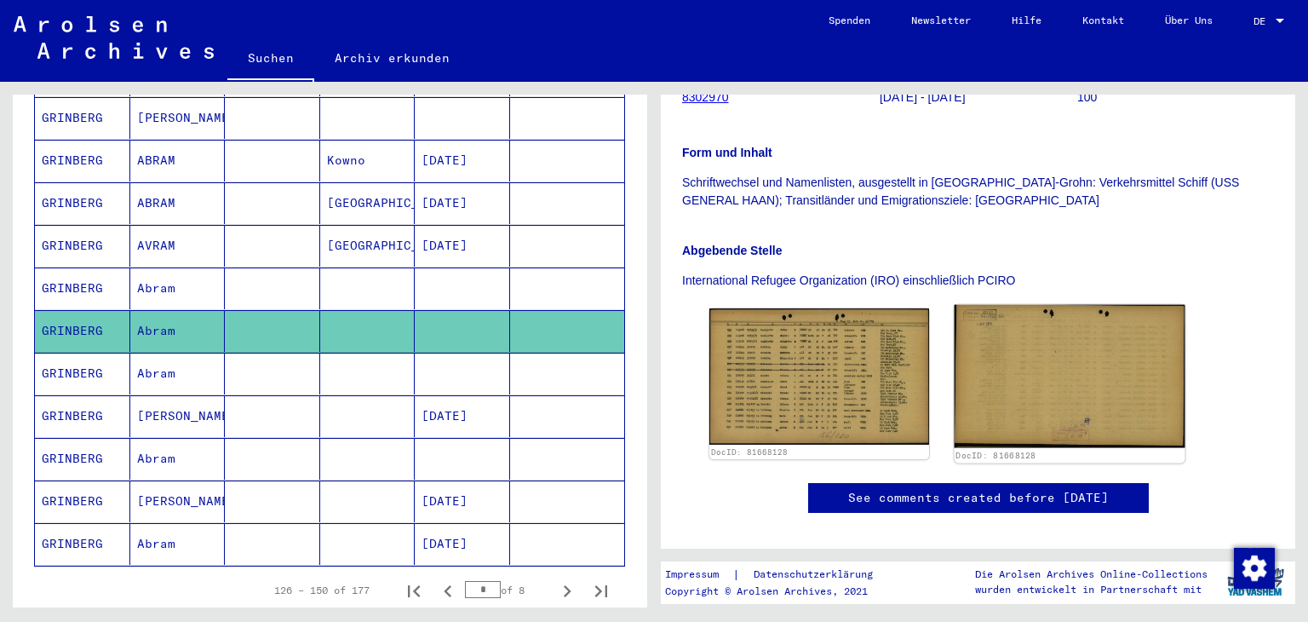
scroll to position [331, 0]
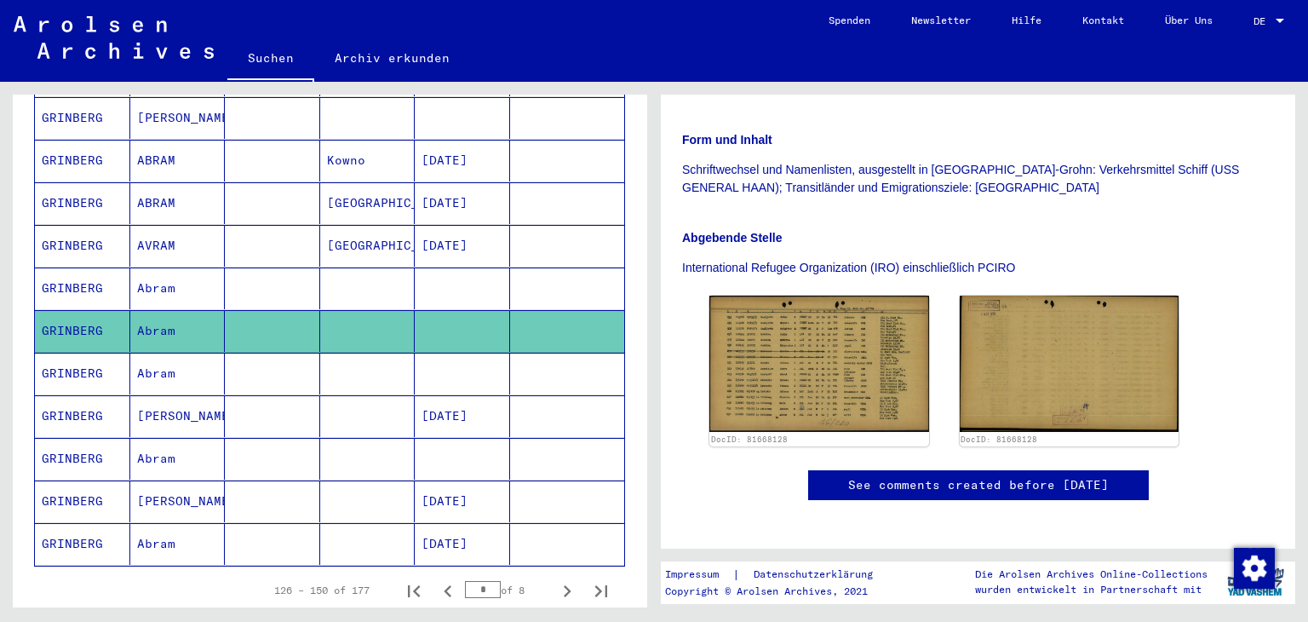
click at [80, 281] on mat-cell "GRINBERG" at bounding box center [82, 288] width 95 height 42
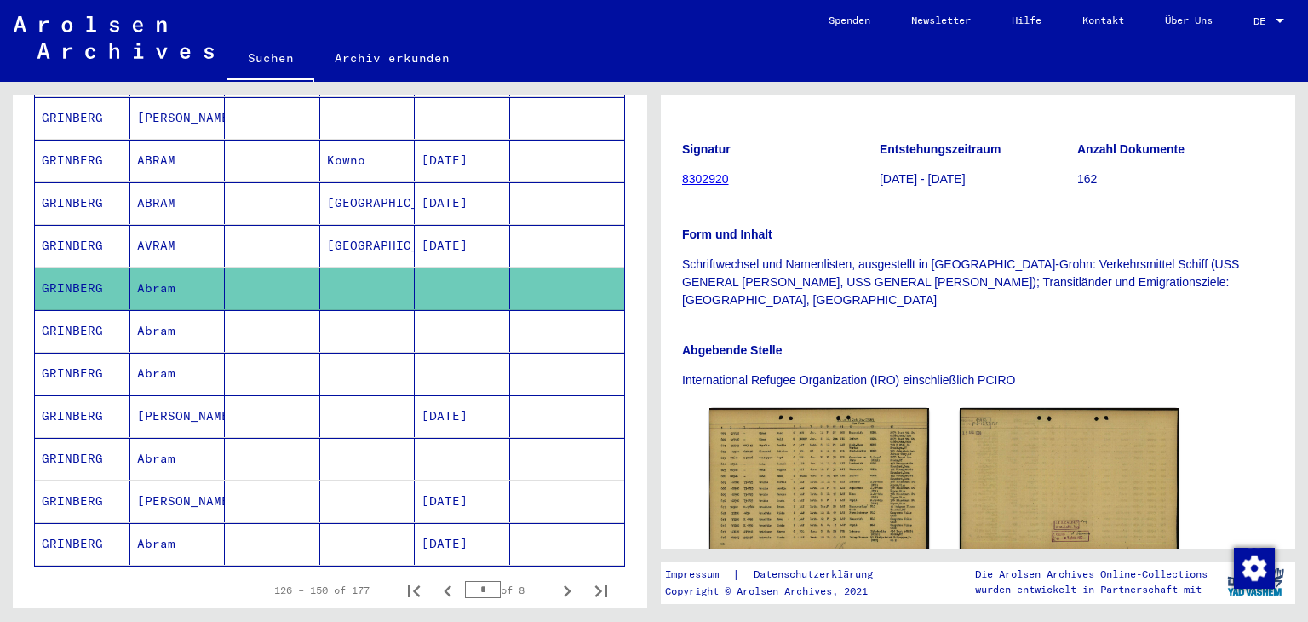
scroll to position [341, 0]
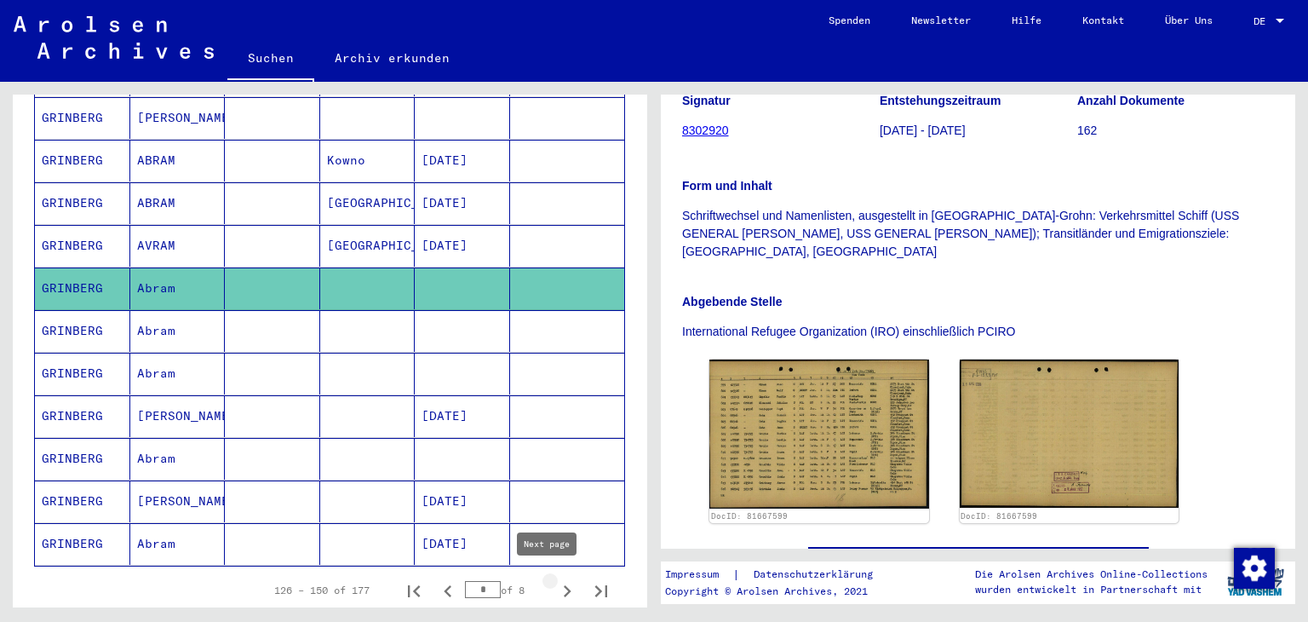
click at [555, 584] on icon "Next page" at bounding box center [567, 591] width 24 height 24
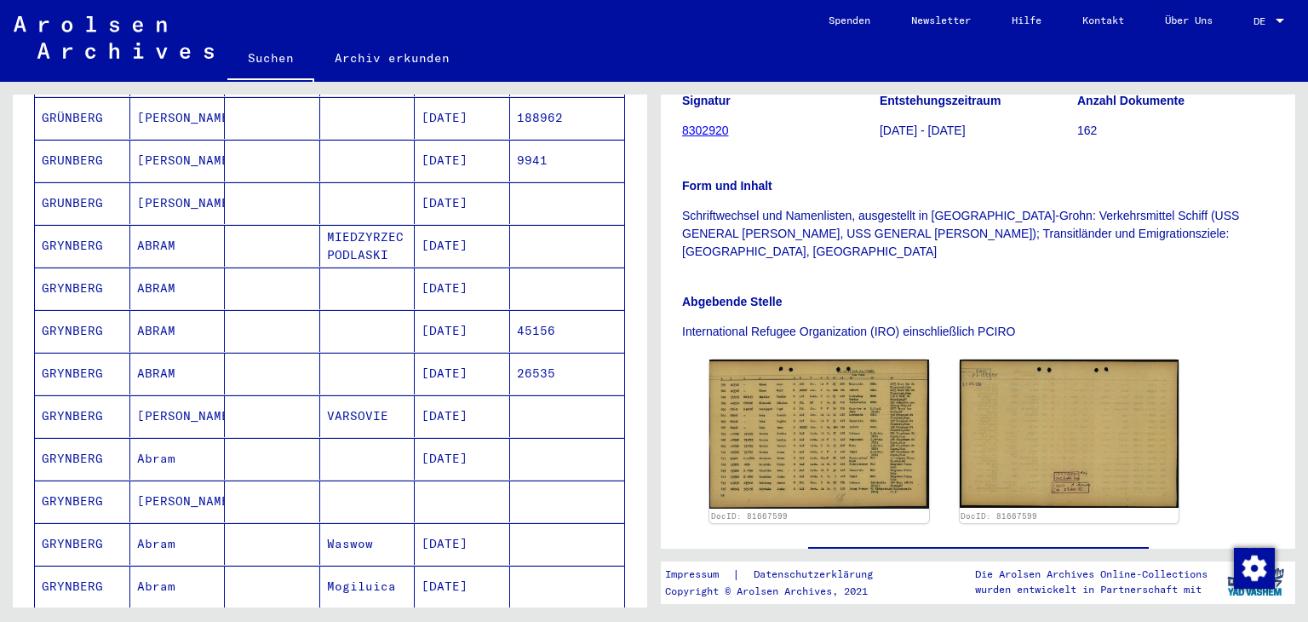
scroll to position [351, 0]
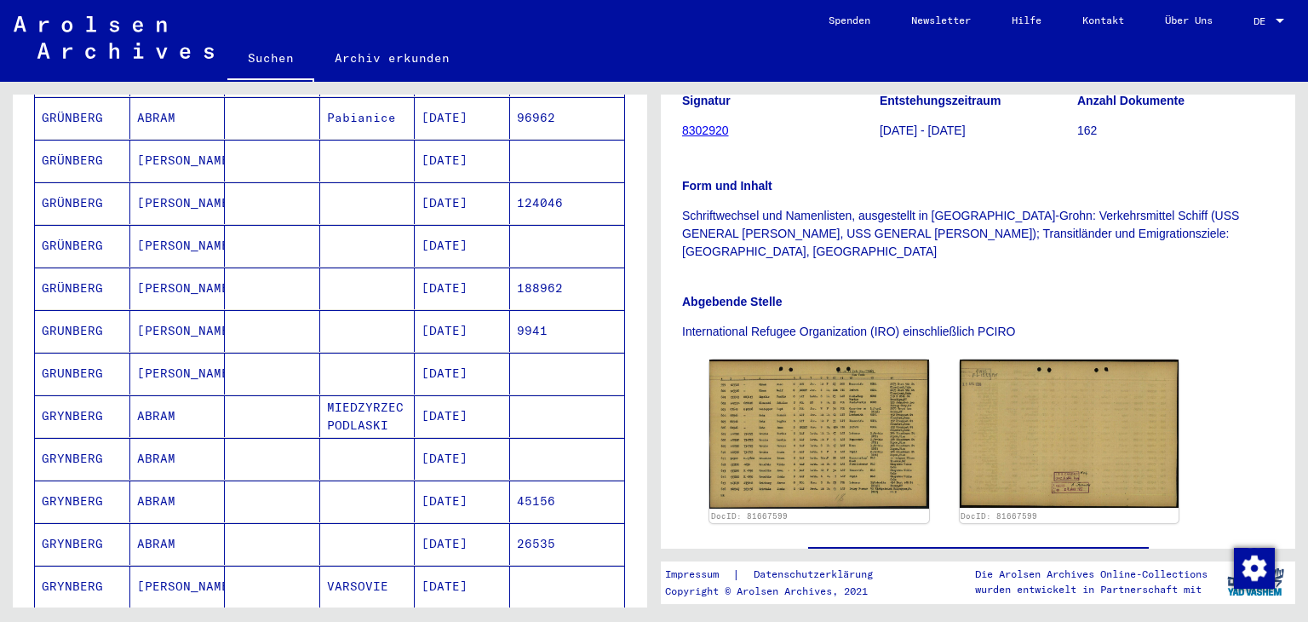
click at [75, 454] on mat-cell "GRYNBERG" at bounding box center [82, 459] width 95 height 42
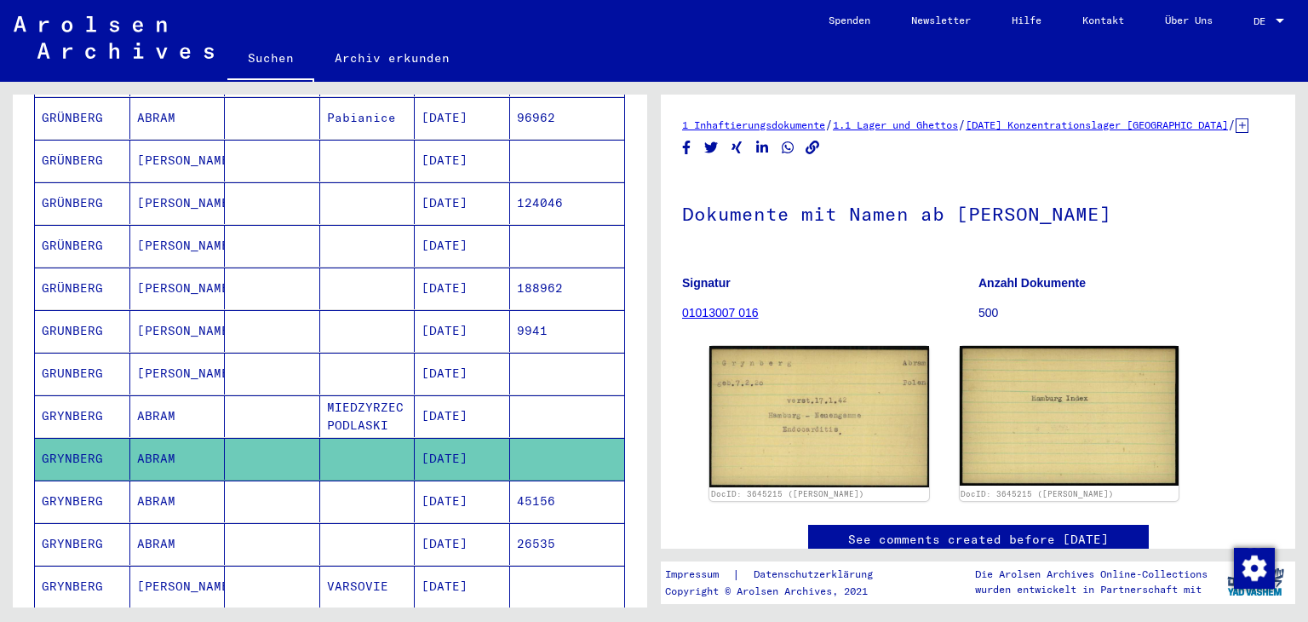
click at [82, 245] on mat-cell "GRÜNBERG" at bounding box center [82, 246] width 95 height 42
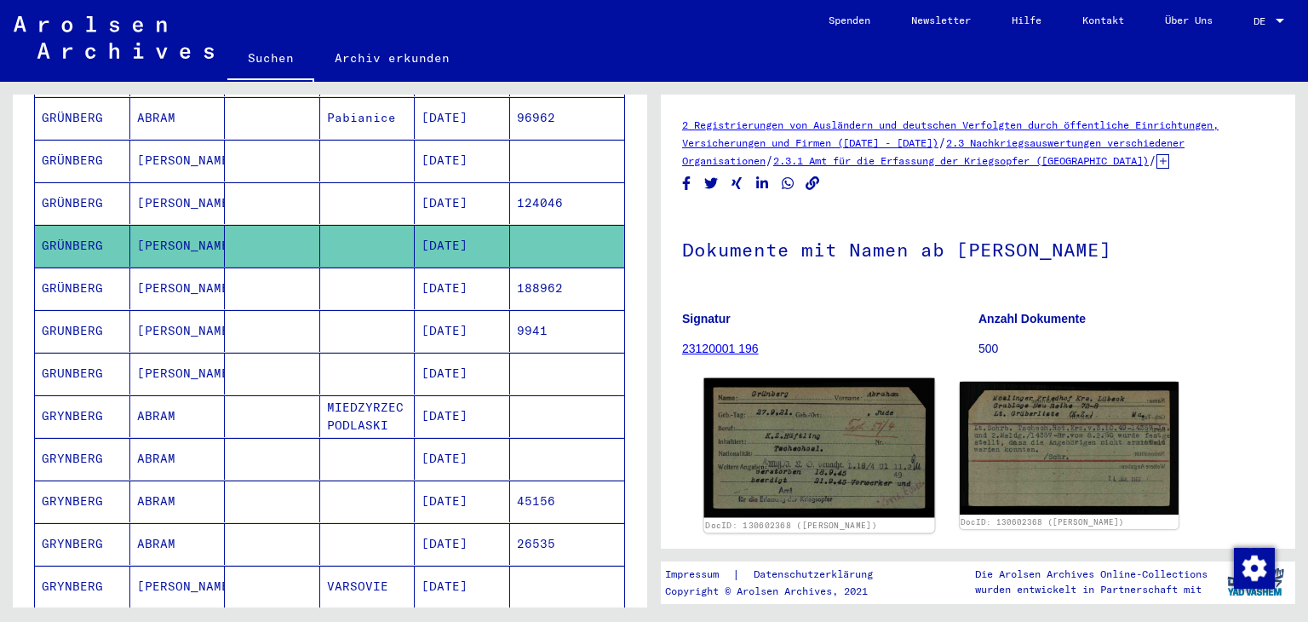
click at [805, 434] on img at bounding box center [819, 447] width 230 height 139
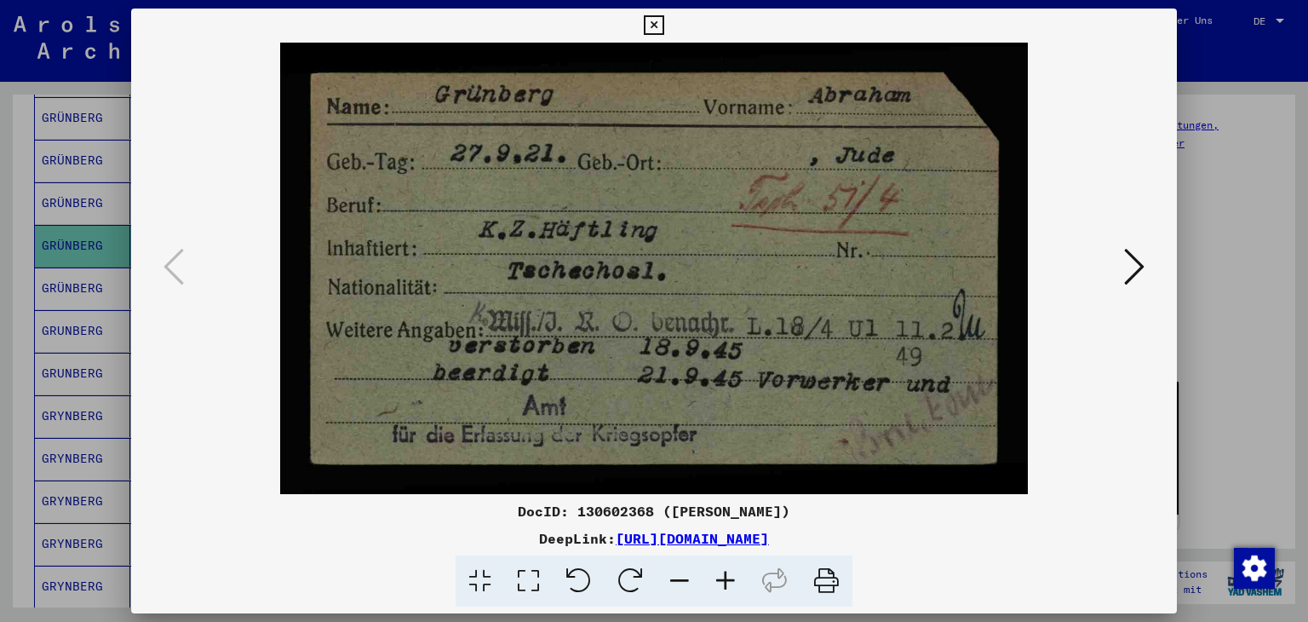
click at [653, 20] on icon at bounding box center [654, 25] width 20 height 20
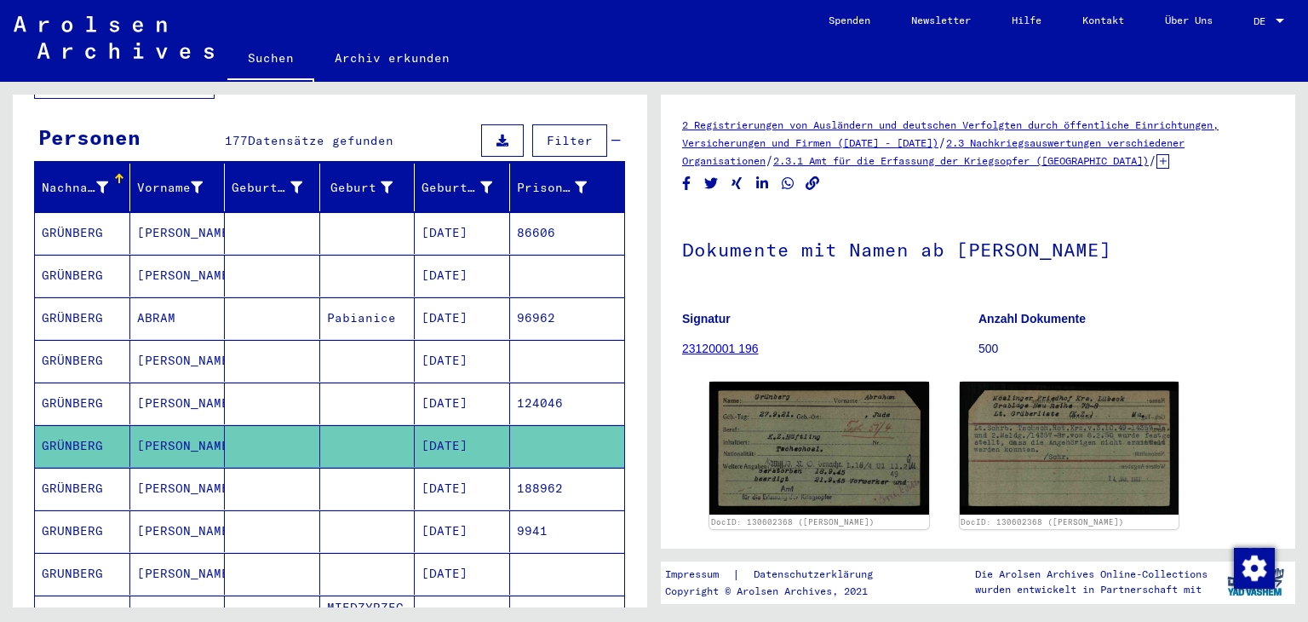
scroll to position [181, 0]
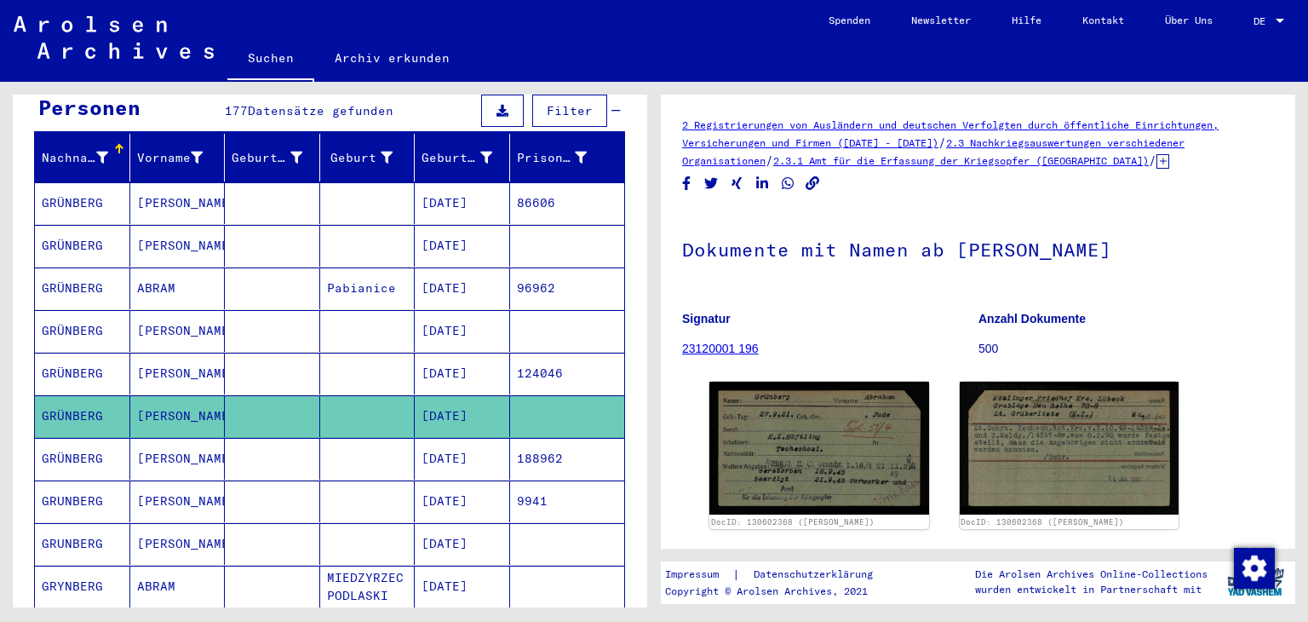
click at [78, 213] on mat-cell "GRÜNBERG" at bounding box center [82, 203] width 95 height 42
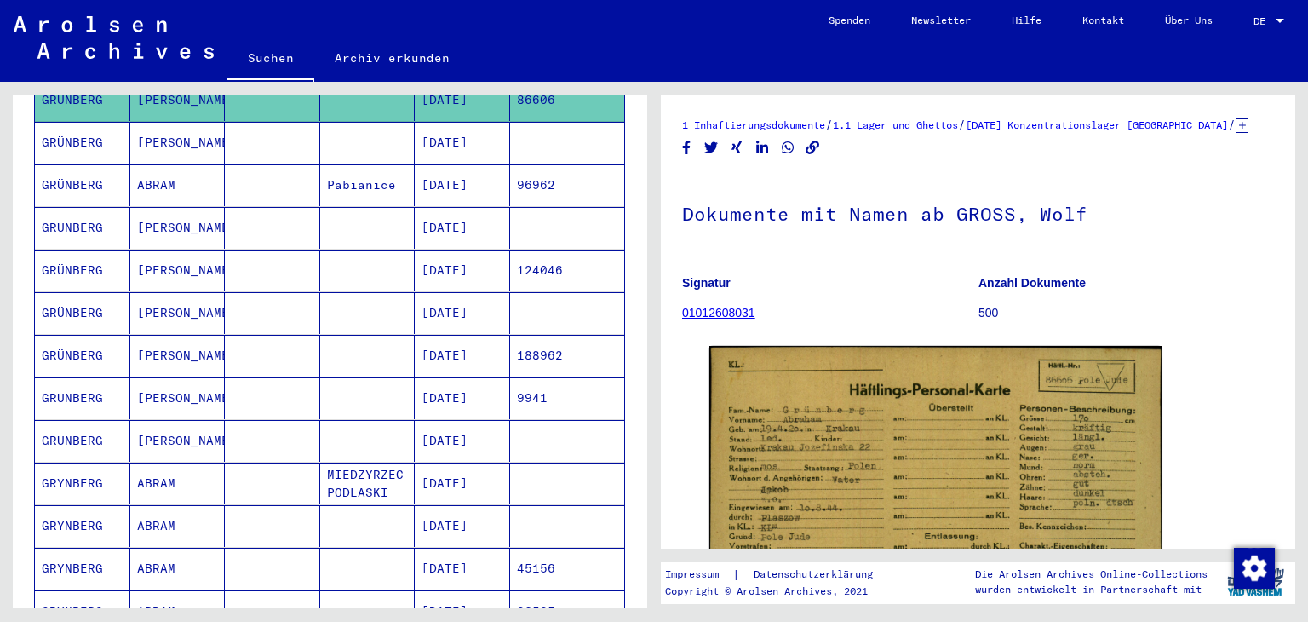
scroll to position [351, 0]
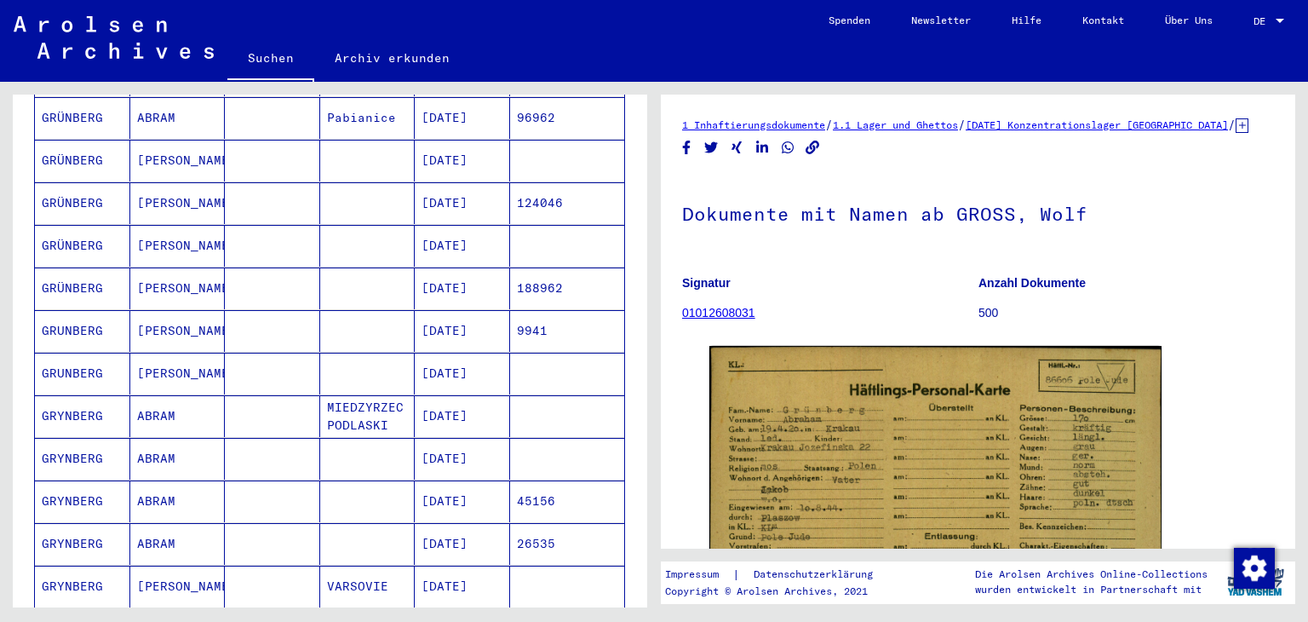
click at [67, 245] on mat-cell "GRÜNBERG" at bounding box center [82, 246] width 95 height 42
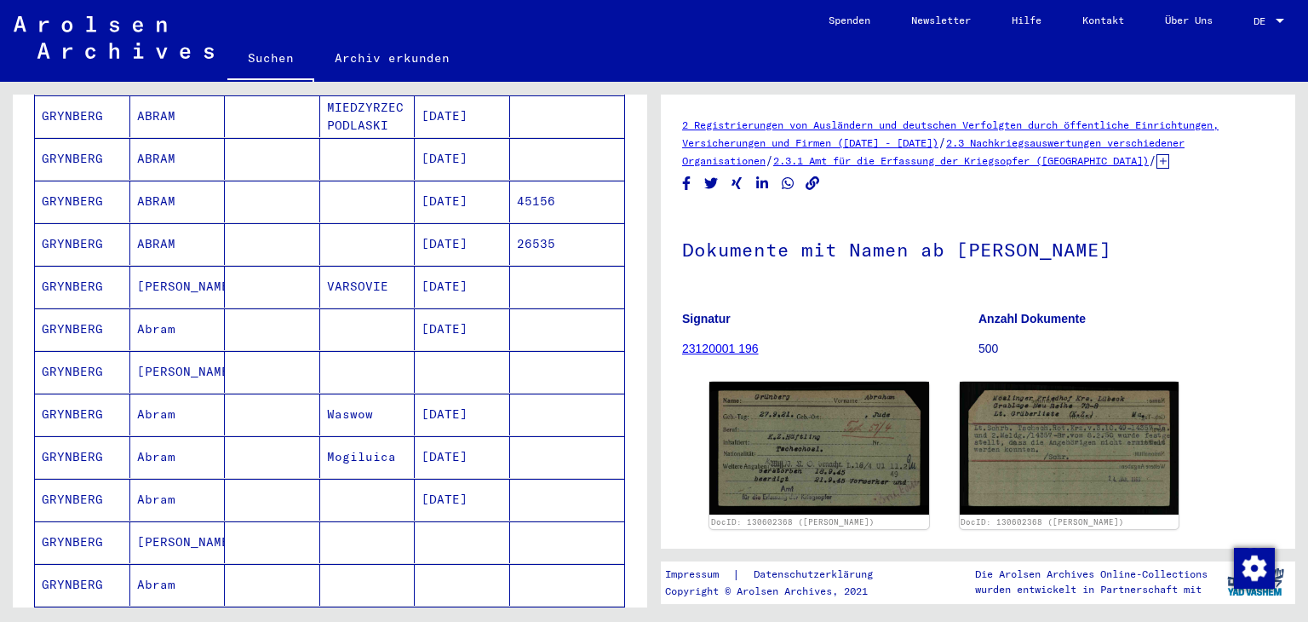
scroll to position [692, 0]
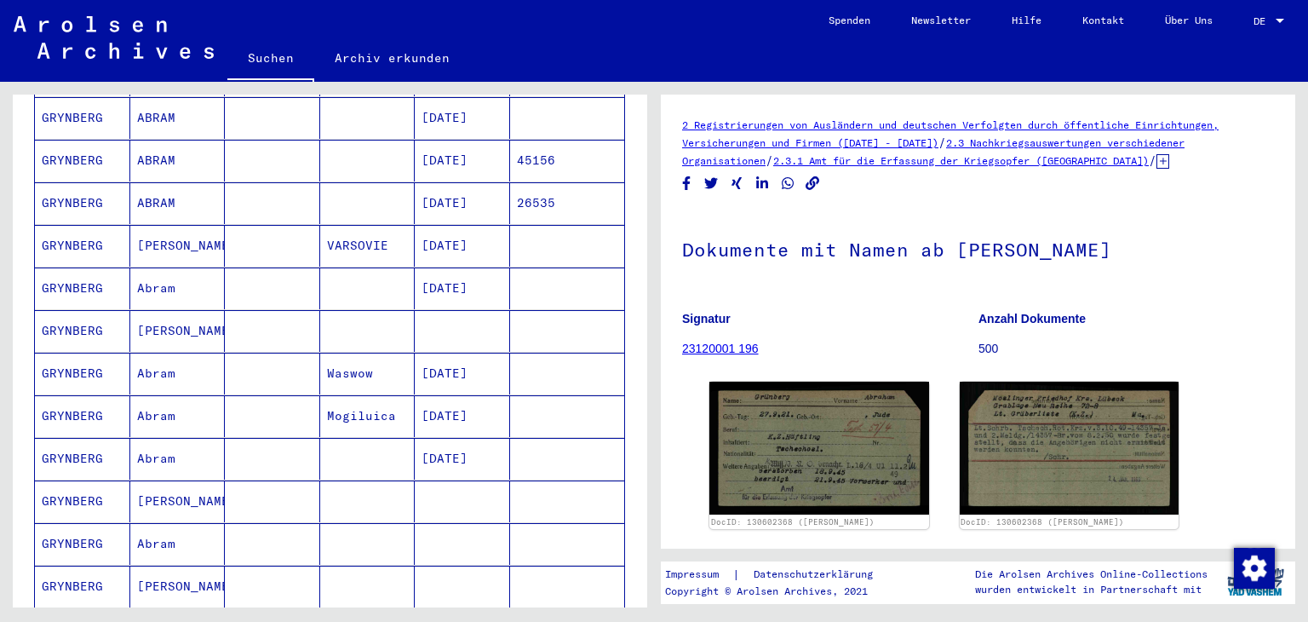
click at [57, 195] on mat-cell "GRYNBERG" at bounding box center [82, 203] width 95 height 42
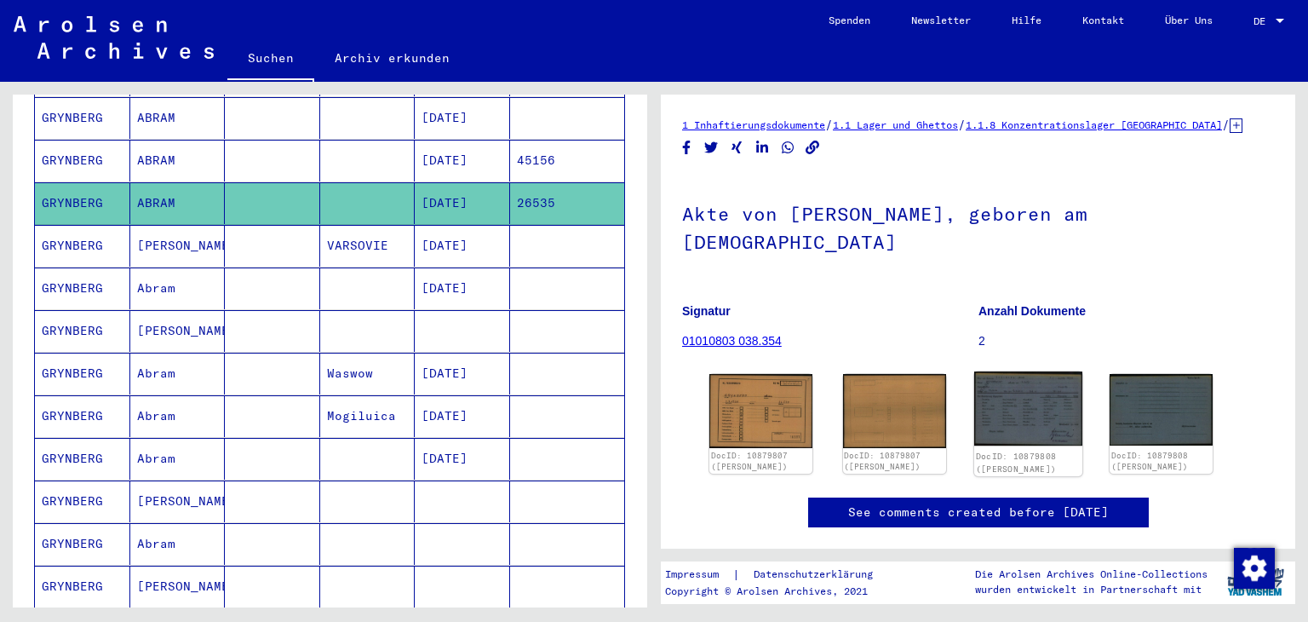
click at [999, 409] on img at bounding box center [1028, 408] width 108 height 75
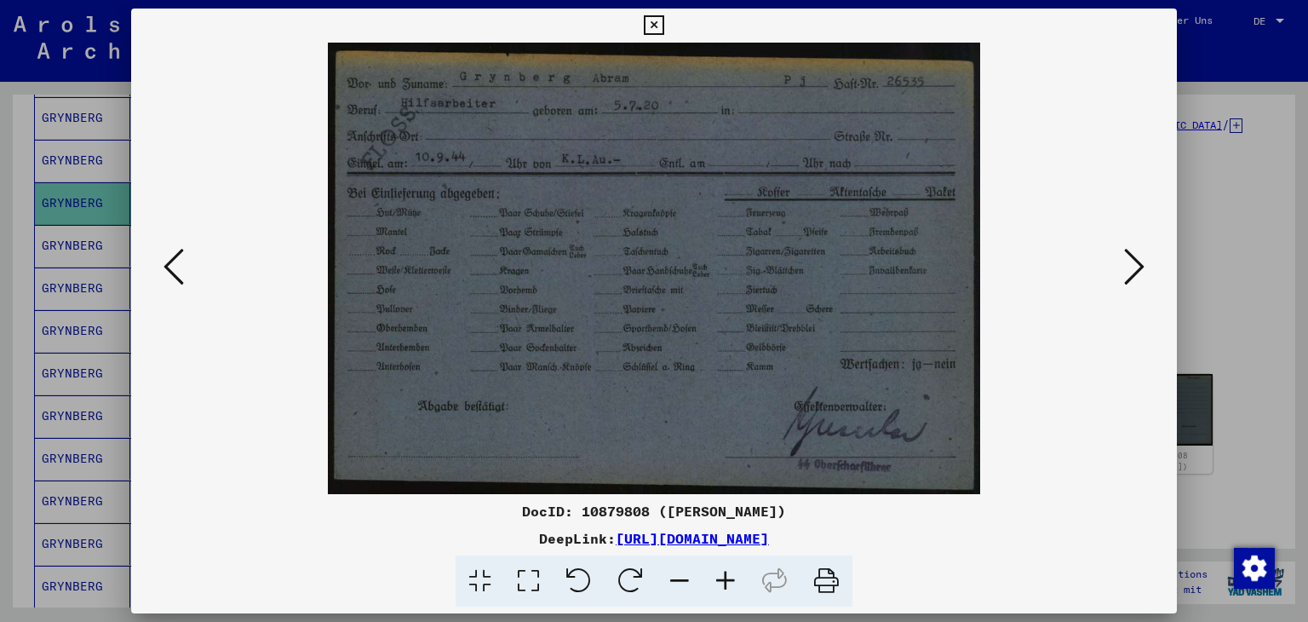
click at [650, 23] on icon at bounding box center [654, 25] width 20 height 20
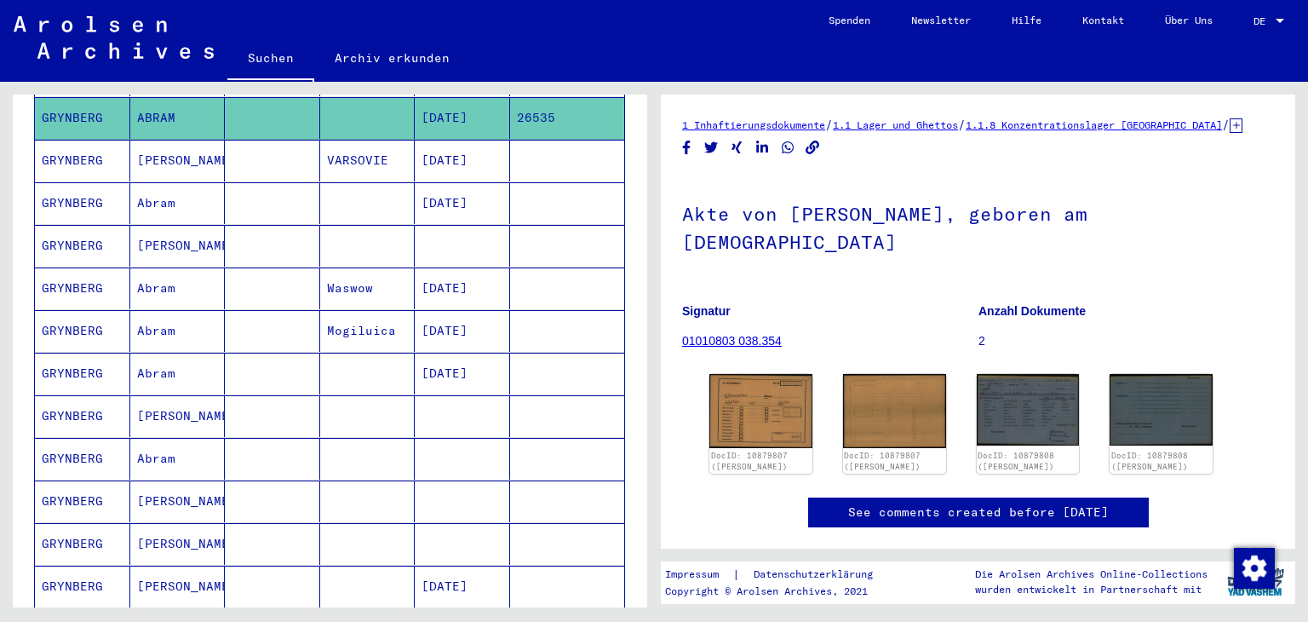
scroll to position [862, 0]
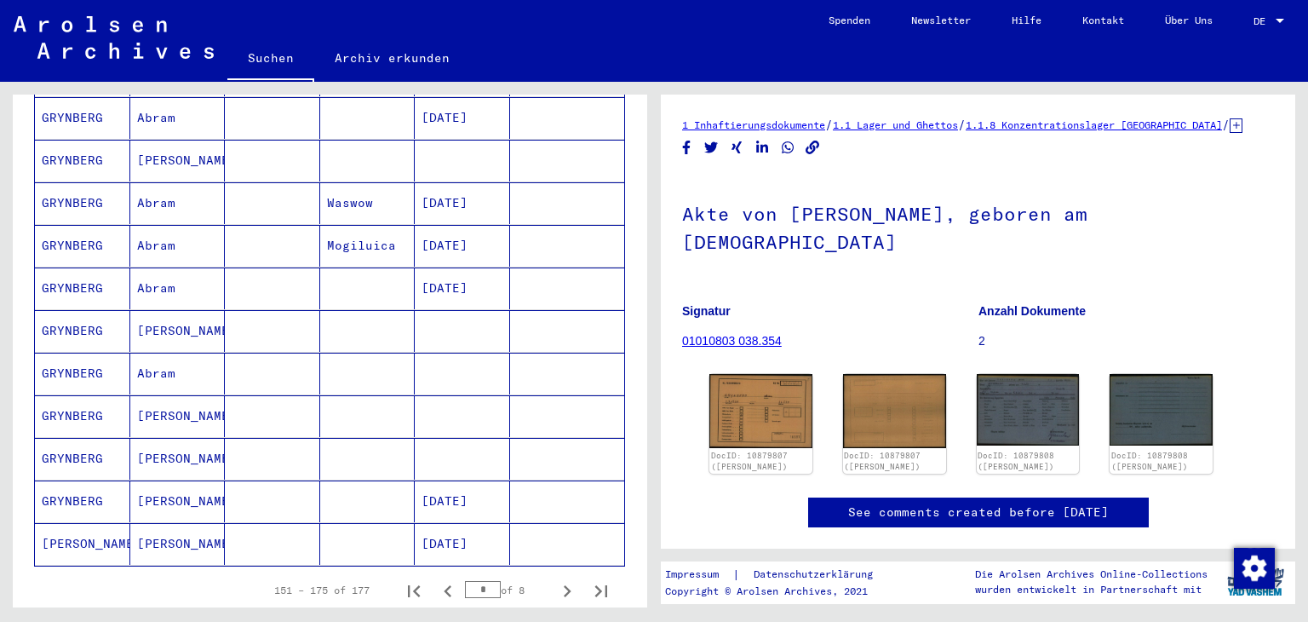
click at [78, 318] on mat-cell "GRYNBERG" at bounding box center [82, 331] width 95 height 42
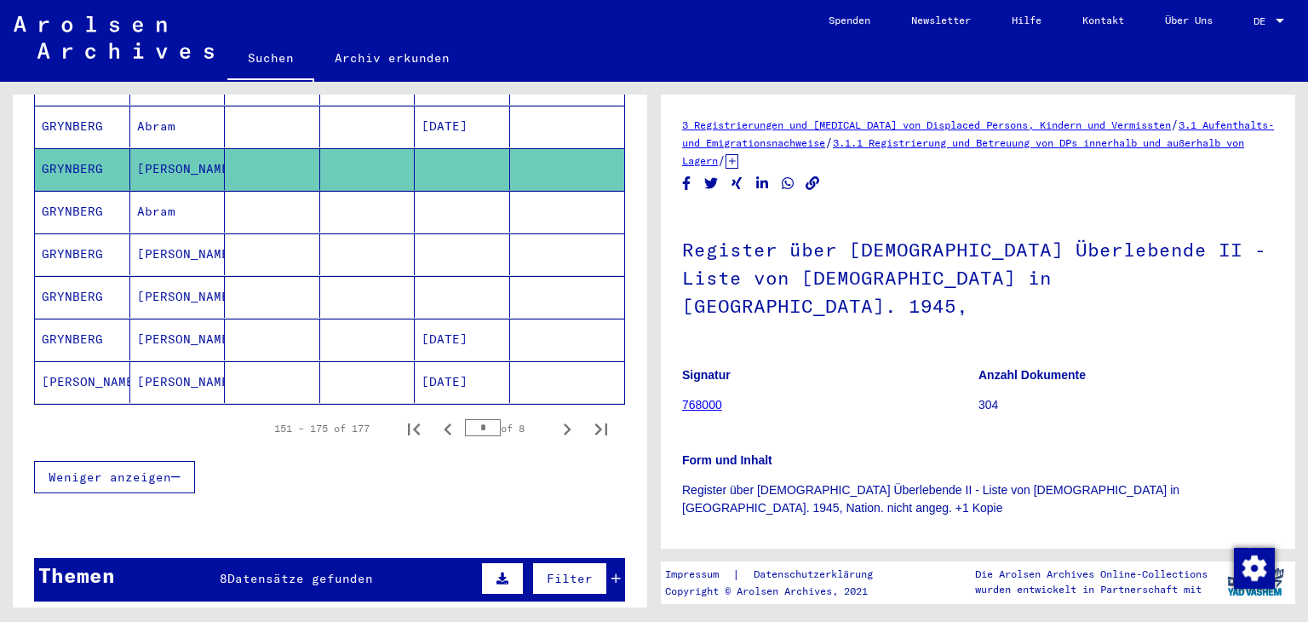
scroll to position [1032, 0]
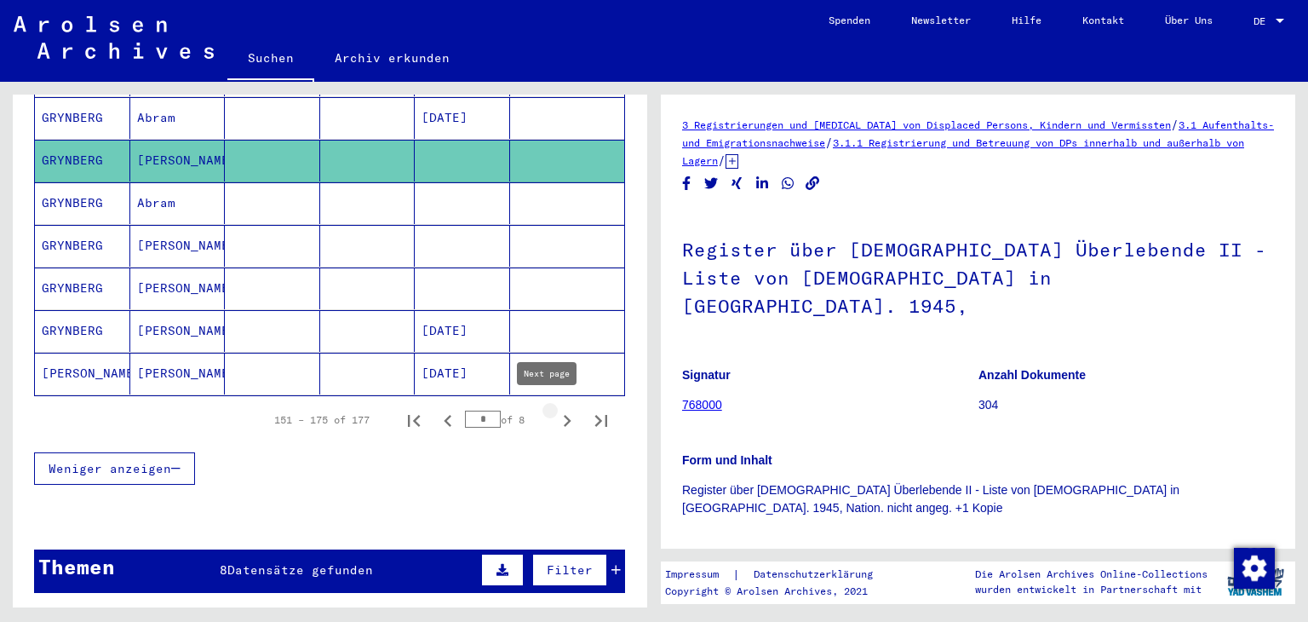
click at [564, 415] on icon "Next page" at bounding box center [568, 421] width 8 height 12
type input "*"
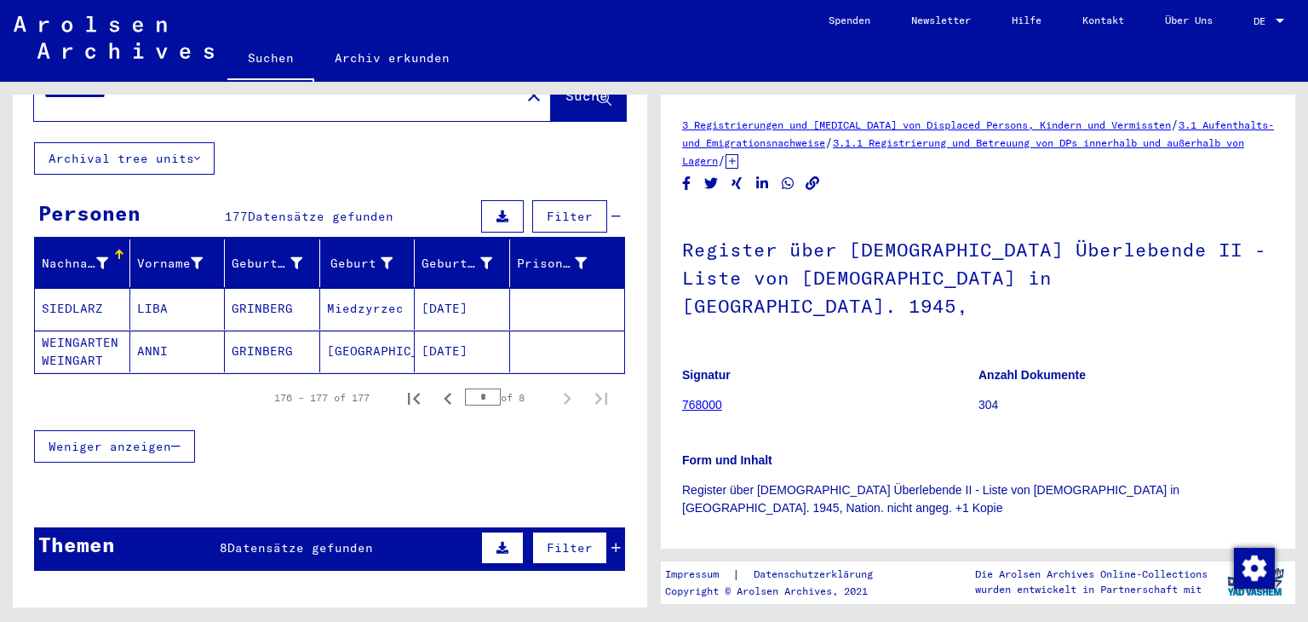
scroll to position [0, 0]
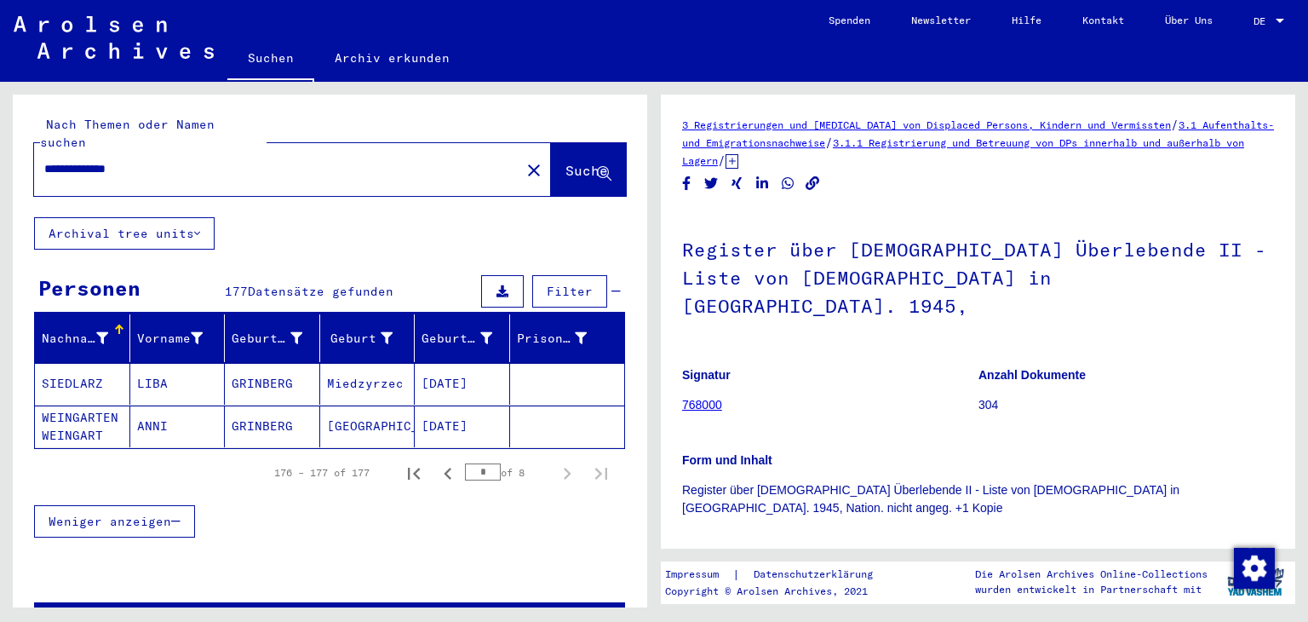
drag, startPoint x: 226, startPoint y: 158, endPoint x: 92, endPoint y: 175, distance: 134.9
click at [0, 162] on div "**********" at bounding box center [327, 345] width 654 height 526
drag, startPoint x: 178, startPoint y: 160, endPoint x: 0, endPoint y: 171, distance: 178.4
click at [0, 171] on div "**********" at bounding box center [327, 345] width 654 height 526
paste input "*********"
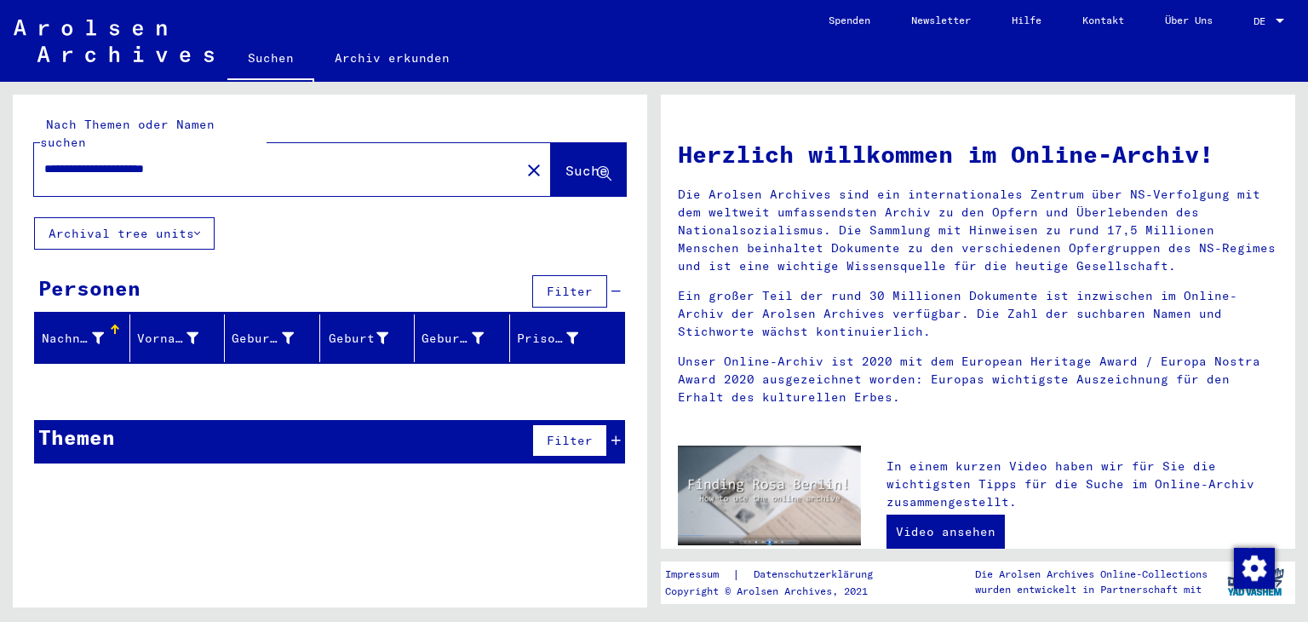
click at [147, 166] on input "**********" at bounding box center [272, 169] width 456 height 18
type input "**********"
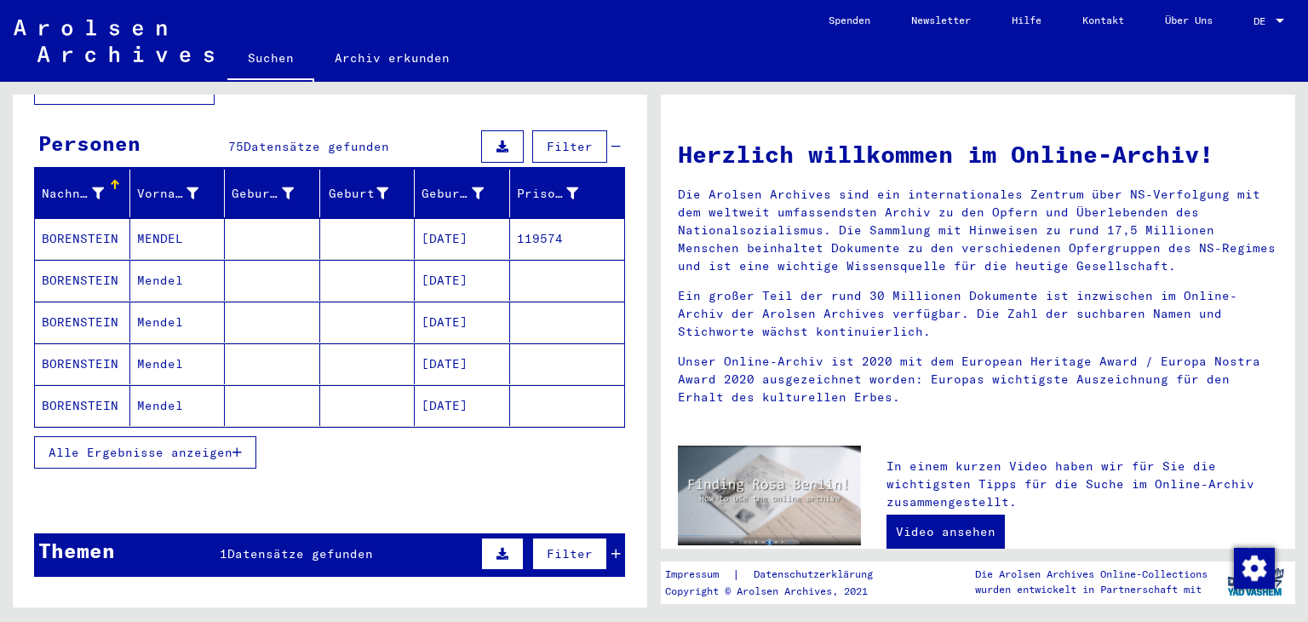
scroll to position [170, 0]
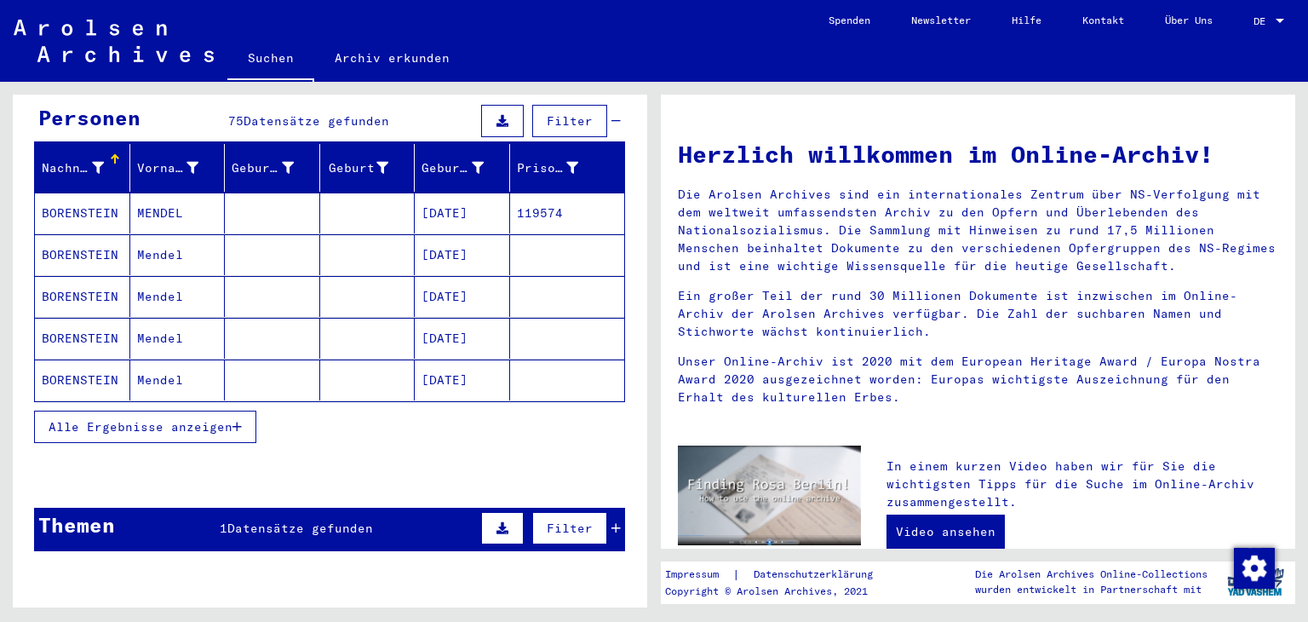
click at [116, 428] on span "Alle Ergebnisse anzeigen" at bounding box center [141, 426] width 184 height 15
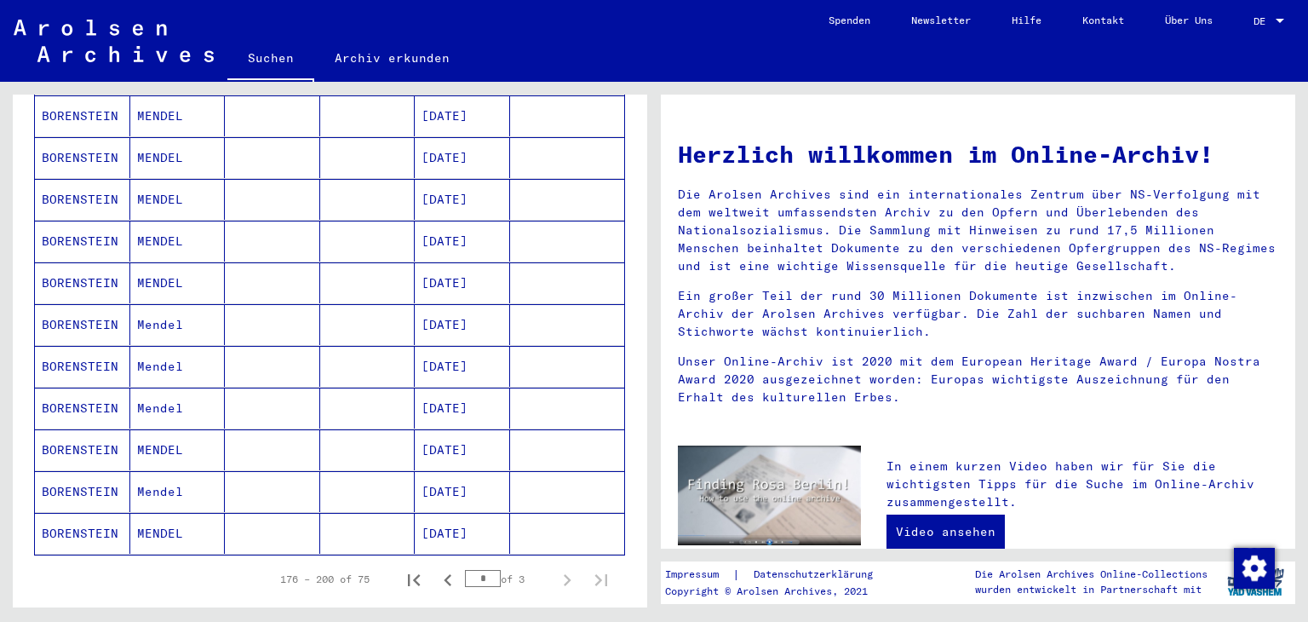
scroll to position [937, 0]
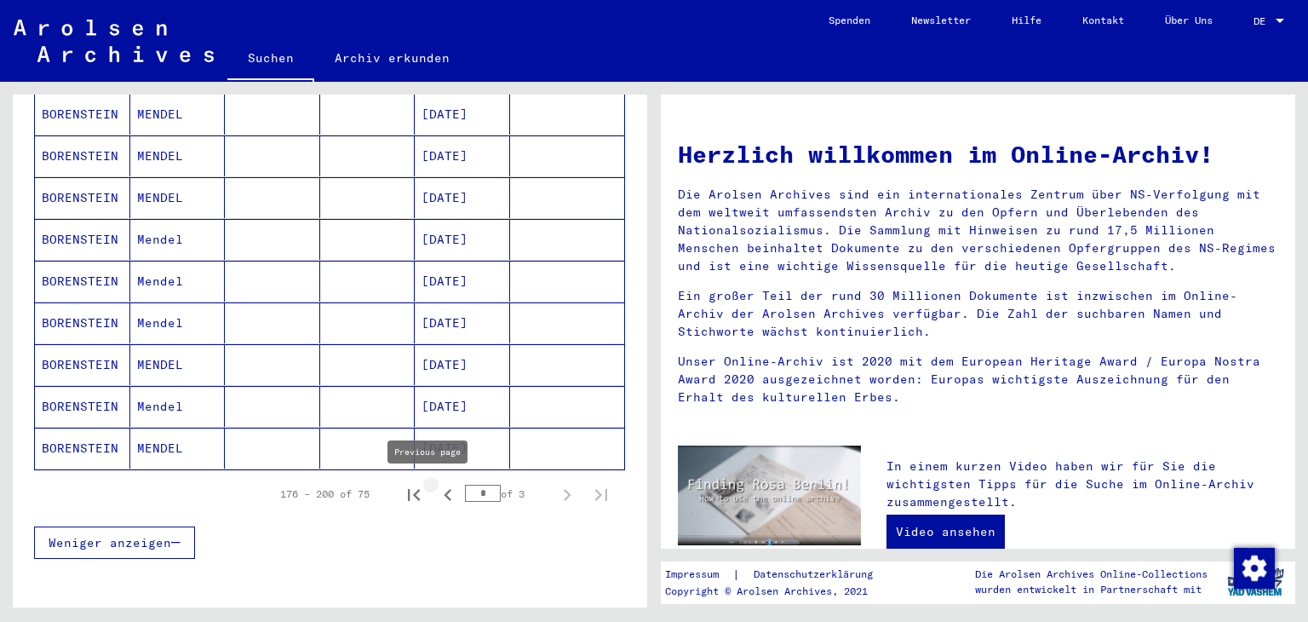
click at [444, 490] on icon "Previous page" at bounding box center [448, 495] width 8 height 12
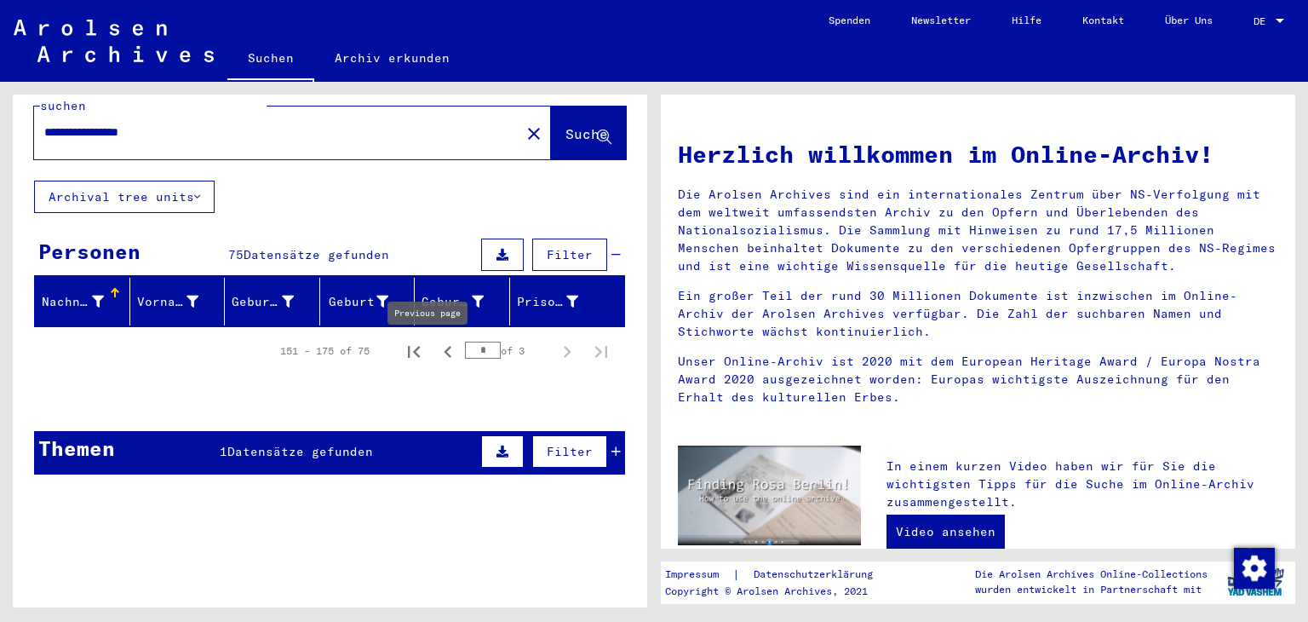
click at [444, 352] on icon "Previous page" at bounding box center [448, 352] width 8 height 12
type input "*"
drag, startPoint x: 204, startPoint y: 124, endPoint x: 0, endPoint y: 129, distance: 203.6
click at [0, 129] on div "**********" at bounding box center [327, 345] width 654 height 526
paste input "text"
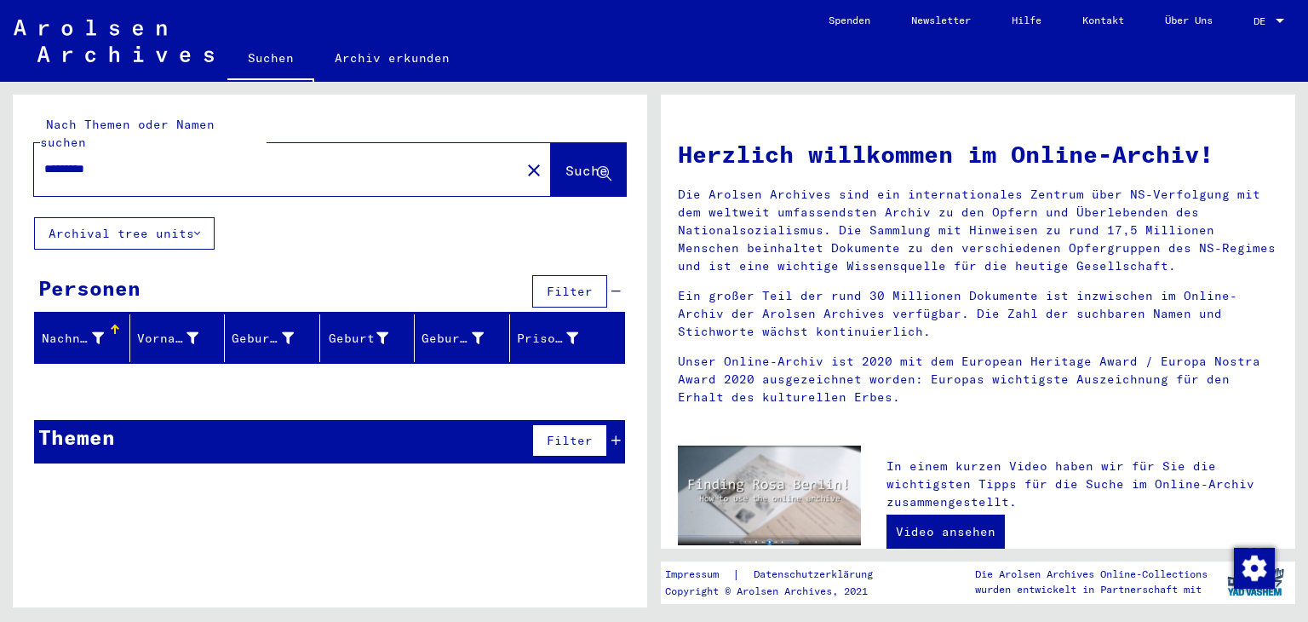
click at [92, 173] on input "*********" at bounding box center [272, 169] width 456 height 18
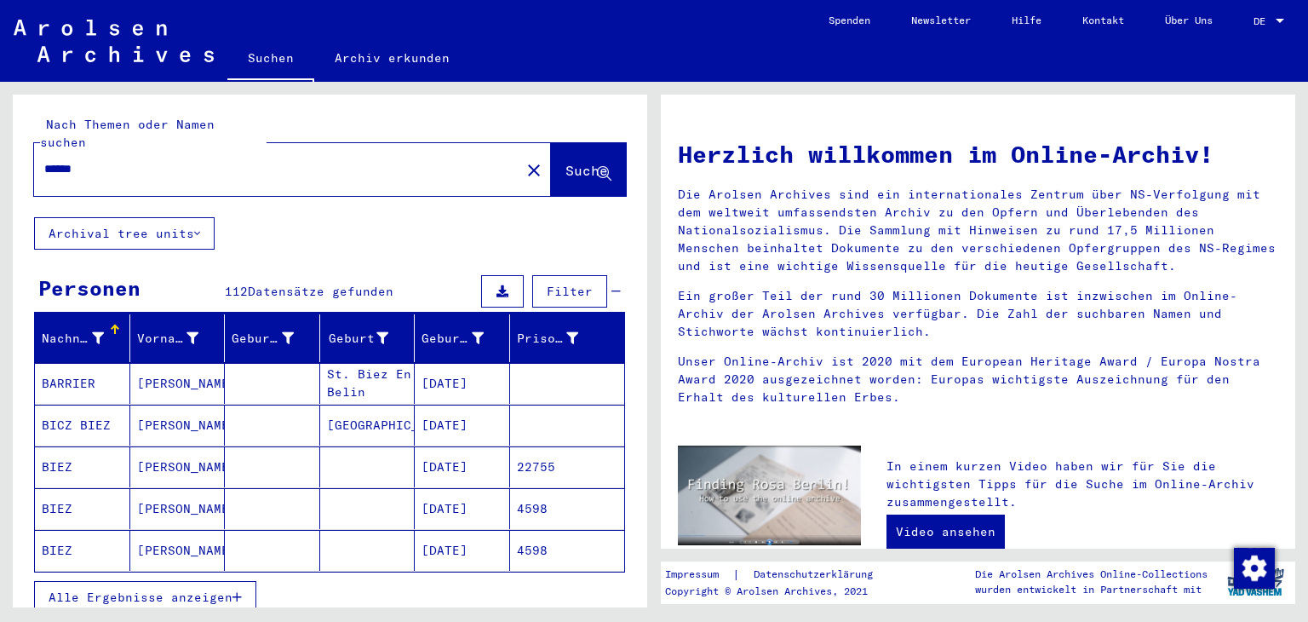
type input "******"
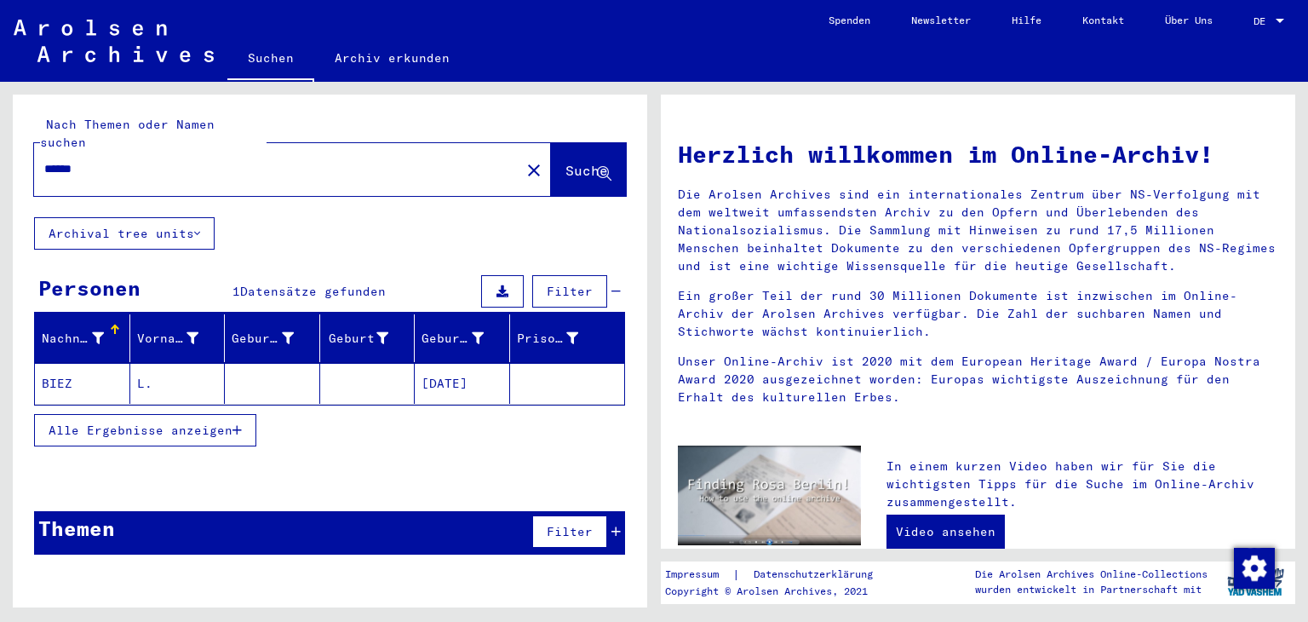
click at [72, 381] on mat-cell "BIEZ" at bounding box center [82, 383] width 95 height 41
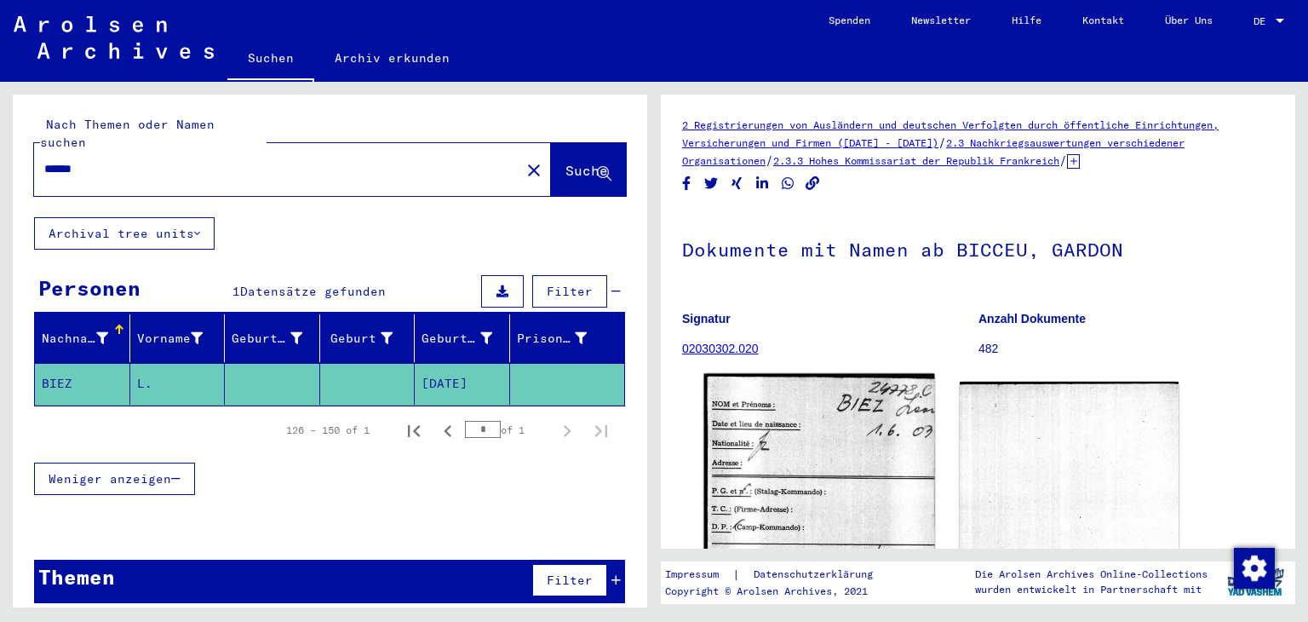
click at [802, 468] on img at bounding box center [819, 536] width 230 height 325
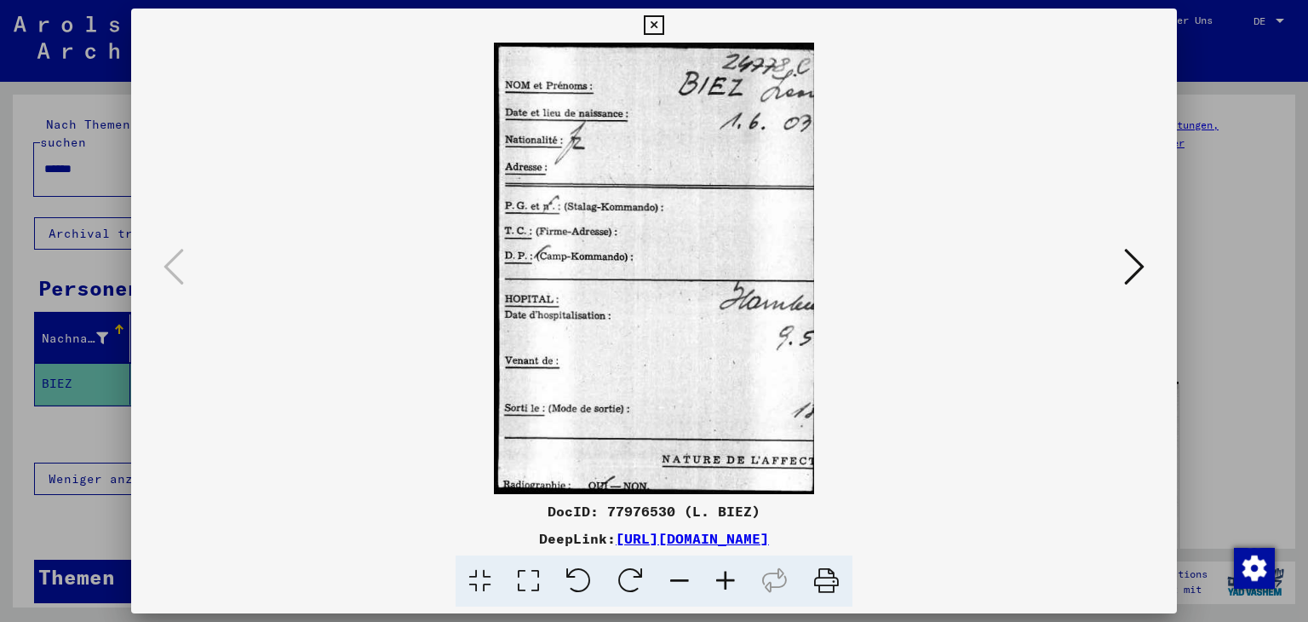
click at [652, 18] on icon at bounding box center [654, 25] width 20 height 20
